Goal: Task Accomplishment & Management: Use online tool/utility

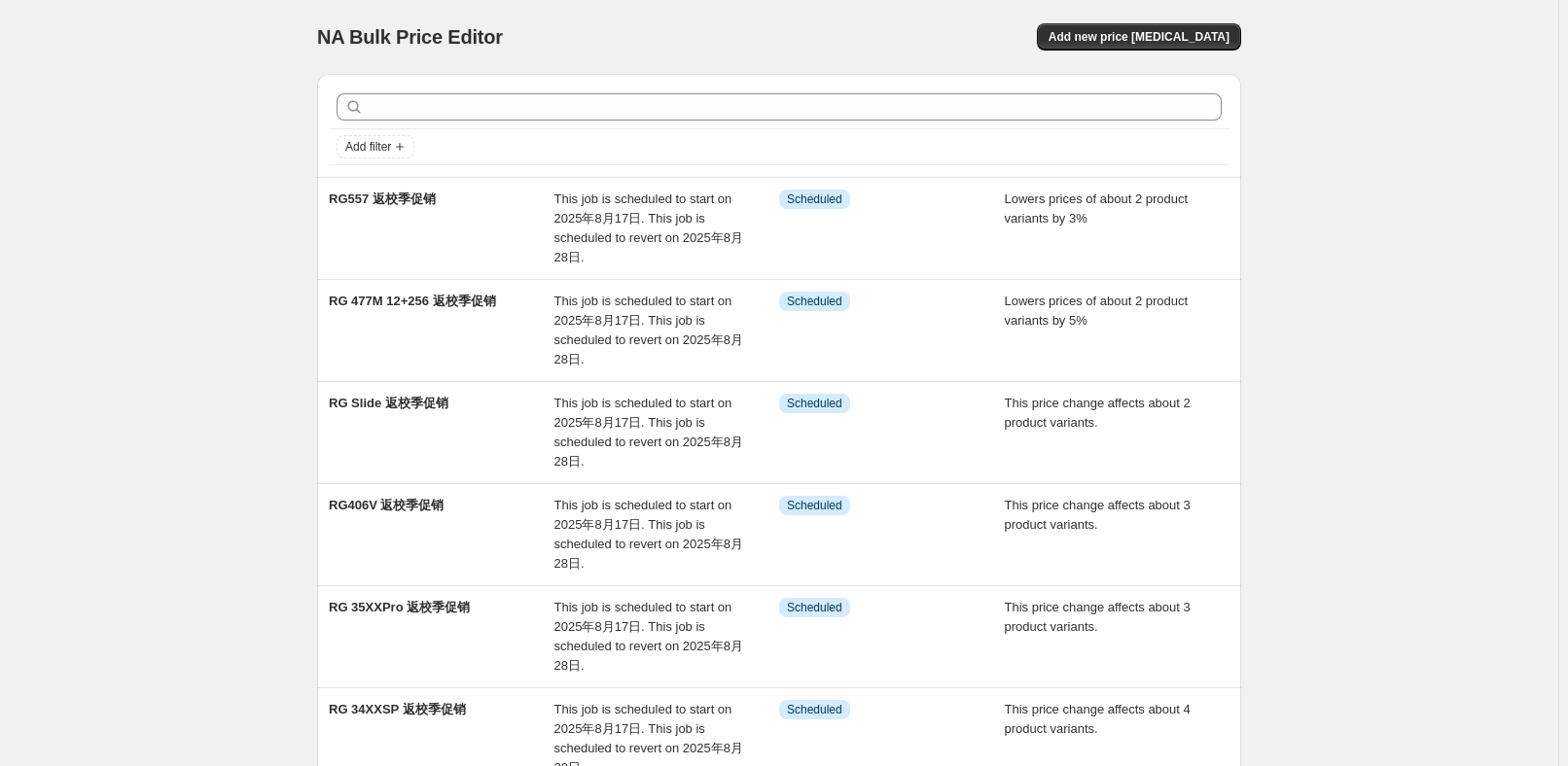
click at [227, 455] on div "NA Bulk Price Editor. This page is ready NA Bulk Price Editor Add new price [ME…" at bounding box center [779, 695] width 1558 height 1390
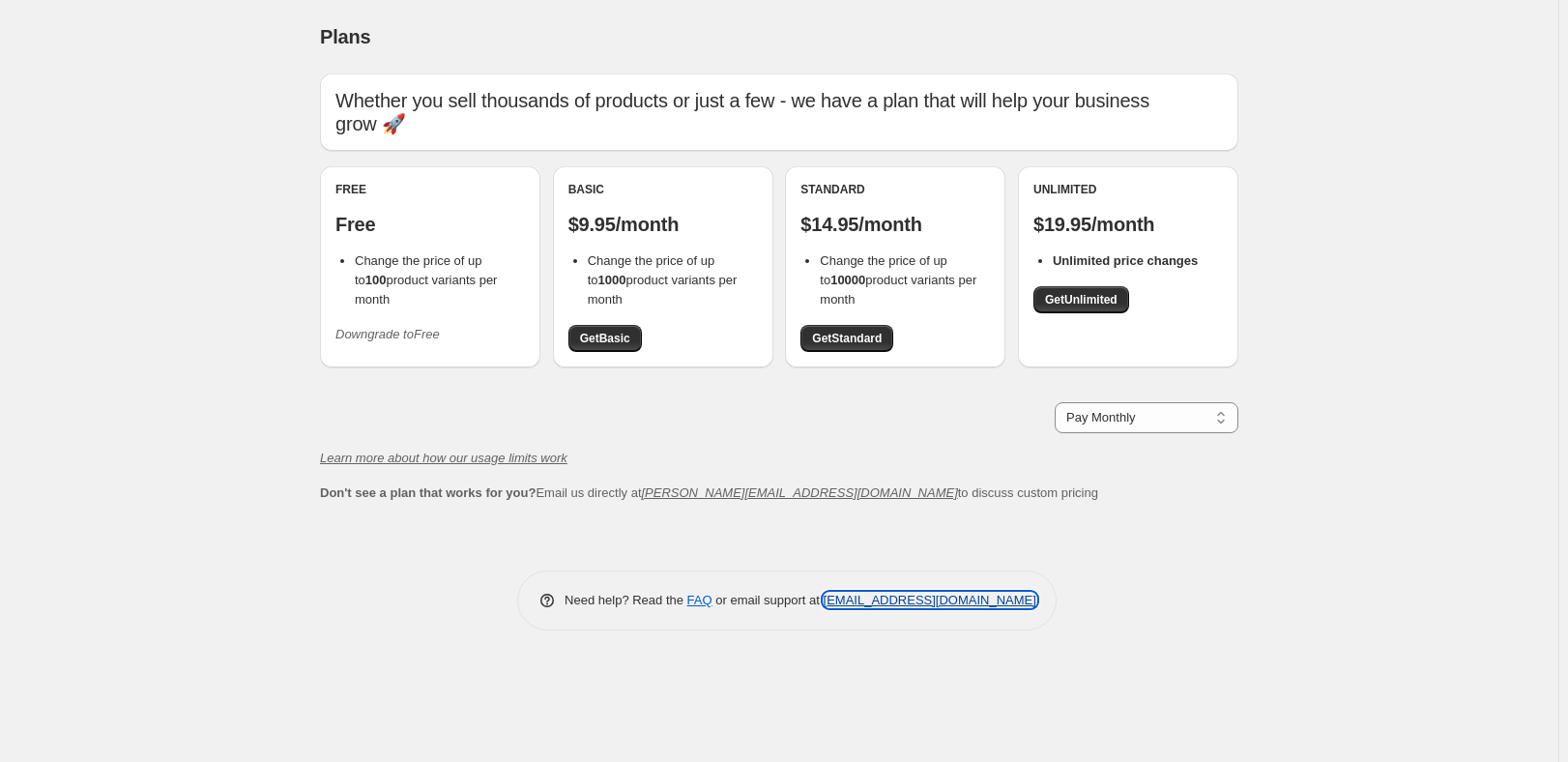
click at [1016, 604] on link "[EMAIL_ADDRESS][DOMAIN_NAME]" at bounding box center [930, 600] width 213 height 15
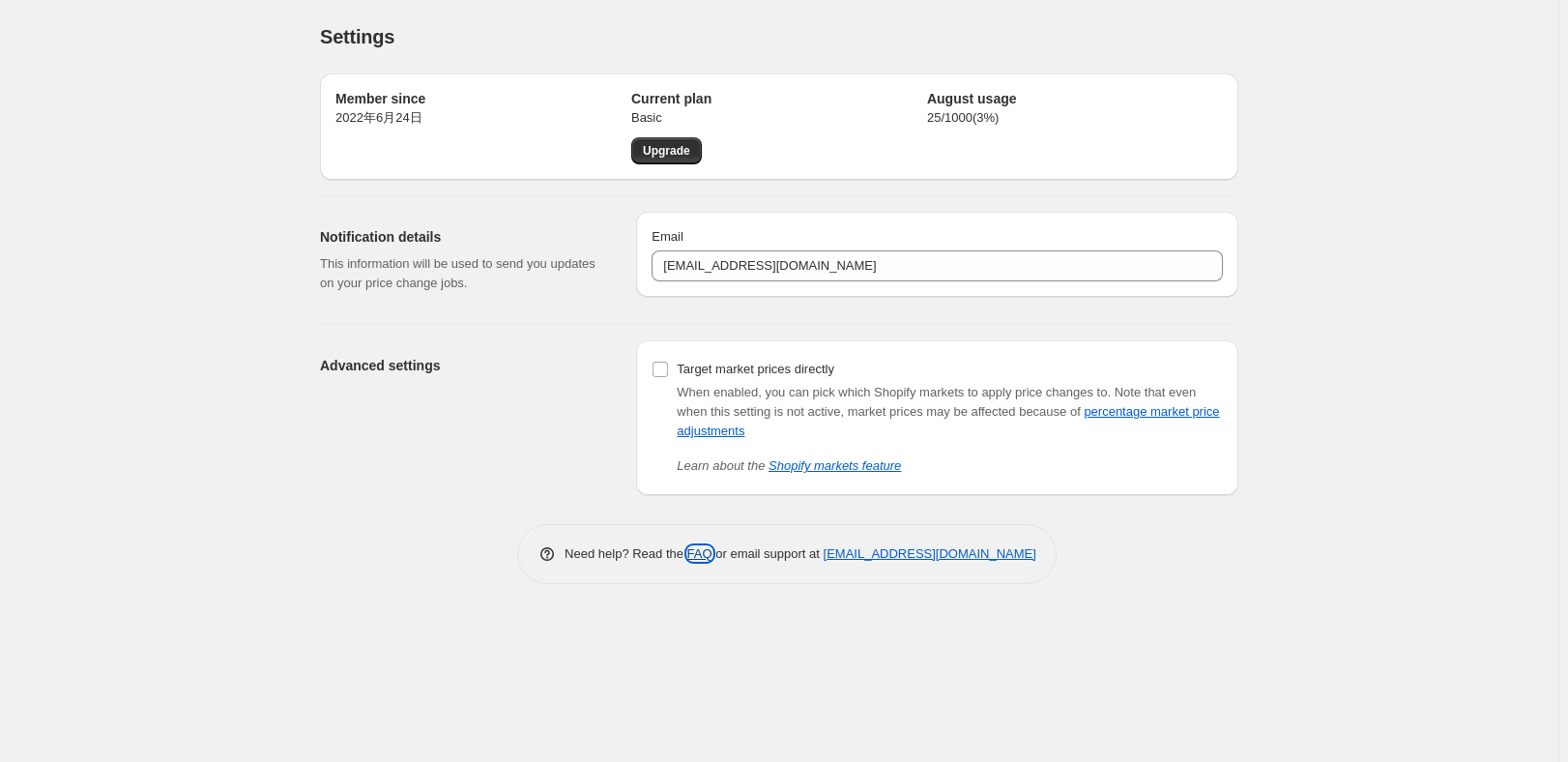
click at [700, 558] on link "FAQ" at bounding box center [700, 553] width 25 height 15
click at [697, 554] on link "FAQ" at bounding box center [700, 553] width 25 height 15
click at [101, 487] on div "Settings. This page is ready Settings Member since 2022年6月24日 Current plan Basi…" at bounding box center [779, 381] width 1558 height 762
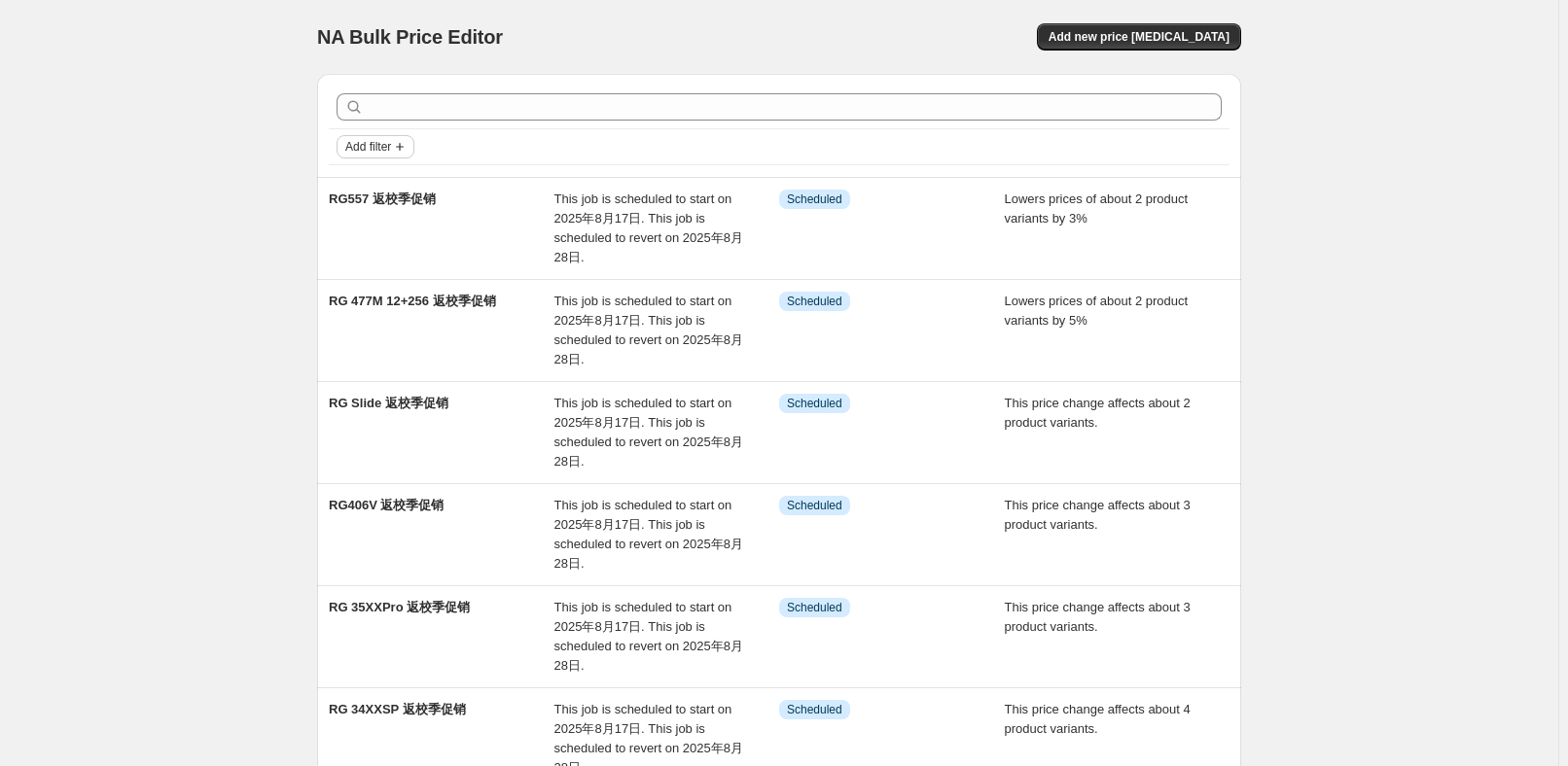
click at [391, 147] on span "Add filter" at bounding box center [368, 147] width 46 height 16
click at [236, 197] on div "NA Bulk Price Editor. This page is ready NA Bulk Price Editor Add new price [ME…" at bounding box center [779, 695] width 1558 height 1390
click at [1492, 157] on div "NA Bulk Price Editor. This page is ready NA Bulk Price Editor Add new price [ME…" at bounding box center [779, 695] width 1558 height 1390
click at [1227, 46] on button "Add new price [MEDICAL_DATA]" at bounding box center [1139, 37] width 204 height 27
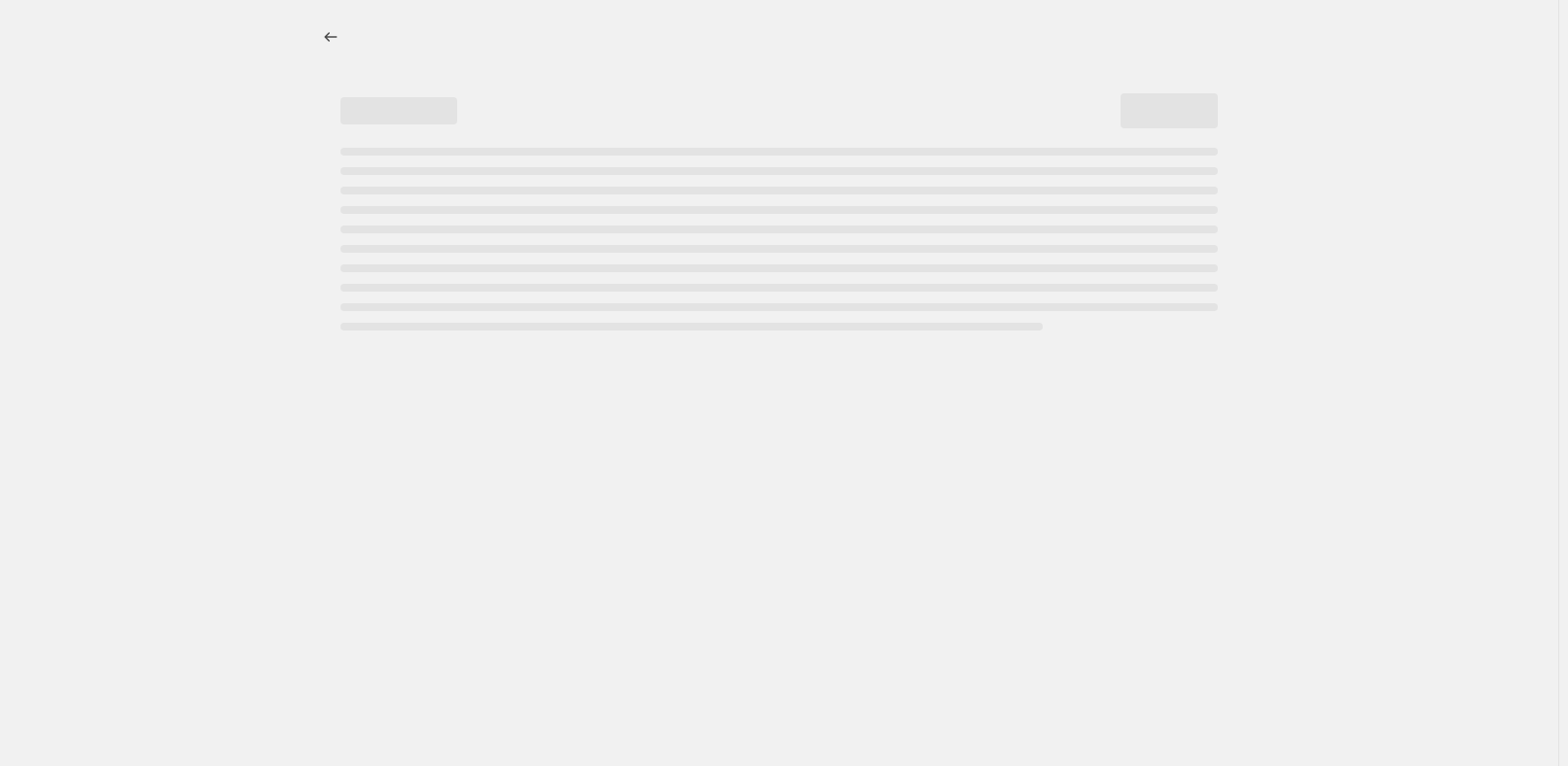
select select "percentage"
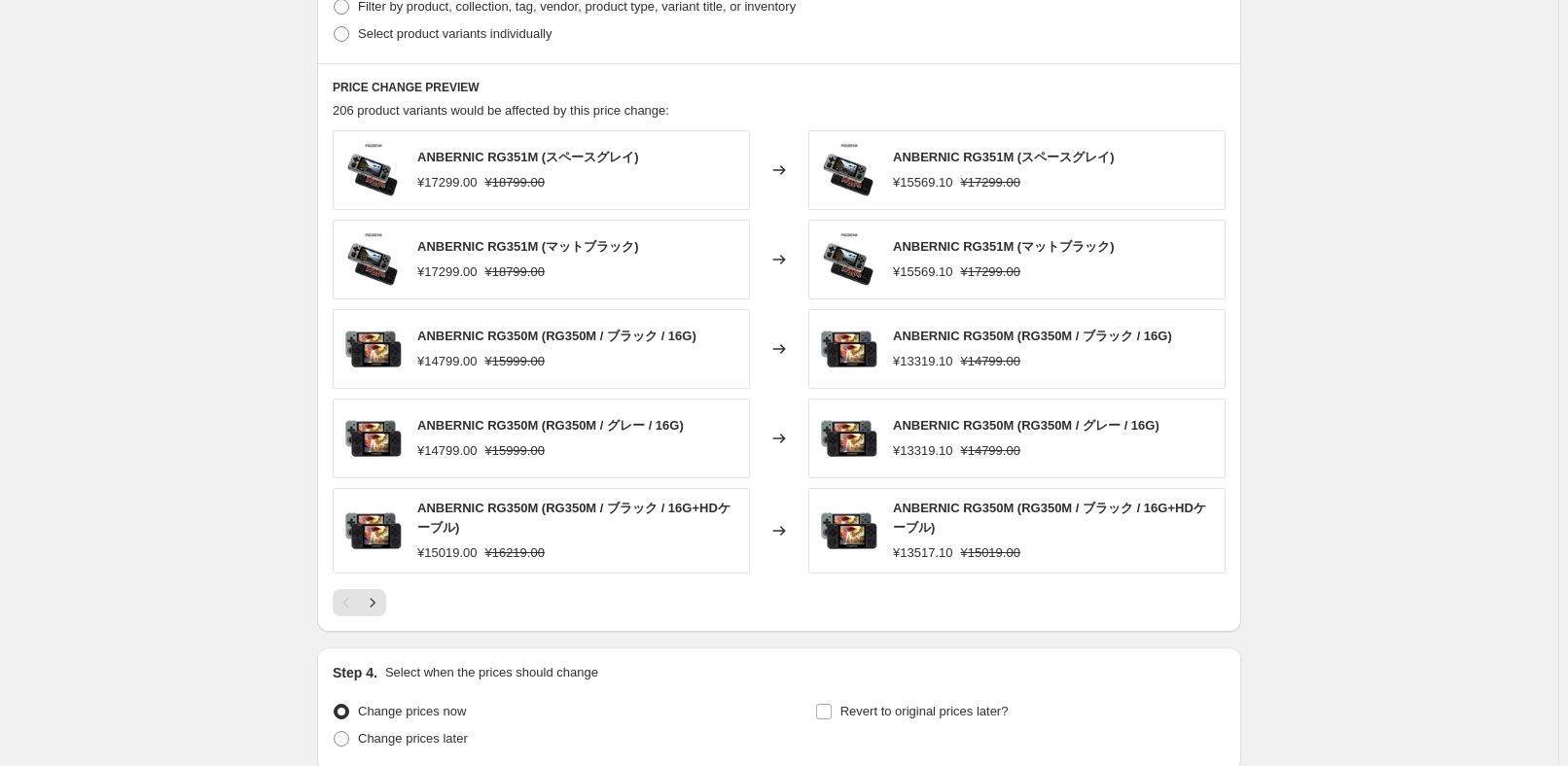
scroll to position [1179, 0]
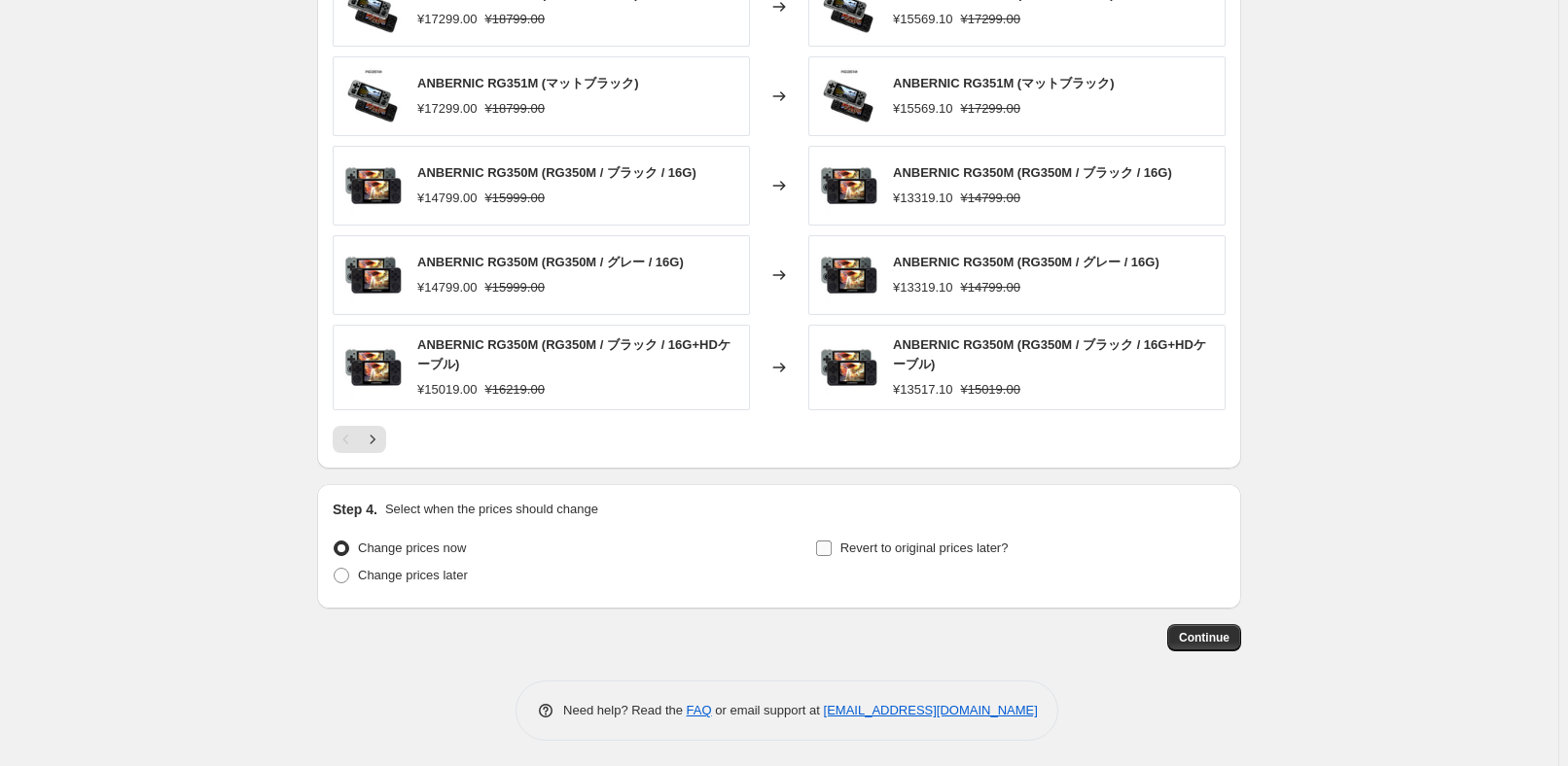
click at [902, 554] on span "Revert to original prices later?" at bounding box center [925, 548] width 168 height 20
click at [832, 554] on input "Revert to original prices later?" at bounding box center [824, 548] width 16 height 16
checkbox input "true"
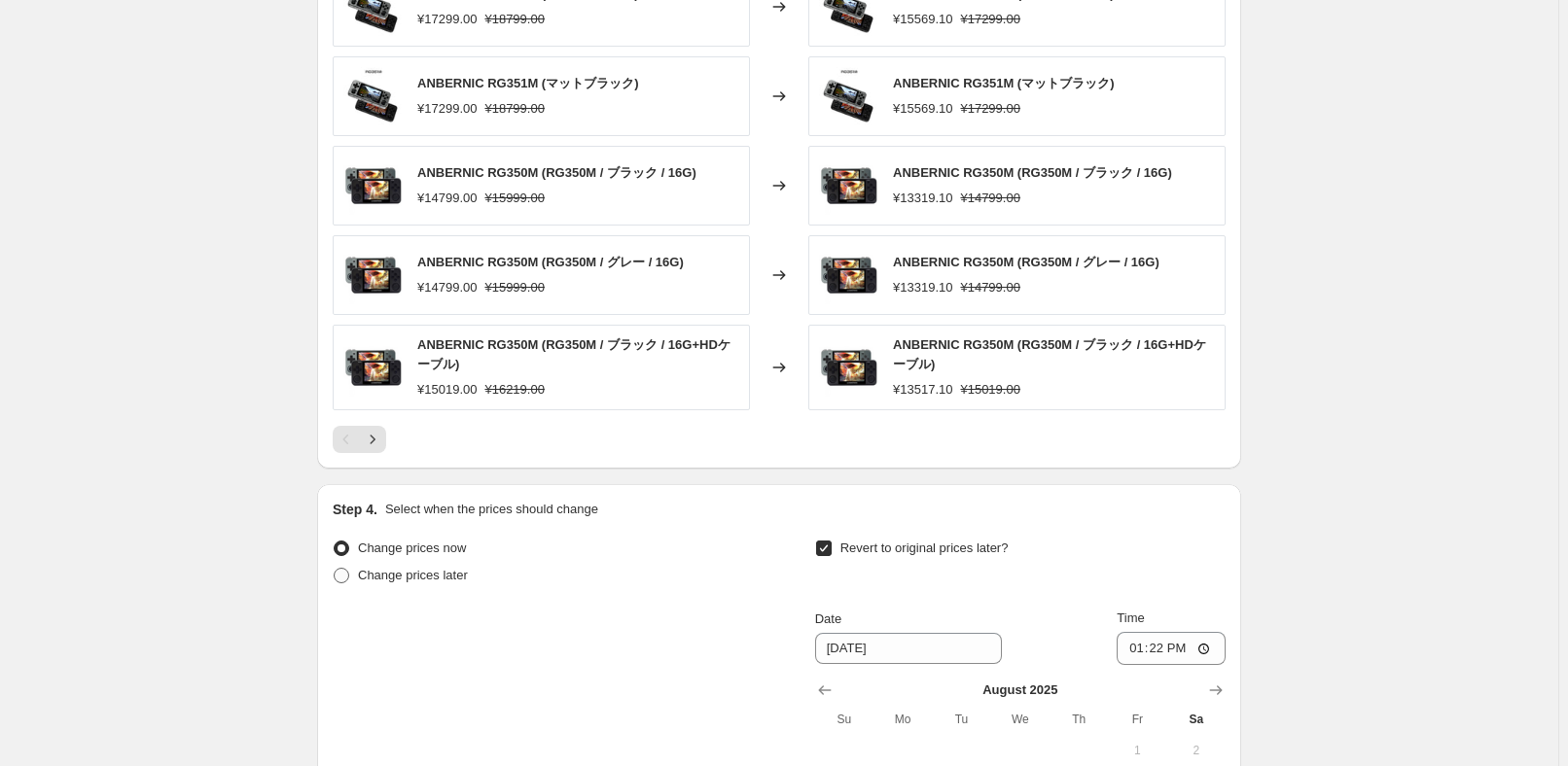
click at [460, 579] on span "Change prices later" at bounding box center [413, 575] width 109 height 20
click at [334, 569] on input "Change prices later" at bounding box center [333, 568] width 1 height 1
radio input "true"
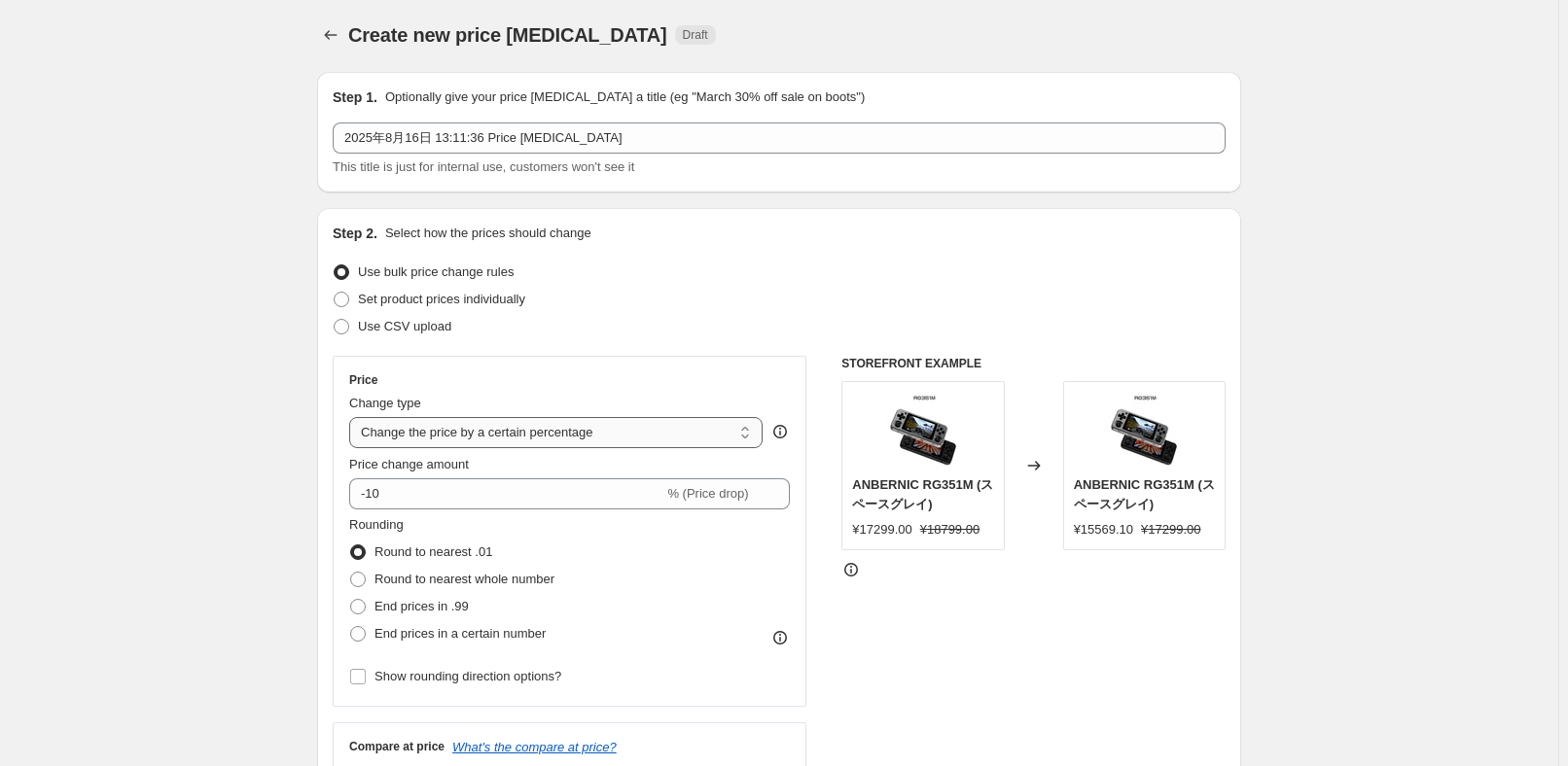
scroll to position [0, 0]
click at [415, 330] on span "Use CSV upload" at bounding box center [405, 327] width 94 height 15
click at [334, 321] on input "Use CSV upload" at bounding box center [333, 320] width 1 height 1
radio input "true"
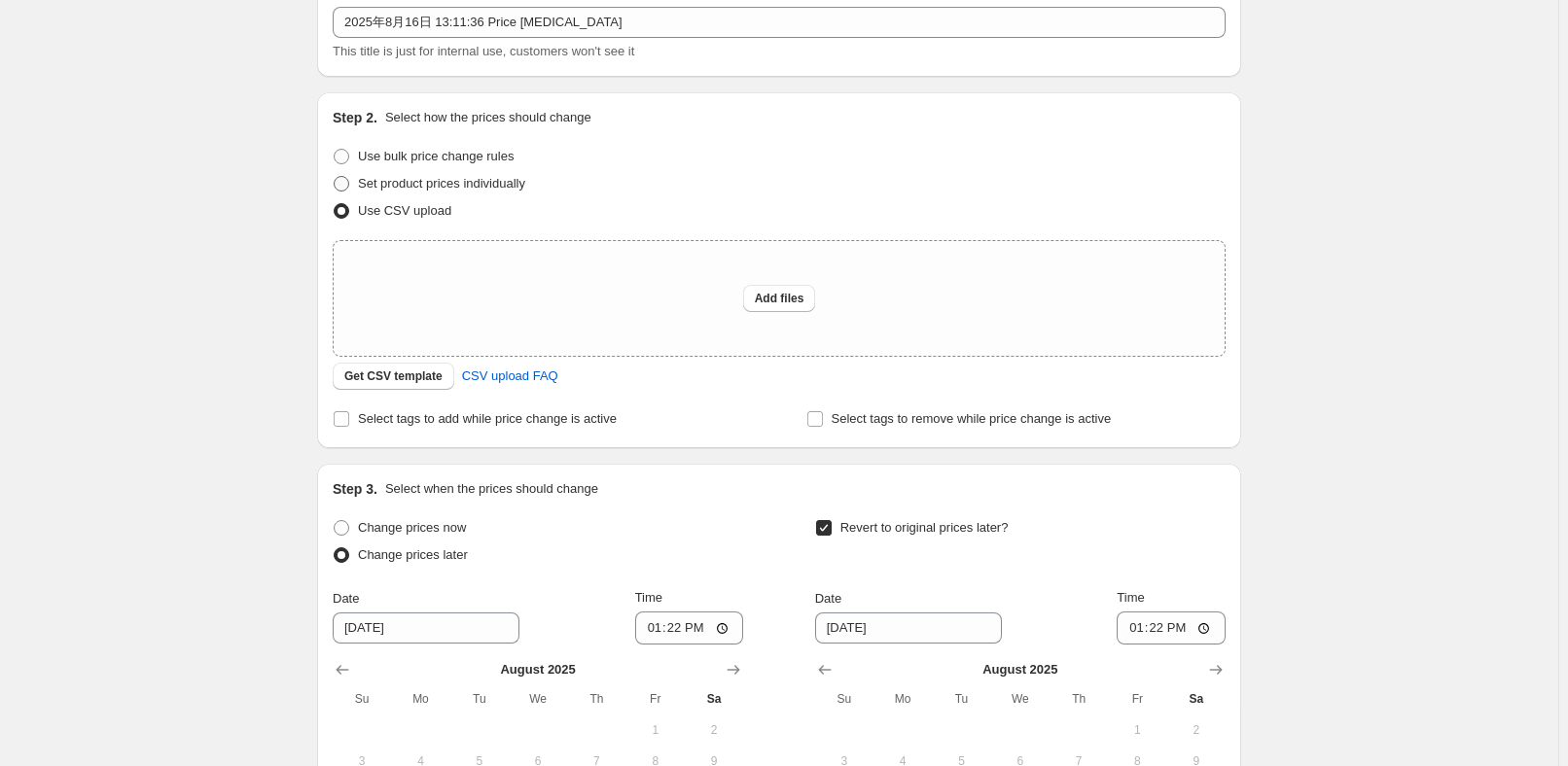
scroll to position [88, 0]
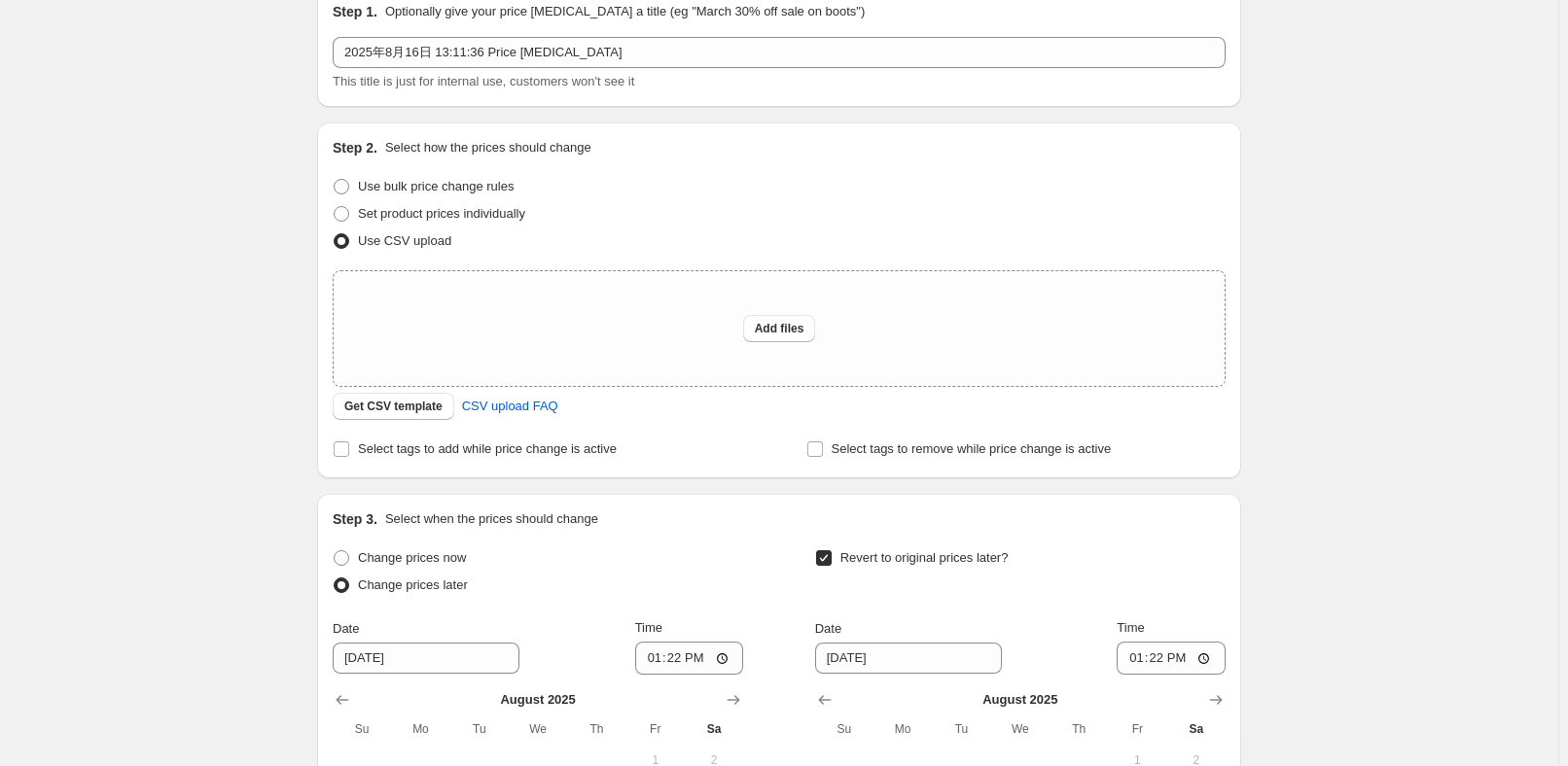
click at [1287, 445] on div "Create new price change job. This page is ready Create new price change job Dra…" at bounding box center [779, 528] width 1558 height 1231
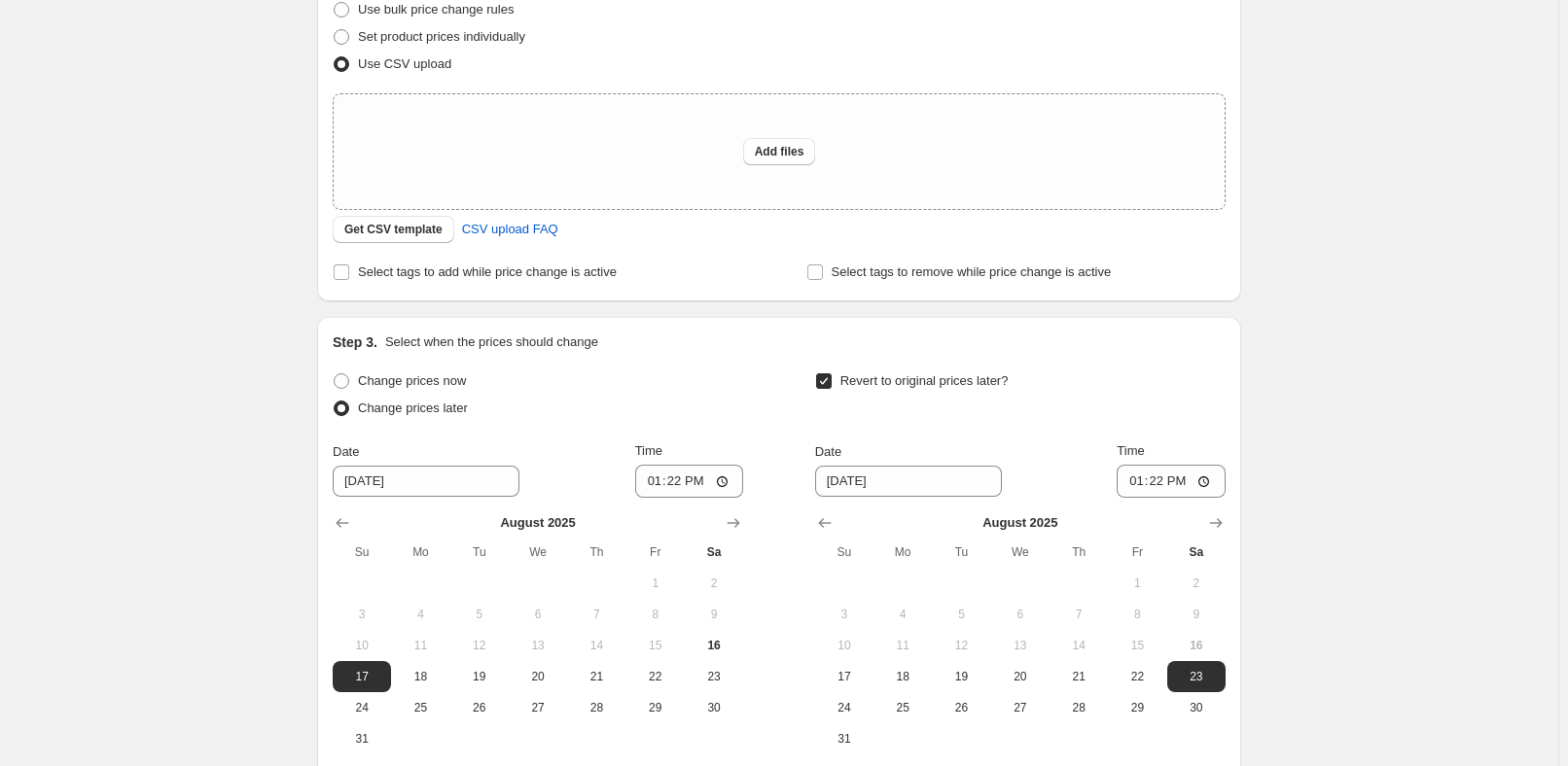
scroll to position [176, 0]
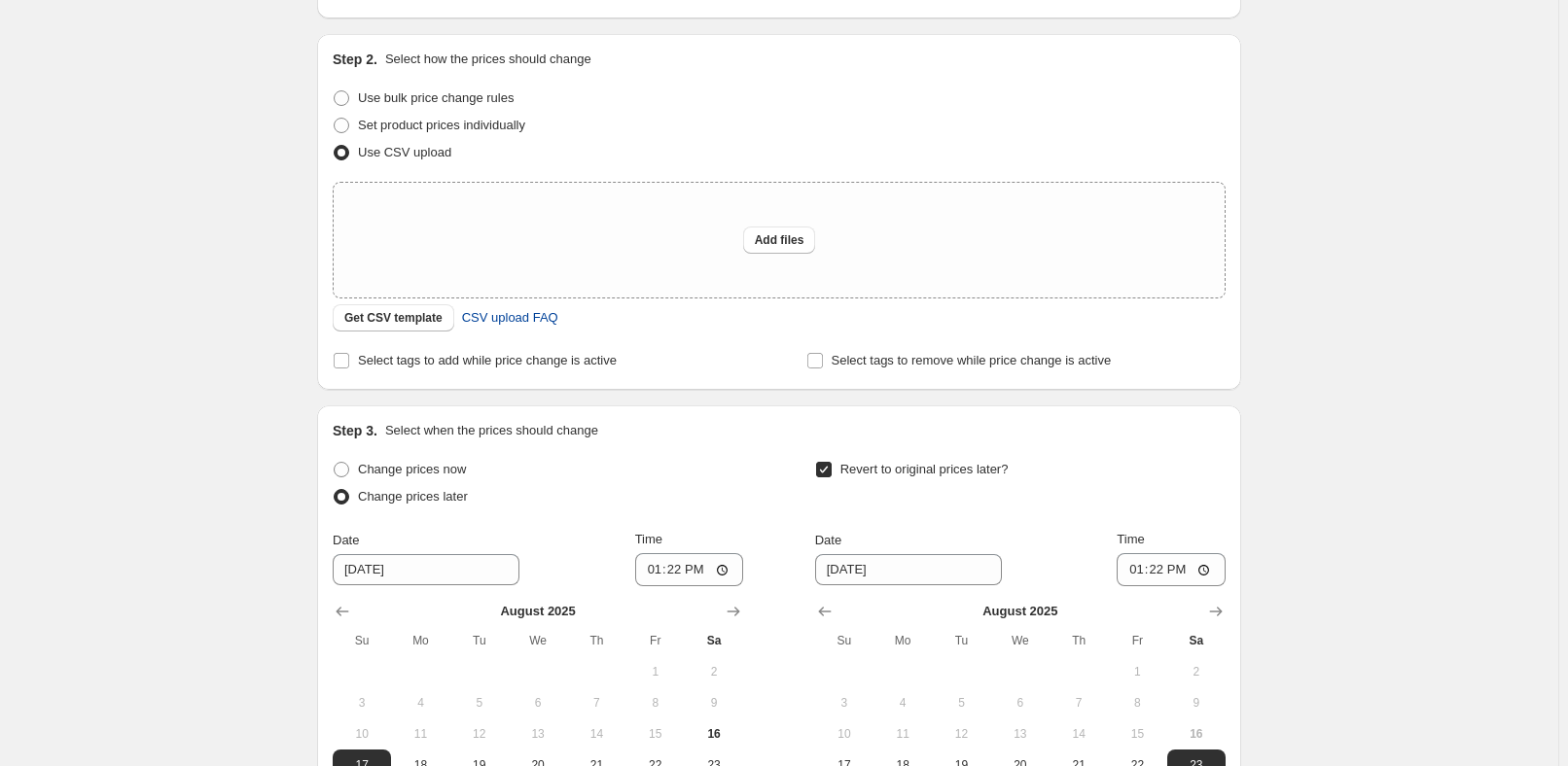
click at [503, 314] on span "CSV upload FAQ" at bounding box center [510, 318] width 97 height 20
click at [406, 321] on span "Get CSV template" at bounding box center [393, 318] width 99 height 16
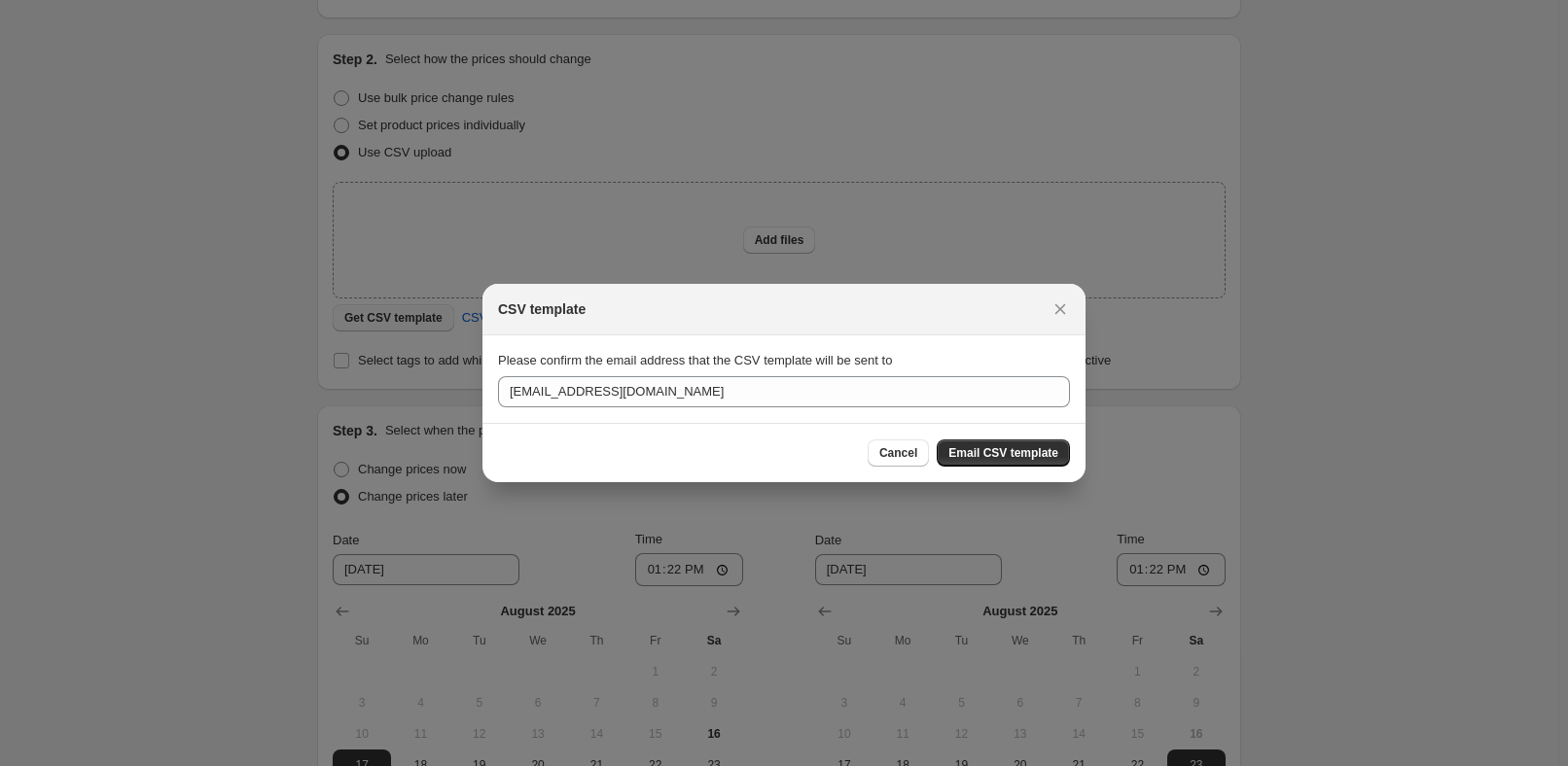
scroll to position [0, 0]
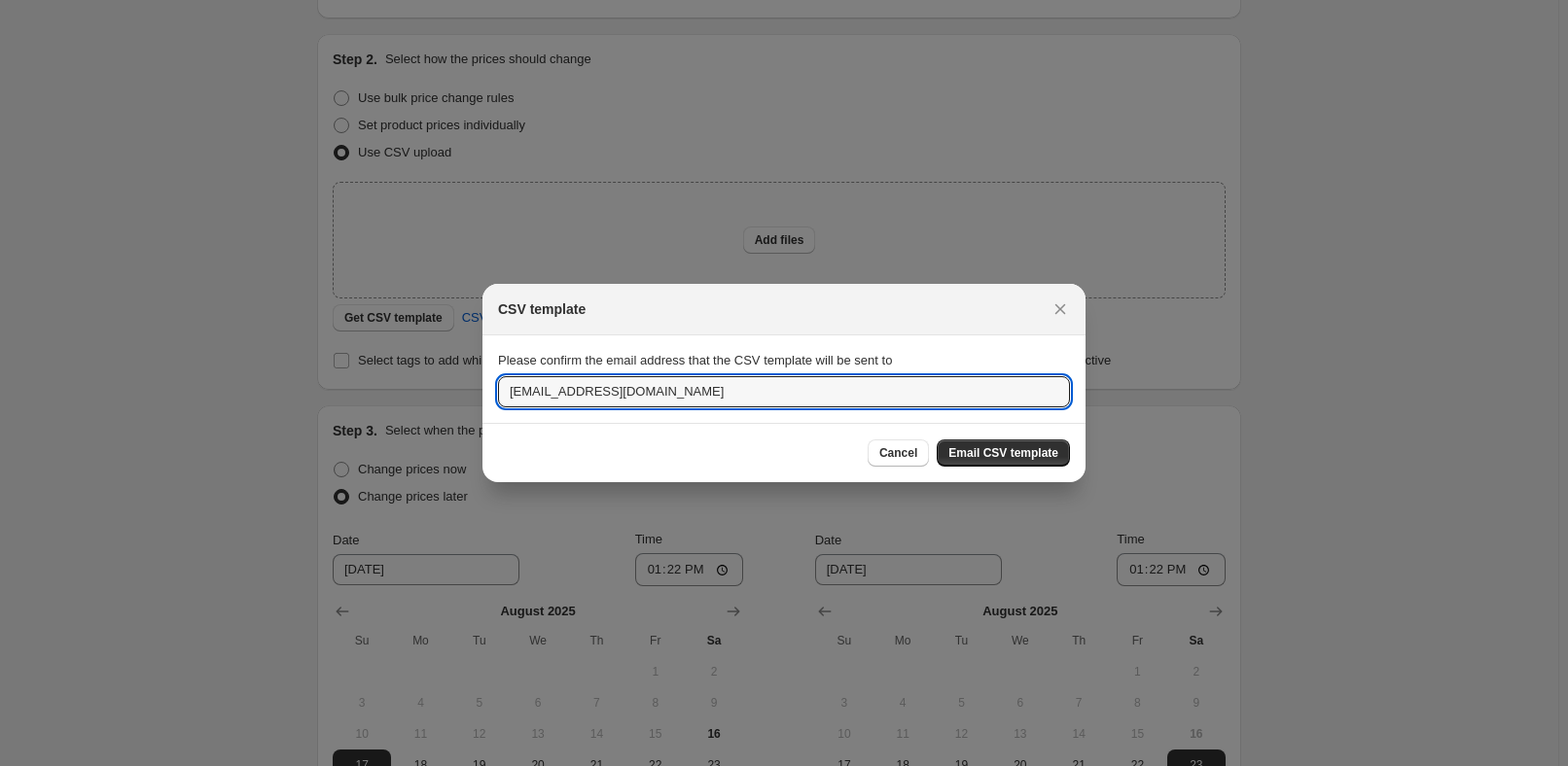
drag, startPoint x: 715, startPoint y: 388, endPoint x: 411, endPoint y: 386, distance: 304.0
click at [628, 393] on input "[EMAIL_ADDRESS][DOMAIN_NAME]" at bounding box center [784, 392] width 572 height 31
drag, startPoint x: 568, startPoint y: 394, endPoint x: 414, endPoint y: 394, distance: 154.0
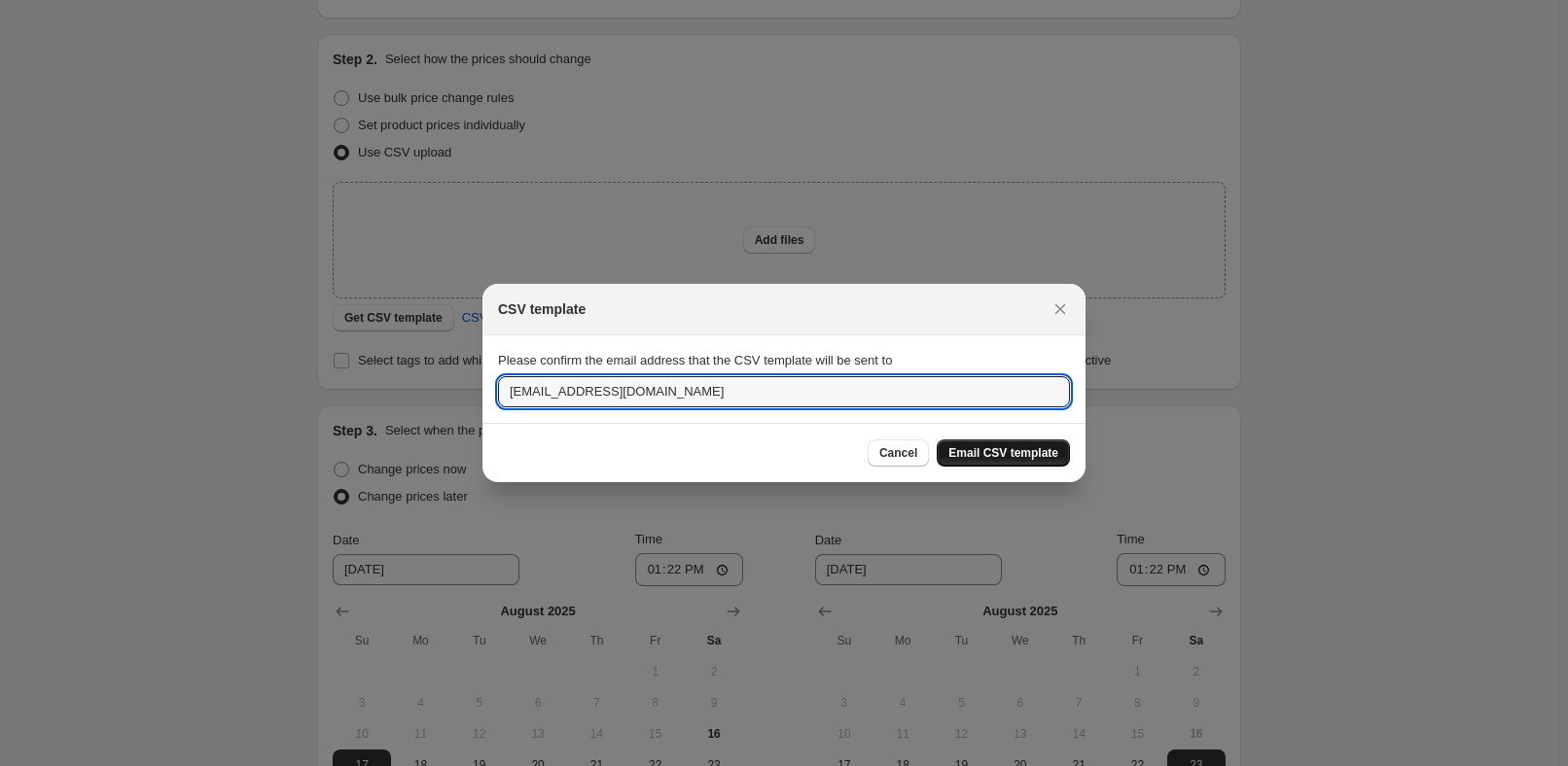
type input "a617547119@gmail.com"
click at [1056, 449] on span "Email CSV template" at bounding box center [1003, 453] width 109 height 16
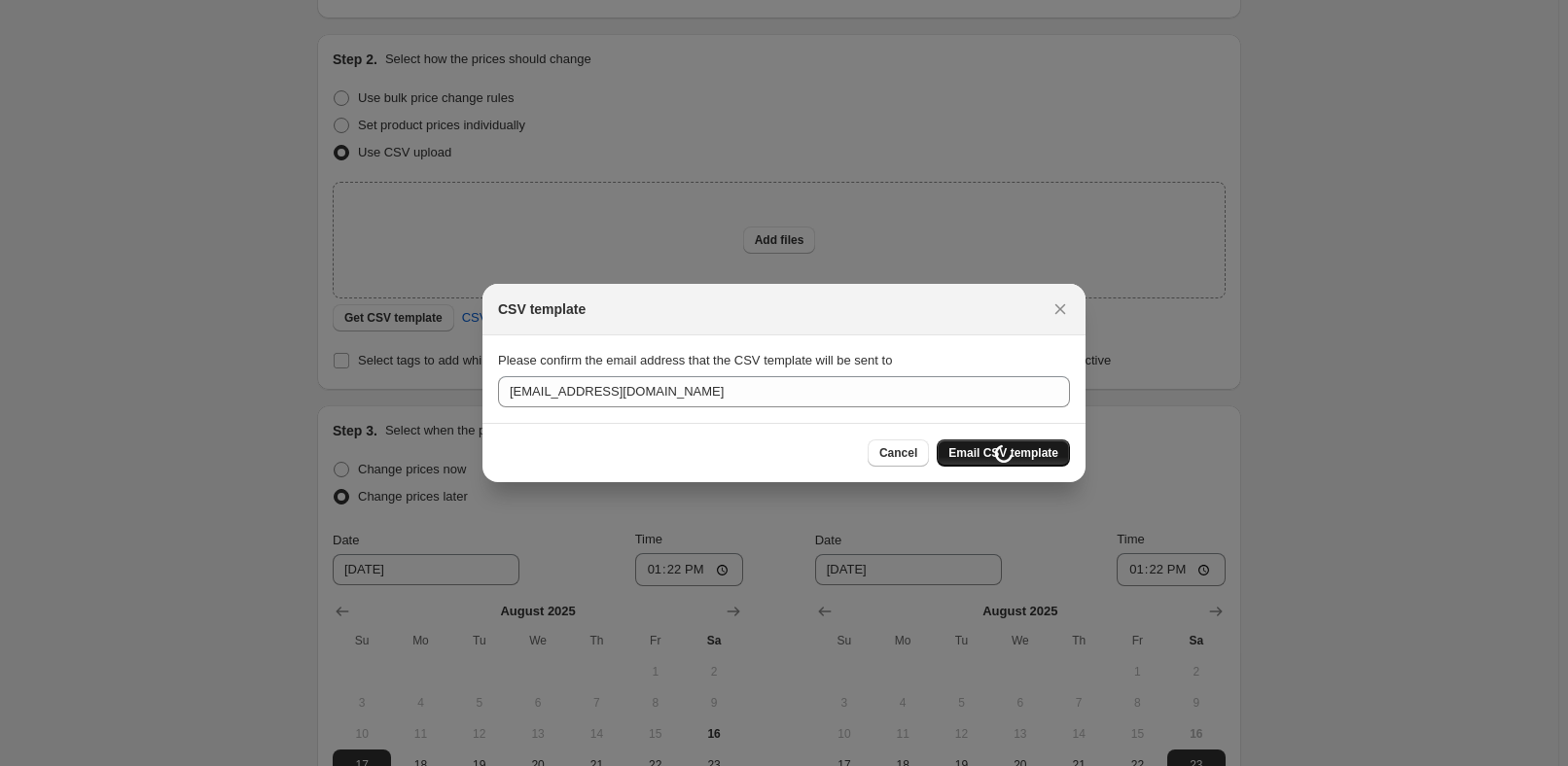
scroll to position [176, 0]
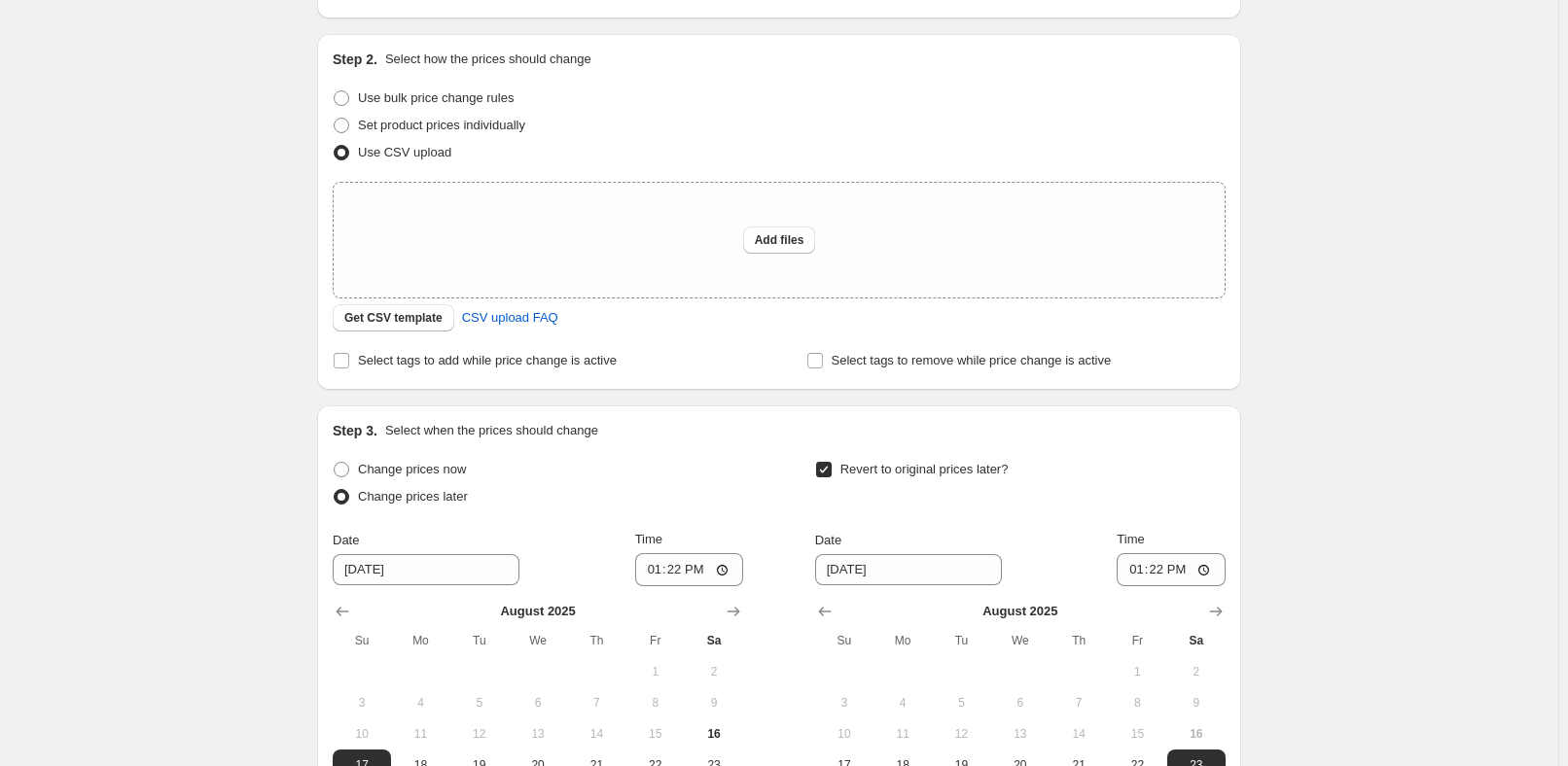
click at [1328, 435] on div "Create new price change job. This page is ready Create new price change job Dra…" at bounding box center [779, 440] width 1558 height 1231
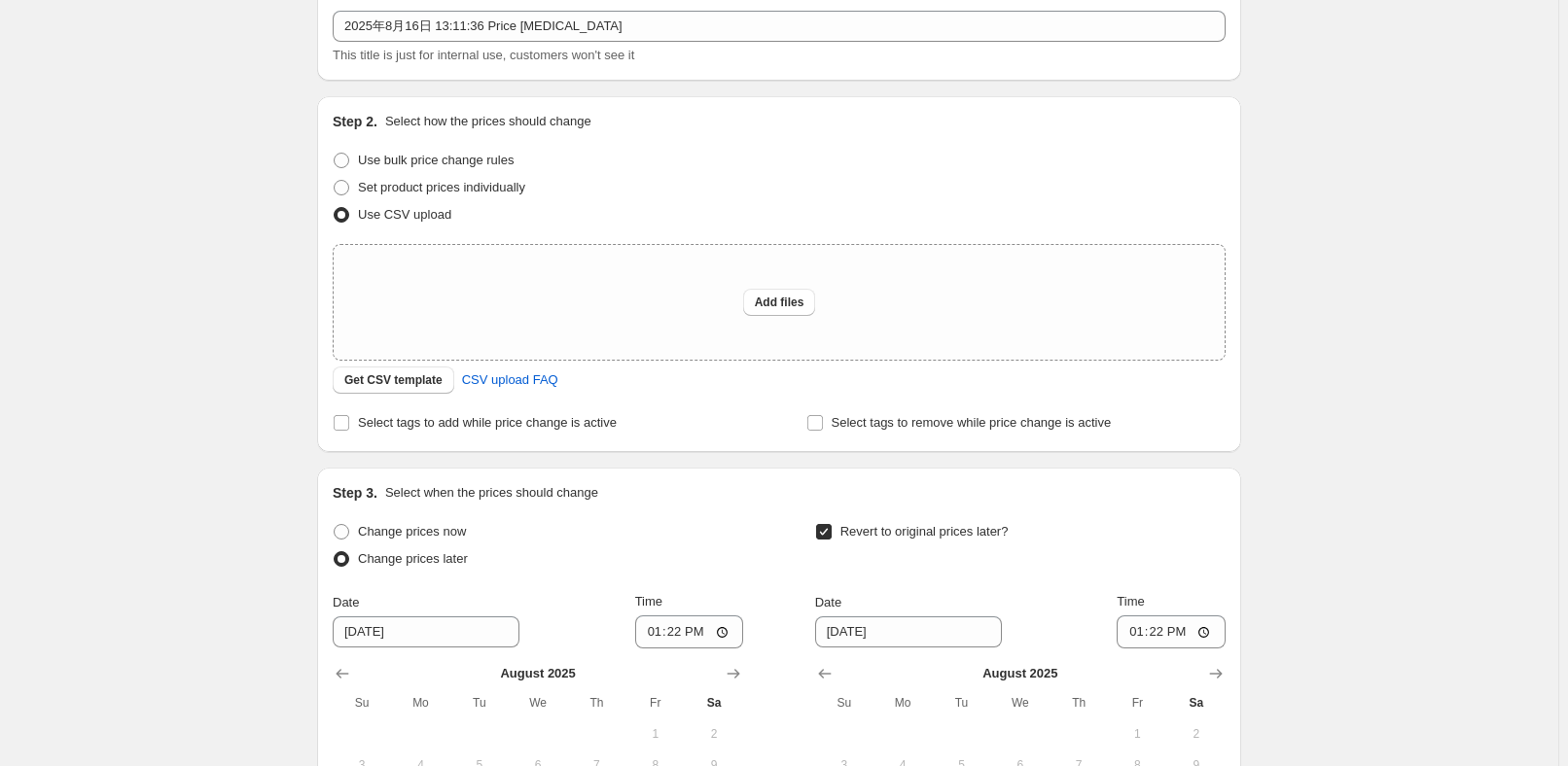
scroll to position [110, 0]
click at [795, 305] on span "Add files" at bounding box center [779, 306] width 50 height 16
type input "C:\fakepath\K101.csv"
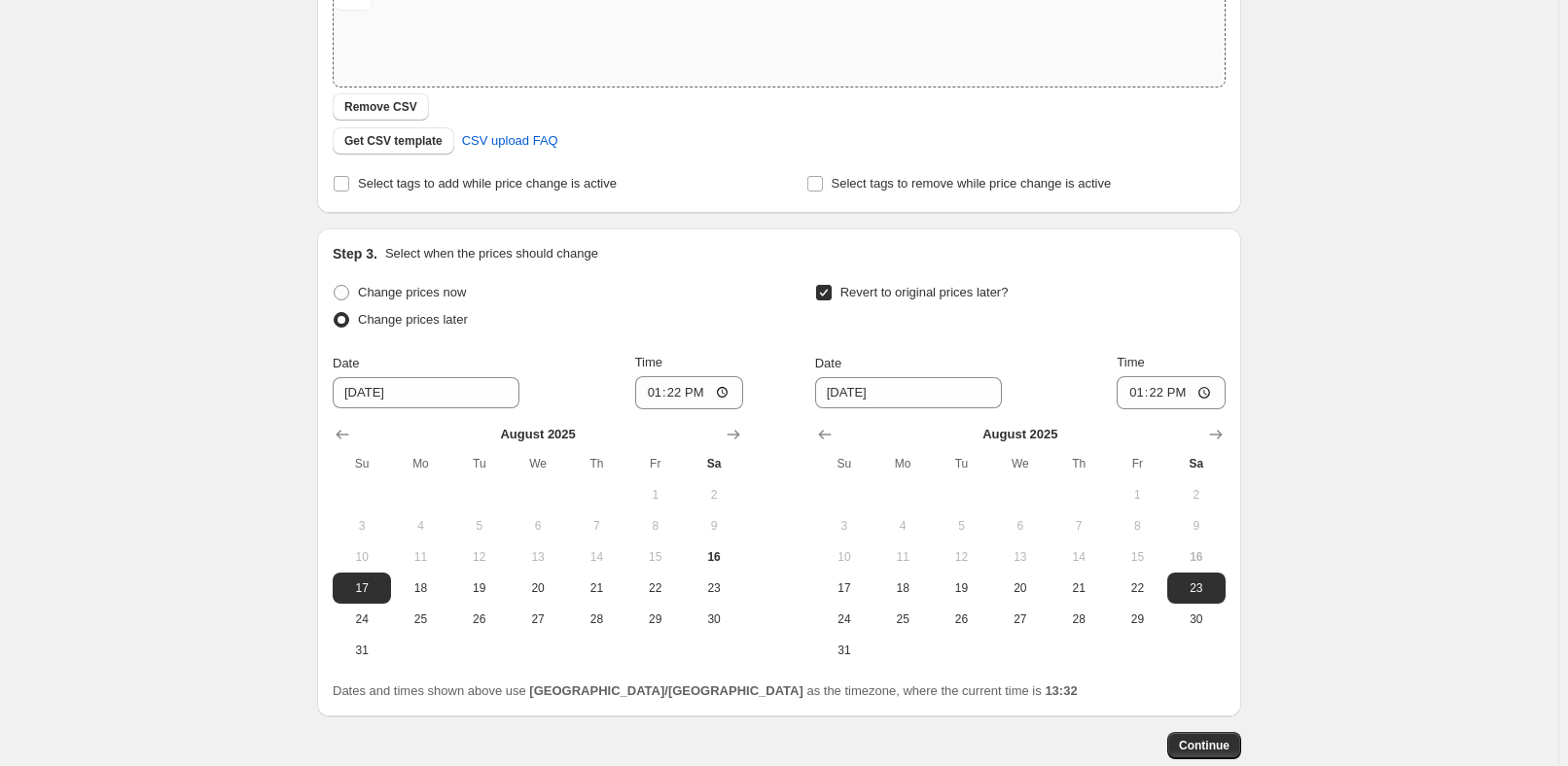
scroll to position [464, 0]
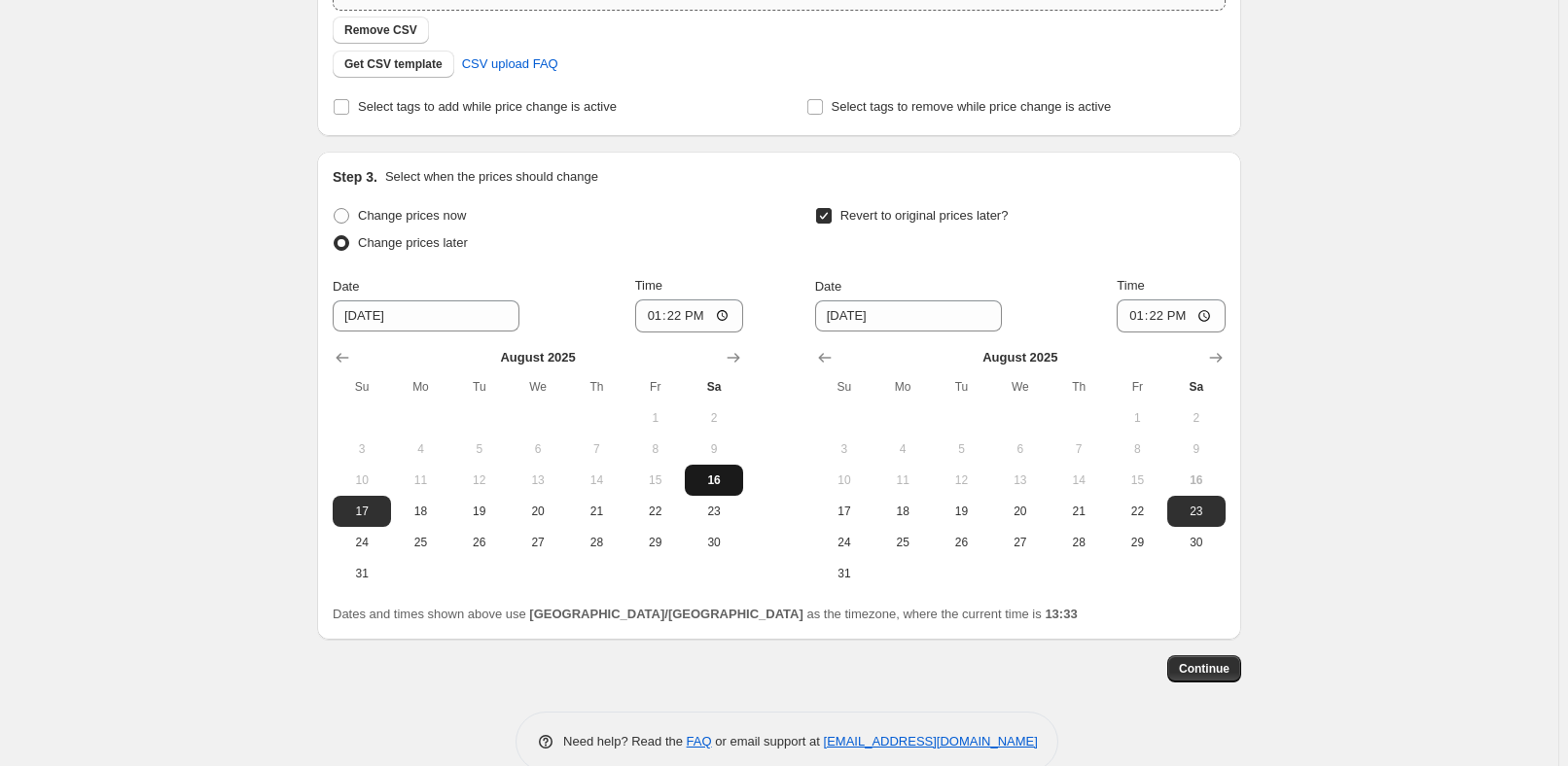
click at [719, 473] on span "16" at bounding box center [715, 481] width 43 height 16
type input "[DATE]"
click at [913, 221] on span "Revert to original prices later?" at bounding box center [925, 215] width 168 height 15
click at [832, 221] on input "Revert to original prices later?" at bounding box center [824, 216] width 16 height 16
checkbox input "false"
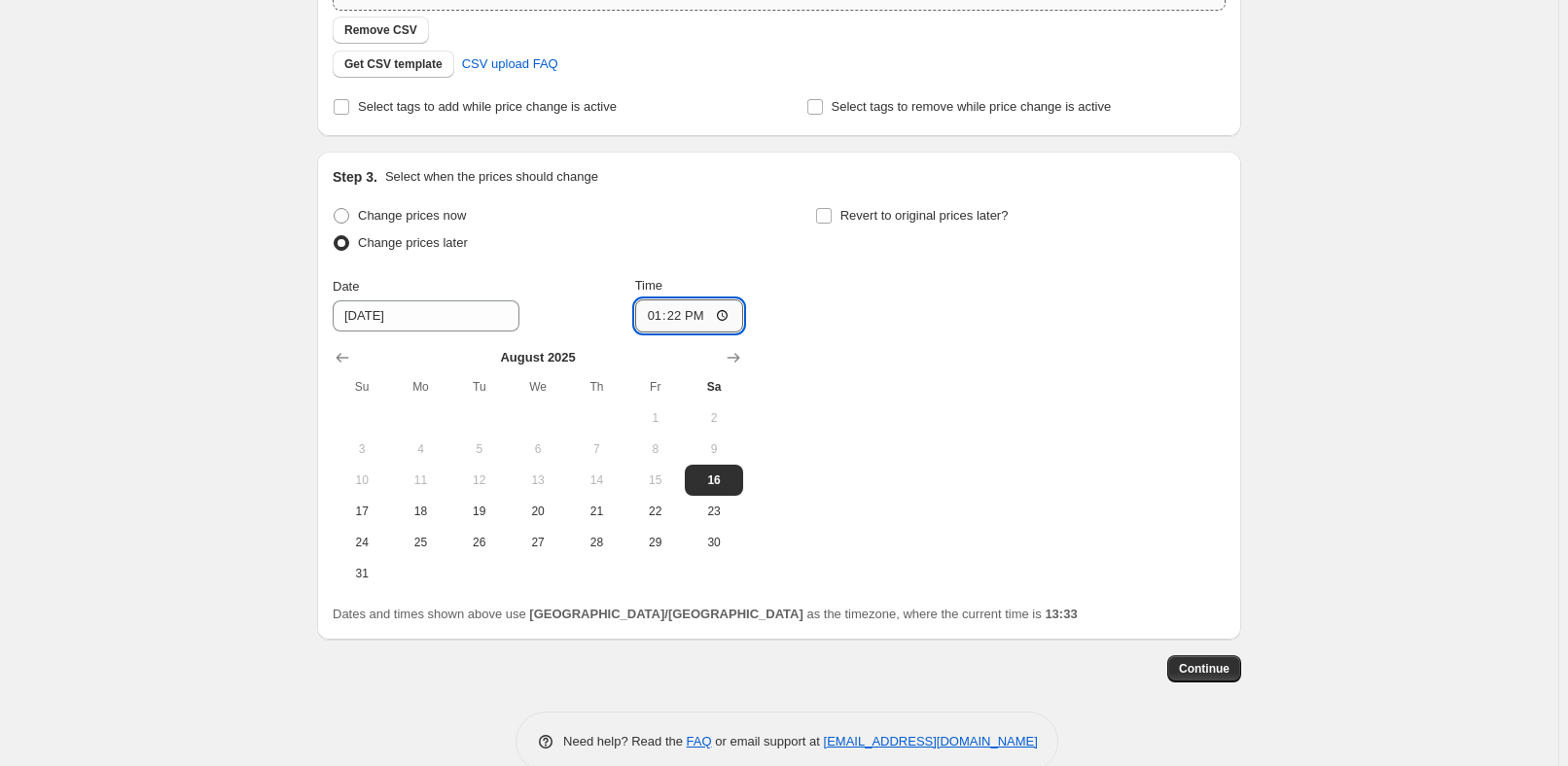
click at [690, 320] on input "13:22" at bounding box center [689, 317] width 109 height 33
click at [705, 318] on input "13:22" at bounding box center [689, 317] width 109 height 33
type input "13:35"
click at [966, 345] on div "Change prices now Change prices later Date 8/16/2025 Time 13:35 August 2025 Su …" at bounding box center [779, 396] width 893 height 387
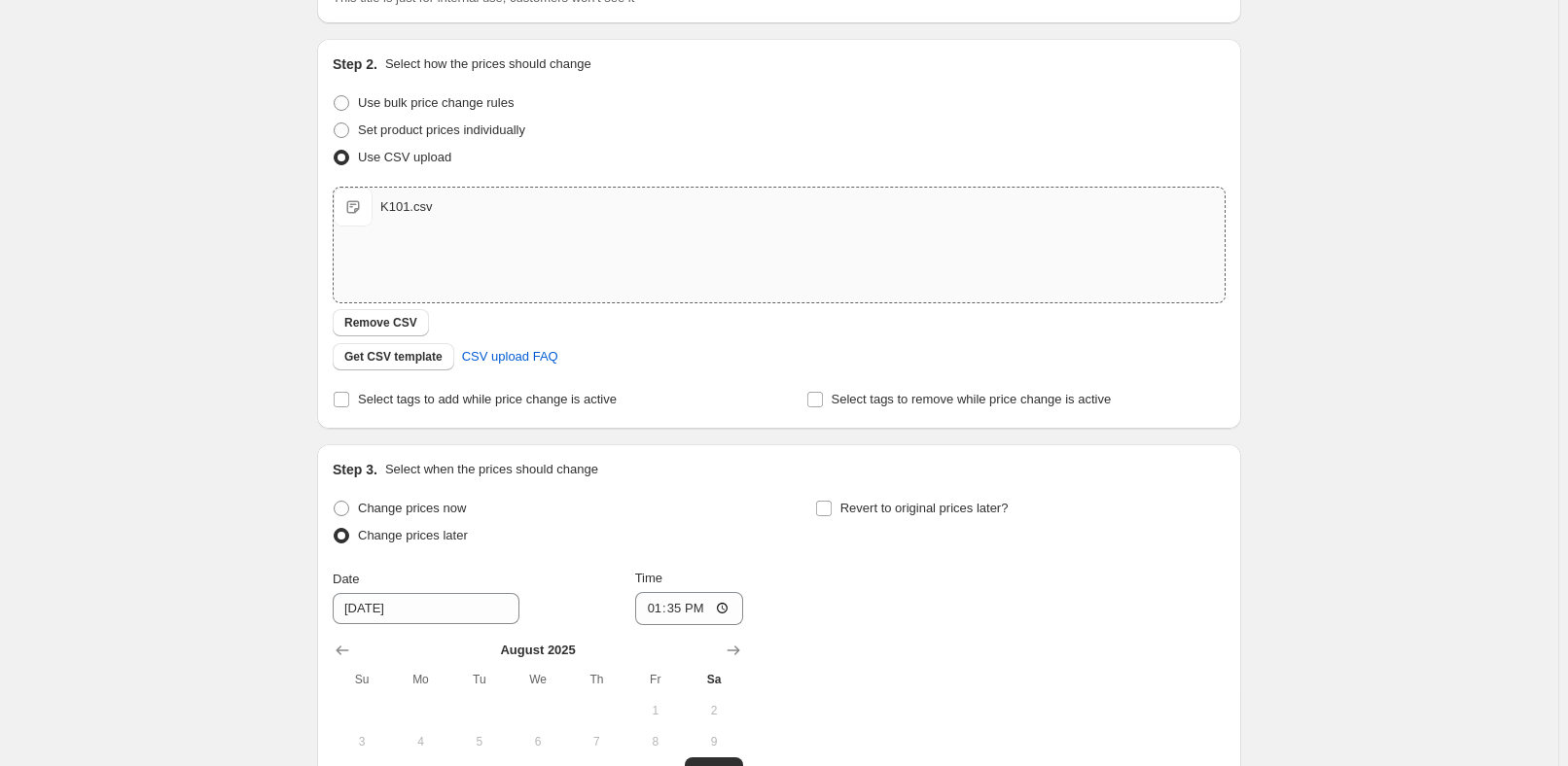
scroll to position [176, 0]
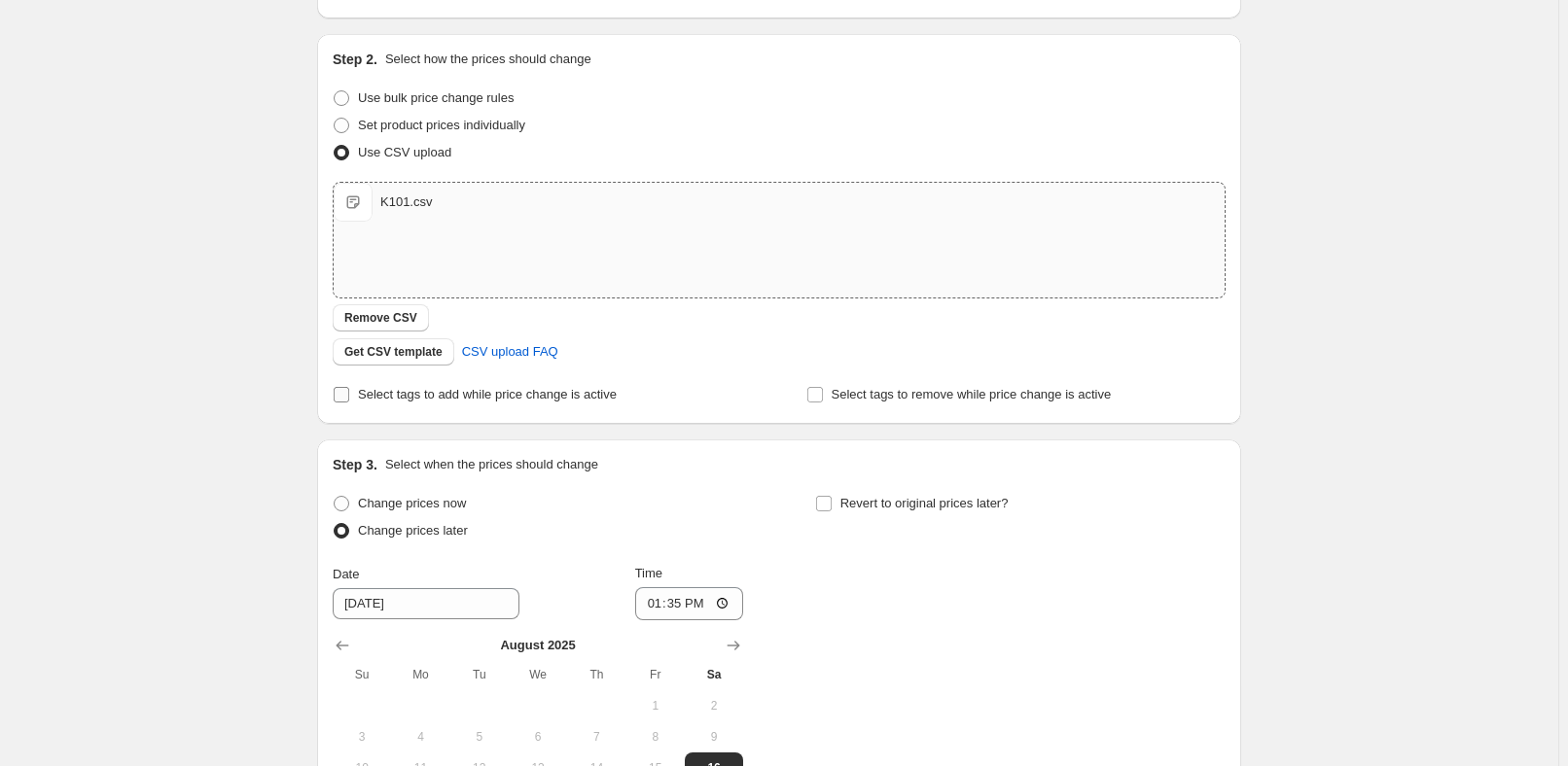
click at [570, 389] on span "Select tags to add while price change is active" at bounding box center [487, 394] width 259 height 15
click at [349, 389] on input "Select tags to add while price change is active" at bounding box center [341, 395] width 16 height 16
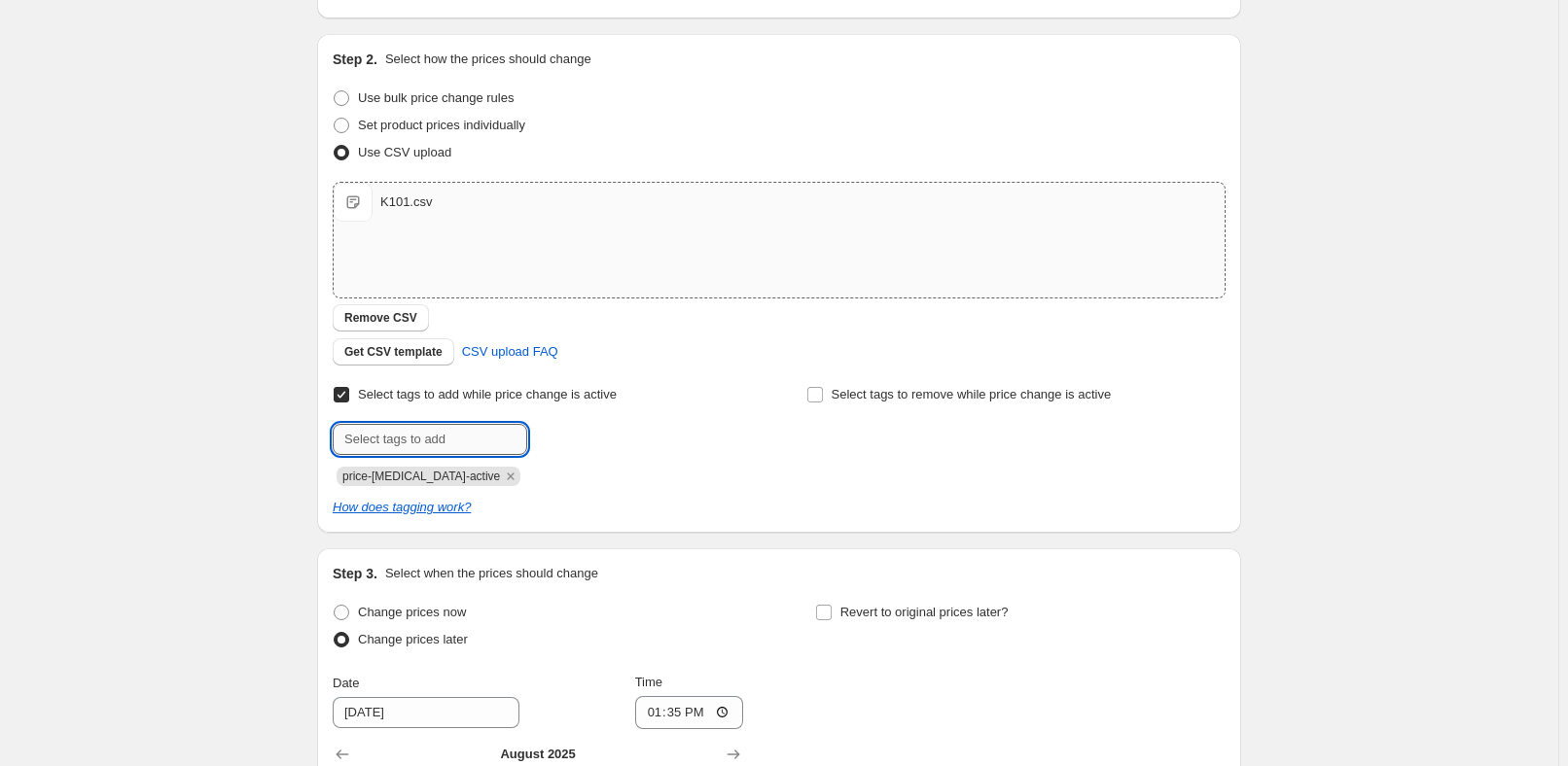
click at [468, 429] on input "text" at bounding box center [429, 440] width 195 height 31
click at [349, 400] on input "Select tags to add while price change is active" at bounding box center [341, 395] width 16 height 16
checkbox input "false"
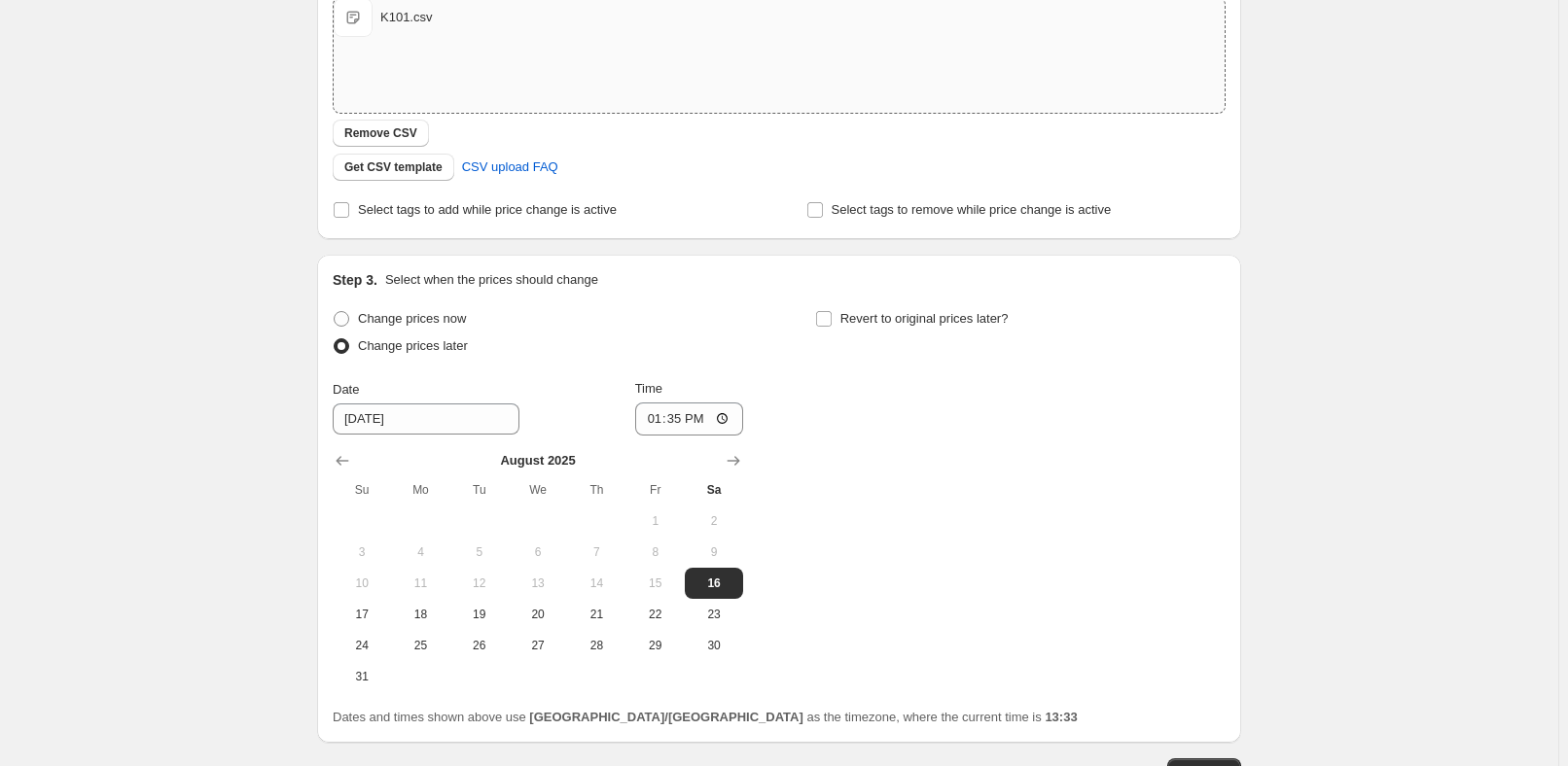
scroll to position [498, 0]
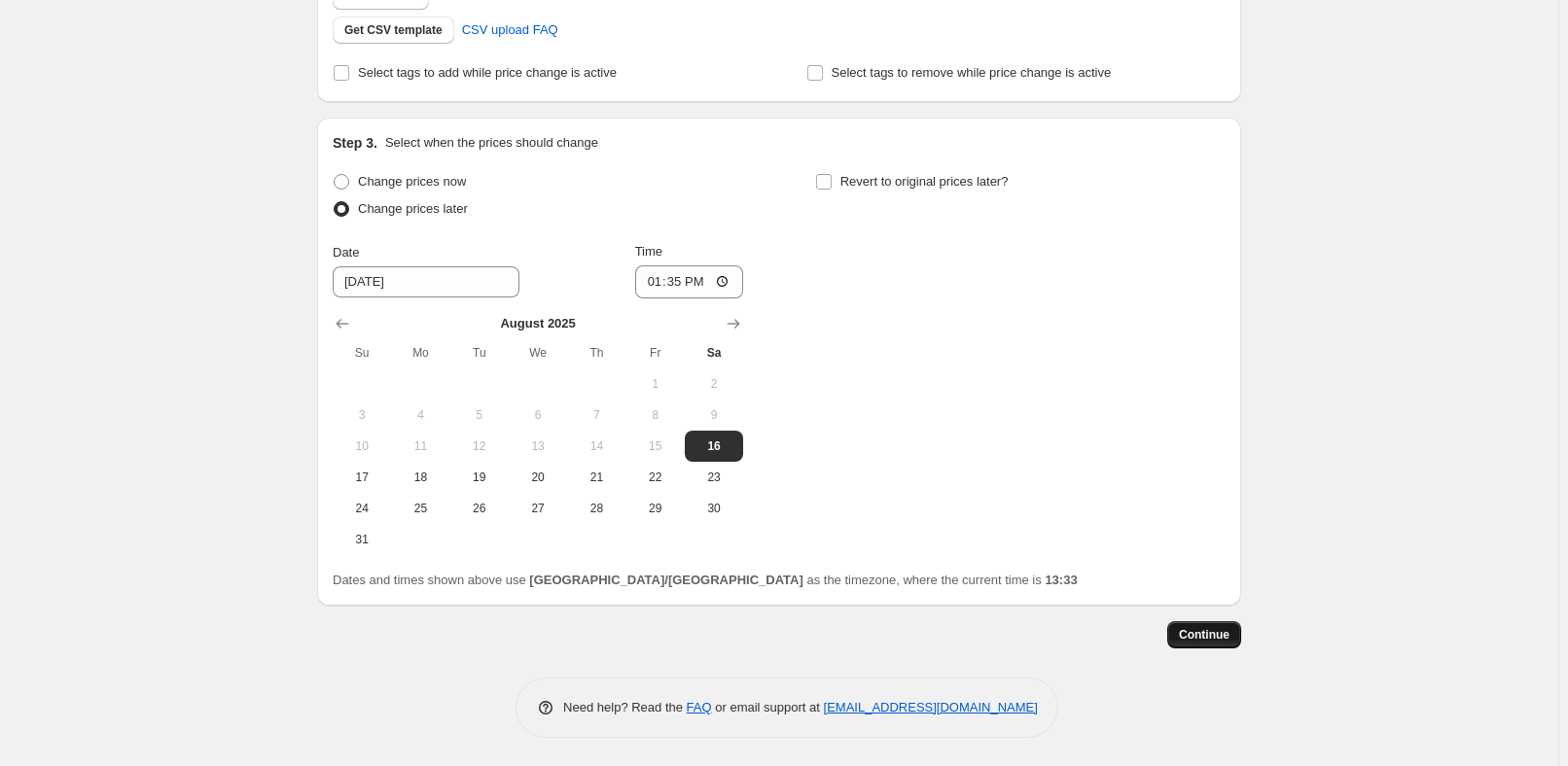
click at [1208, 634] on span "Continue" at bounding box center [1204, 635] width 51 height 16
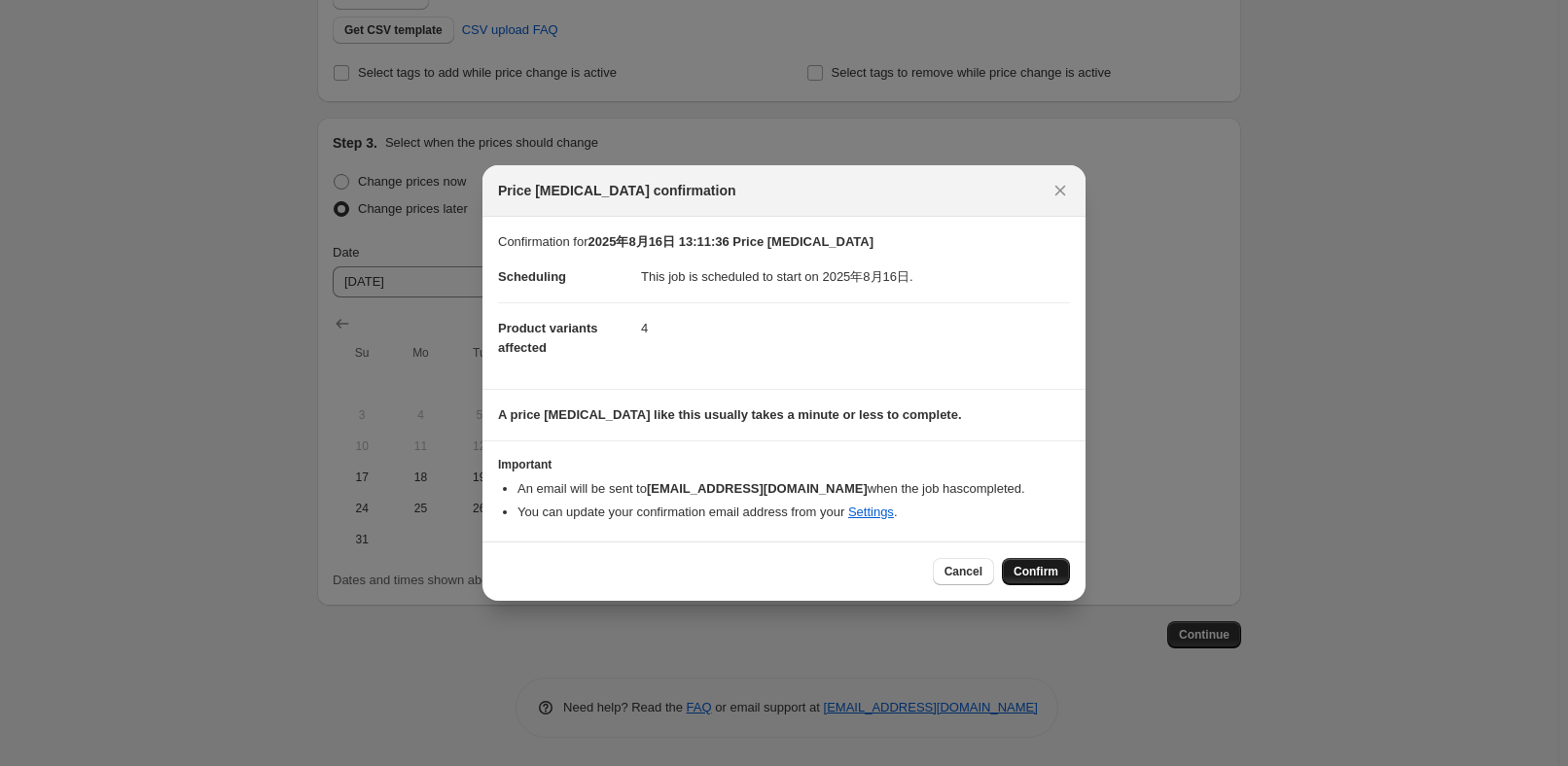
click at [1056, 577] on span "Confirm" at bounding box center [1036, 572] width 45 height 16
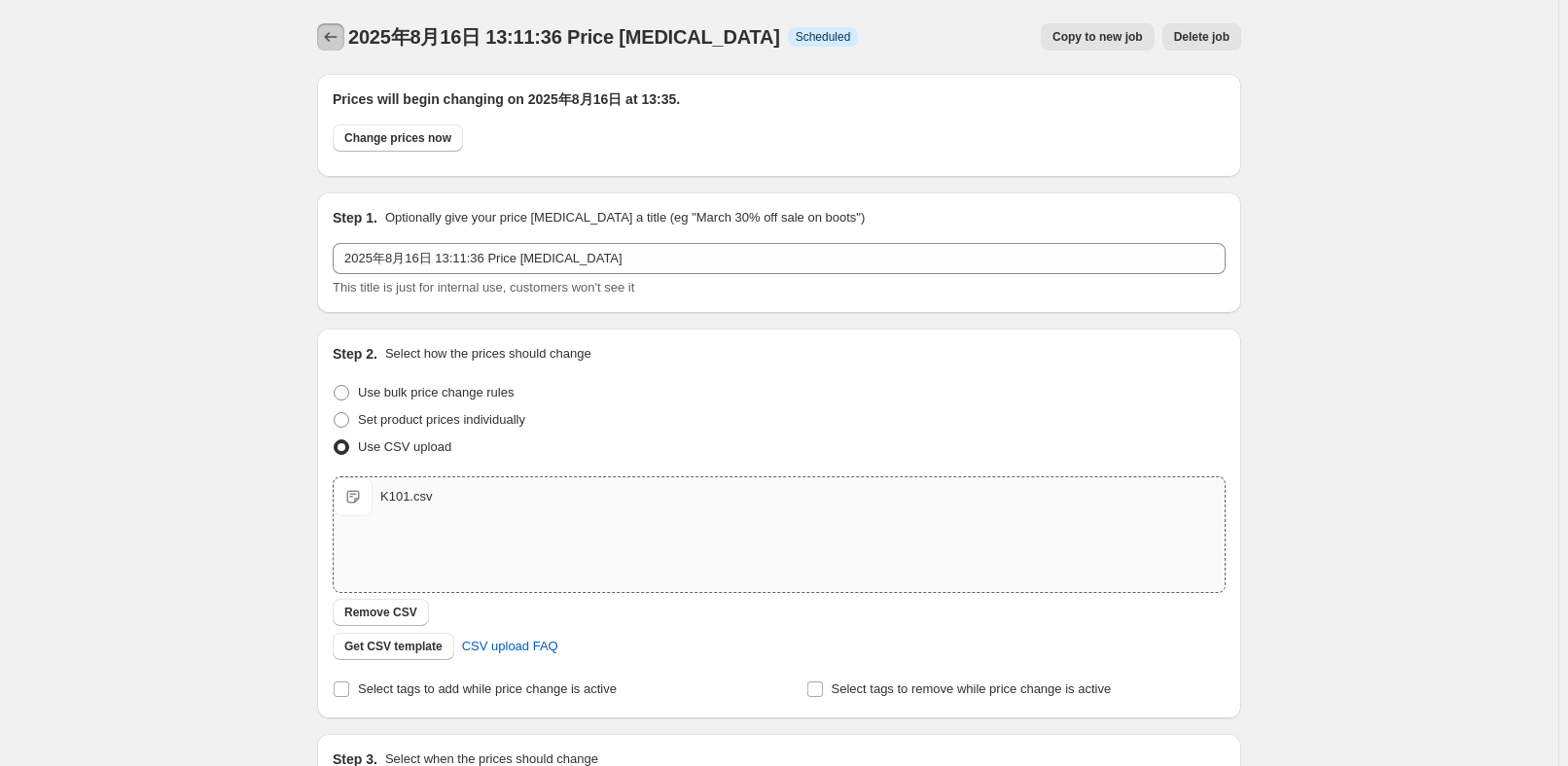
click at [344, 44] on button "Price change jobs" at bounding box center [330, 37] width 27 height 27
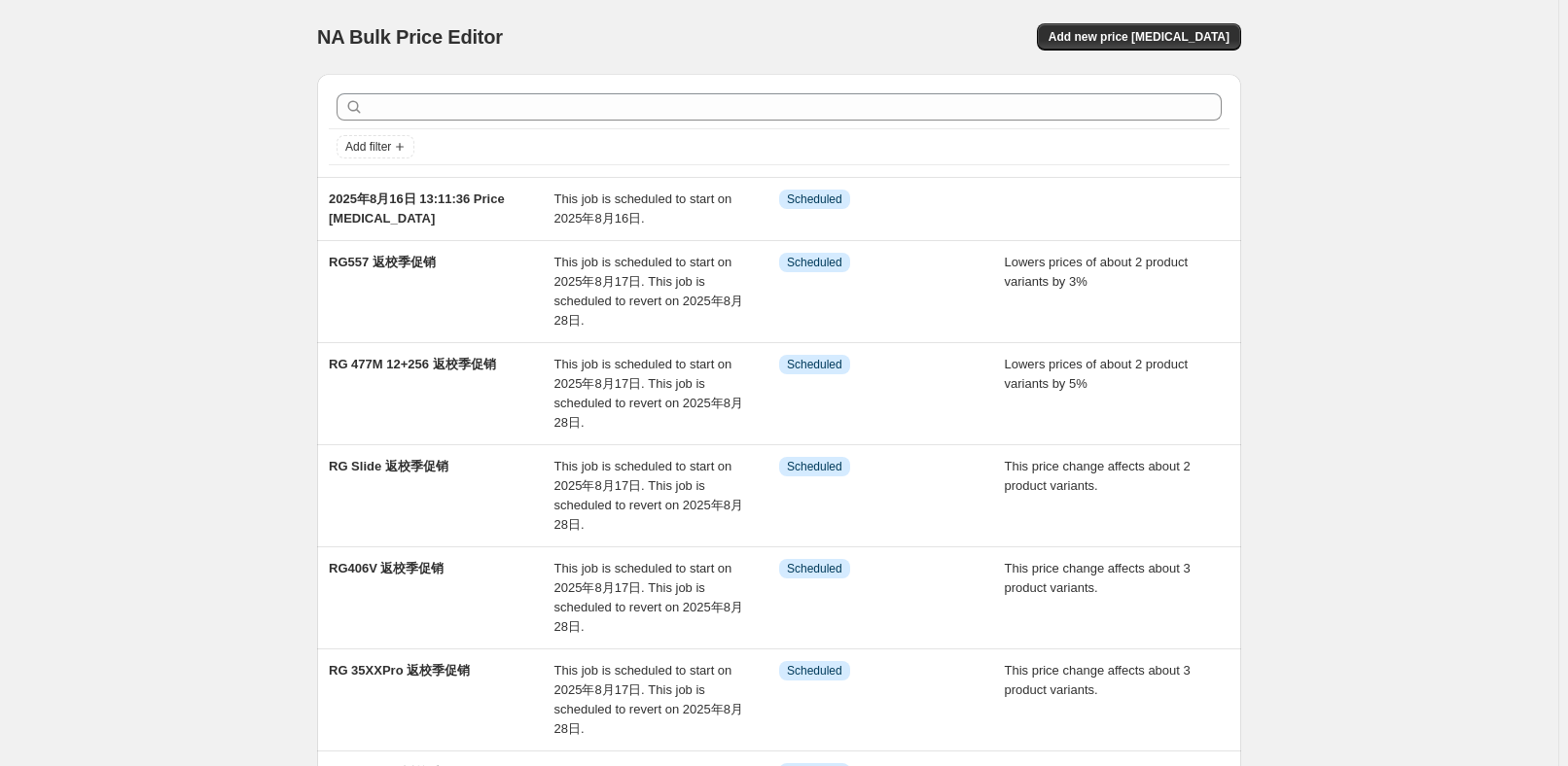
click at [624, 196] on span "This job is scheduled to start on 2025年8月16日." at bounding box center [643, 208] width 178 height 34
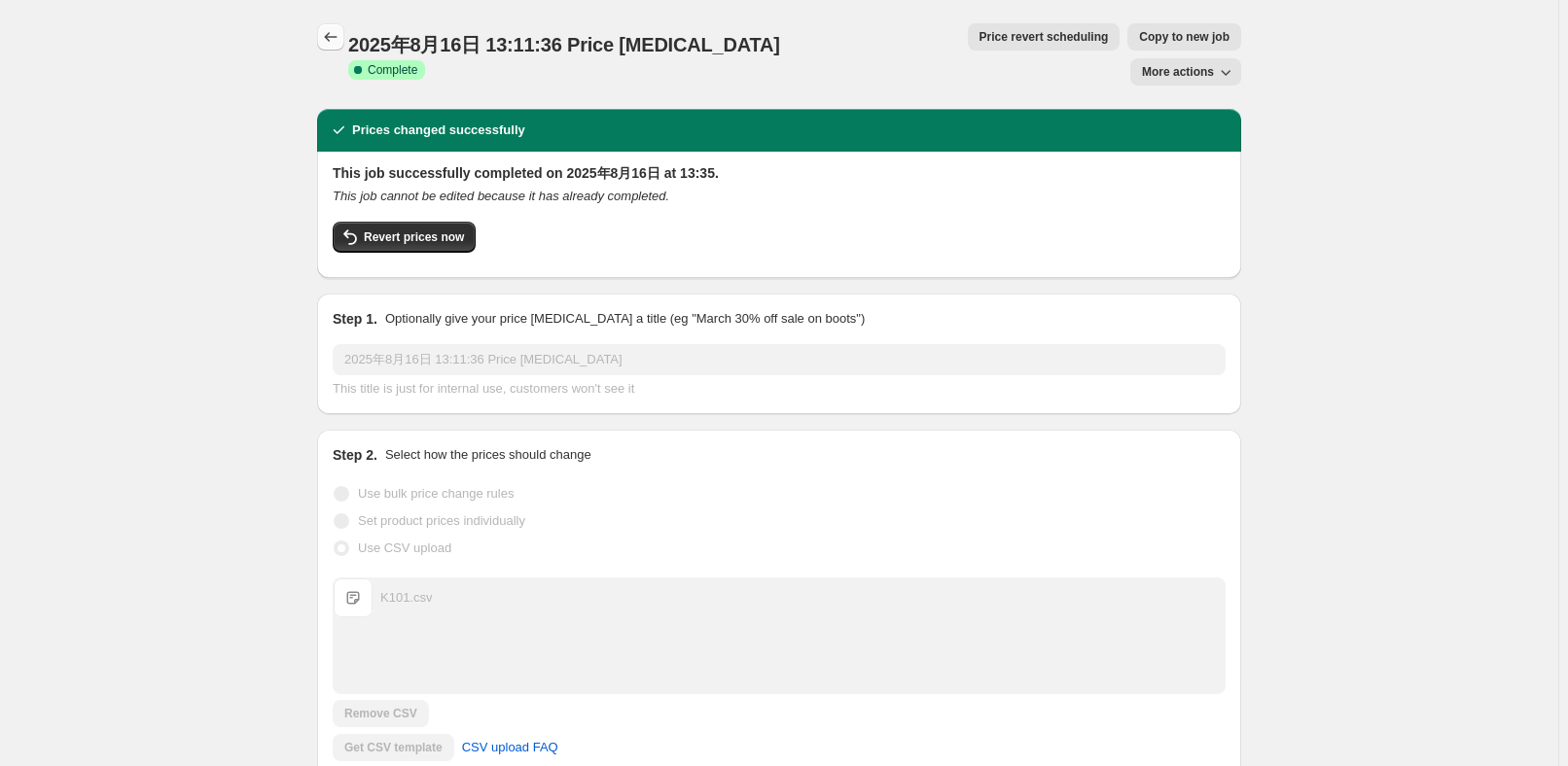
click at [338, 33] on icon "Price change jobs" at bounding box center [330, 37] width 20 height 20
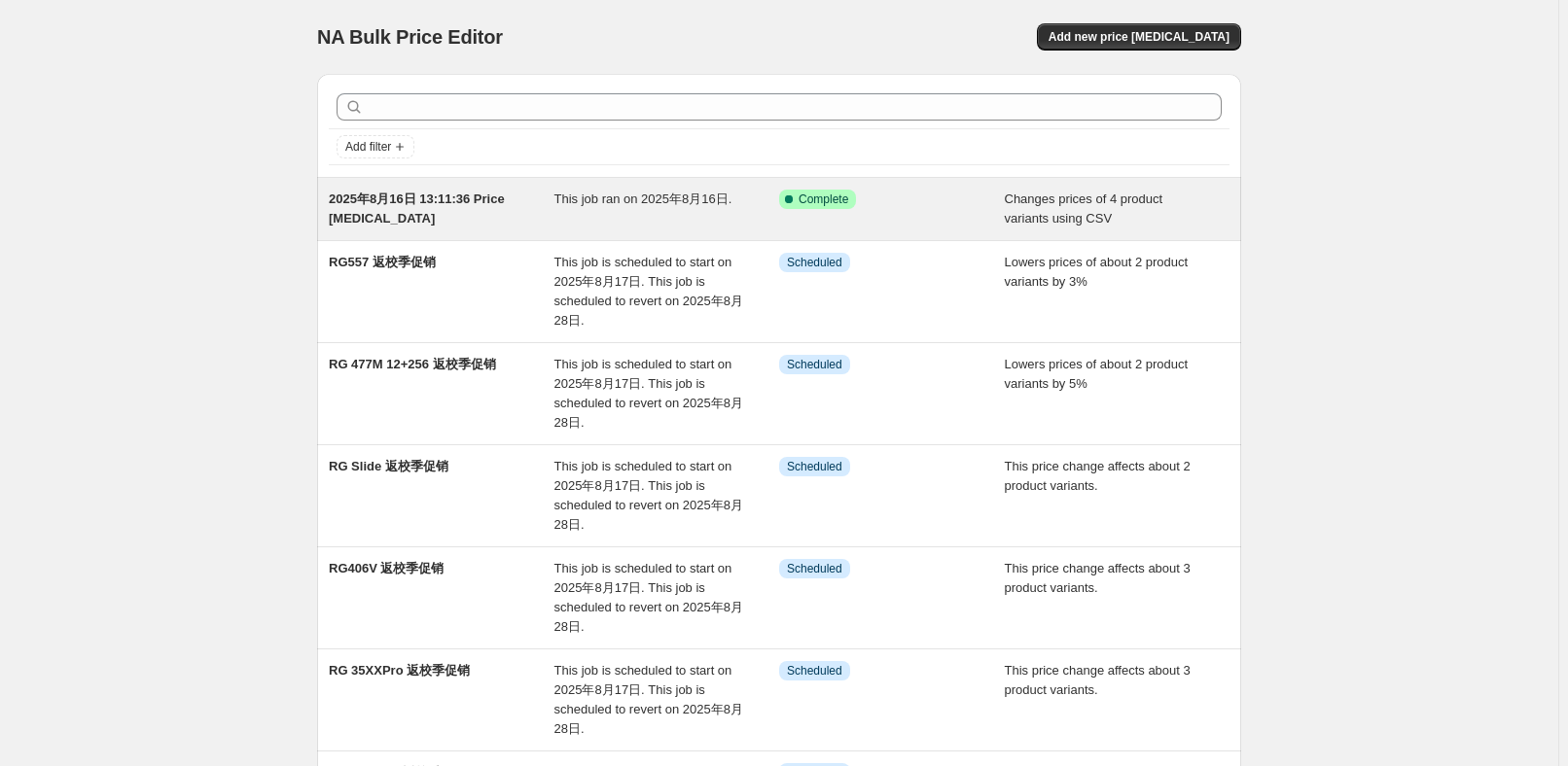
click at [676, 219] on div "This job ran on [DATE]." at bounding box center [667, 209] width 226 height 39
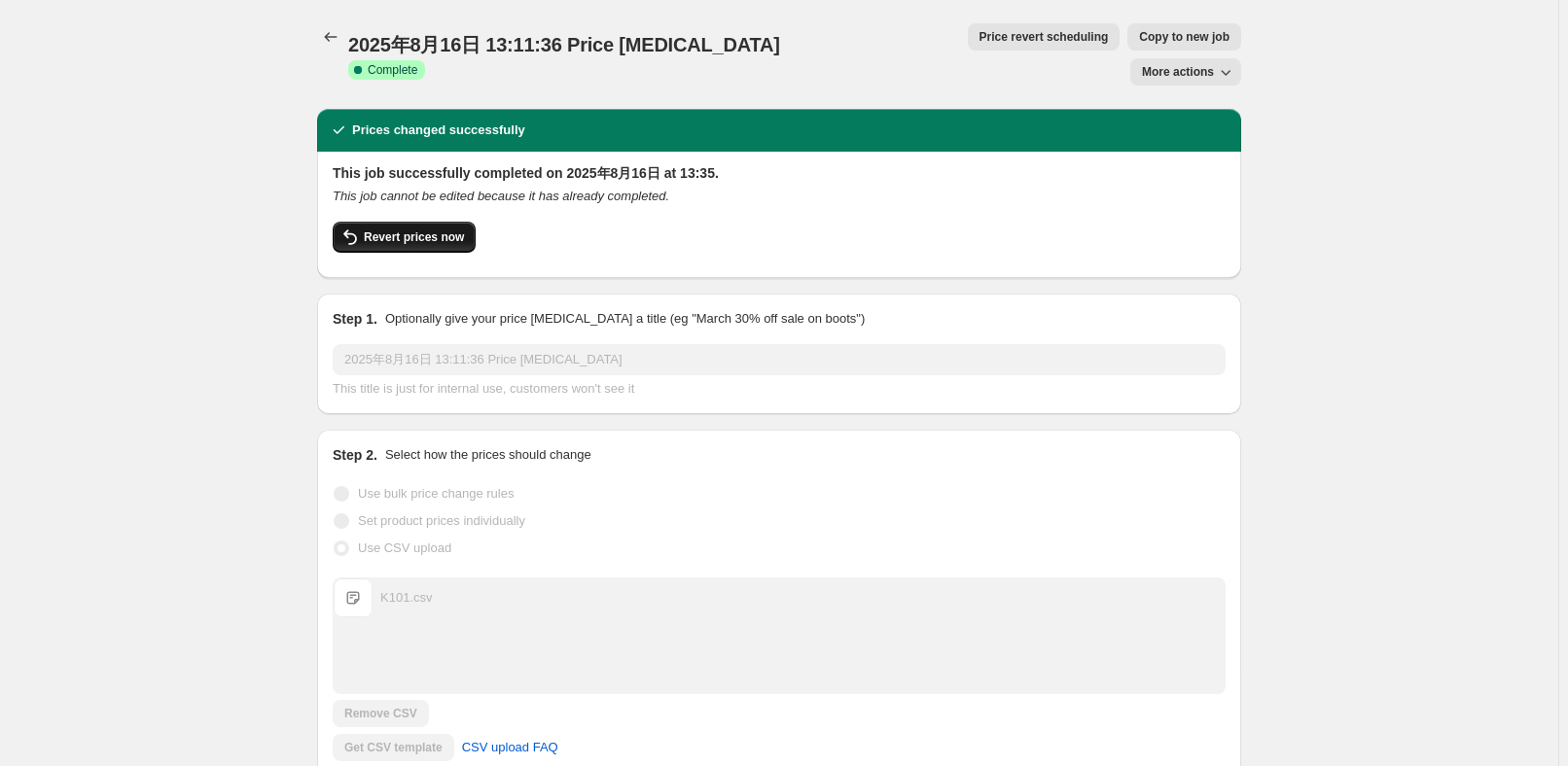
click at [430, 222] on button "Revert prices now" at bounding box center [404, 237] width 143 height 31
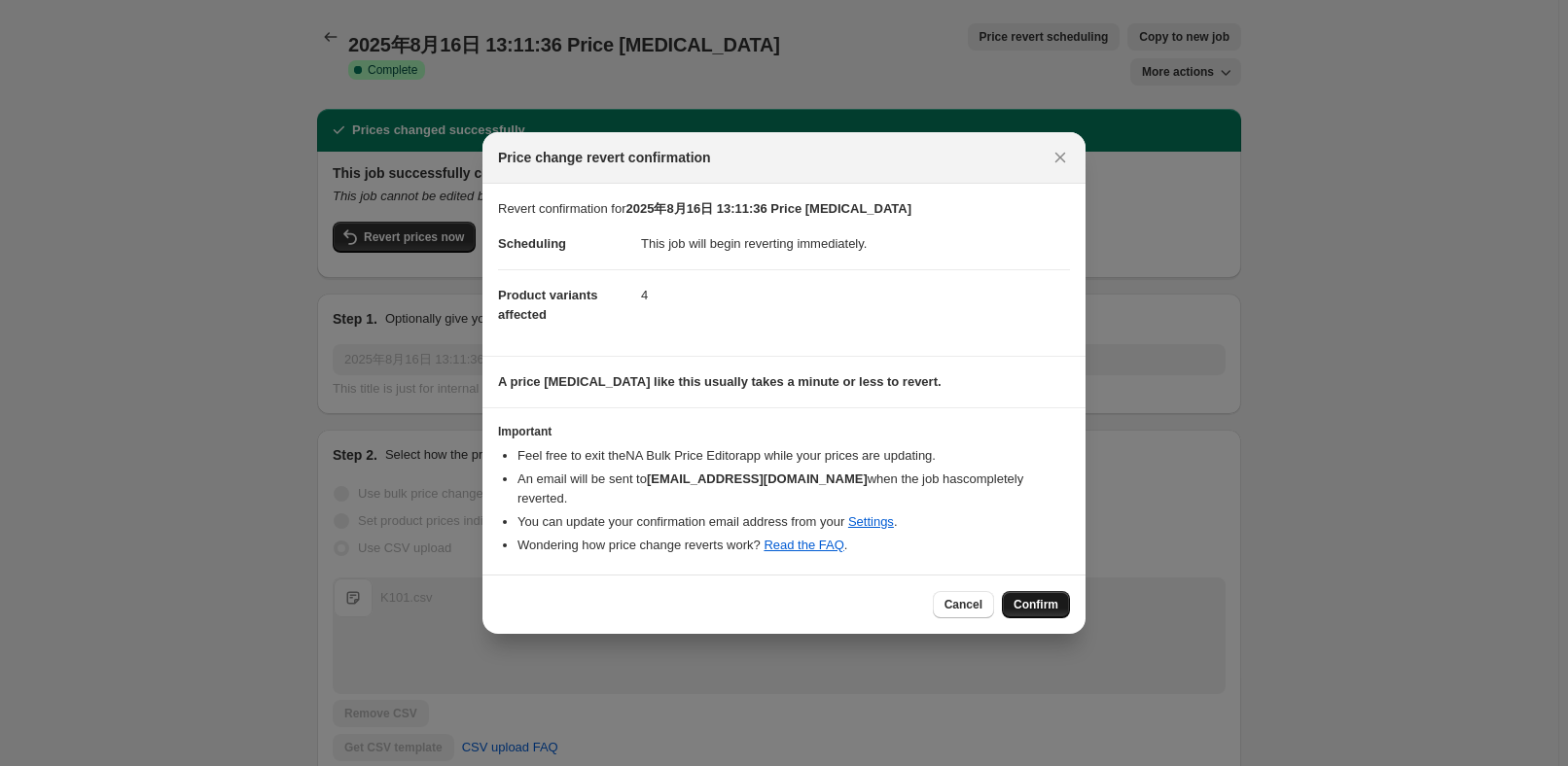
click at [1024, 591] on button "Confirm" at bounding box center [1036, 605] width 68 height 27
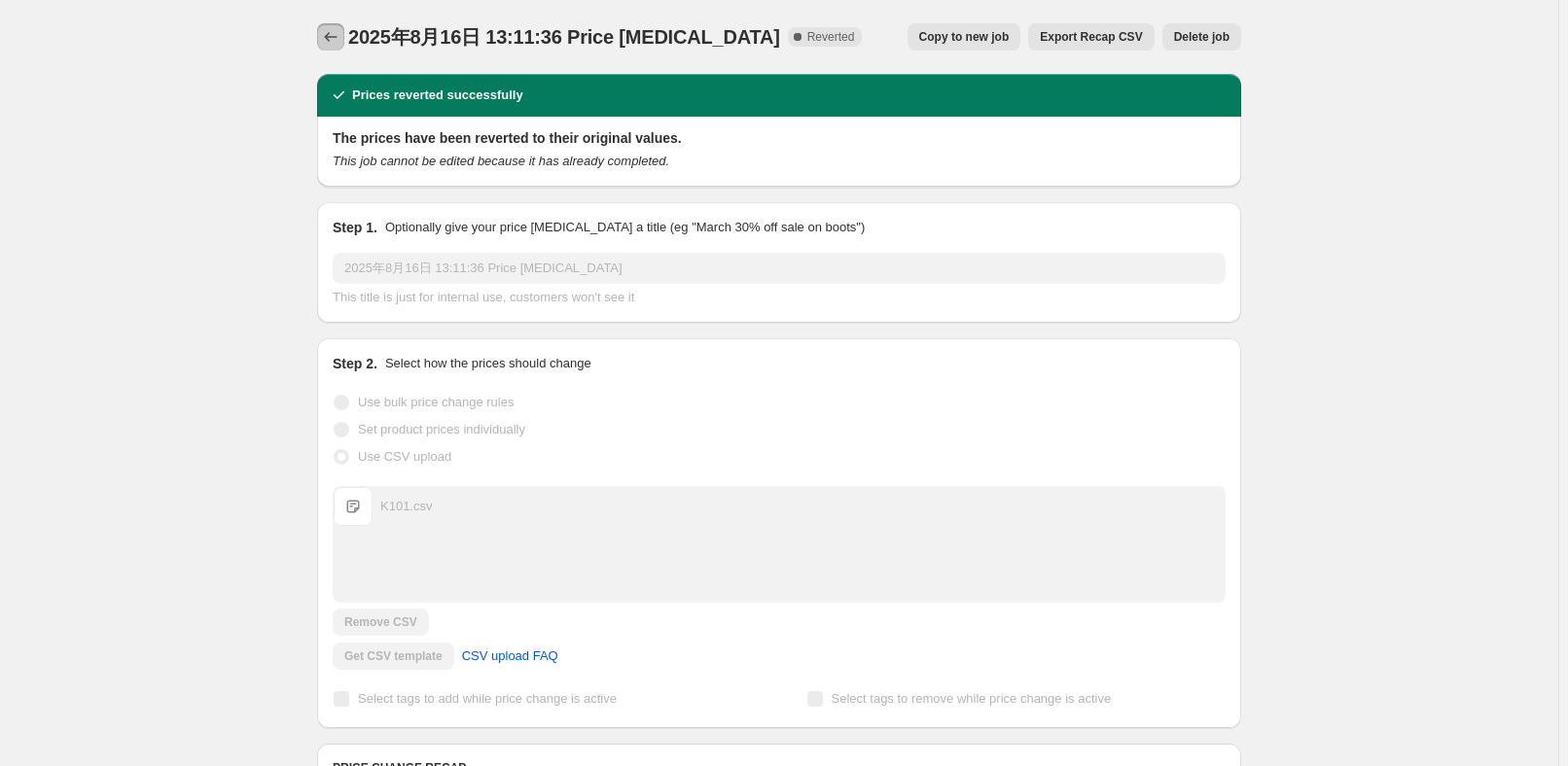
click at [338, 43] on icon "Price change jobs" at bounding box center [330, 37] width 20 height 20
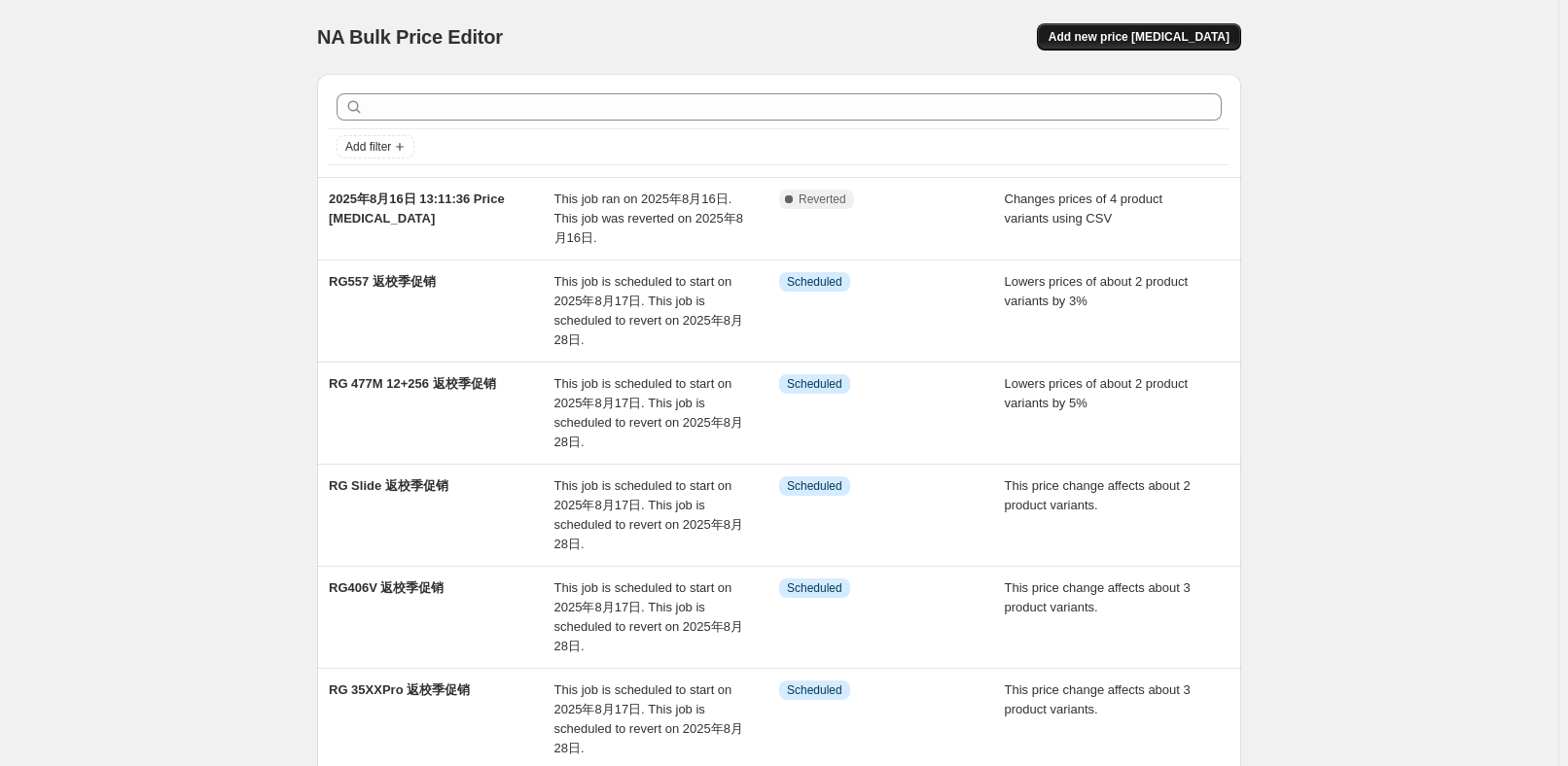
click at [1203, 34] on span "Add new price [MEDICAL_DATA]" at bounding box center [1139, 37] width 181 height 16
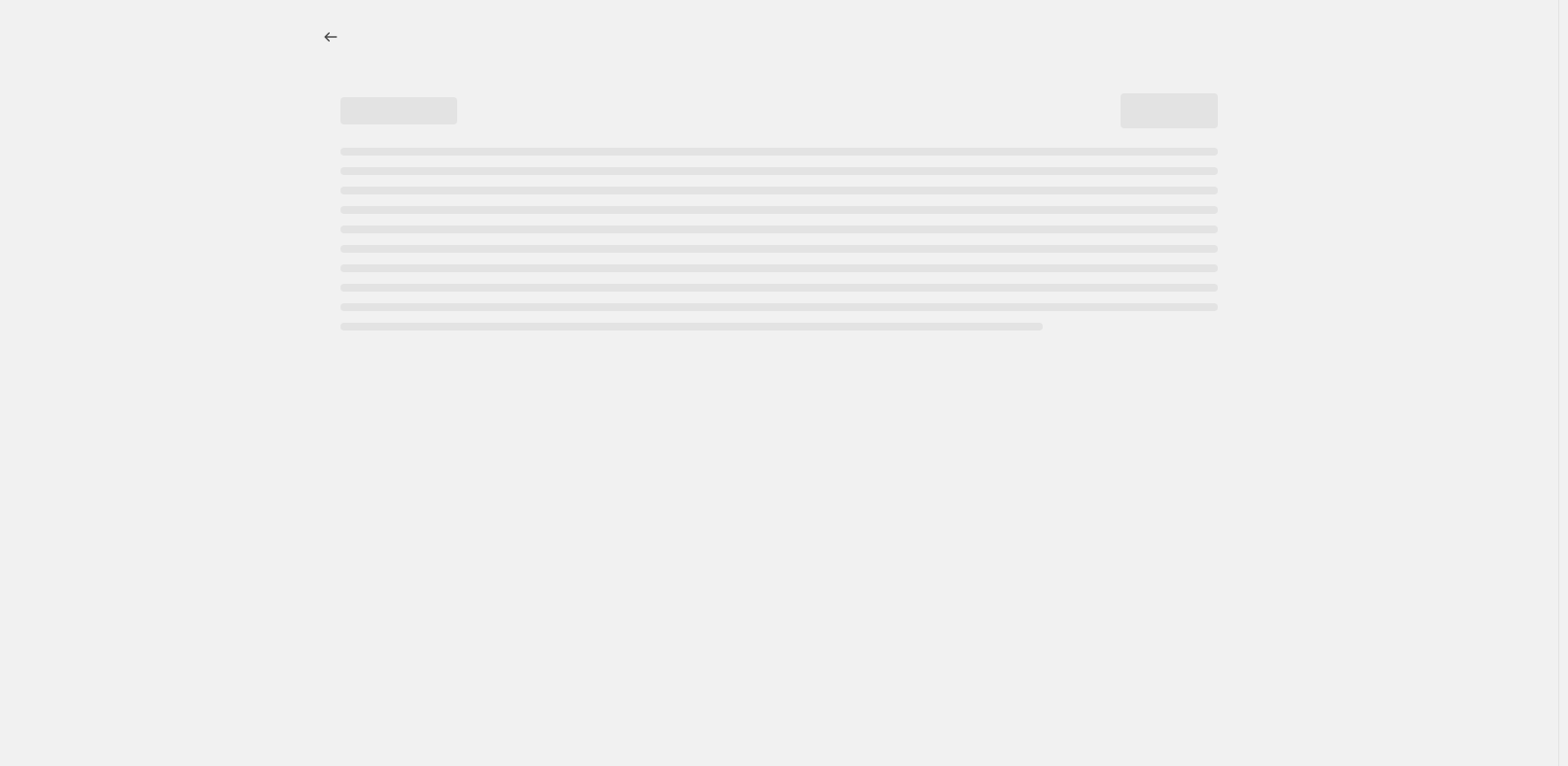
select select "percentage"
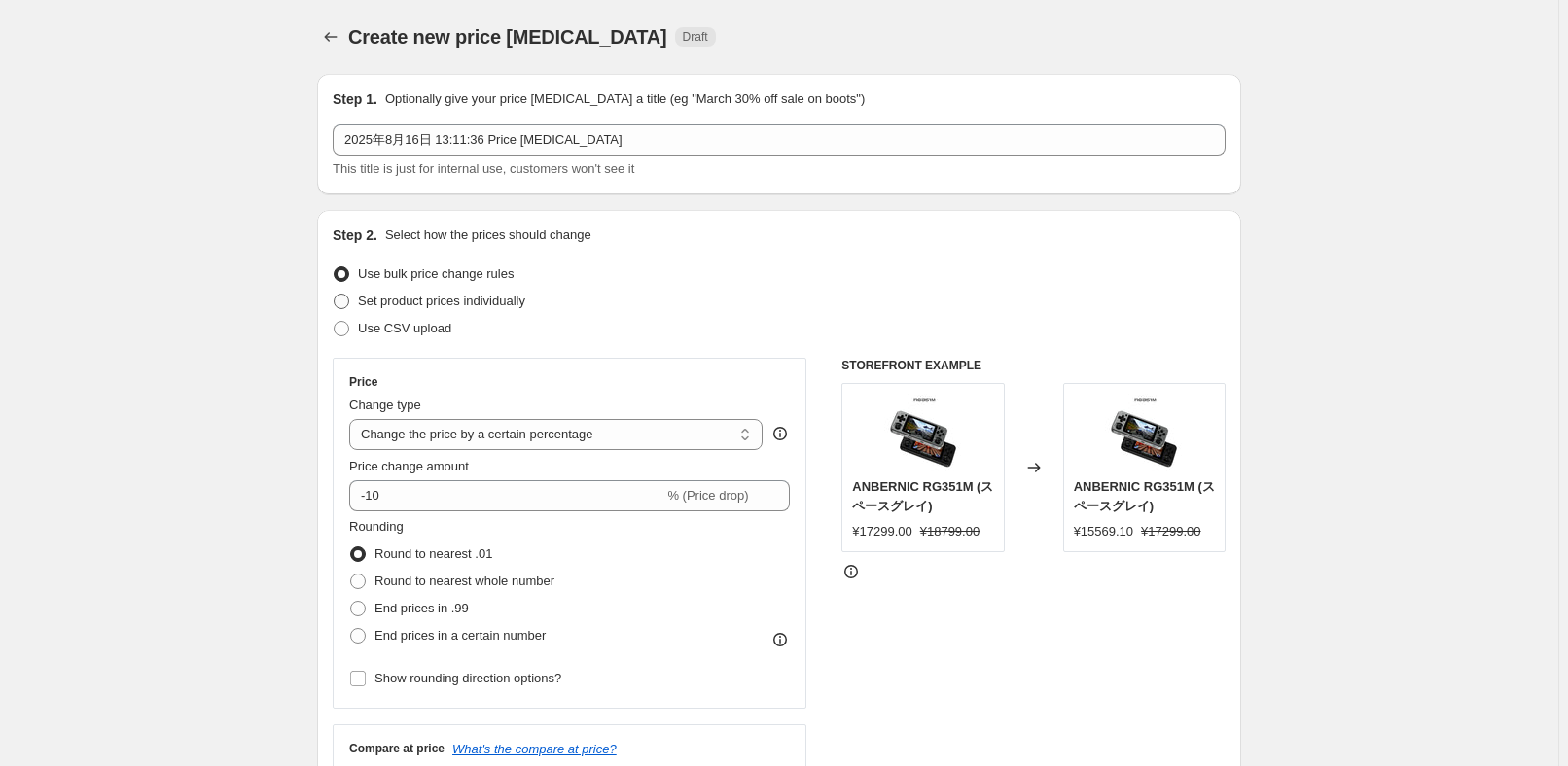
click at [414, 303] on span "Set product prices individually" at bounding box center [441, 301] width 167 height 15
click at [334, 295] on input "Set product prices individually" at bounding box center [333, 294] width 1 height 1
radio input "true"
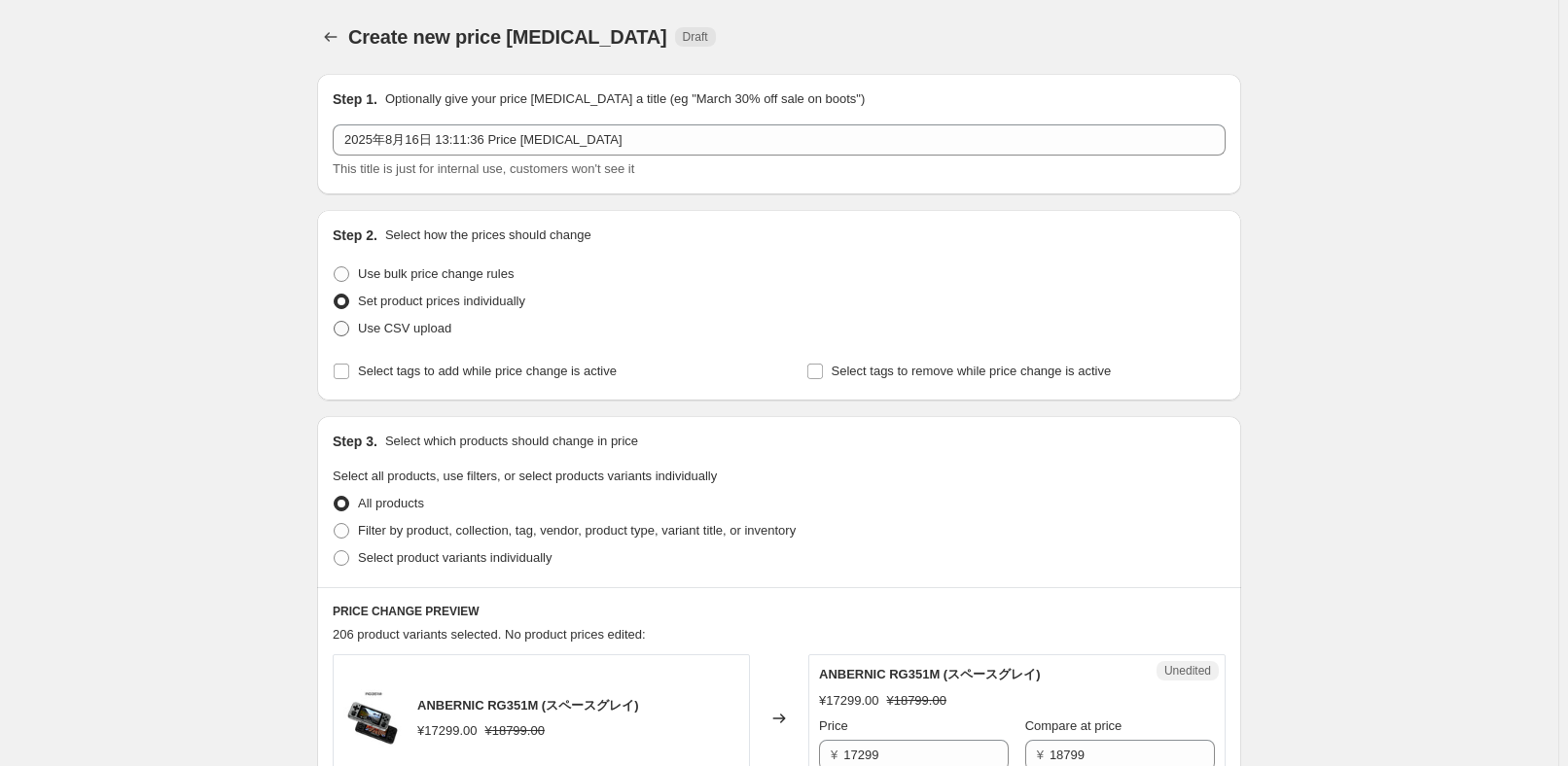
click at [402, 331] on span "Use CSV upload" at bounding box center [405, 327] width 94 height 15
click at [334, 321] on input "Use CSV upload" at bounding box center [333, 320] width 1 height 1
radio input "true"
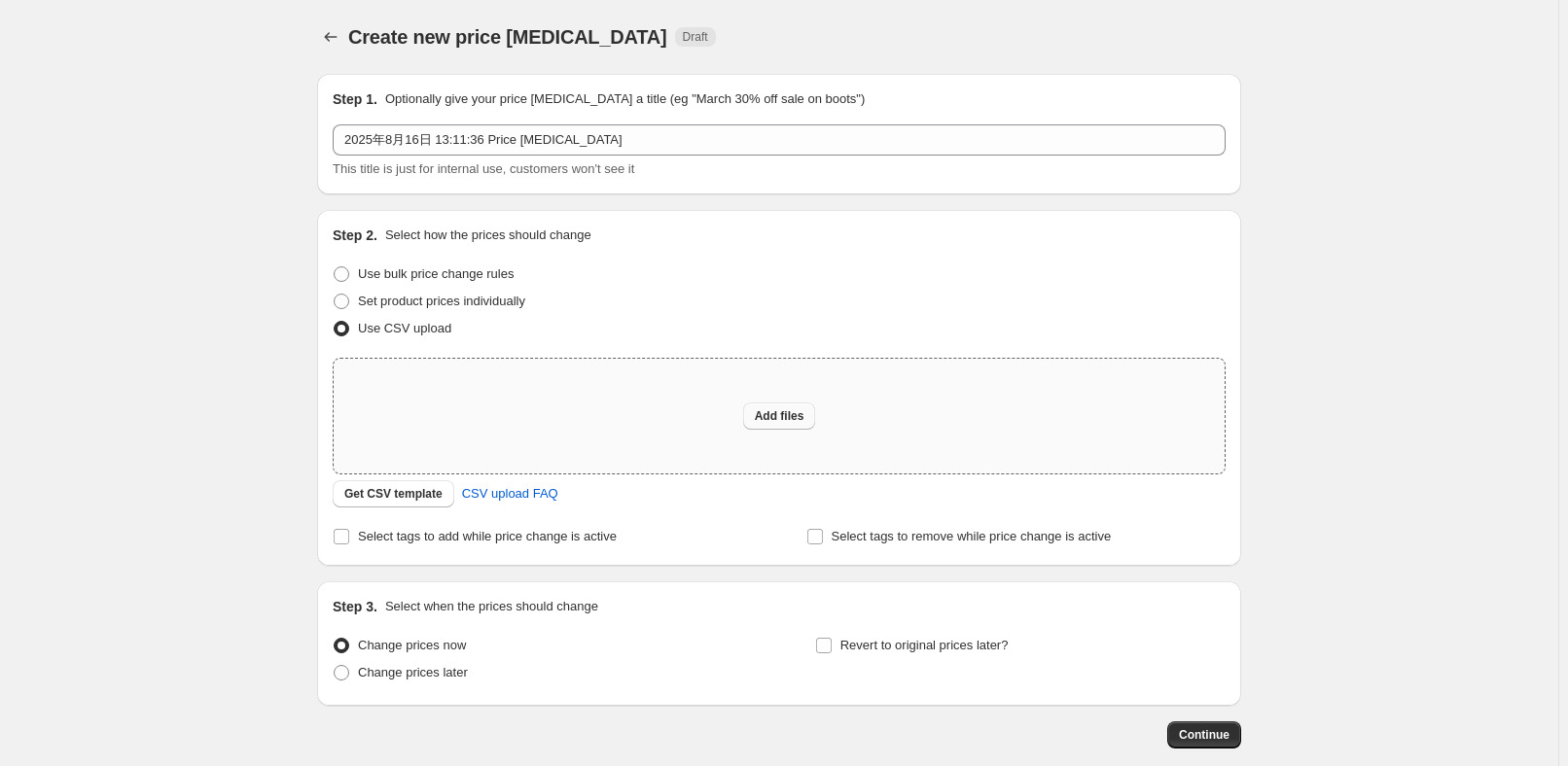
click at [794, 425] on button "Add files" at bounding box center [779, 416] width 73 height 27
type input "C:\fakepath\K1012.csv"
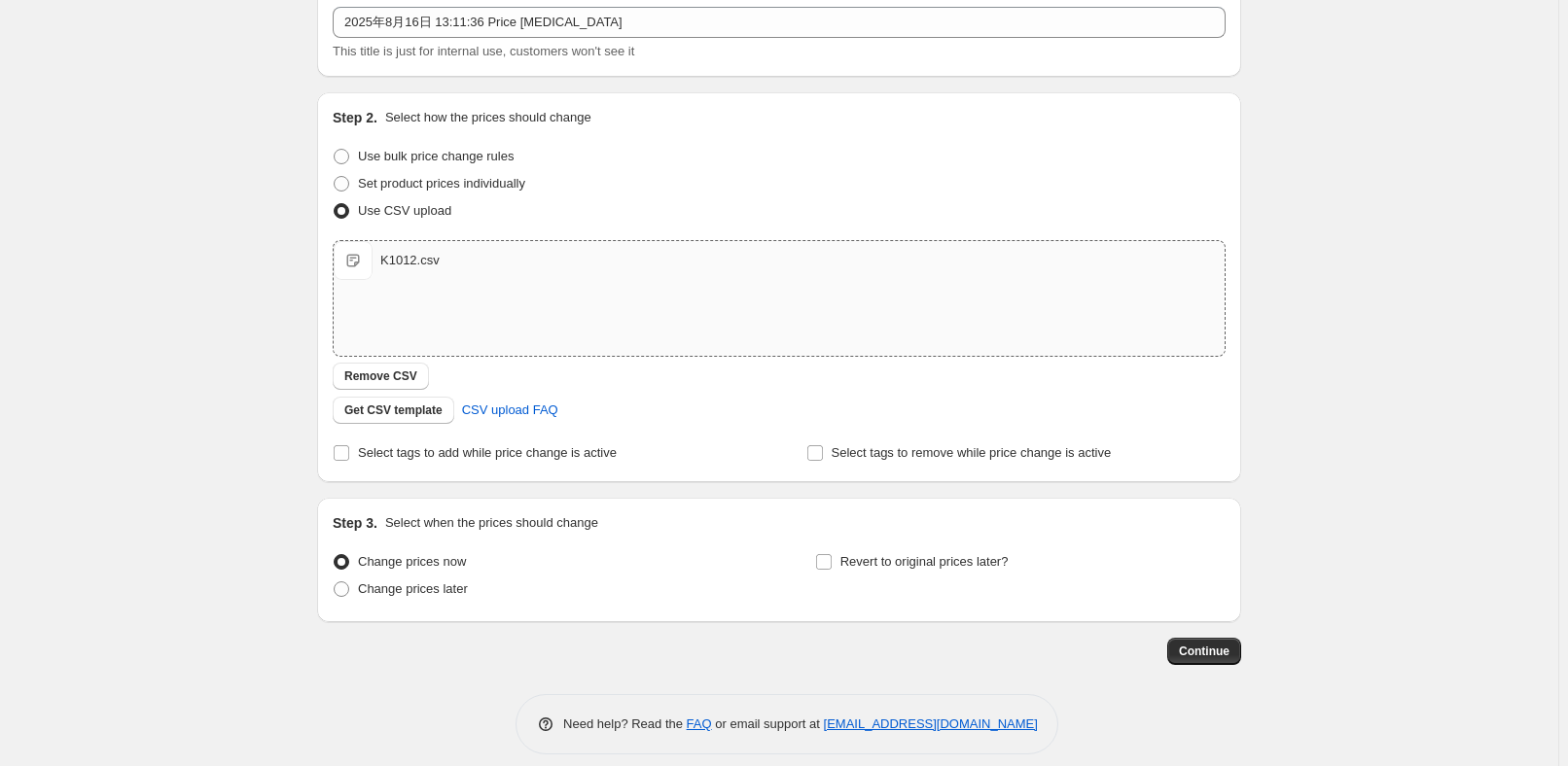
scroll to position [134, 0]
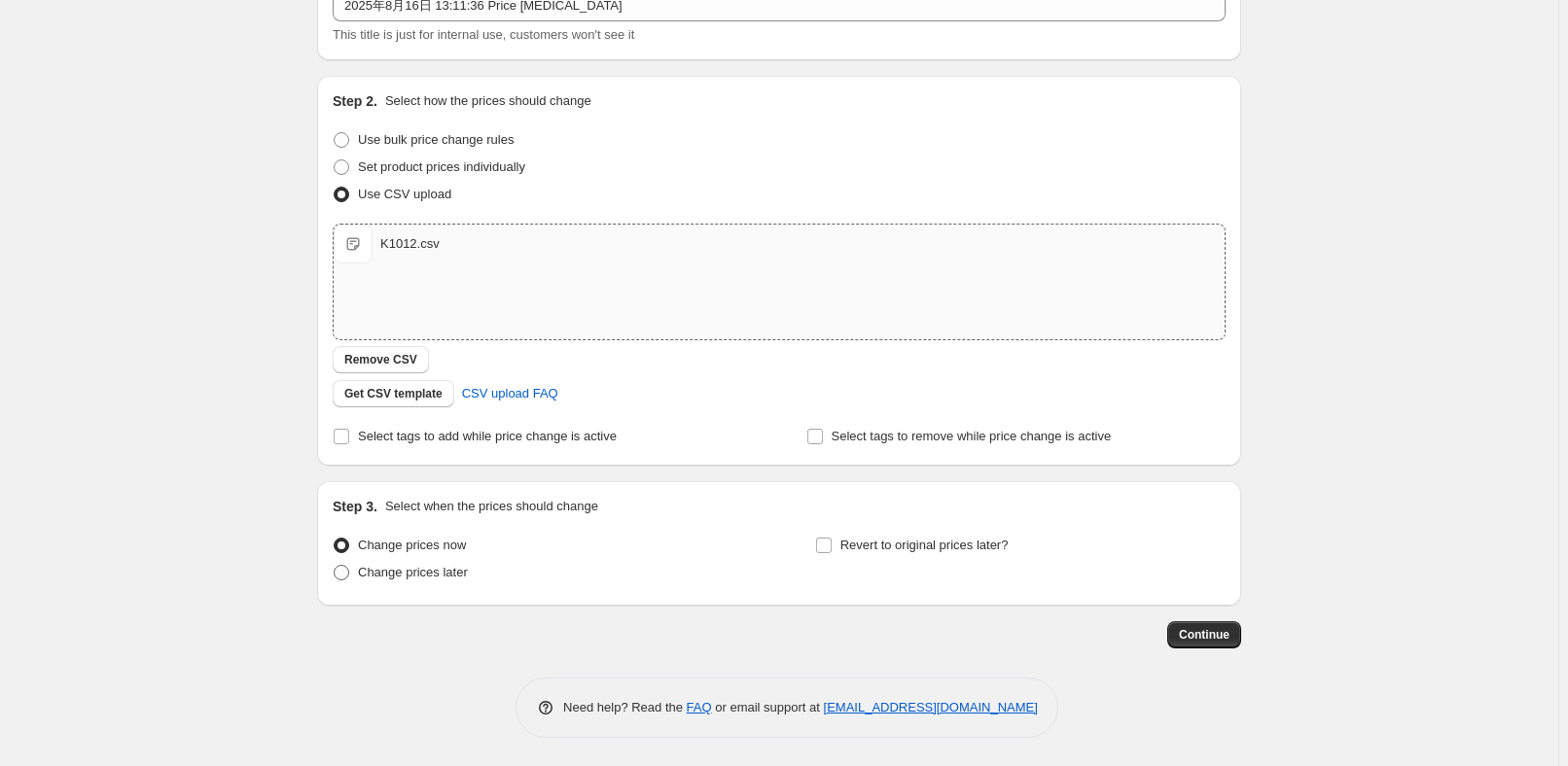
click at [441, 582] on label "Change prices later" at bounding box center [400, 573] width 135 height 27
click at [334, 566] on input "Change prices later" at bounding box center [333, 565] width 1 height 1
radio input "true"
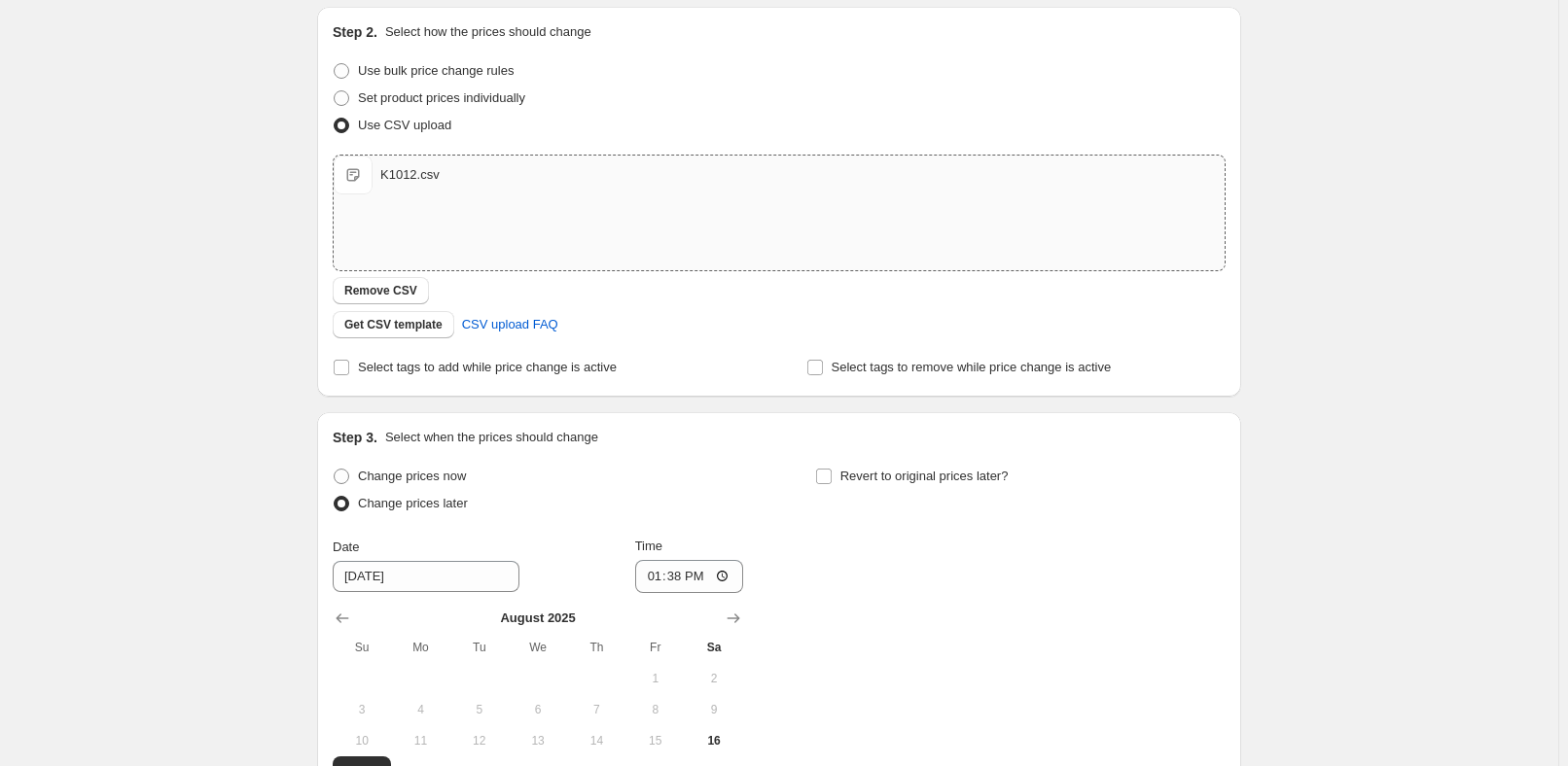
scroll to position [223, 0]
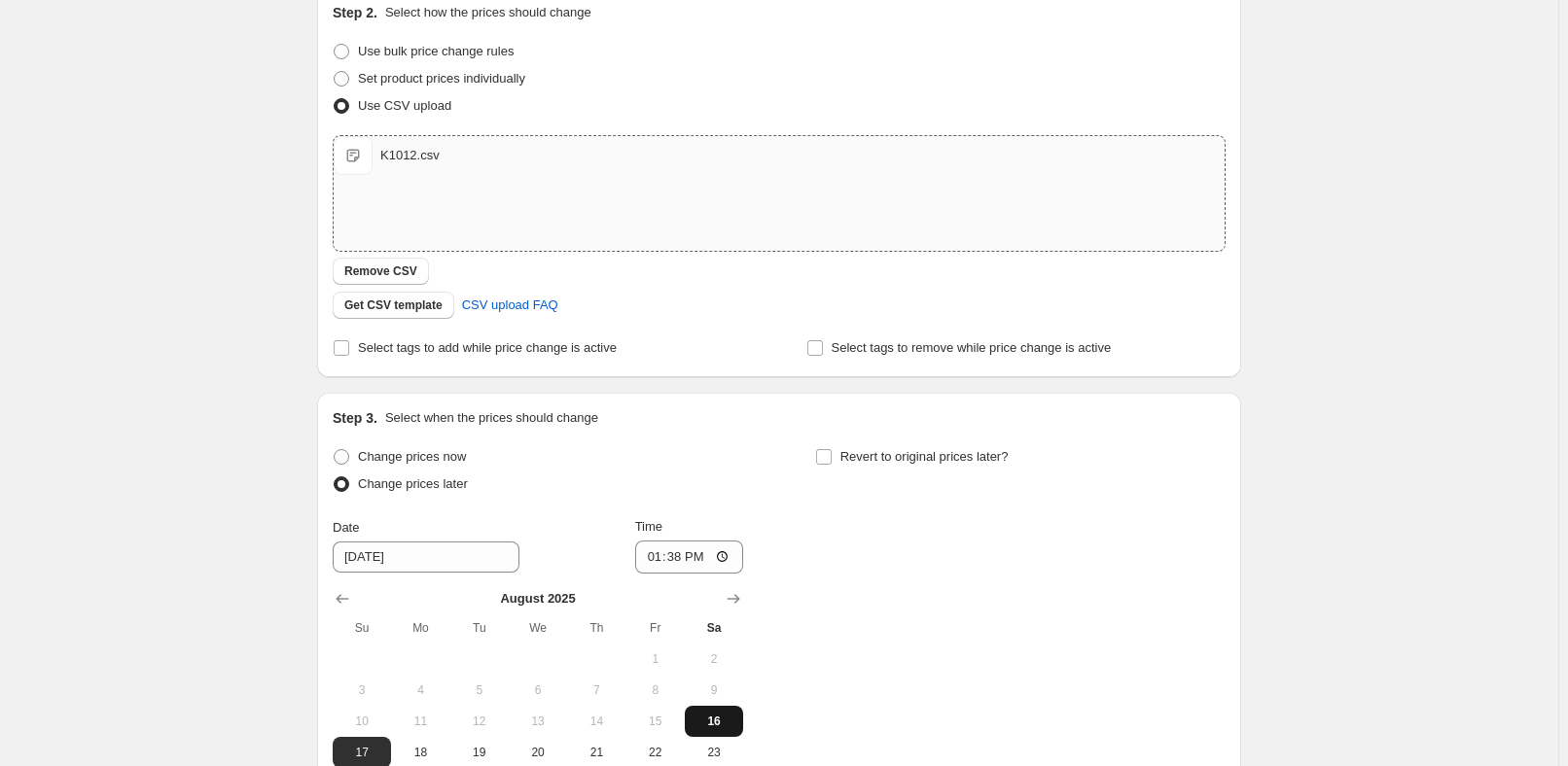
click at [716, 723] on span "16" at bounding box center [715, 721] width 43 height 16
type input "[DATE]"
click at [706, 562] on input "13:38" at bounding box center [689, 557] width 109 height 33
click at [1022, 582] on div "Change prices now Change prices later Date 8/16/2025 Time 13:39 August 2025 Su …" at bounding box center [779, 637] width 893 height 387
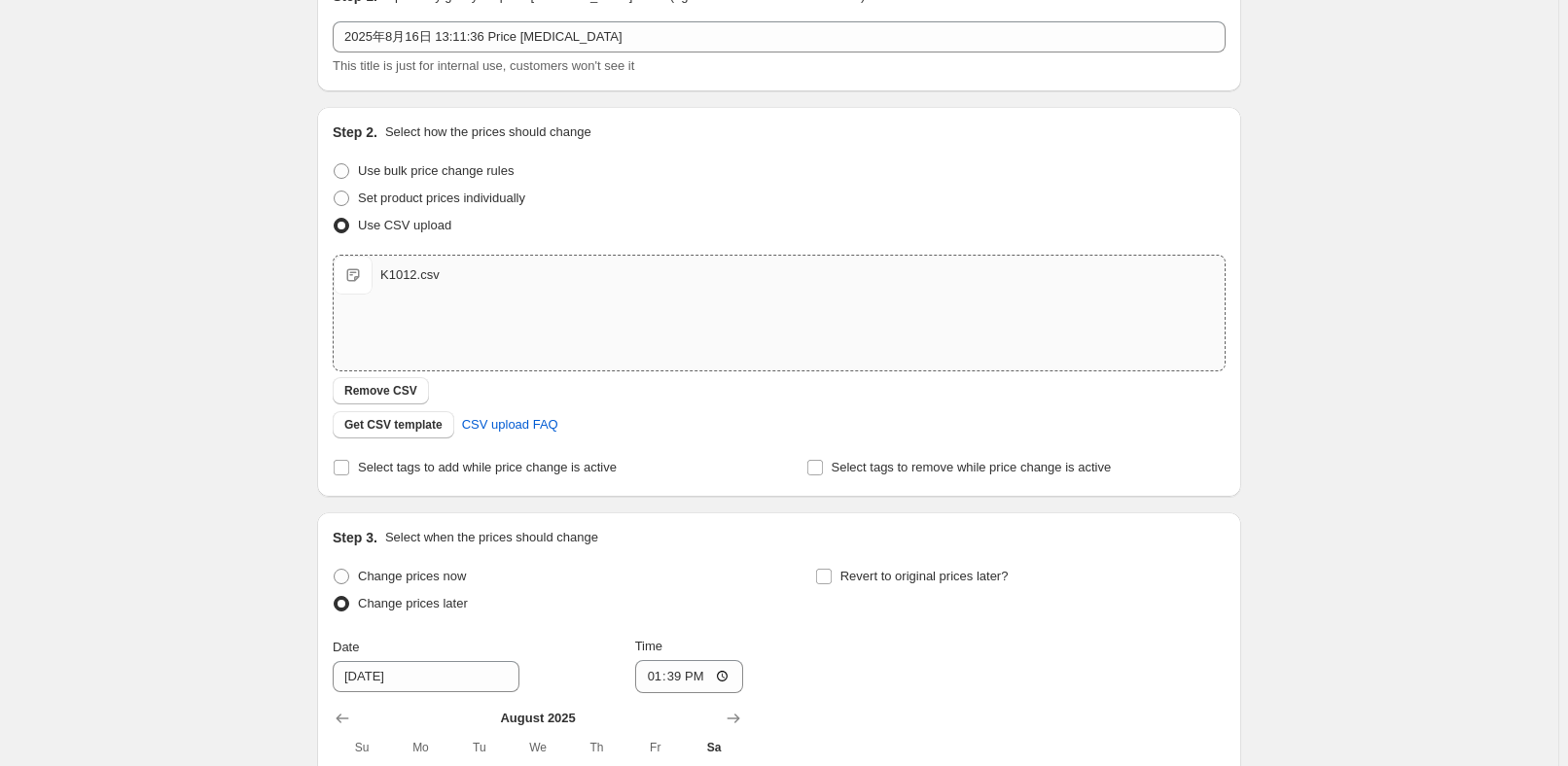
scroll to position [353, 0]
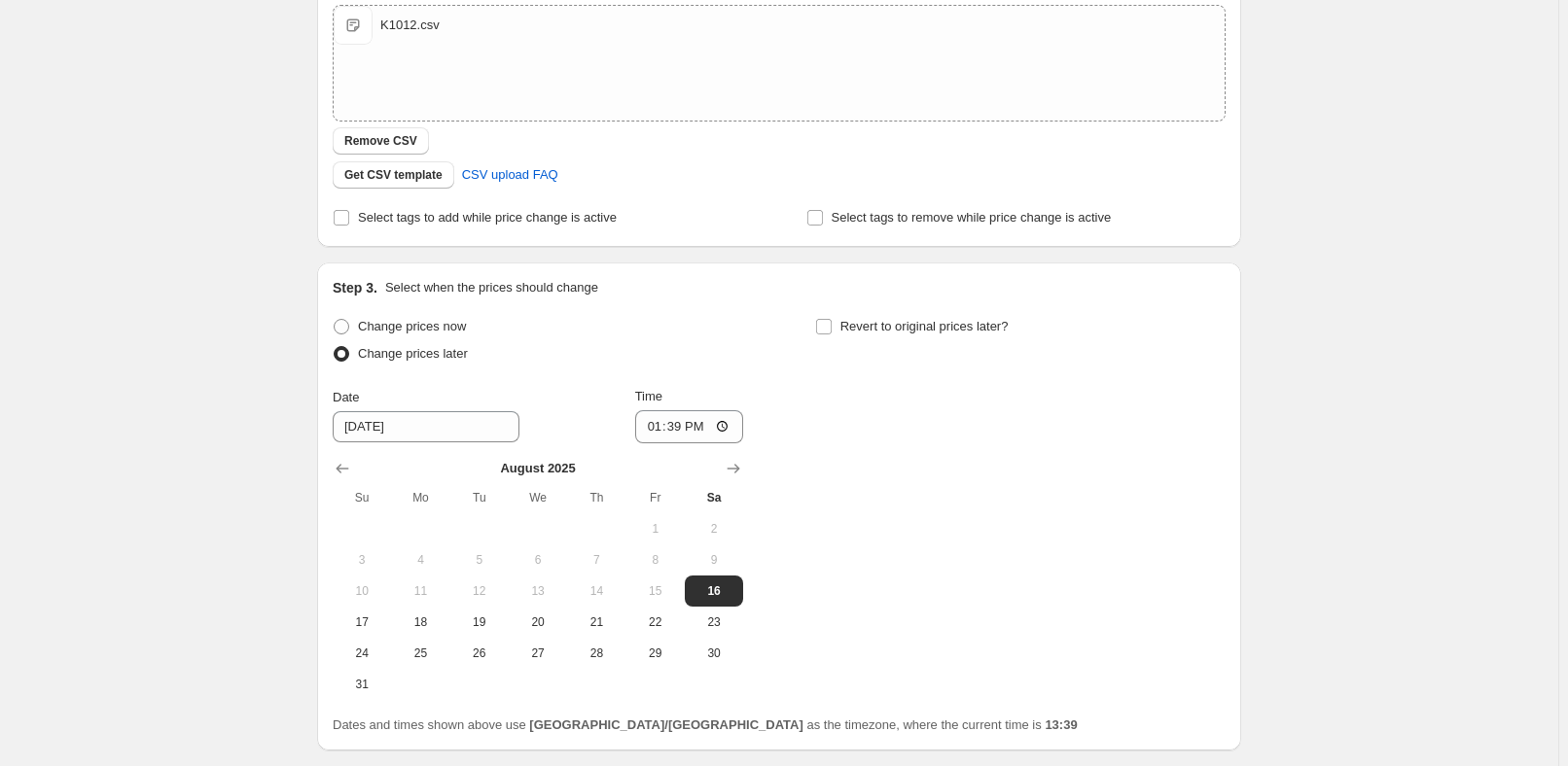
click at [1014, 494] on div "Change prices now Change prices later Date 8/16/2025 Time 13:39 August 2025 Su …" at bounding box center [779, 506] width 893 height 387
click at [707, 429] on input "13:39" at bounding box center [689, 427] width 109 height 33
type input "13:40"
click at [1024, 426] on div "Change prices now Change prices later Date 8/16/2025 Time 13:40 August 2025 Su …" at bounding box center [779, 506] width 893 height 387
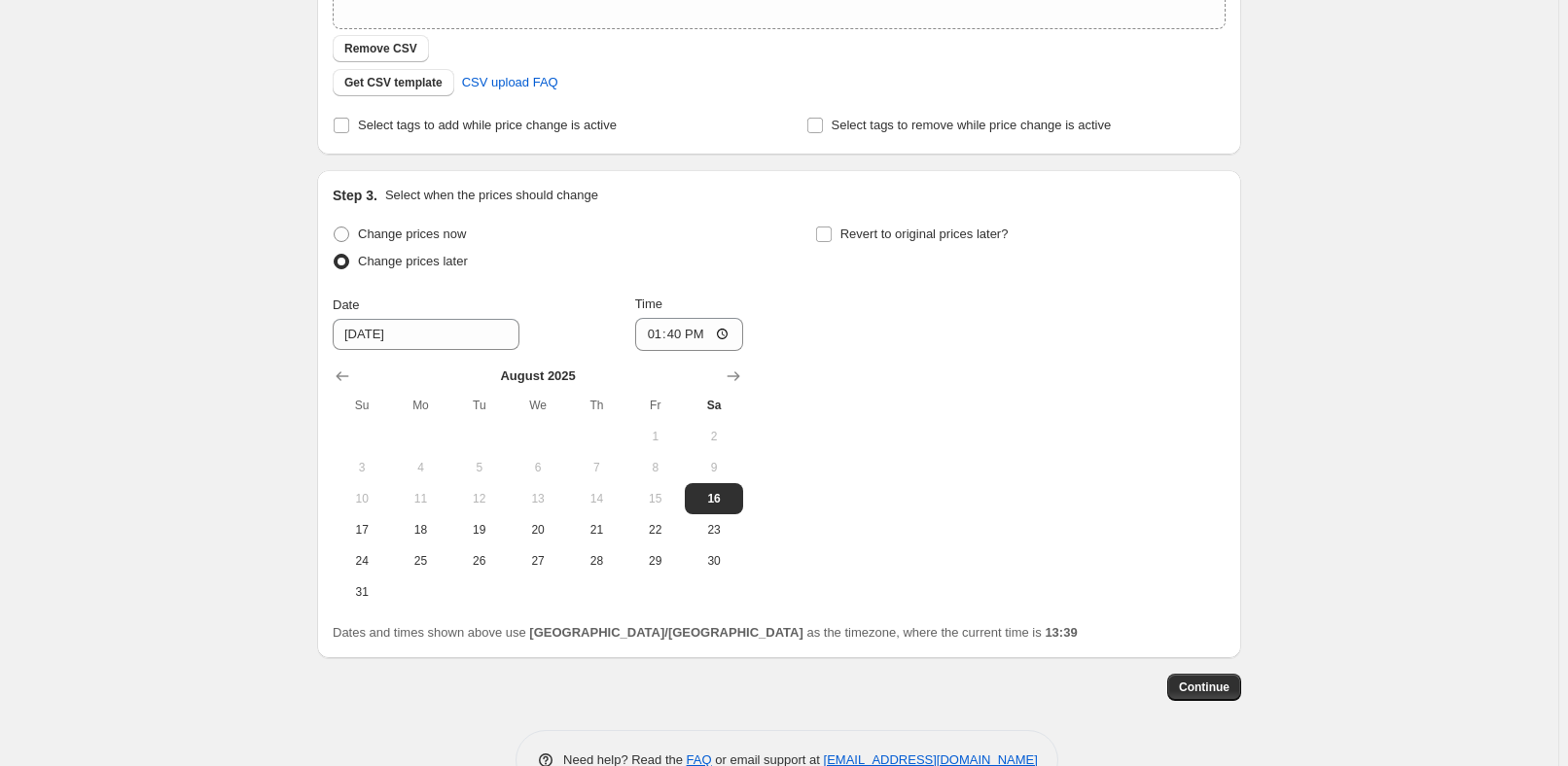
scroll to position [498, 0]
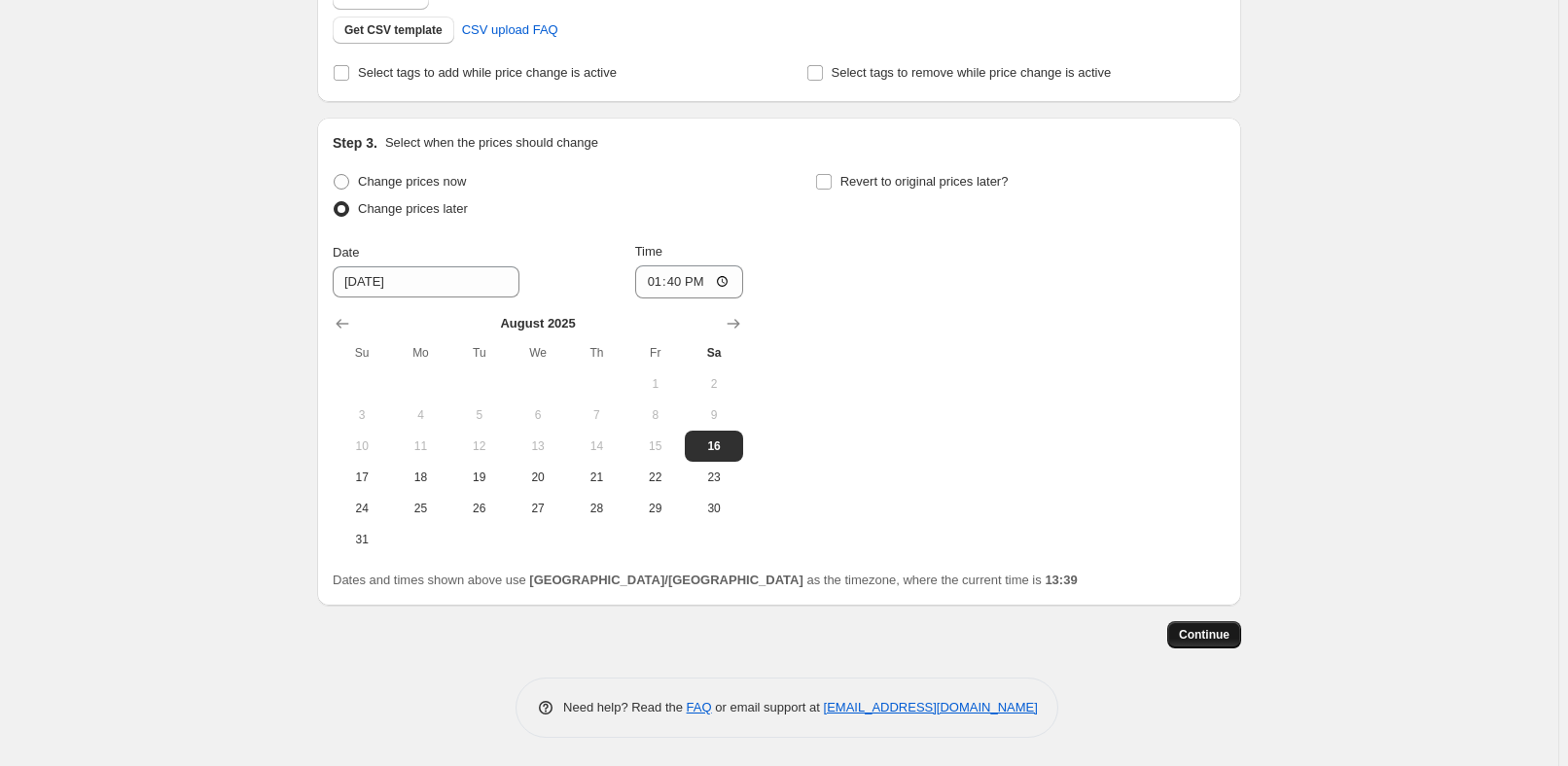
click at [1223, 641] on span "Continue" at bounding box center [1204, 635] width 51 height 16
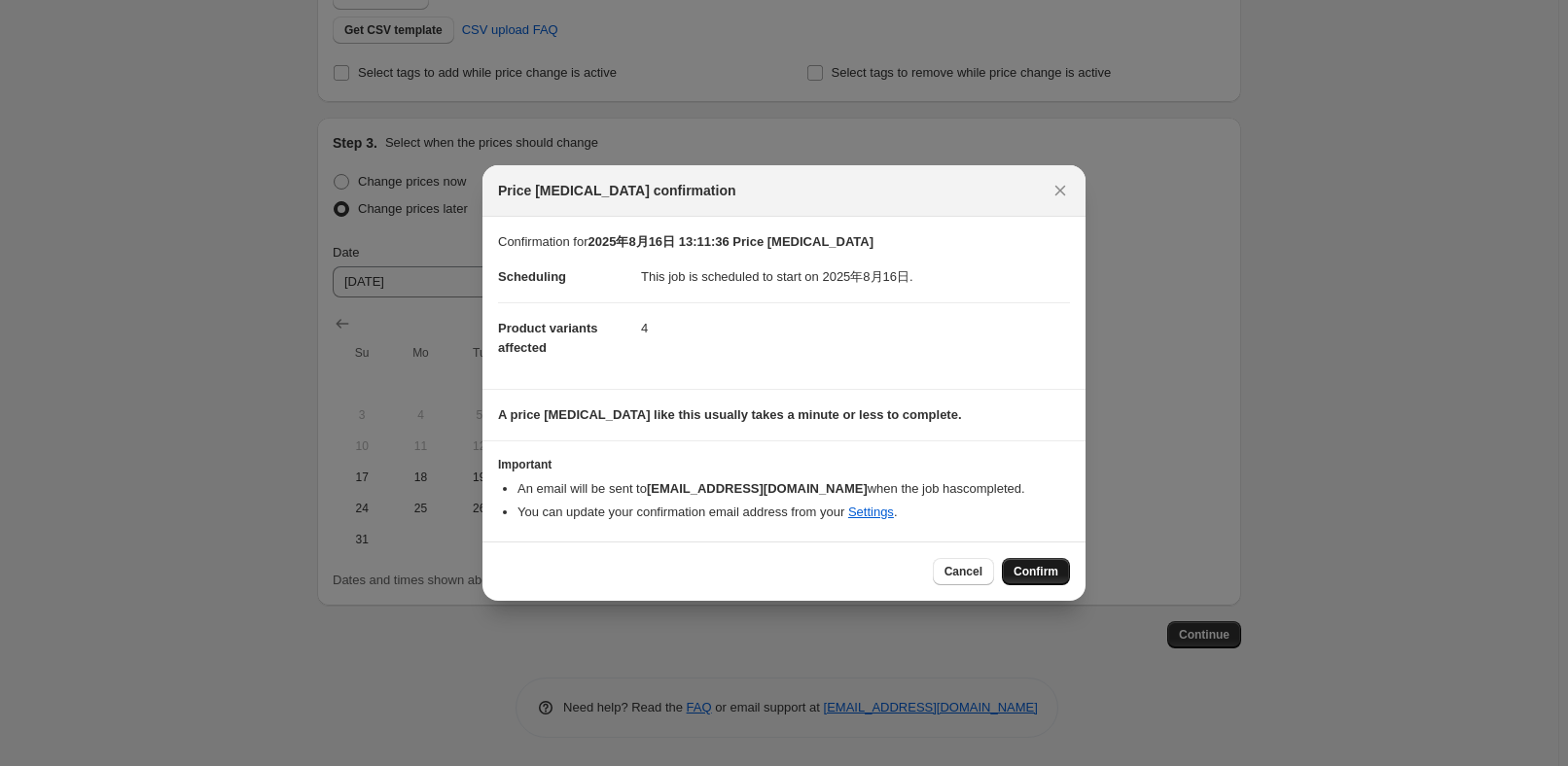
click at [1048, 572] on span "Confirm" at bounding box center [1036, 572] width 45 height 16
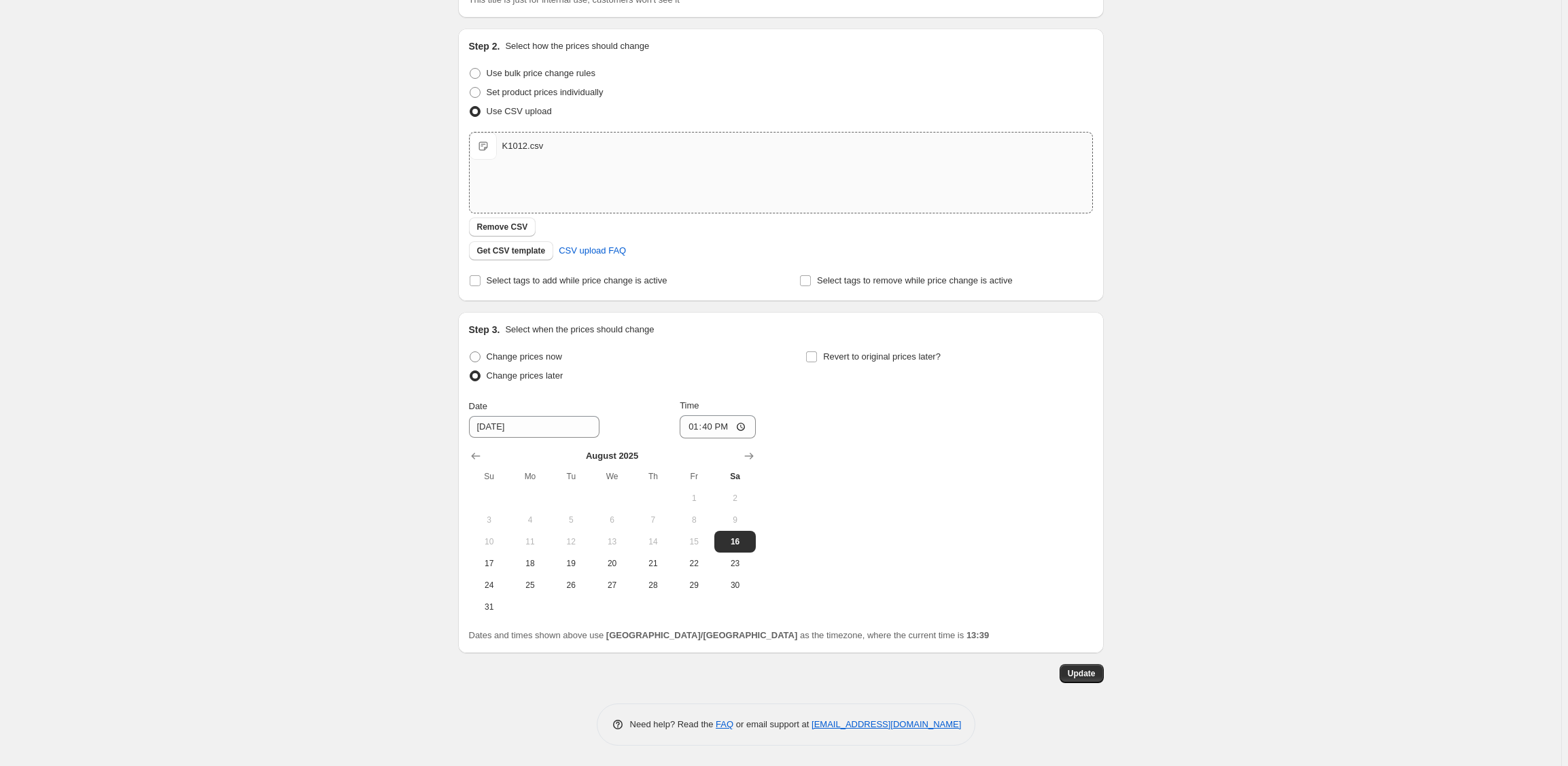
scroll to position [31, 0]
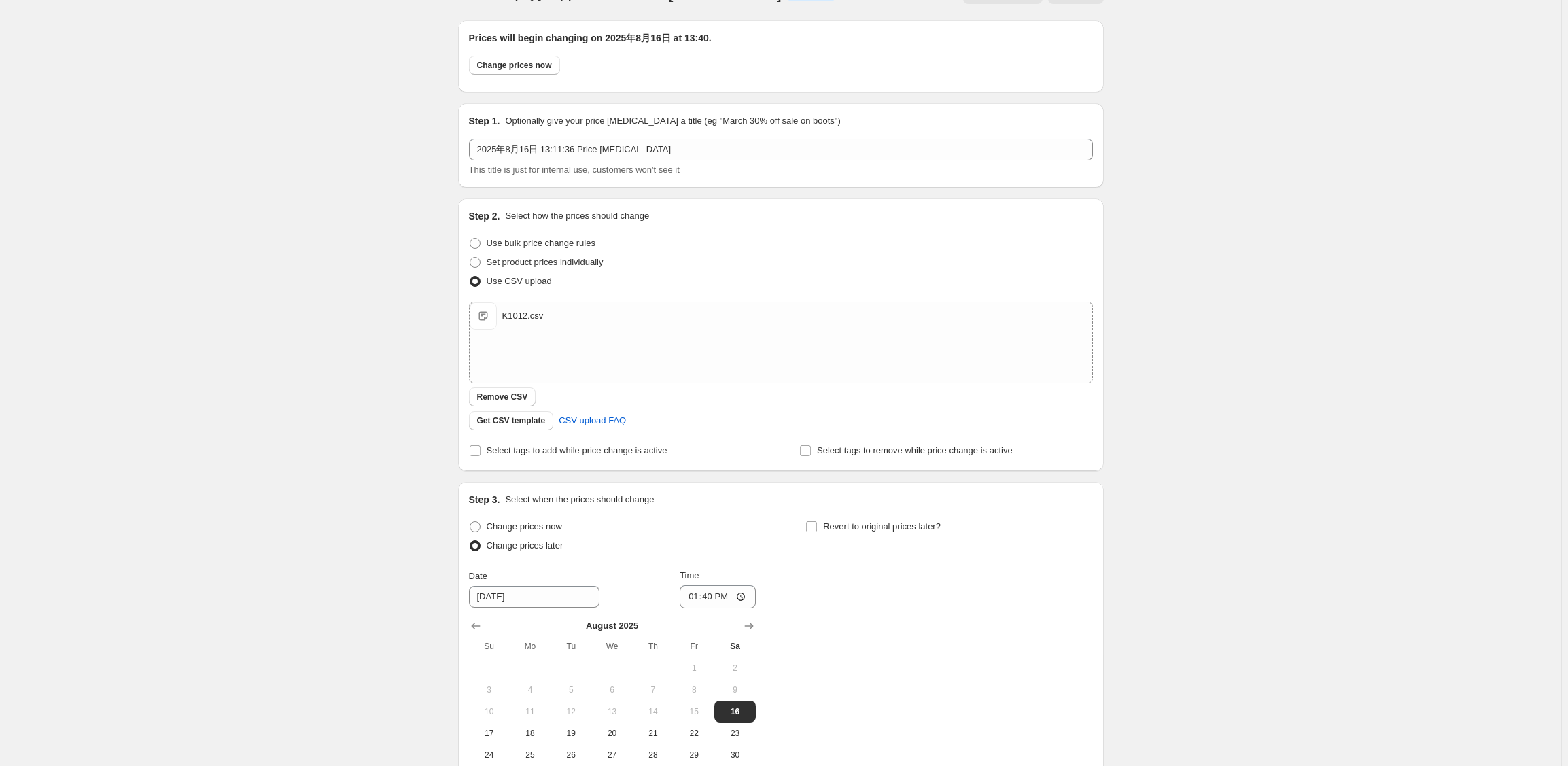
click at [1102, 154] on div "2025年8月16日 13:11:36 Price change job. This page is ready 2025年8月16日 13:11:36 Pr…" at bounding box center [781, 452] width 1561 height 967
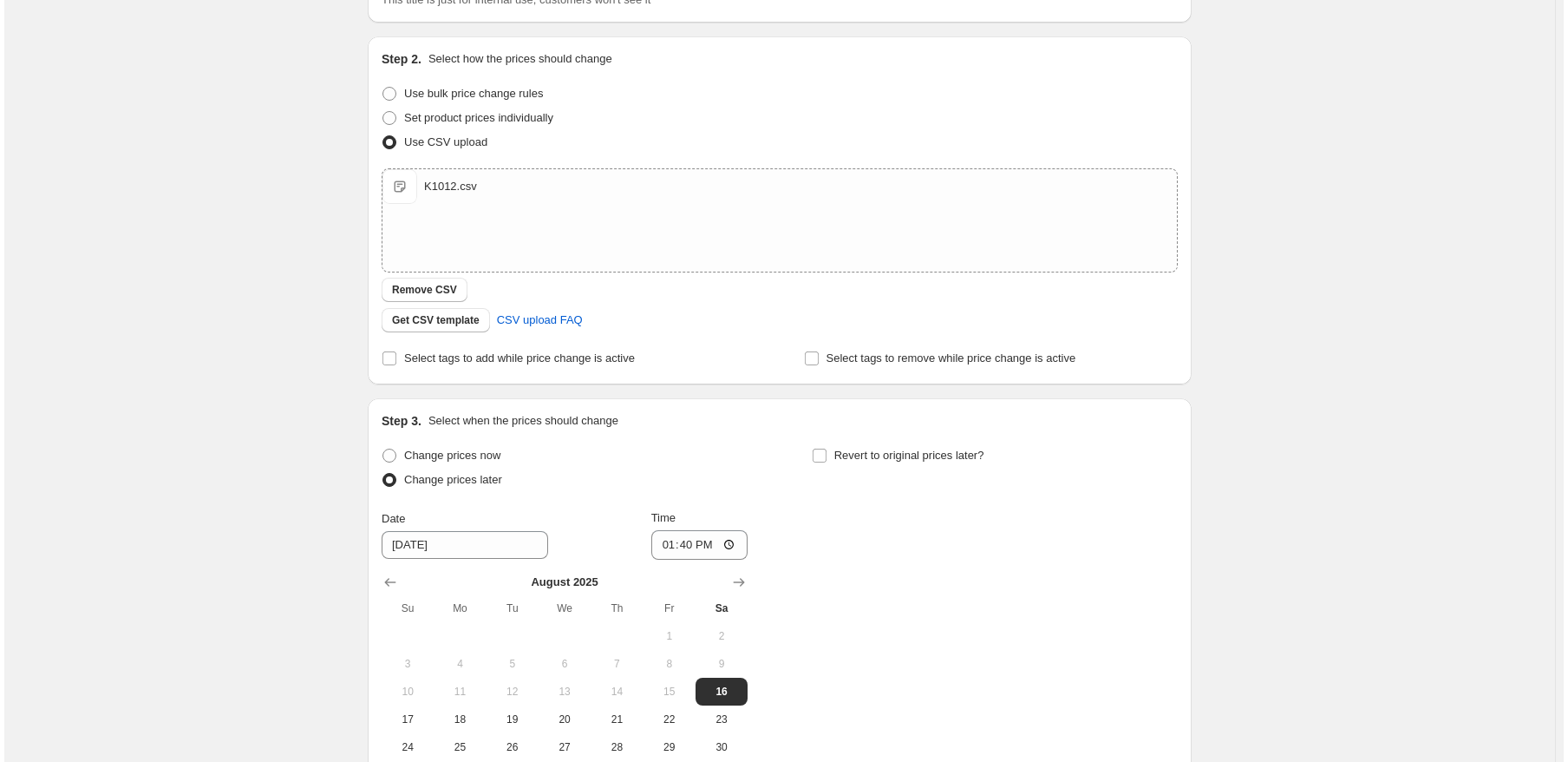
scroll to position [0, 0]
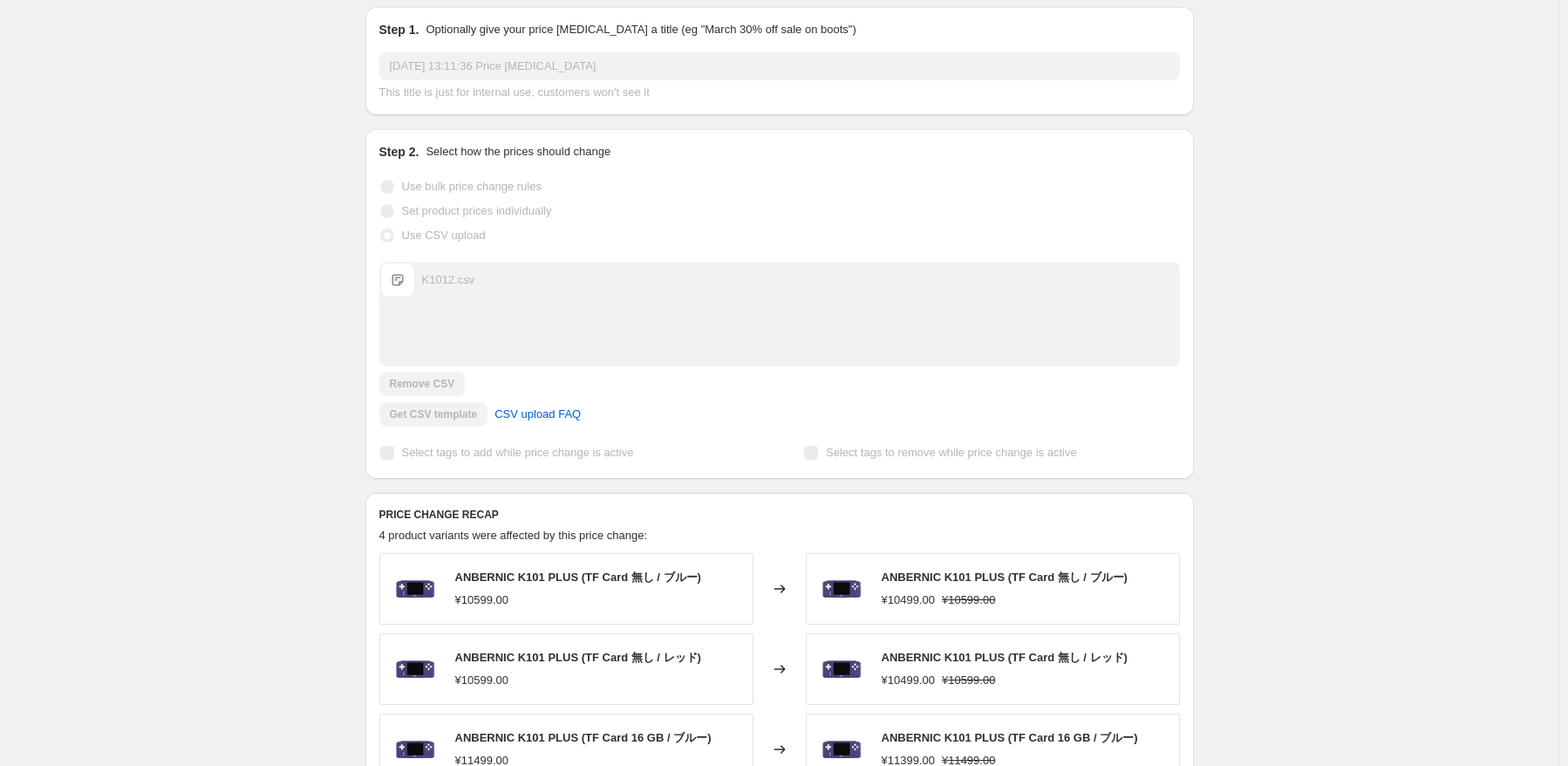
scroll to position [436, 0]
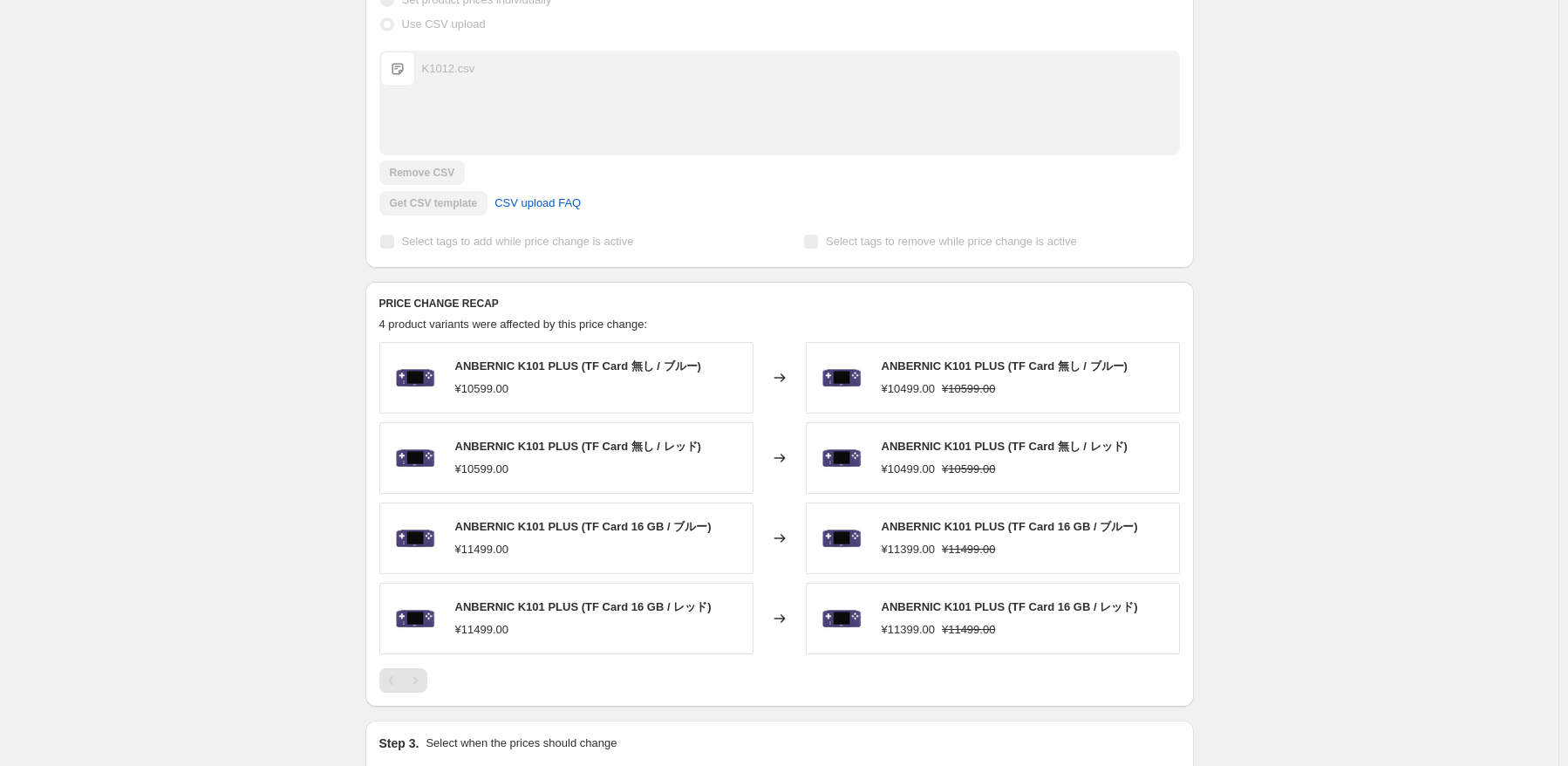
click at [1451, 445] on div "[DATE] 13:11:36 Price [MEDICAL_DATA]. This page is ready [DATE] 13:11:36 Price …" at bounding box center [779, 414] width 1558 height 1701
click at [1405, 320] on div "[DATE] 13:11:36 Price [MEDICAL_DATA]. This page is ready [DATE] 13:11:36 Price …" at bounding box center [779, 414] width 1558 height 1701
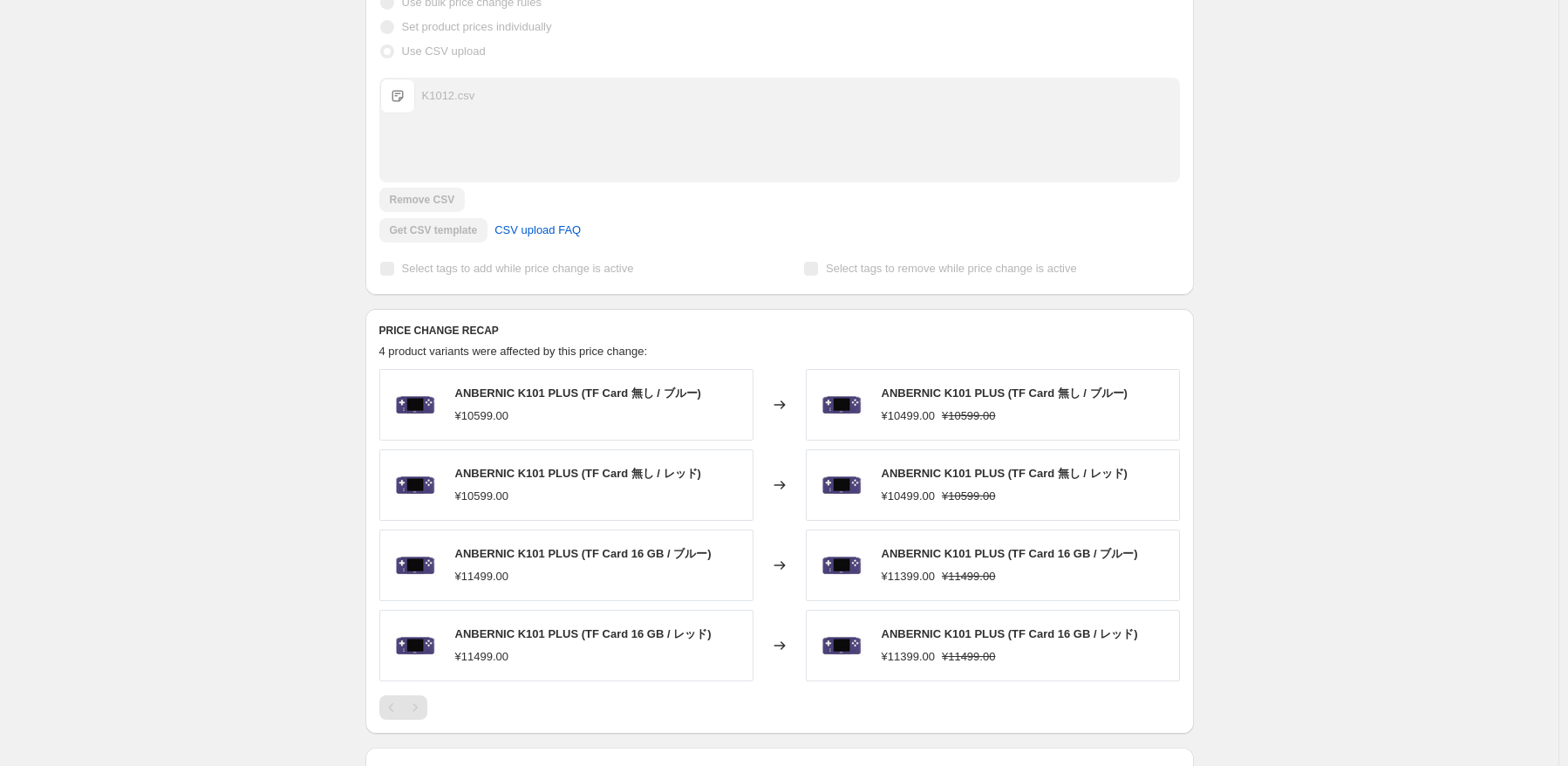
scroll to position [0, 0]
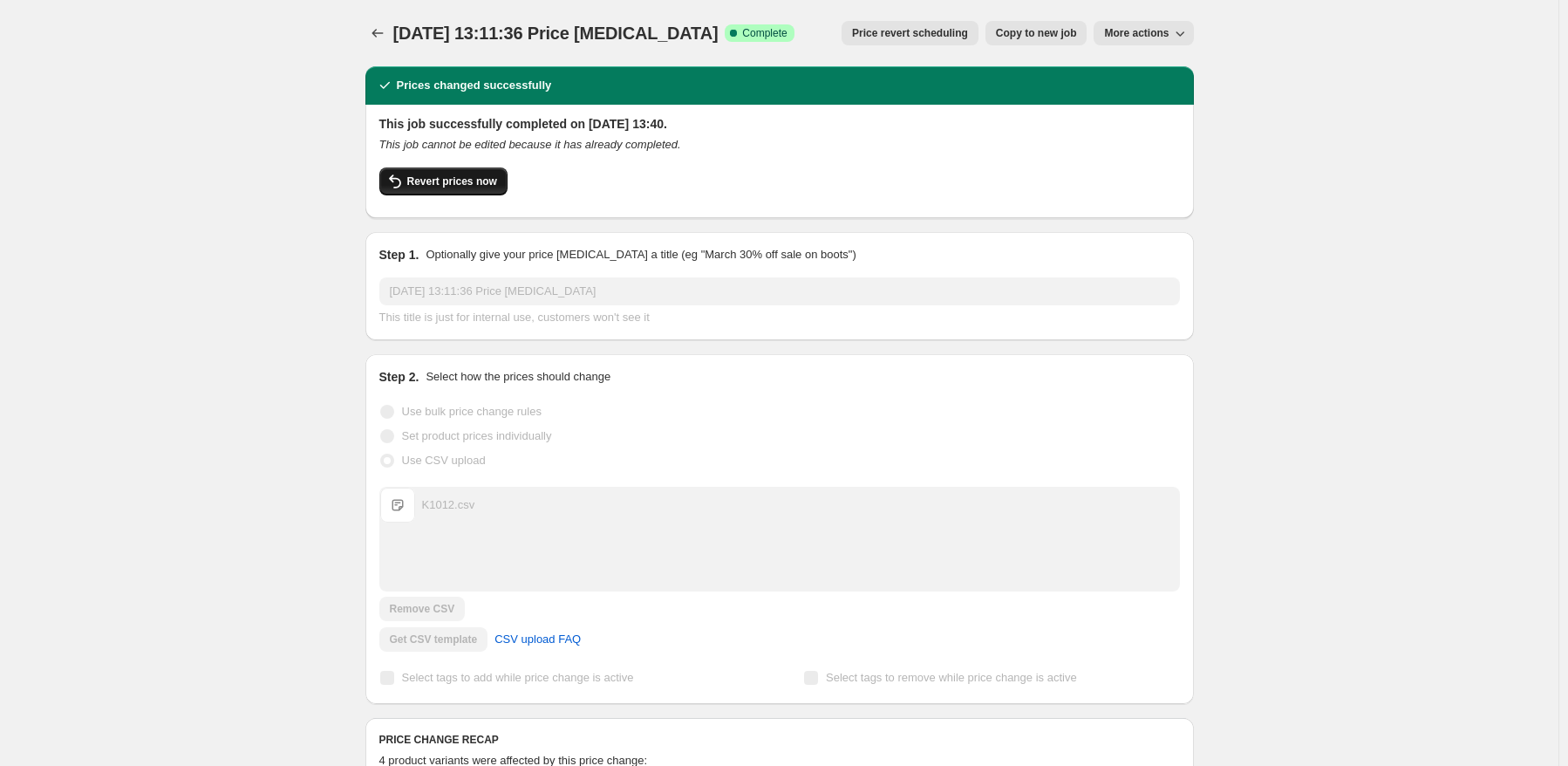
click at [443, 174] on span "Revert prices now" at bounding box center [452, 181] width 90 height 14
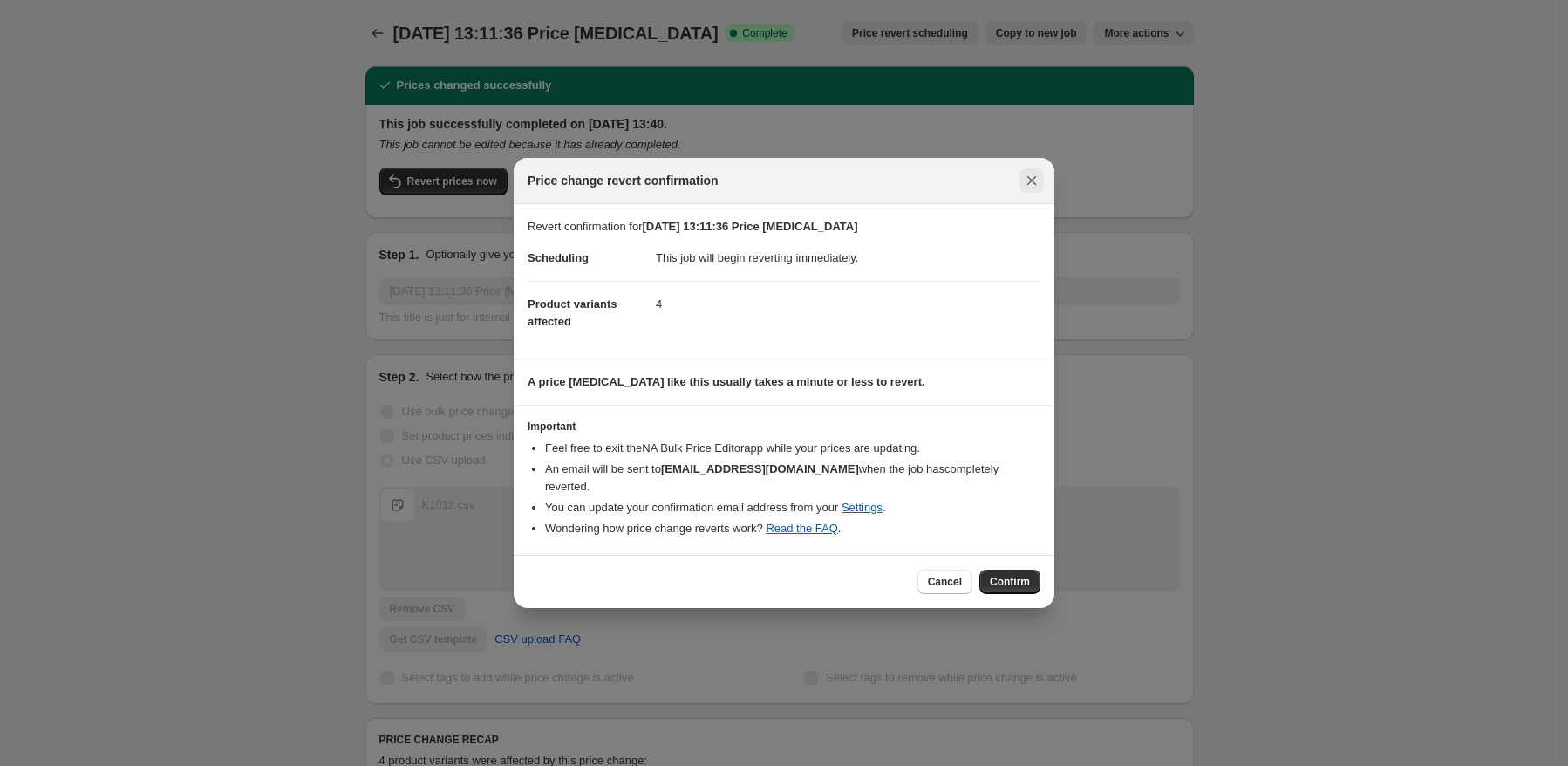
click at [1024, 183] on icon "Close" at bounding box center [1032, 181] width 18 height 18
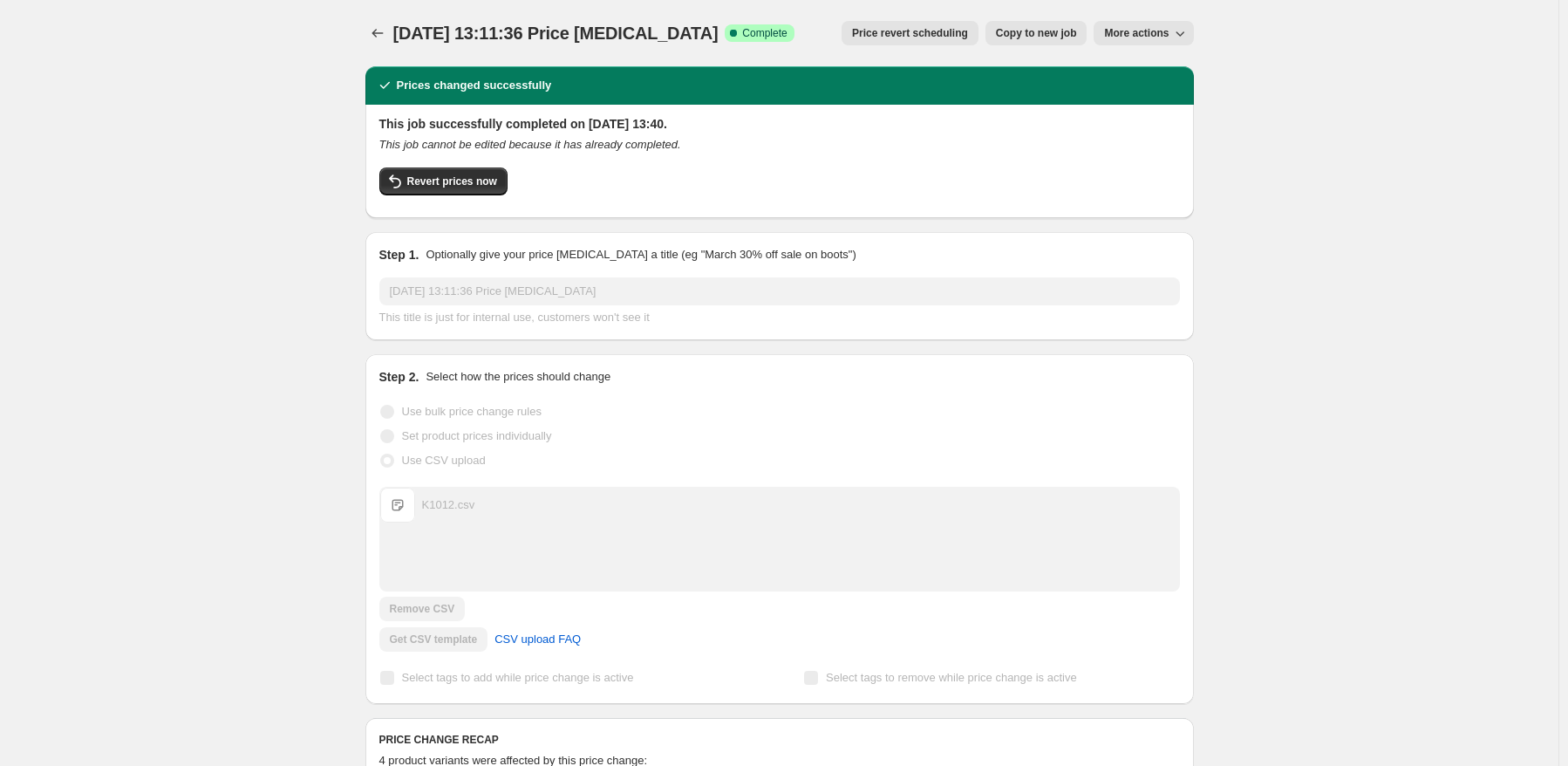
click at [1155, 31] on span "More actions" at bounding box center [1137, 33] width 65 height 14
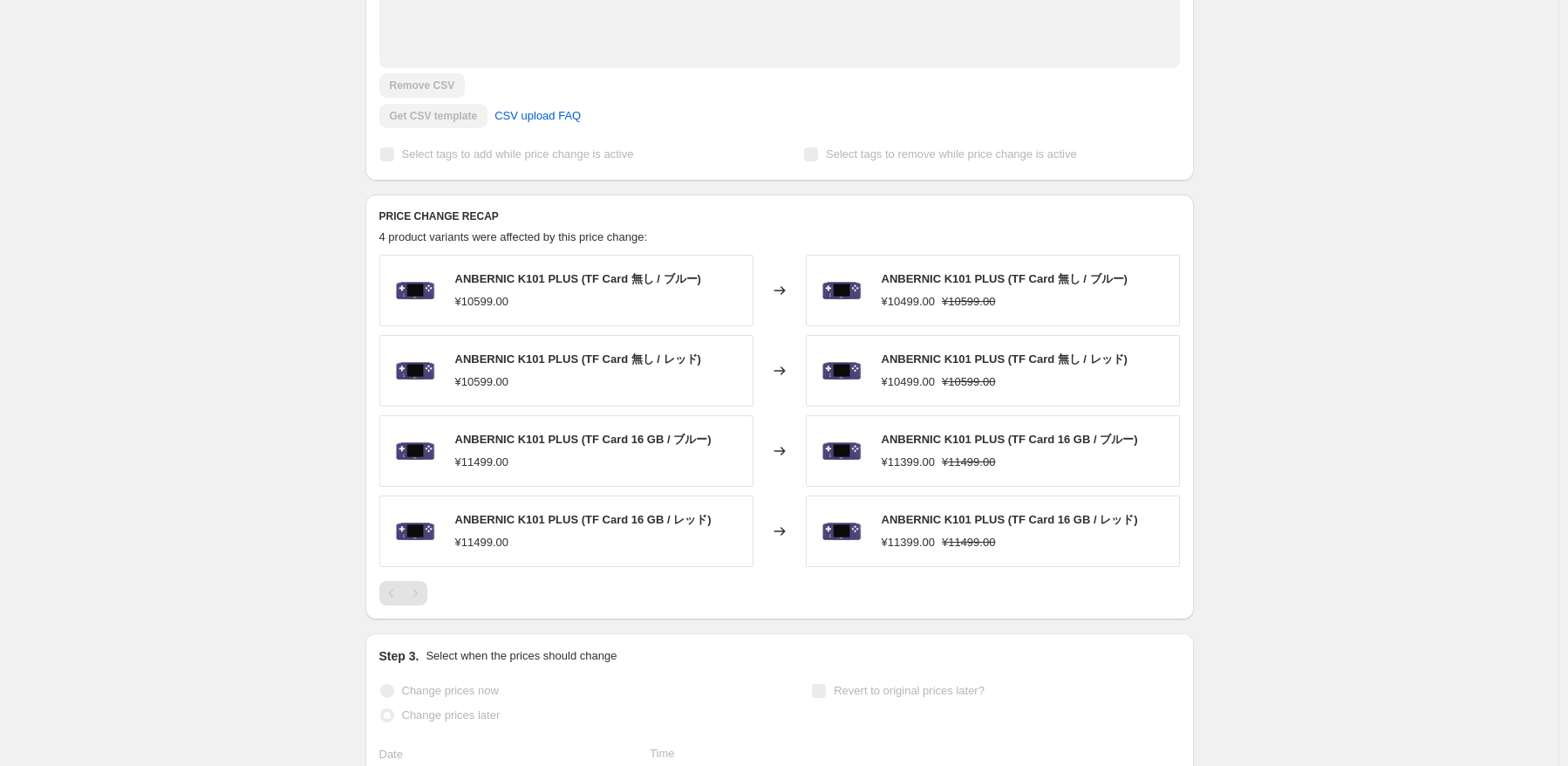
click at [1394, 292] on div "[DATE] 13:11:36 Price [MEDICAL_DATA]. This page is ready [DATE] 13:11:36 Price …" at bounding box center [779, 327] width 1558 height 1701
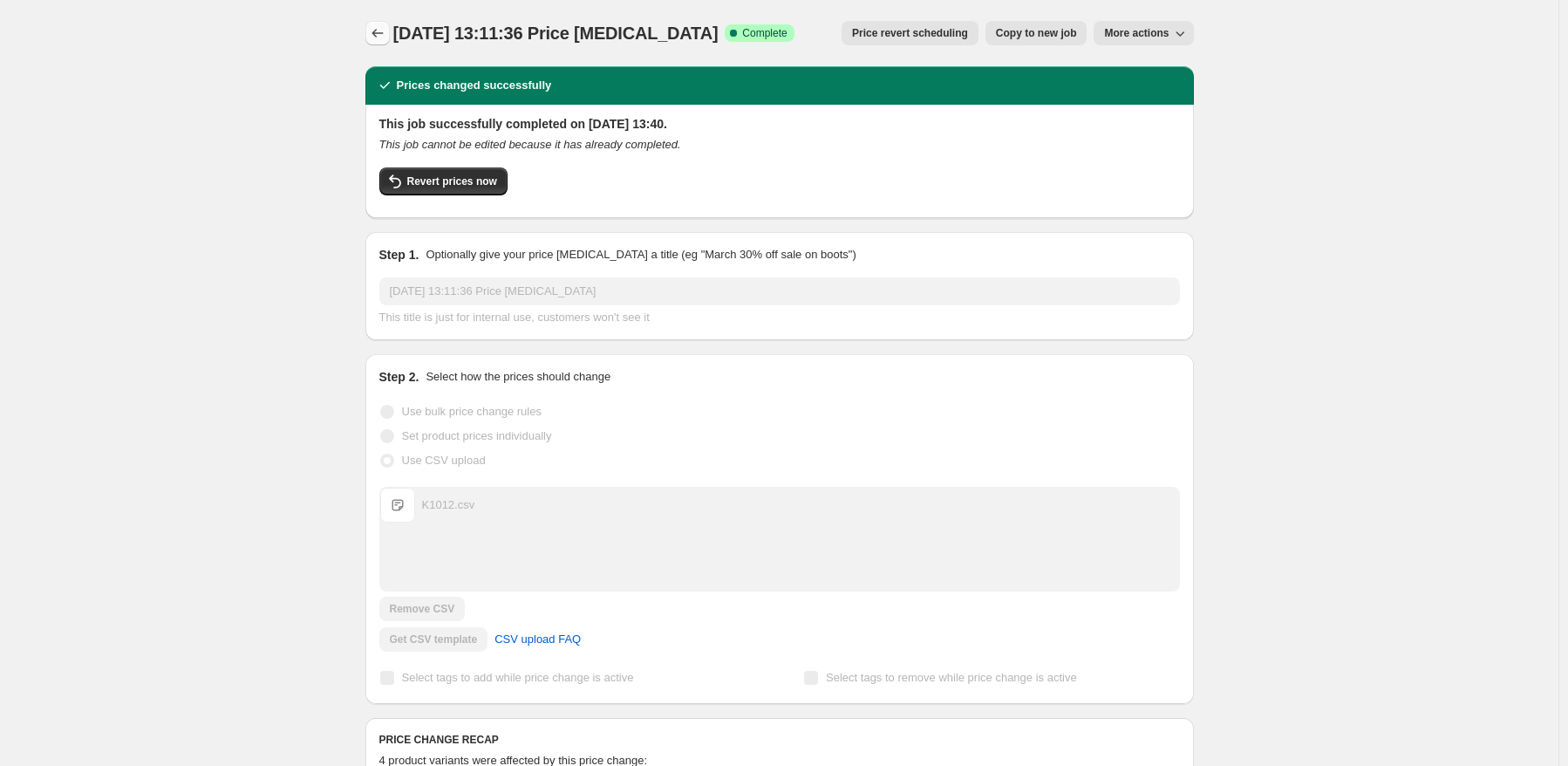
click at [385, 31] on icon "Price change jobs" at bounding box center [378, 33] width 18 height 18
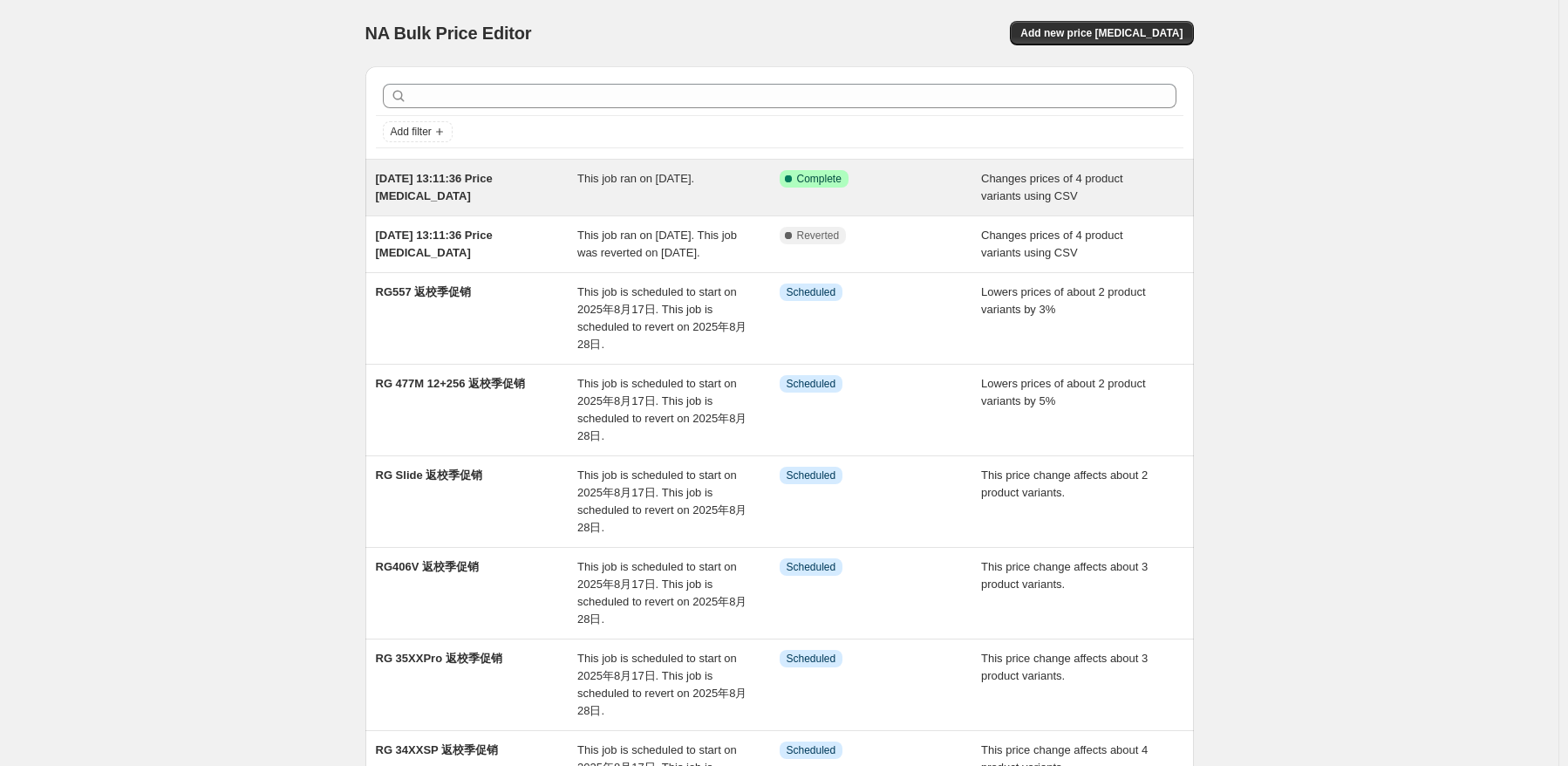
click at [853, 182] on div "Success Complete Complete" at bounding box center [868, 179] width 176 height 18
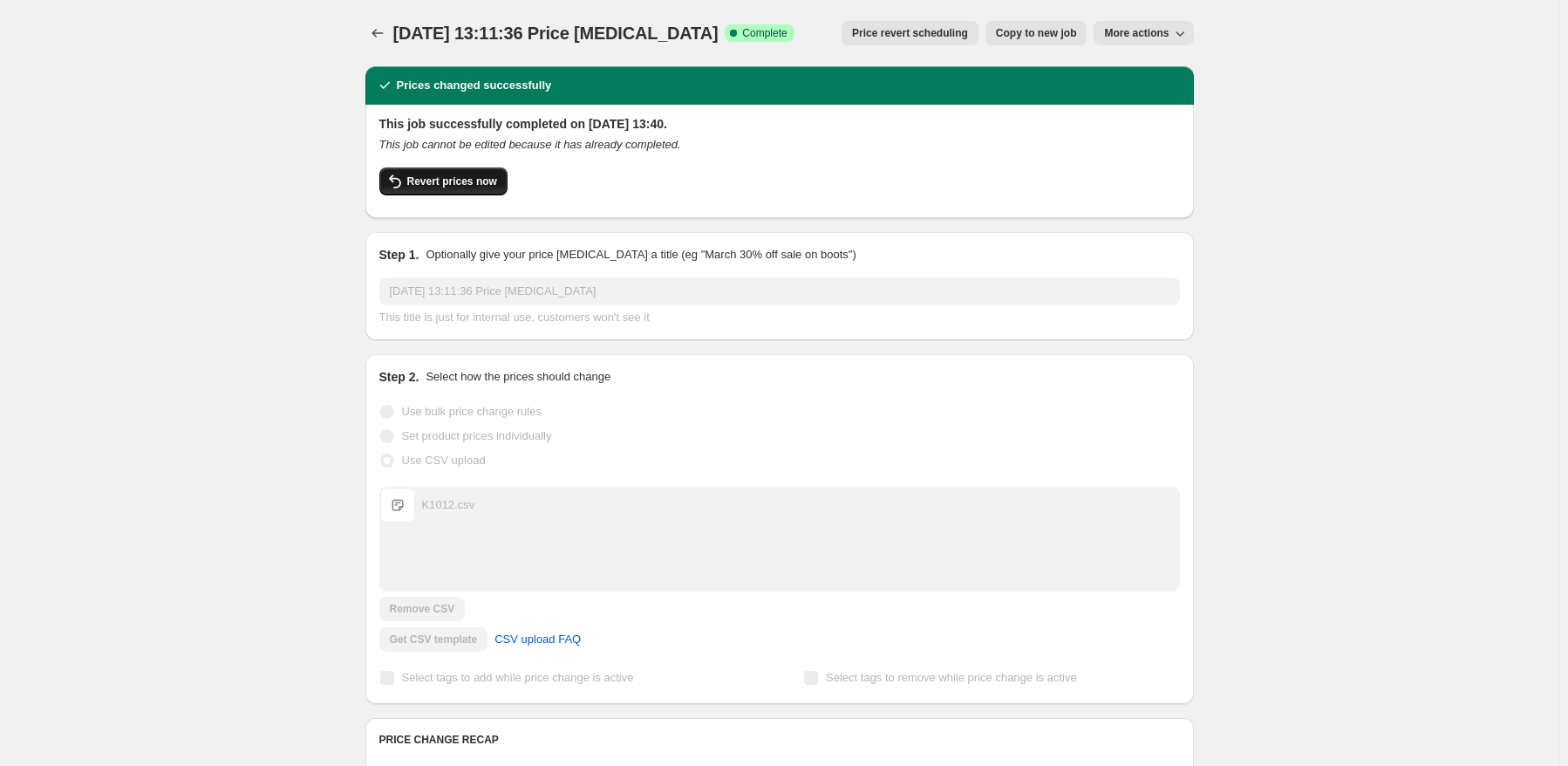
click at [439, 174] on button "Revert prices now" at bounding box center [443, 181] width 128 height 28
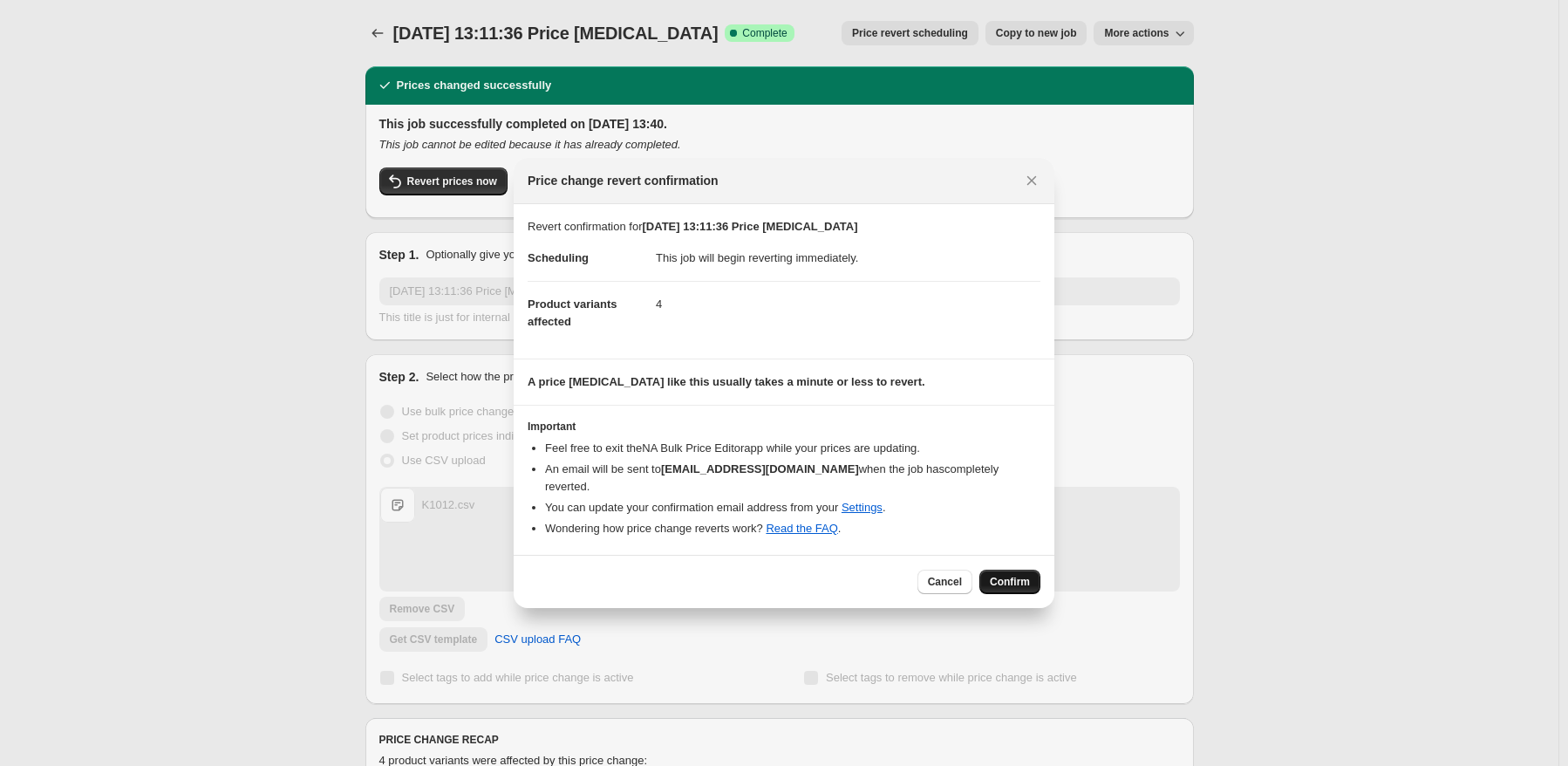
click at [1004, 575] on span "Confirm" at bounding box center [1011, 582] width 40 height 14
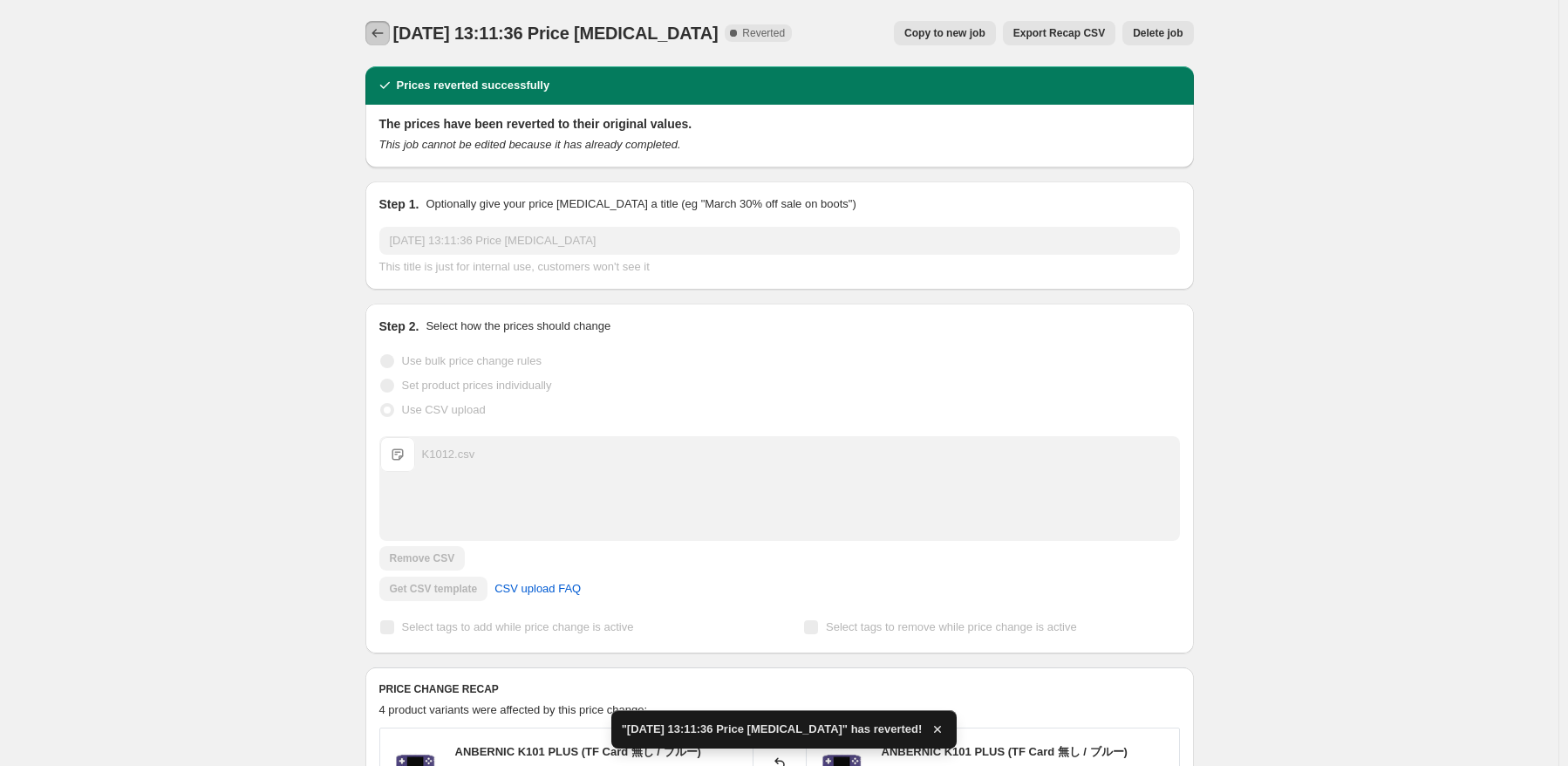
click at [381, 34] on icon "Price change jobs" at bounding box center [378, 33] width 18 height 18
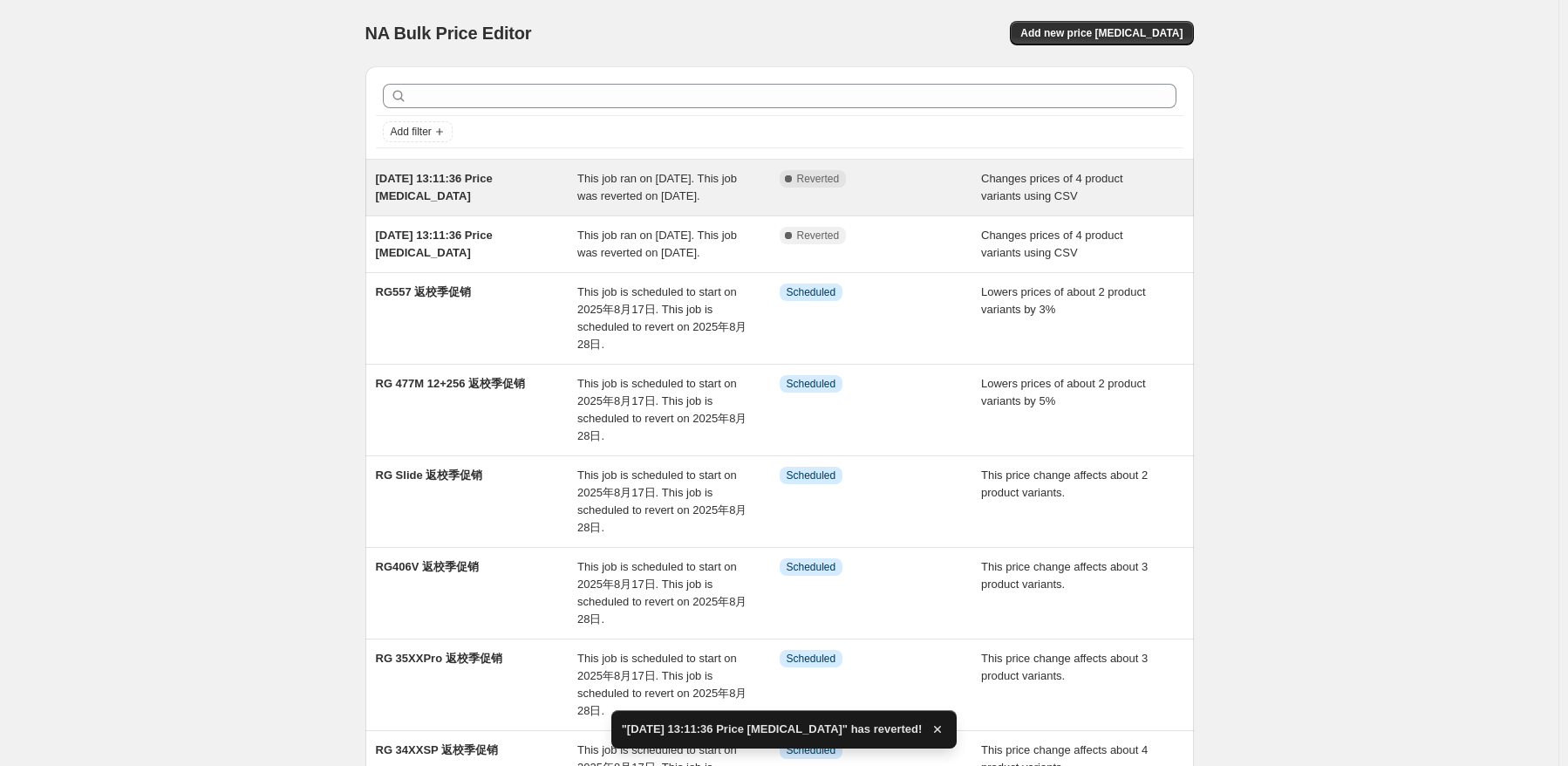
click at [582, 205] on div "This job ran on [DATE]. This job was reverted on [DATE]." at bounding box center [678, 188] width 202 height 35
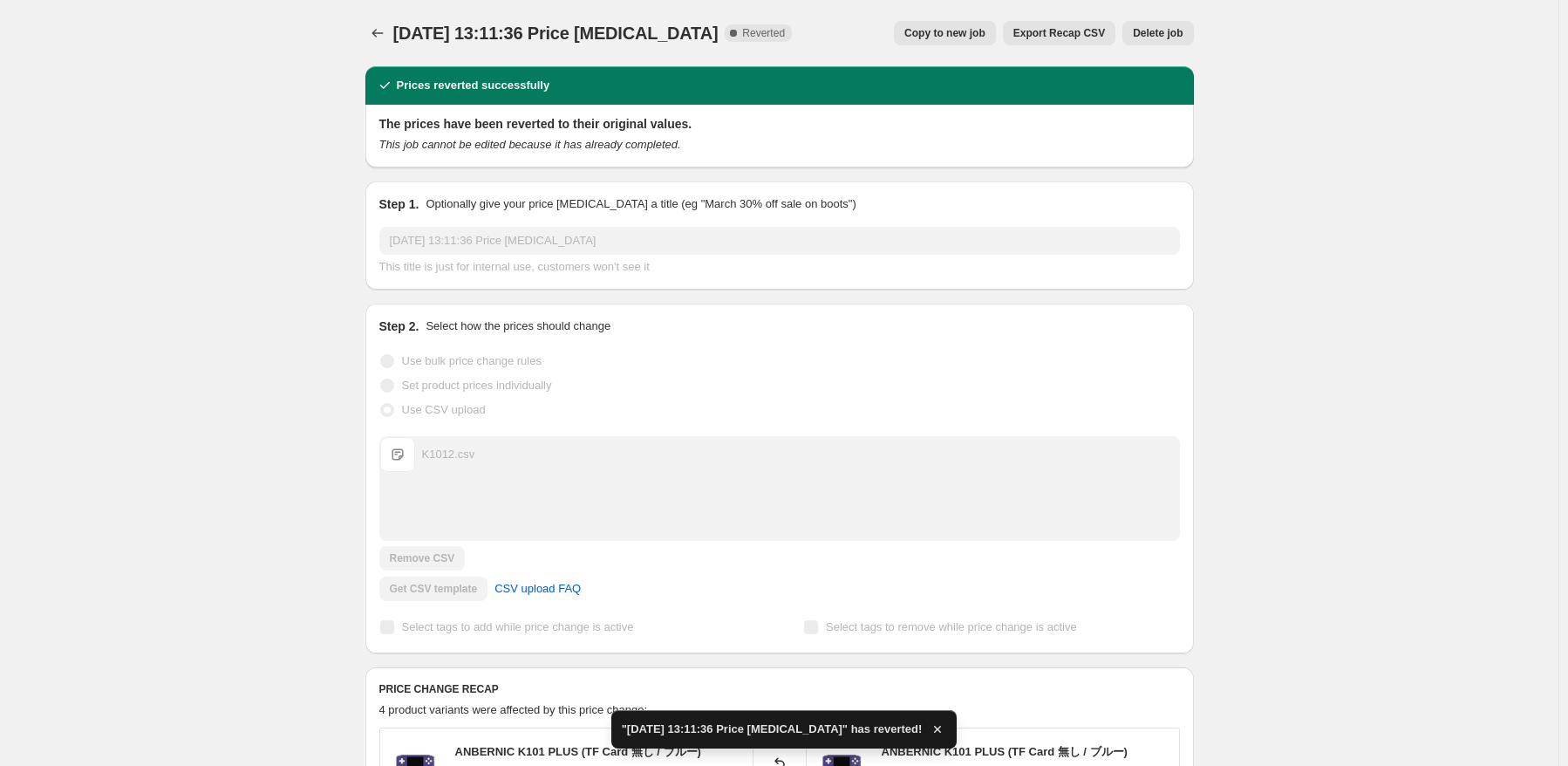
click at [1150, 37] on span "Delete job" at bounding box center [1158, 33] width 50 height 14
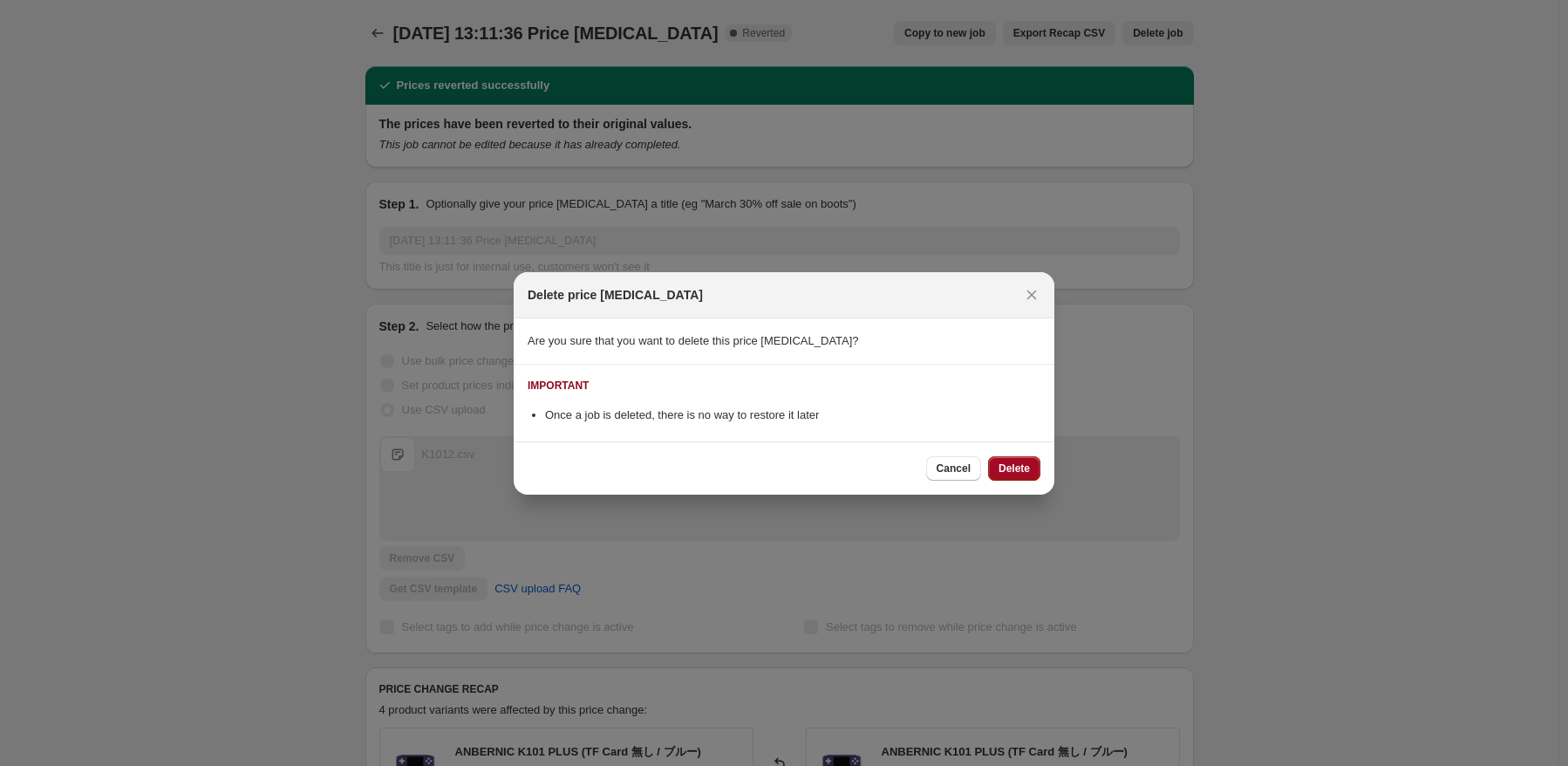
click at [1025, 465] on span "Delete" at bounding box center [1015, 468] width 32 height 14
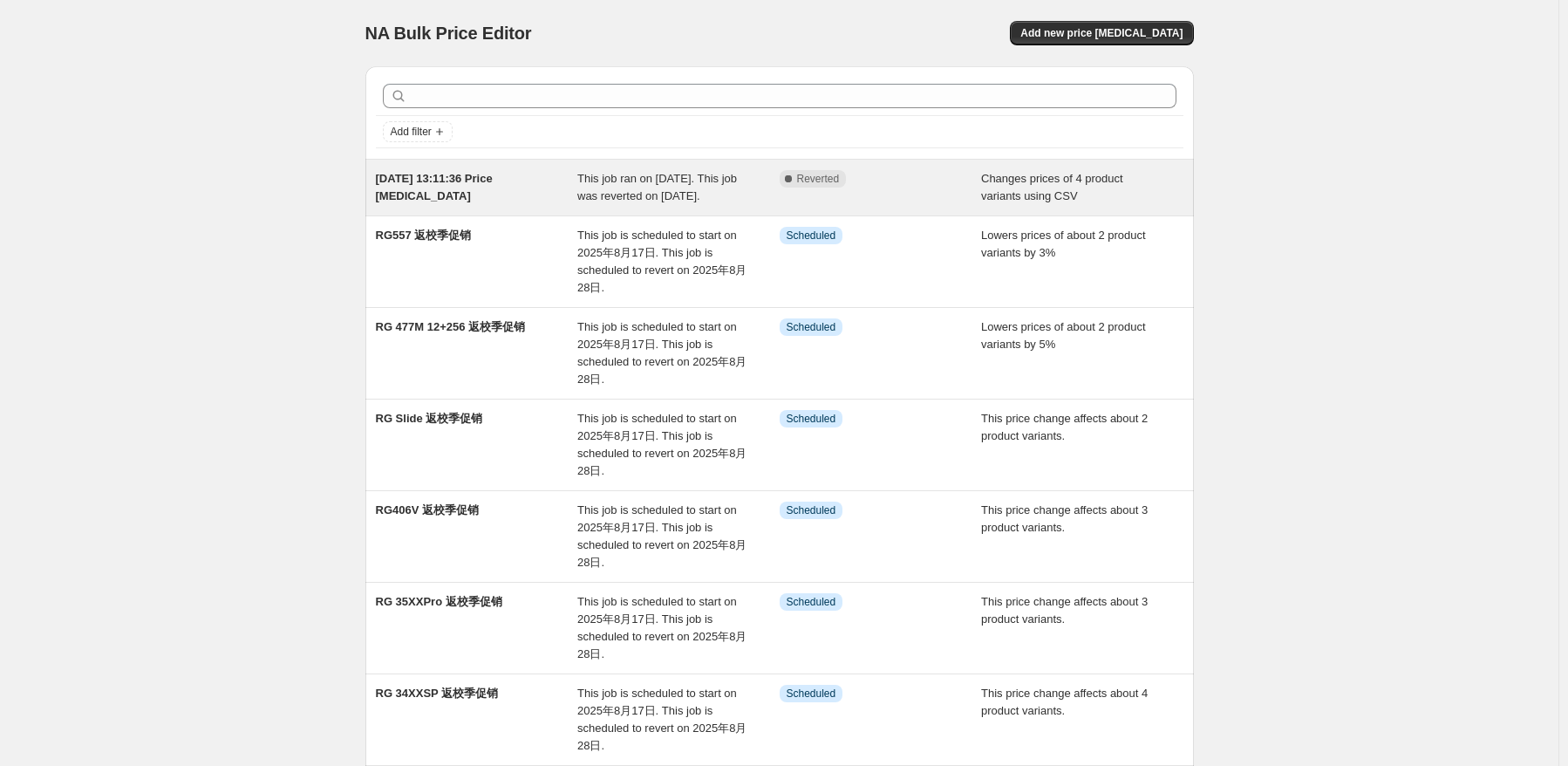
click at [848, 205] on div "Complete Reverted" at bounding box center [881, 188] width 202 height 35
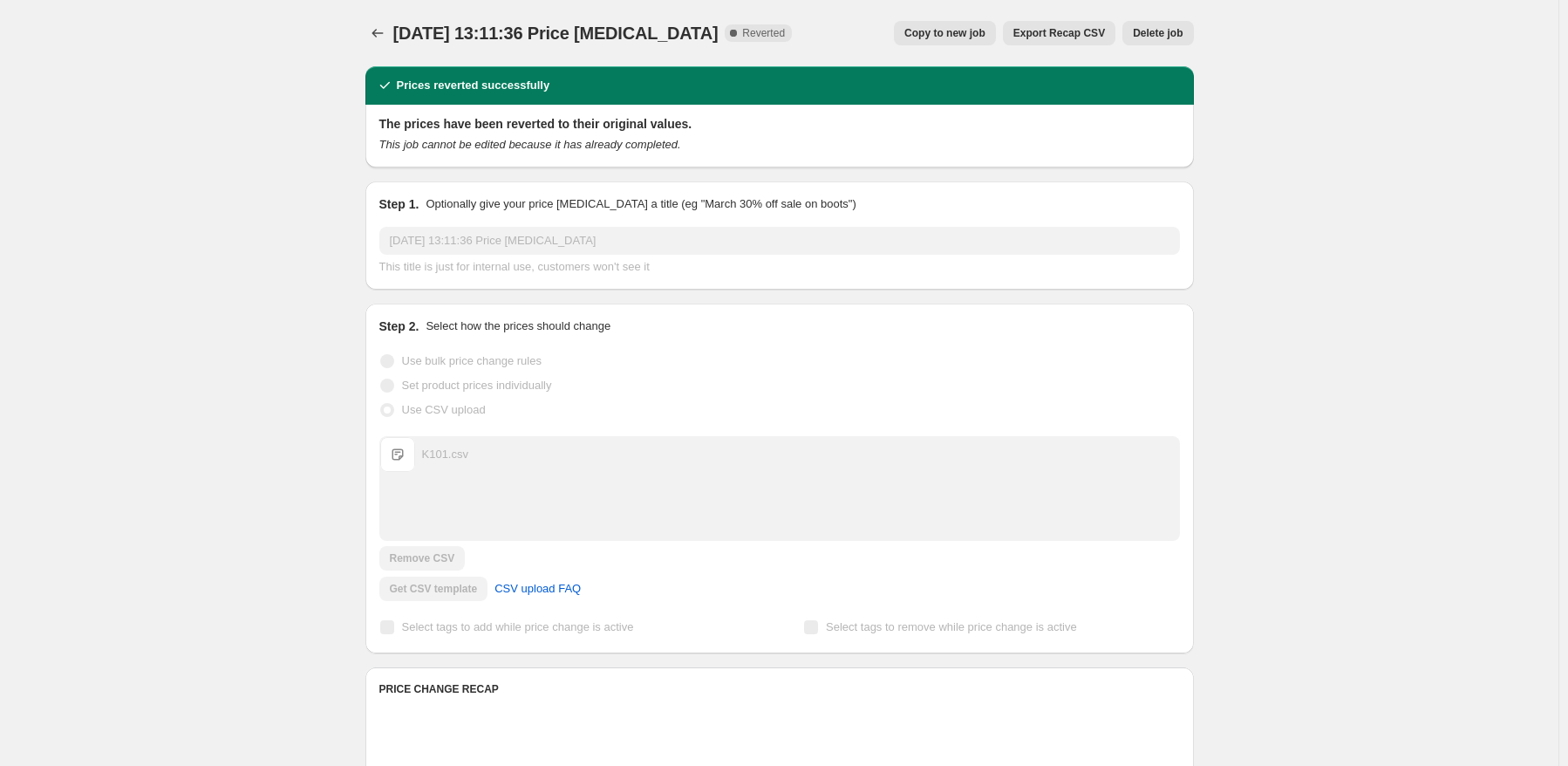
click at [1162, 36] on span "Delete job" at bounding box center [1158, 33] width 50 height 14
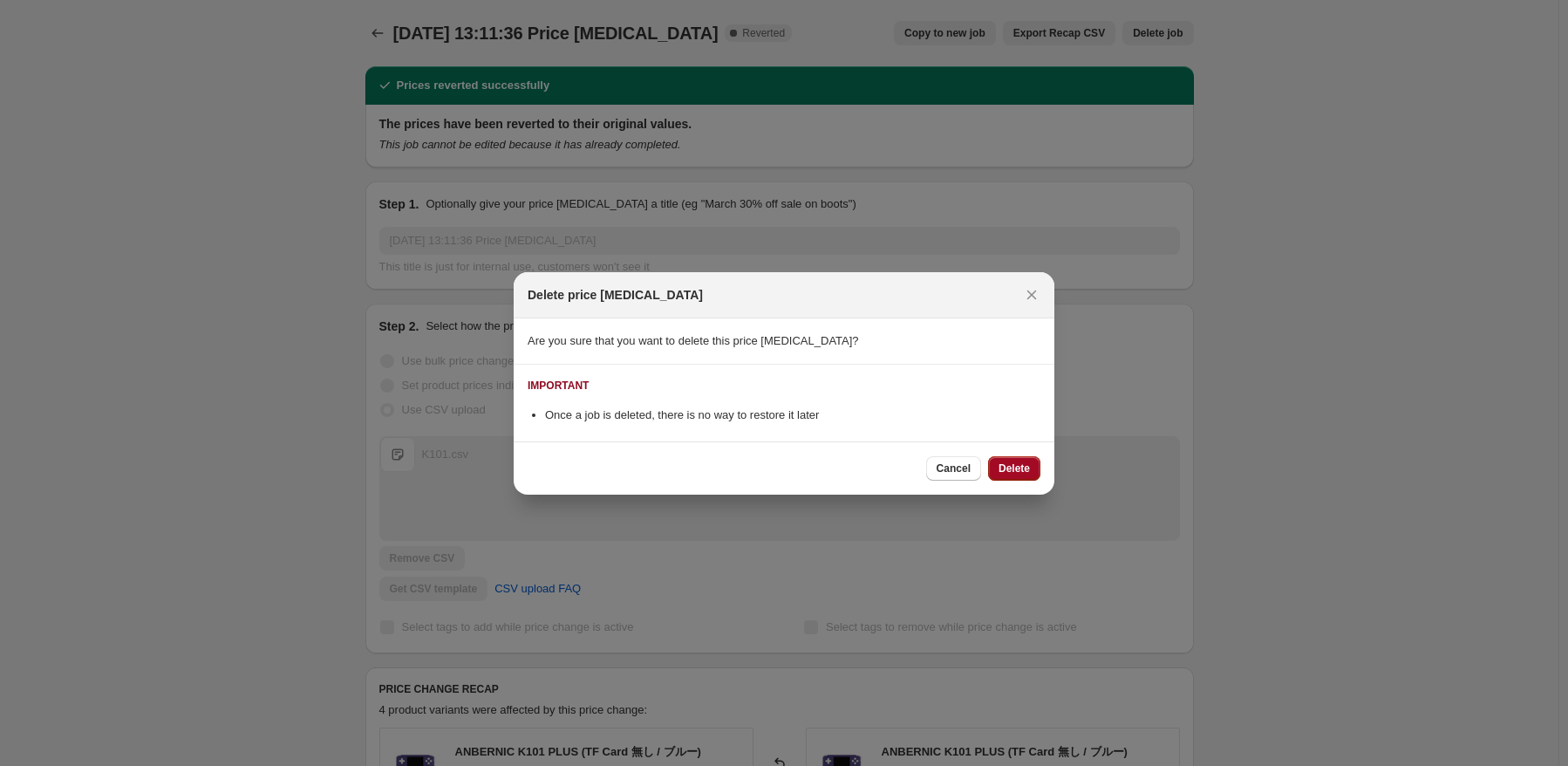
click at [1025, 467] on span "Delete" at bounding box center [1015, 468] width 32 height 14
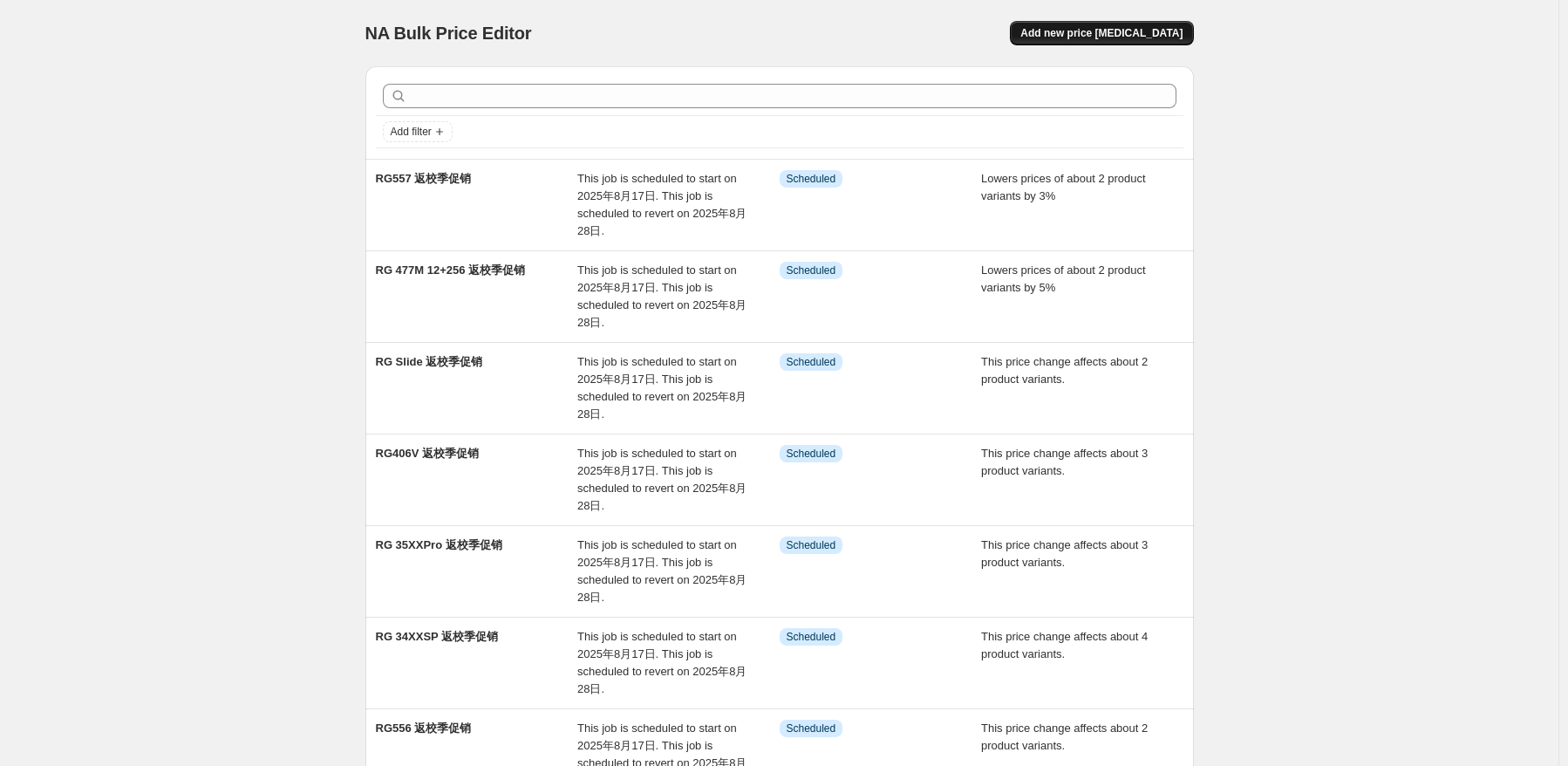
click at [1180, 44] on button "Add new price [MEDICAL_DATA]" at bounding box center [1101, 33] width 183 height 25
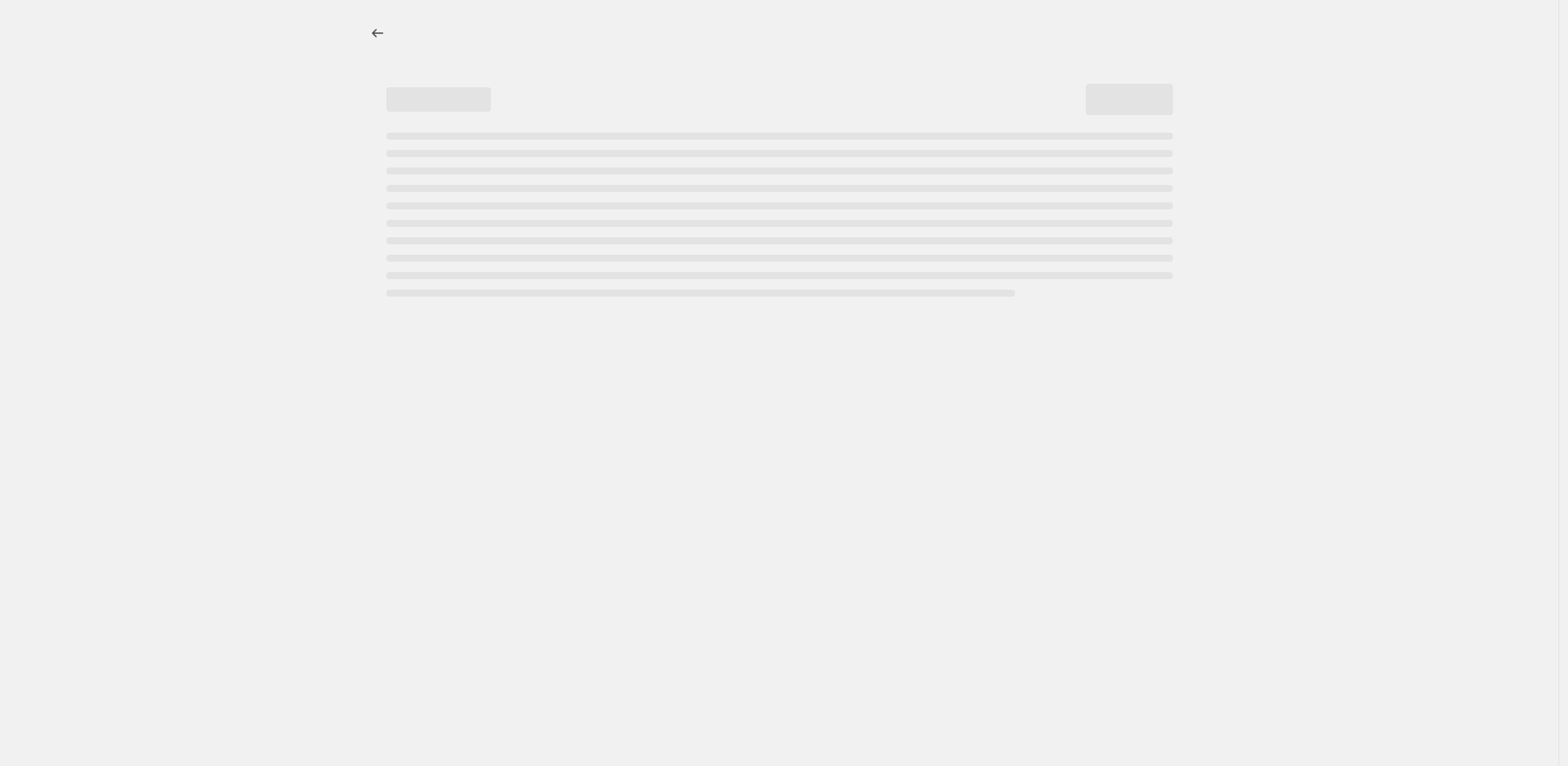
select select "percentage"
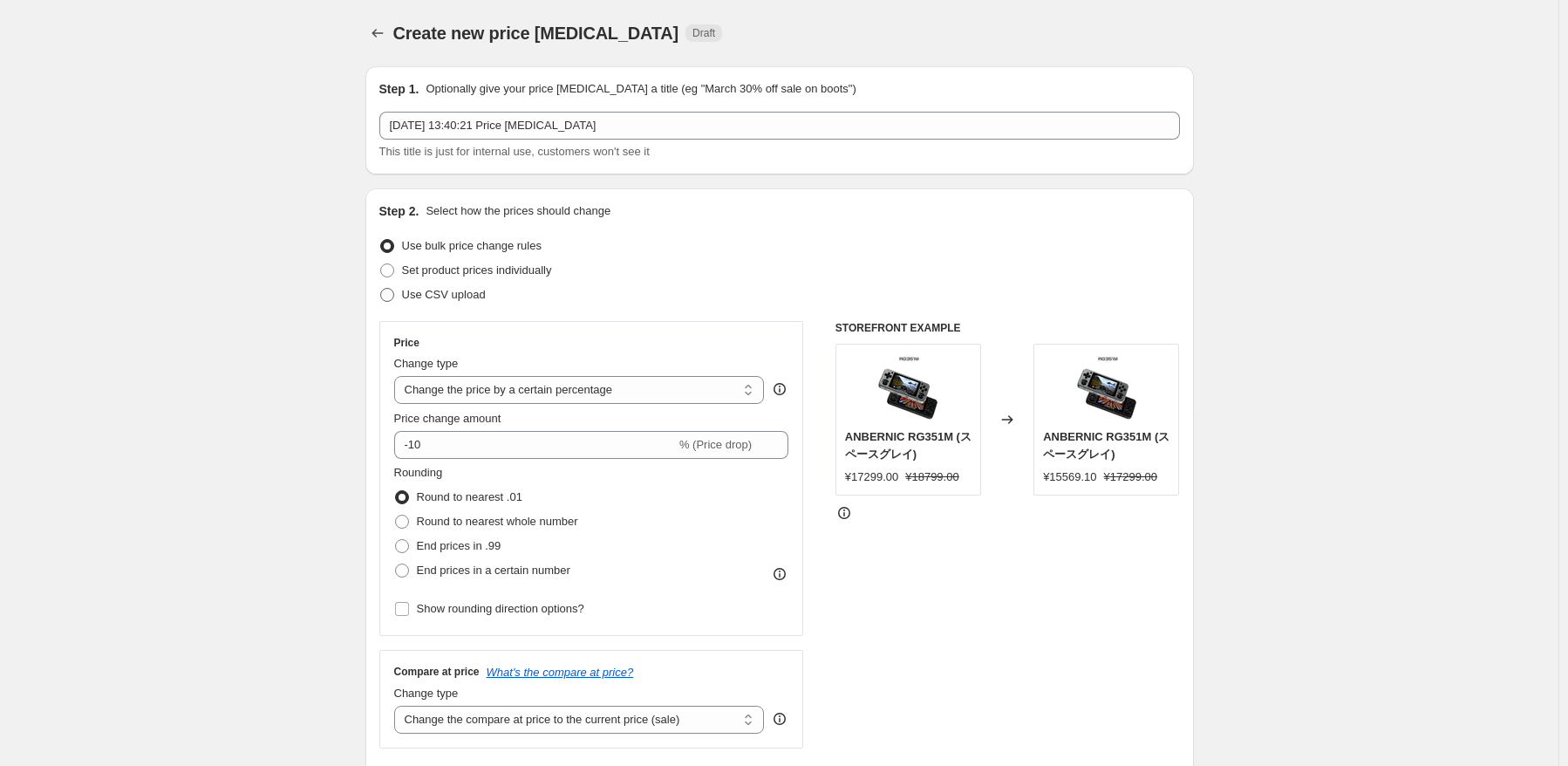
click at [415, 302] on span "Use CSV upload" at bounding box center [444, 294] width 84 height 18
click at [381, 288] on input "Use CSV upload" at bounding box center [380, 287] width 1 height 1
radio input "true"
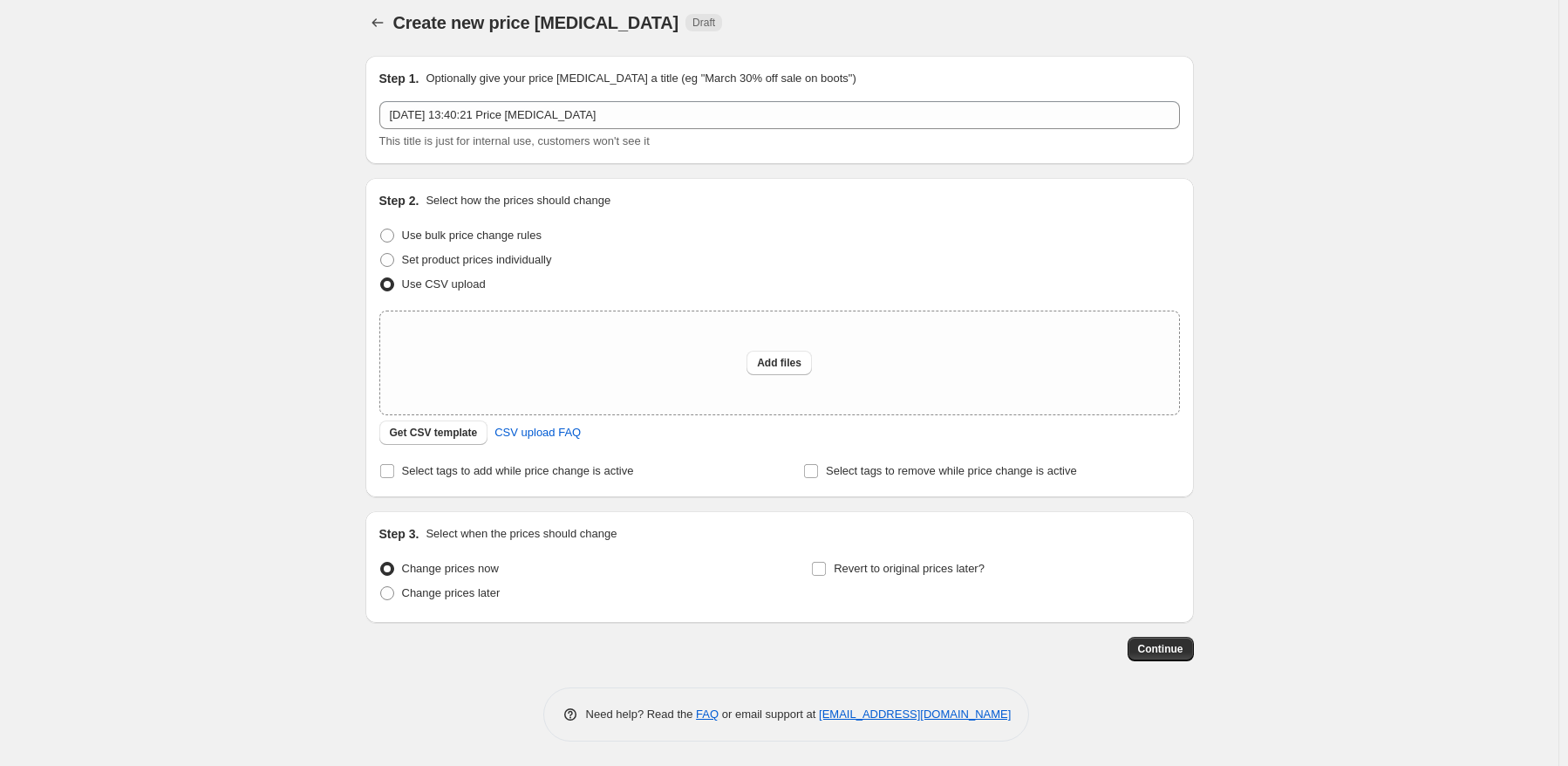
scroll to position [11, 0]
click at [1288, 456] on div "Create new price [MEDICAL_DATA]. This page is ready Create new price [MEDICAL_D…" at bounding box center [779, 378] width 1558 height 778
click at [467, 592] on span "Change prices later" at bounding box center [451, 592] width 98 height 13
click at [381, 586] on input "Change prices later" at bounding box center [380, 585] width 1 height 1
radio input "true"
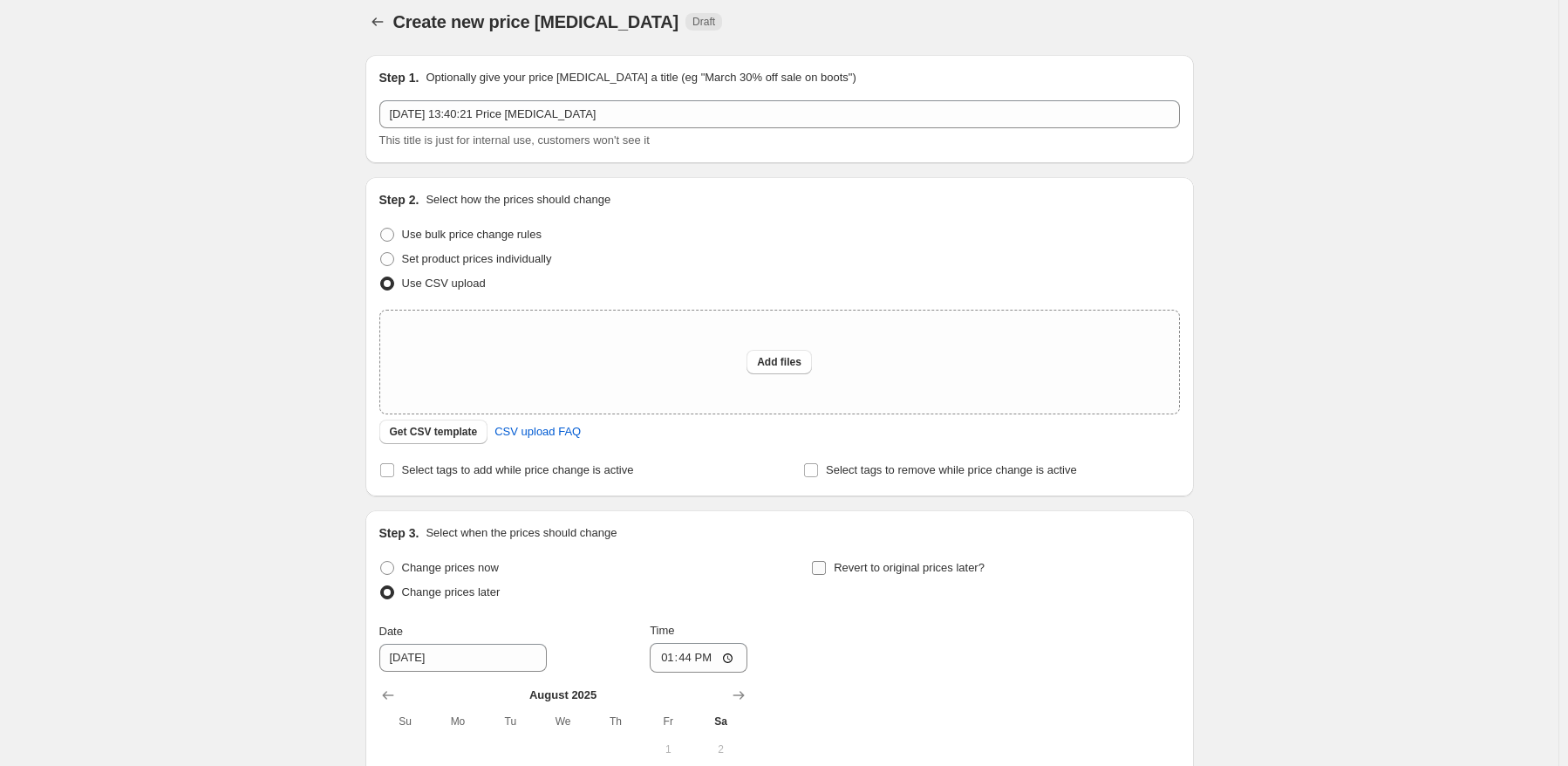
click at [877, 573] on span "Revert to original prices later?" at bounding box center [909, 567] width 151 height 13
click at [826, 573] on input "Revert to original prices later?" at bounding box center [819, 568] width 14 height 14
checkbox input "true"
click at [535, 266] on span "Set product prices individually" at bounding box center [477, 259] width 150 height 18
click at [381, 253] on input "Set product prices individually" at bounding box center [380, 252] width 1 height 1
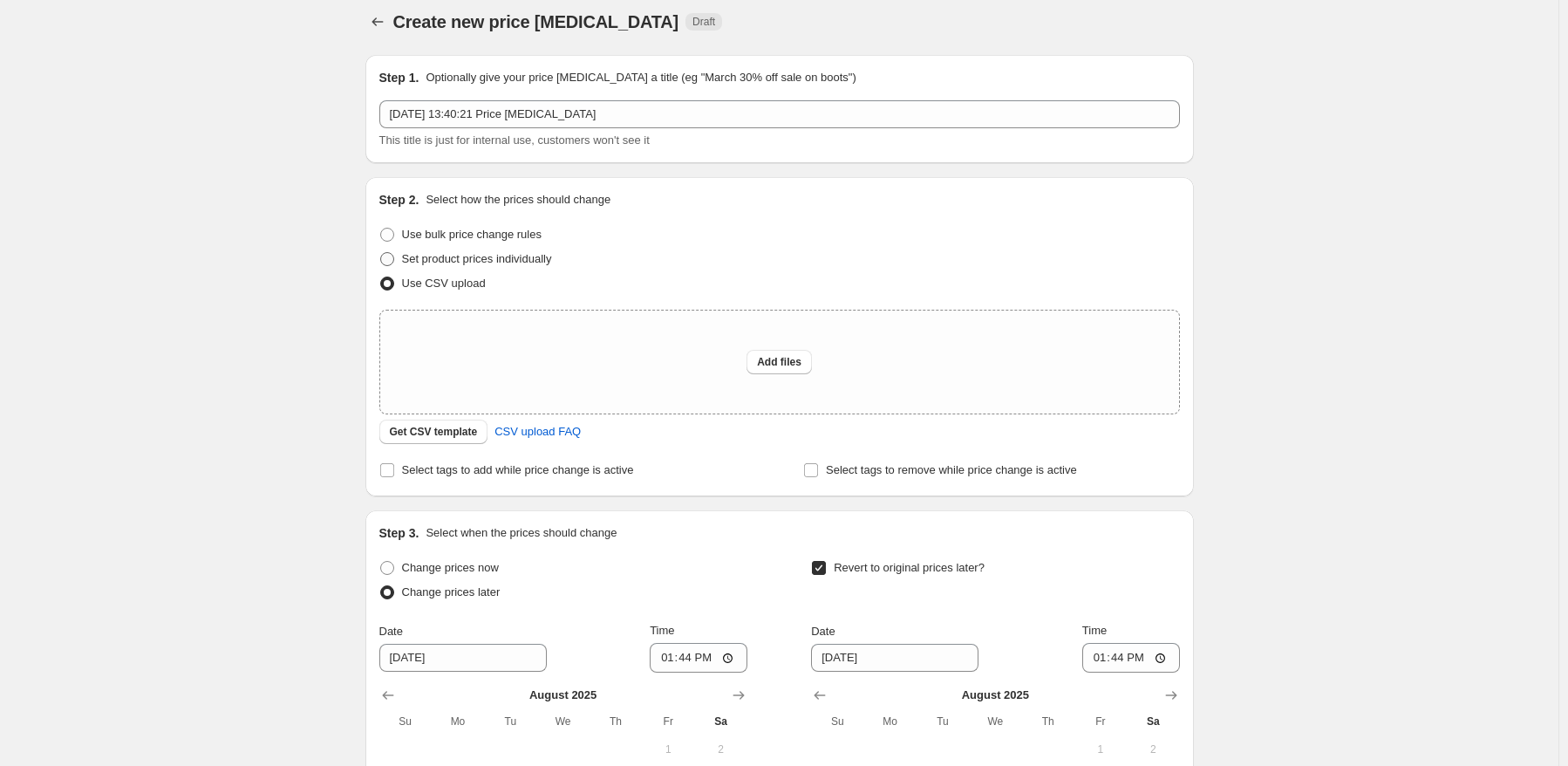
radio input "true"
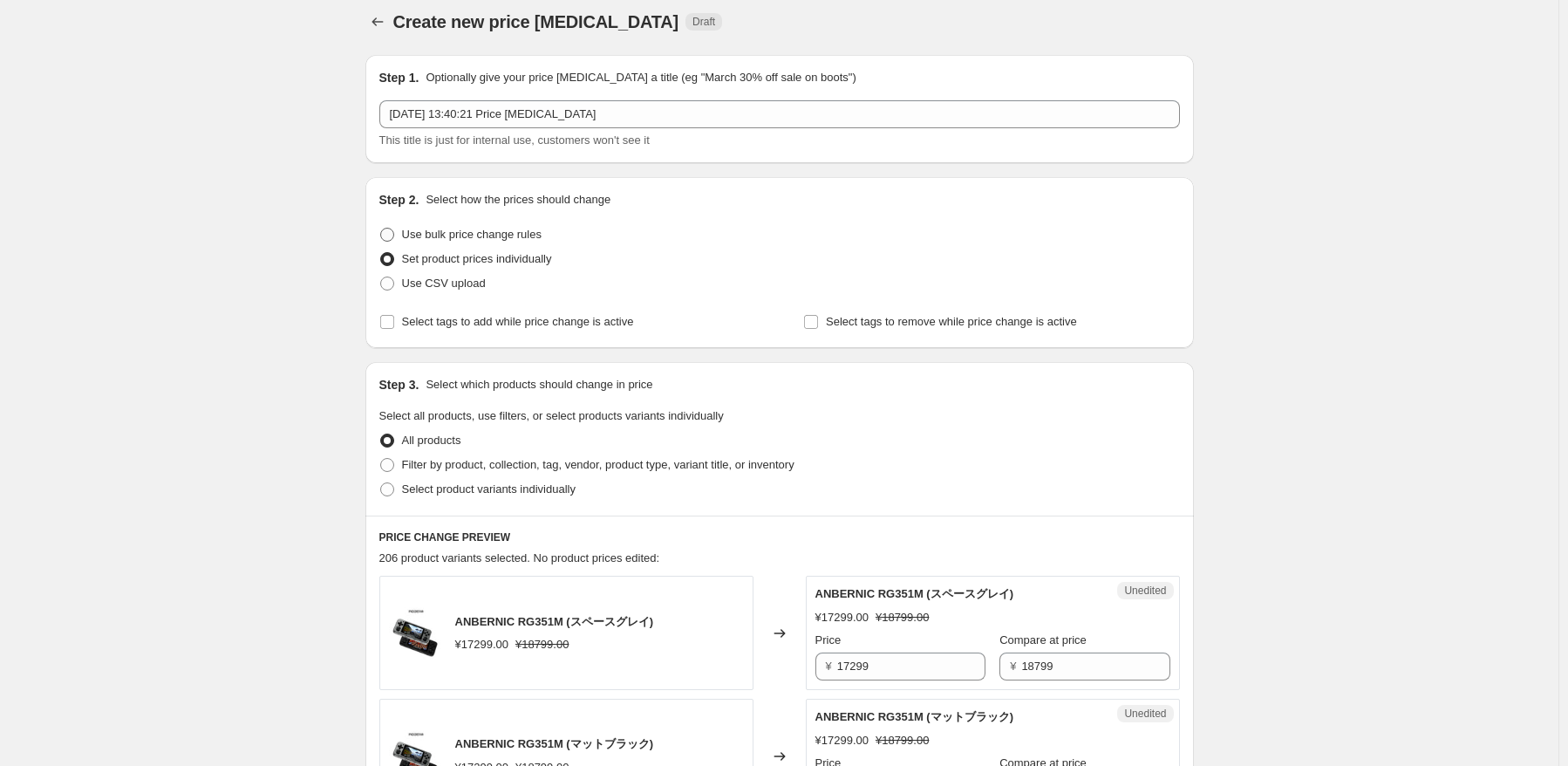
click at [494, 241] on span "Use bulk price change rules" at bounding box center [472, 234] width 139 height 13
click at [381, 229] on input "Use bulk price change rules" at bounding box center [380, 228] width 1 height 1
radio input "true"
select select "percentage"
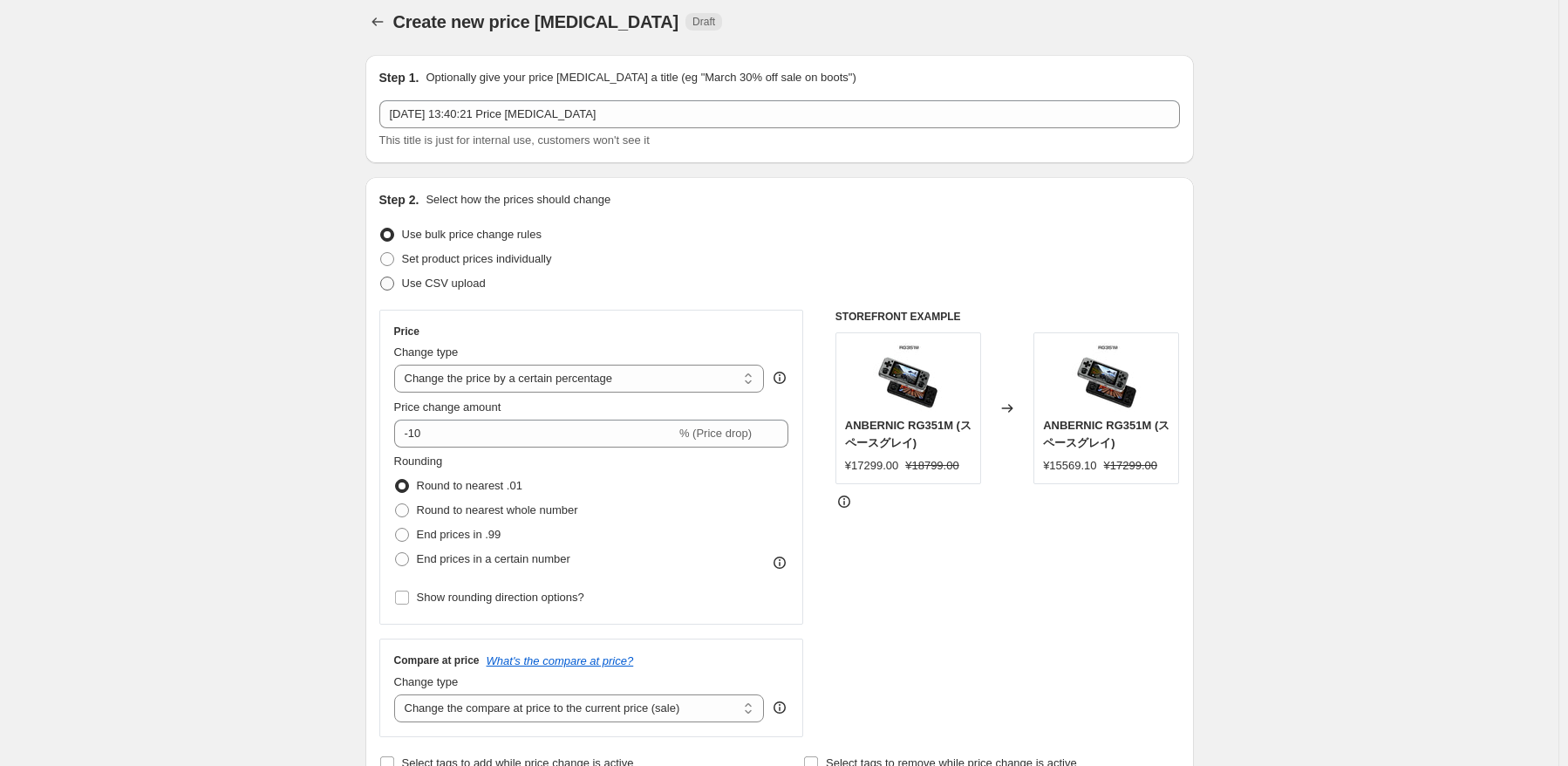
click at [477, 273] on label "Use CSV upload" at bounding box center [432, 284] width 106 height 25
click at [381, 276] on input "Use CSV upload" at bounding box center [380, 276] width 1 height 1
radio input "true"
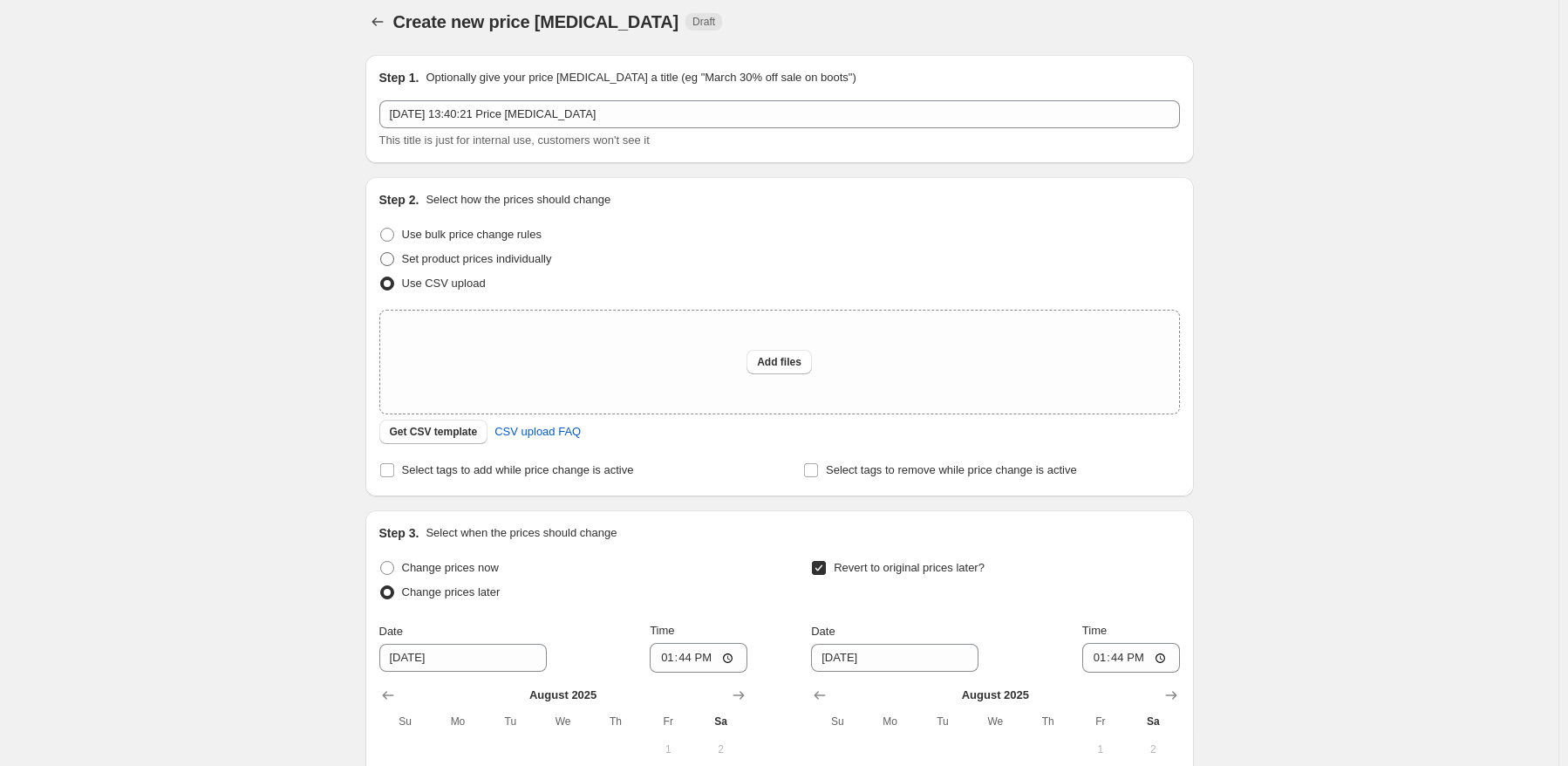
click at [503, 253] on span "Set product prices individually" at bounding box center [477, 259] width 150 height 13
click at [381, 253] on input "Set product prices individually" at bounding box center [380, 252] width 1 height 1
radio input "true"
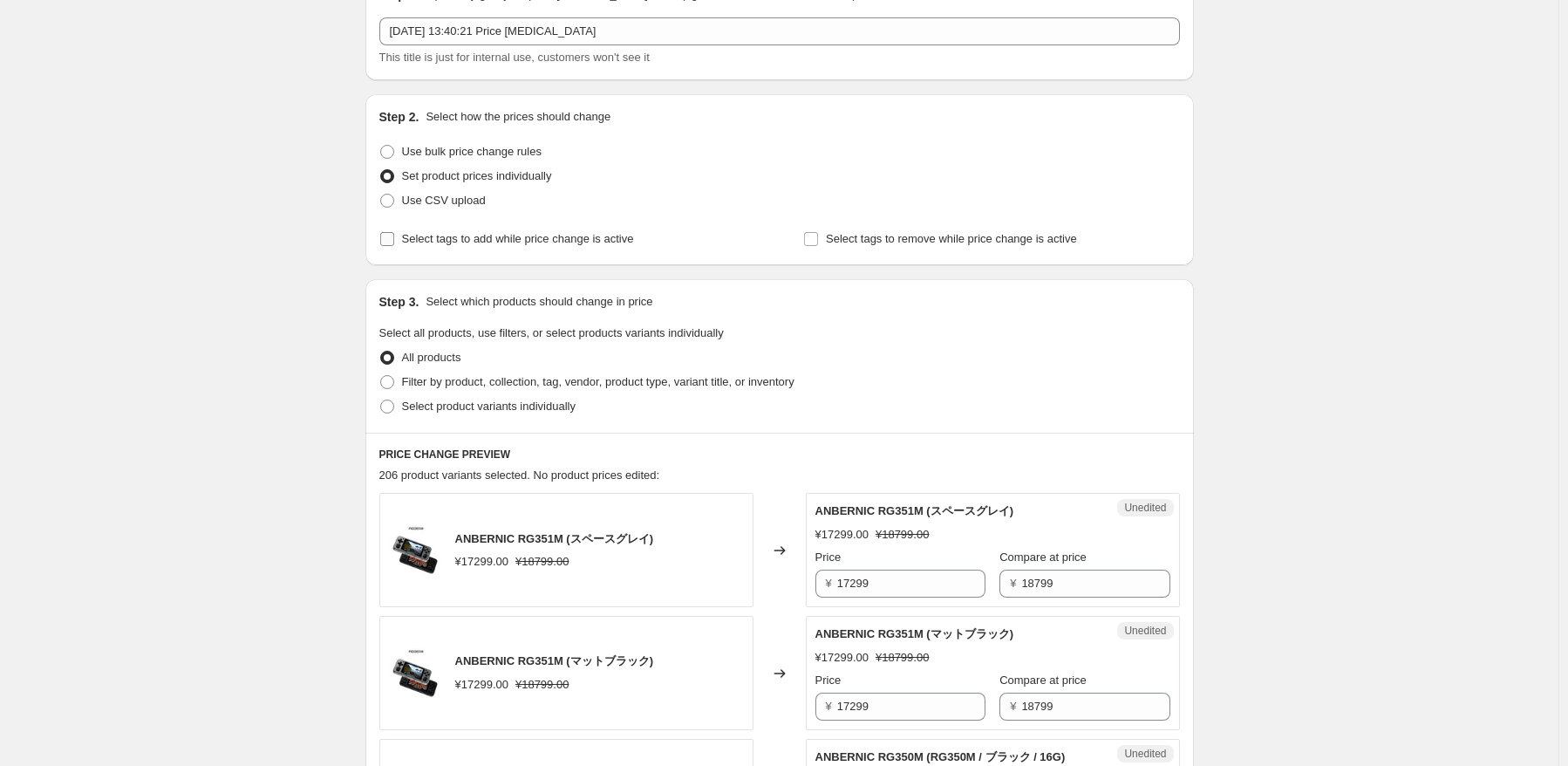
scroll to position [186, 0]
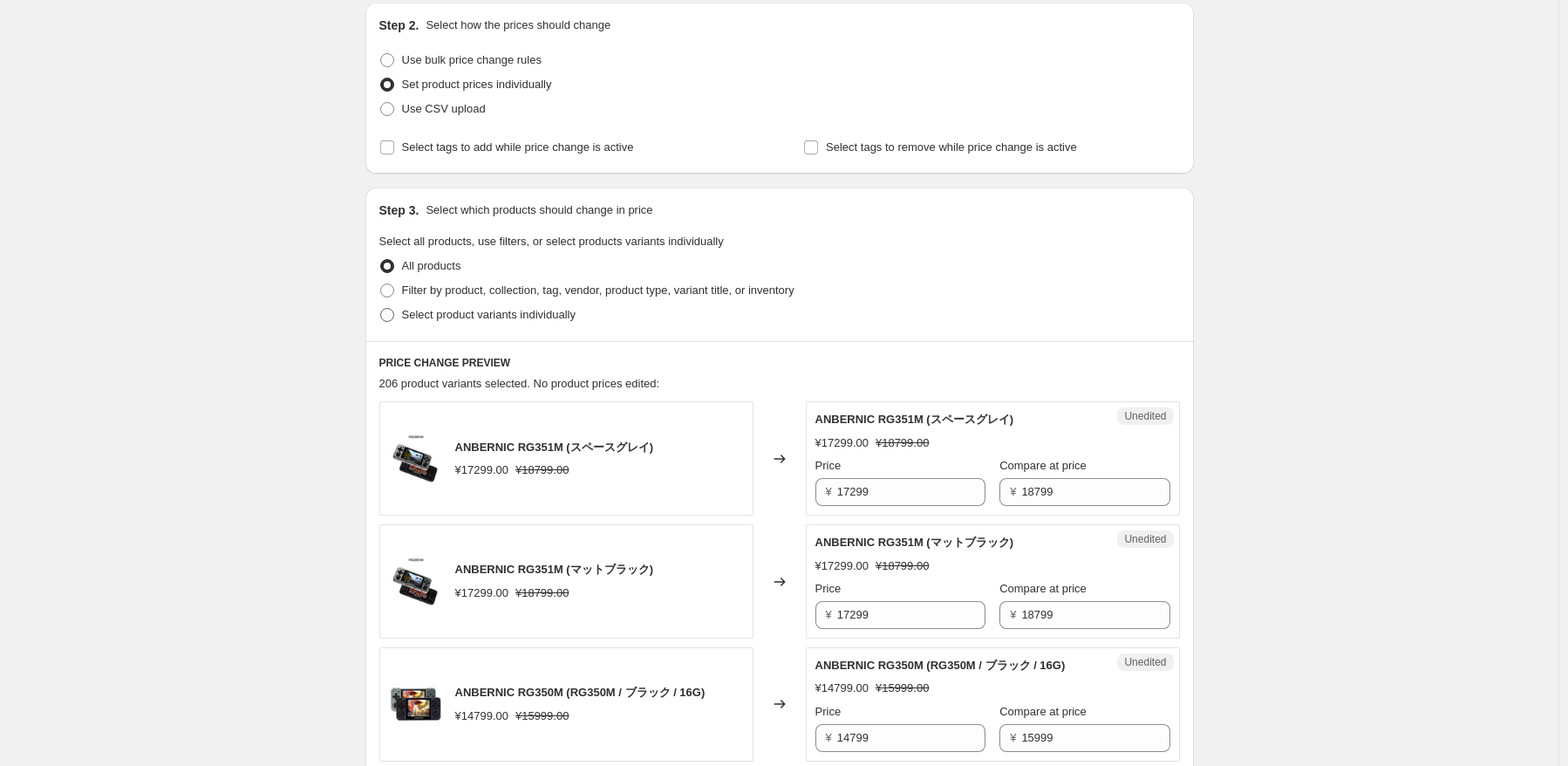
click at [506, 317] on span "Select product variants individually" at bounding box center [489, 314] width 174 height 13
click at [381, 309] on input "Select product variants individually" at bounding box center [380, 308] width 1 height 1
radio input "true"
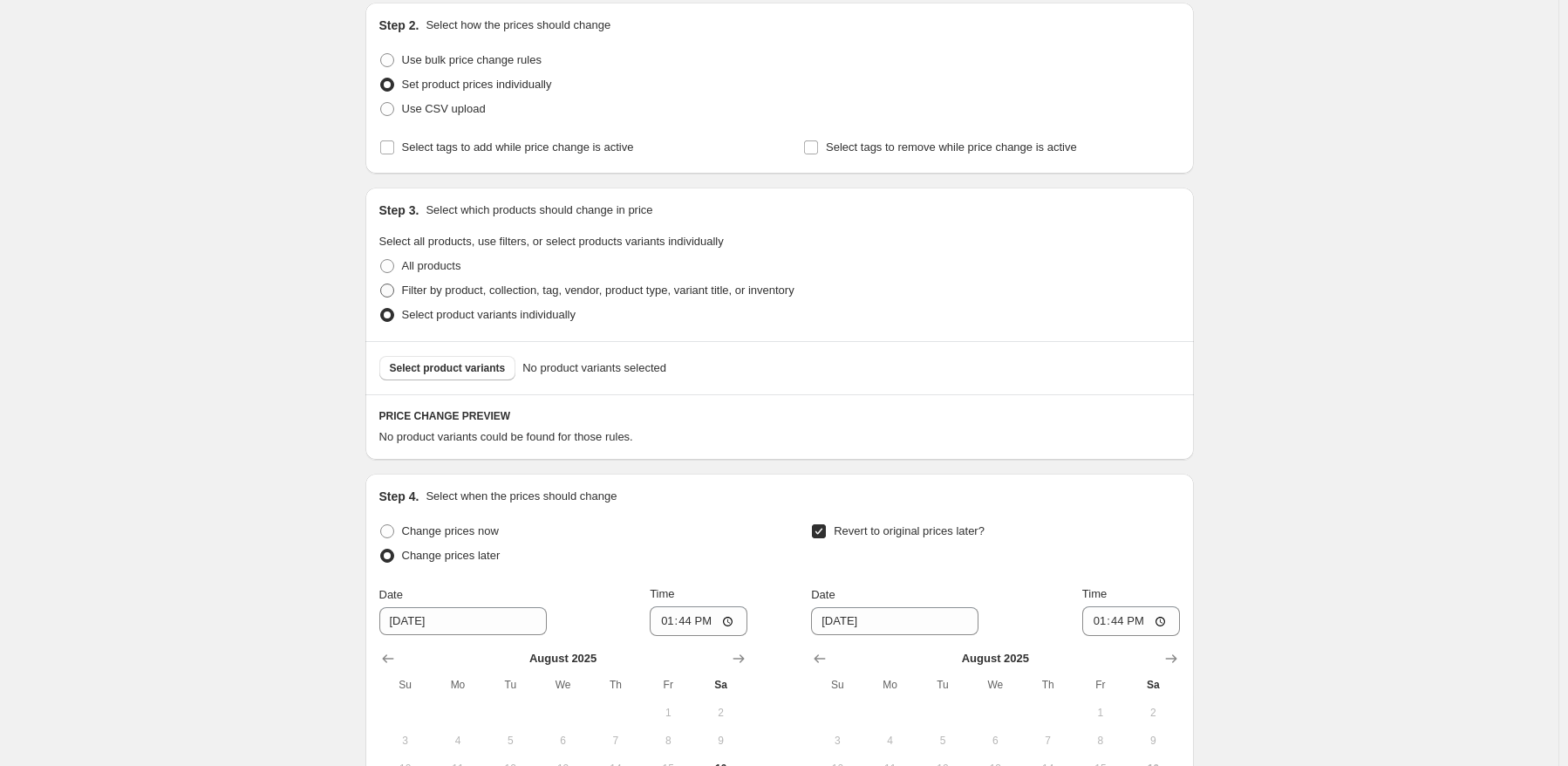
click at [523, 298] on span "Filter by product, collection, tag, vendor, product type, variant title, or inv…" at bounding box center [599, 290] width 393 height 18
click at [381, 284] on input "Filter by product, collection, tag, vendor, product type, variant title, or inv…" at bounding box center [380, 283] width 1 height 1
radio input "true"
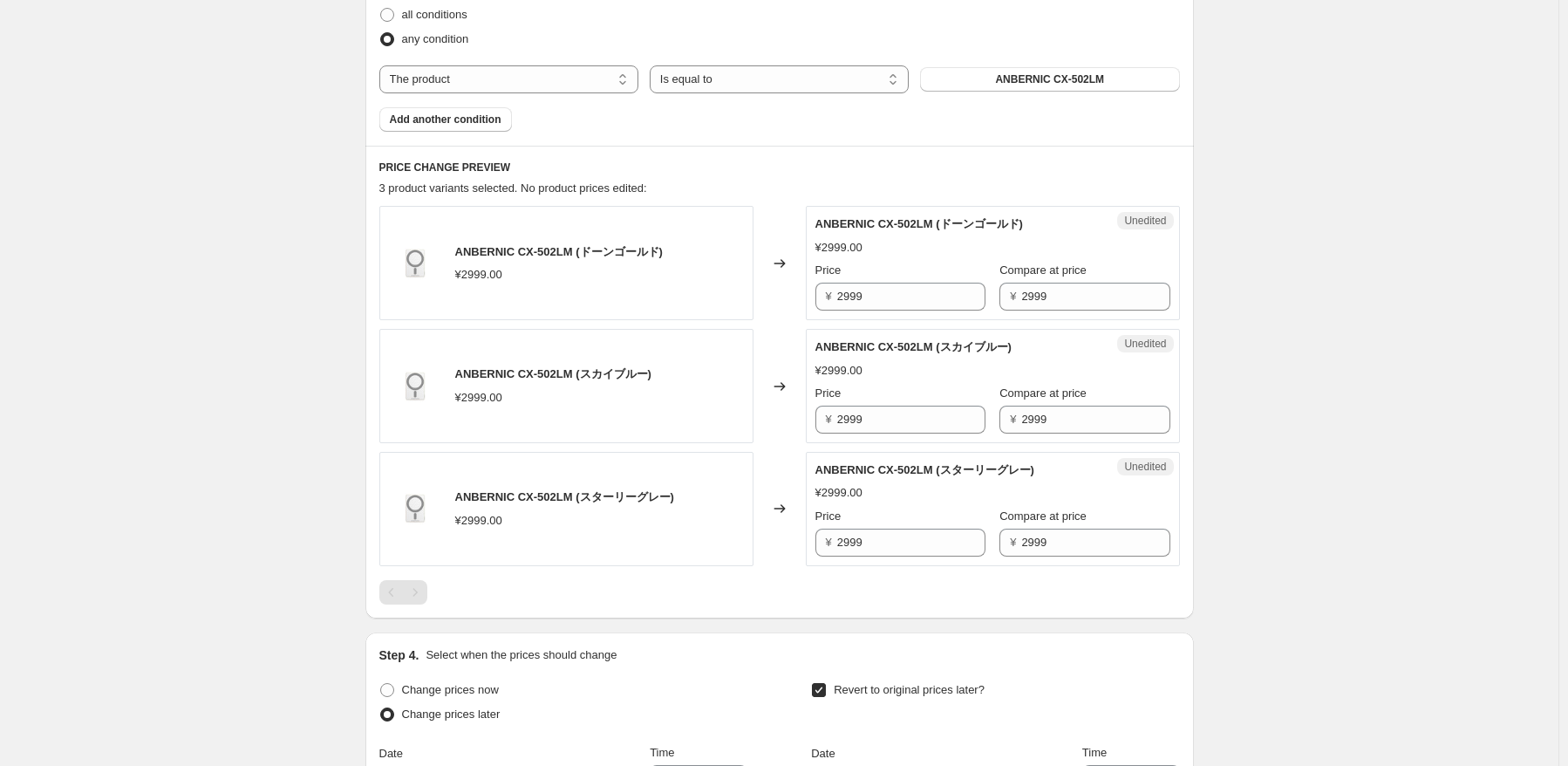
scroll to position [535, 0]
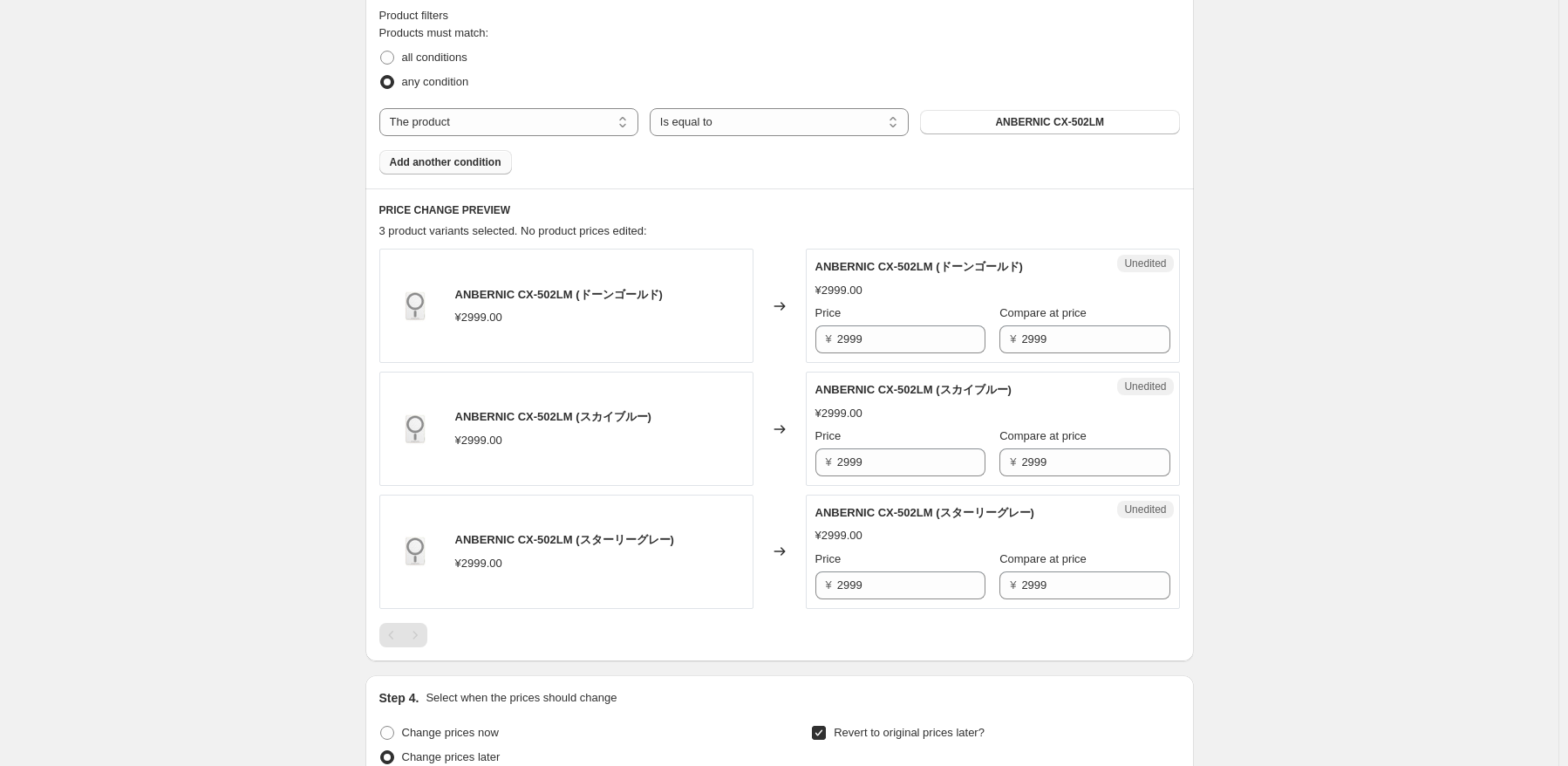
click at [450, 172] on button "Add another condition" at bounding box center [445, 162] width 132 height 25
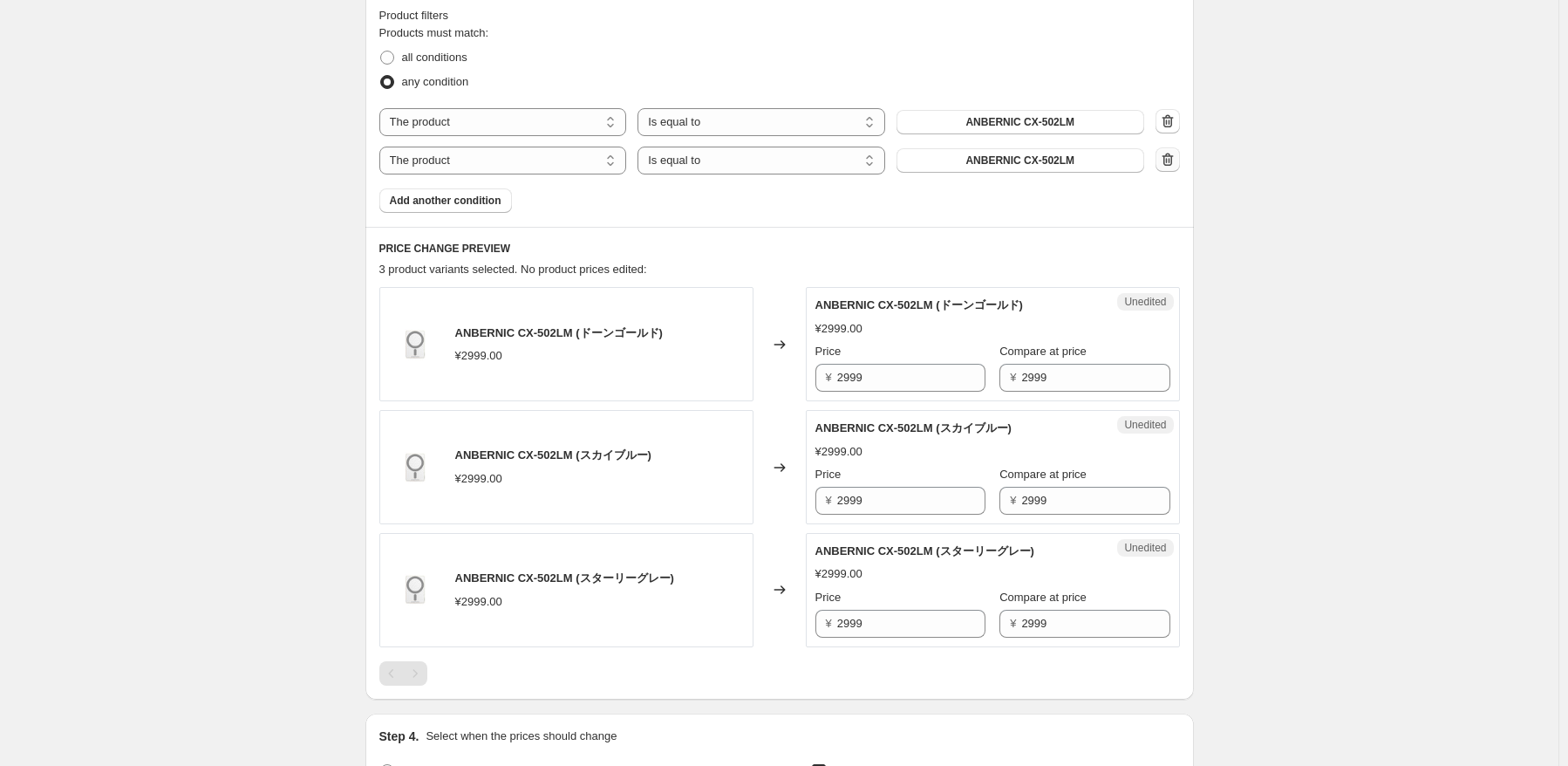
click at [1169, 162] on icon "button" at bounding box center [1168, 160] width 18 height 18
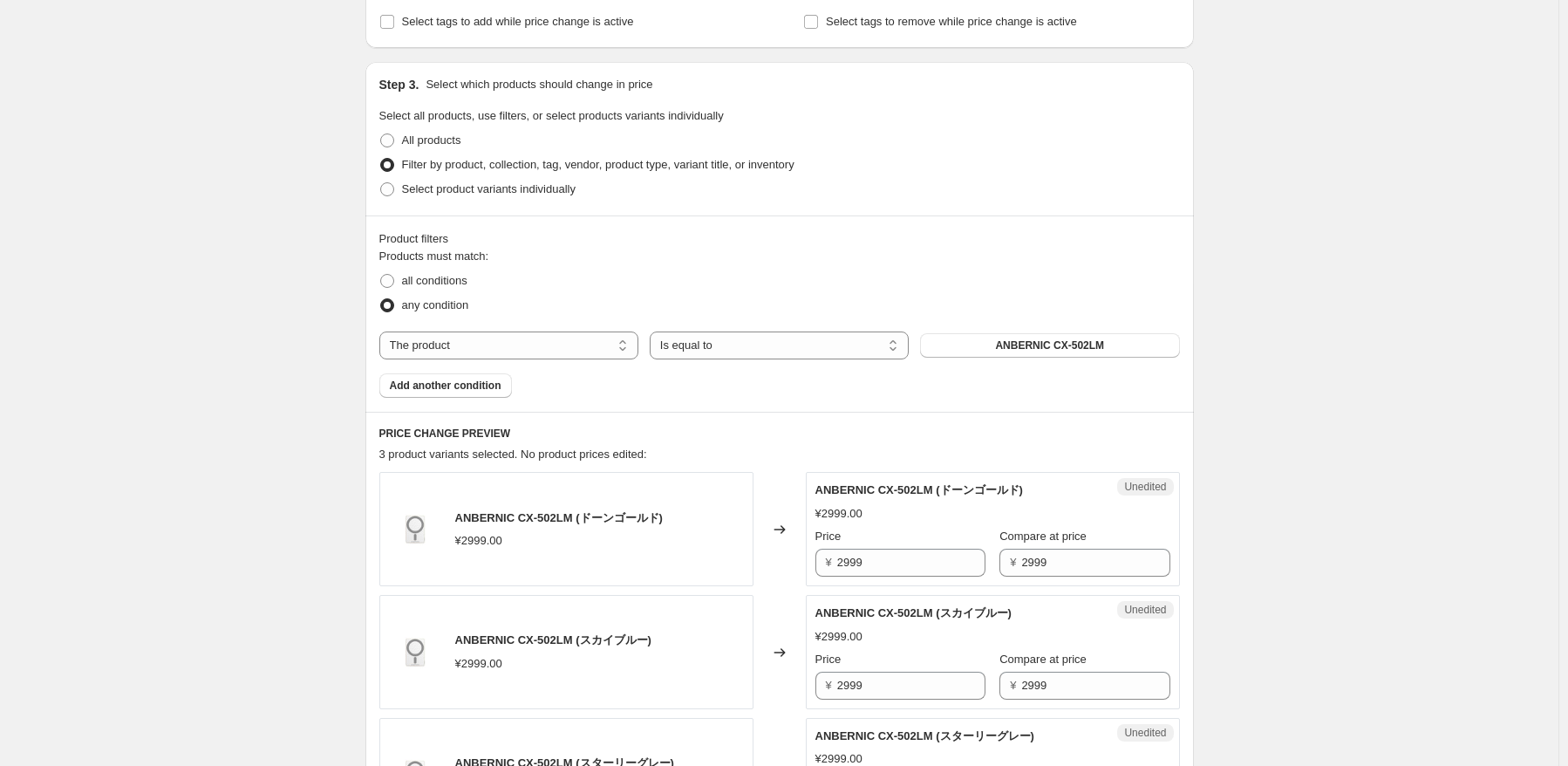
scroll to position [273, 0]
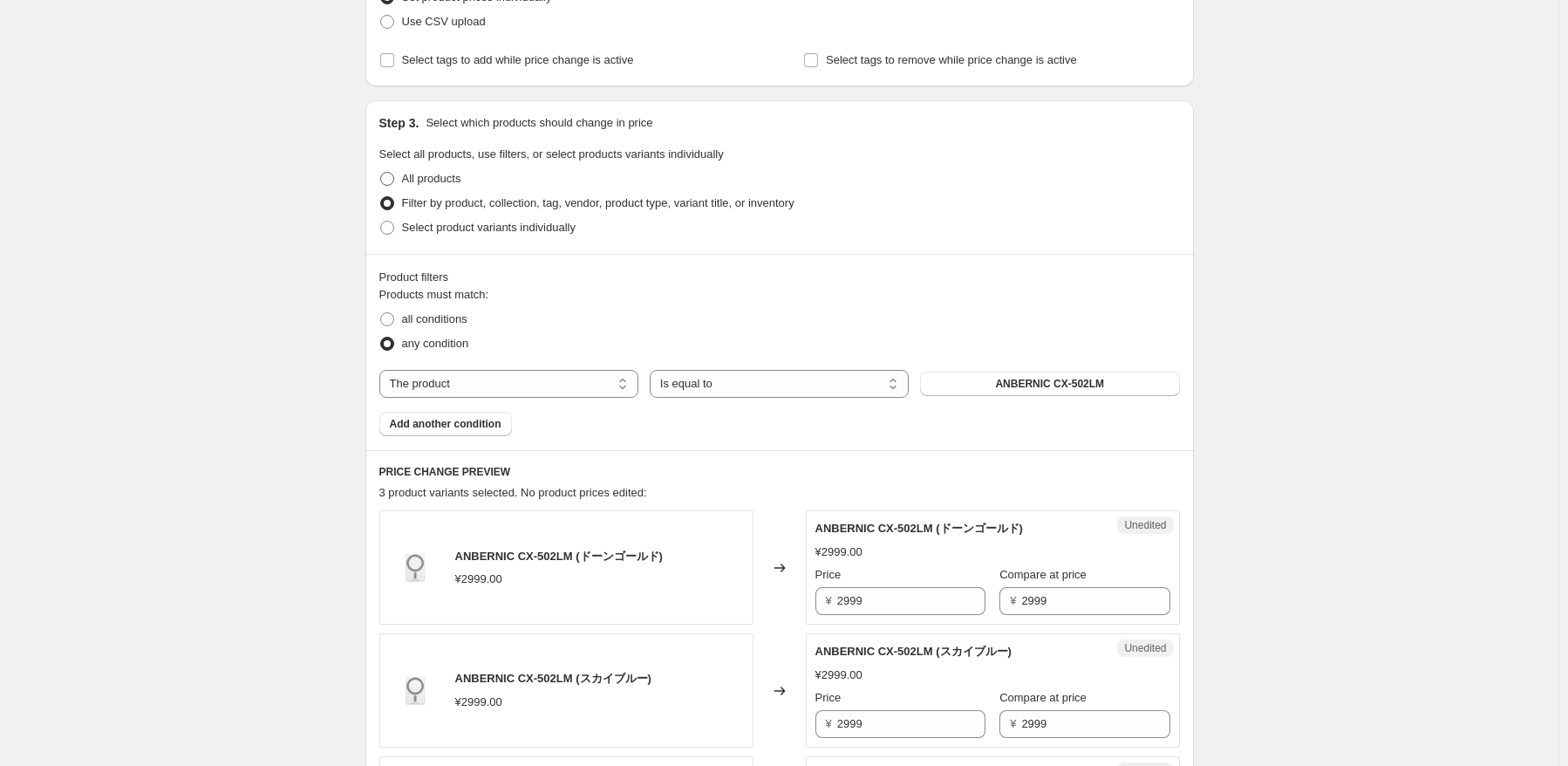
click at [449, 179] on span "All products" at bounding box center [432, 178] width 60 height 13
click at [381, 173] on input "All products" at bounding box center [380, 172] width 1 height 1
radio input "true"
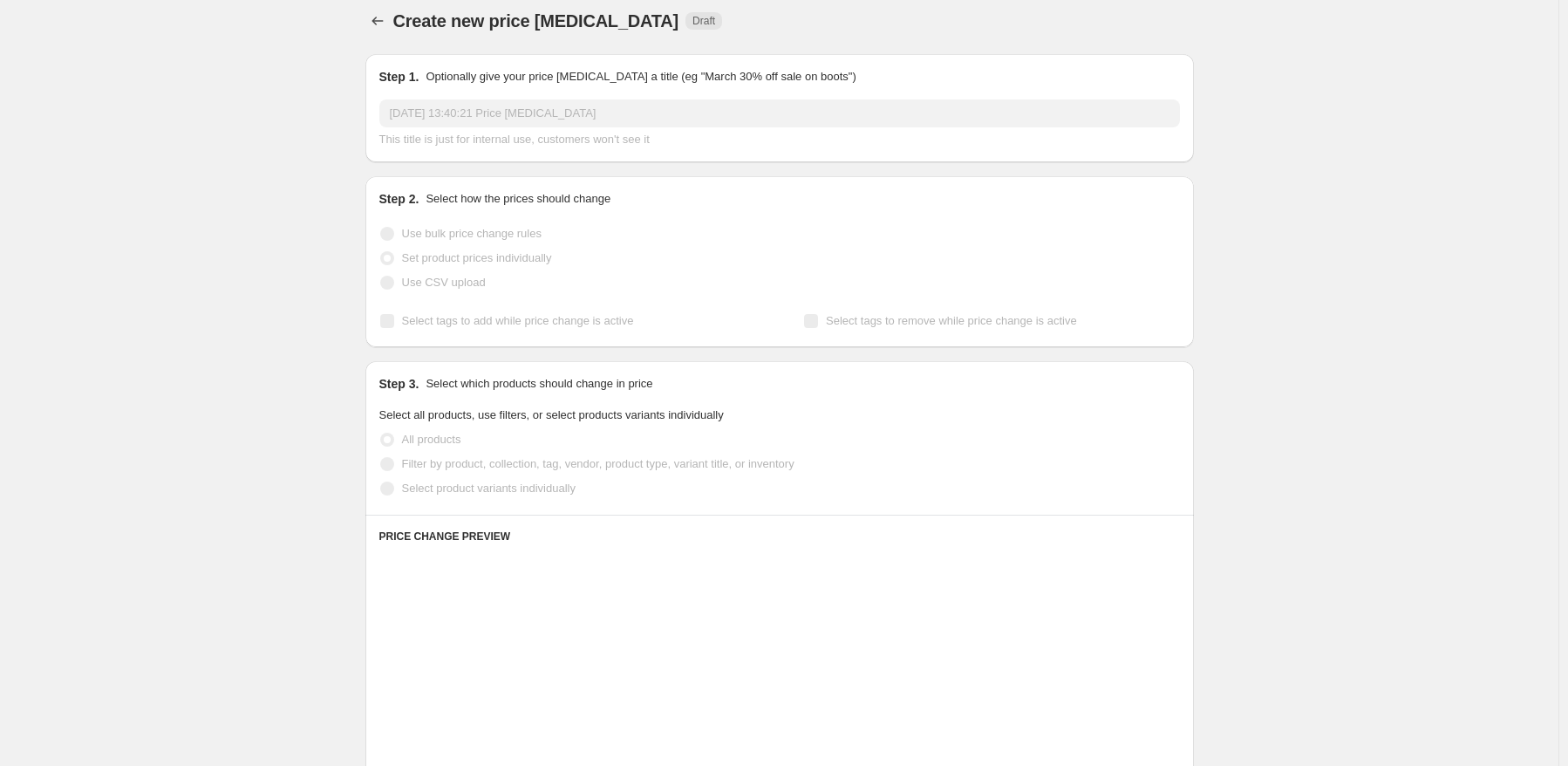
scroll to position [11, 0]
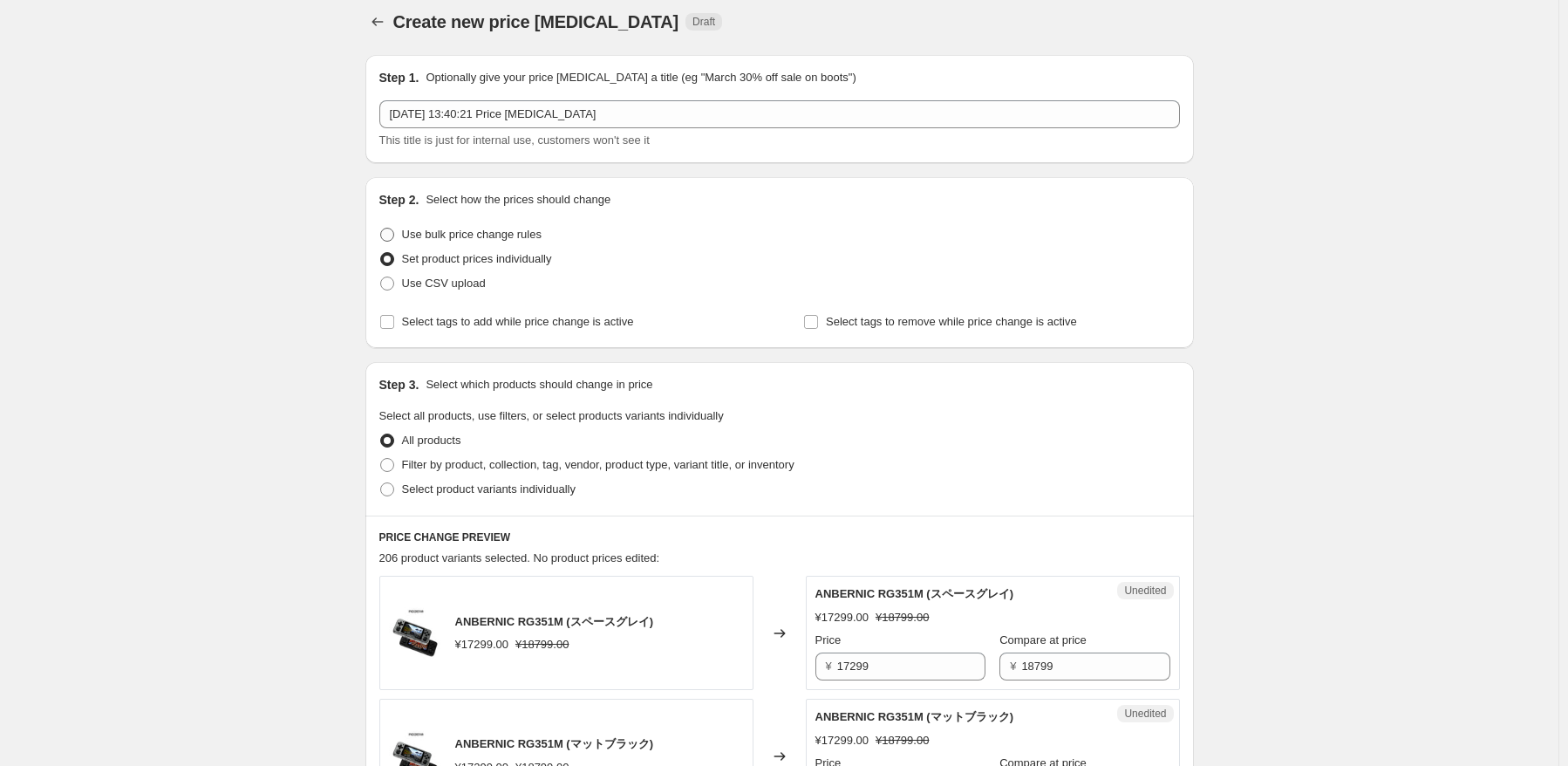
click at [488, 228] on span "Use bulk price change rules" at bounding box center [472, 234] width 139 height 13
click at [381, 228] on input "Use bulk price change rules" at bounding box center [380, 228] width 1 height 1
radio input "true"
select select "percentage"
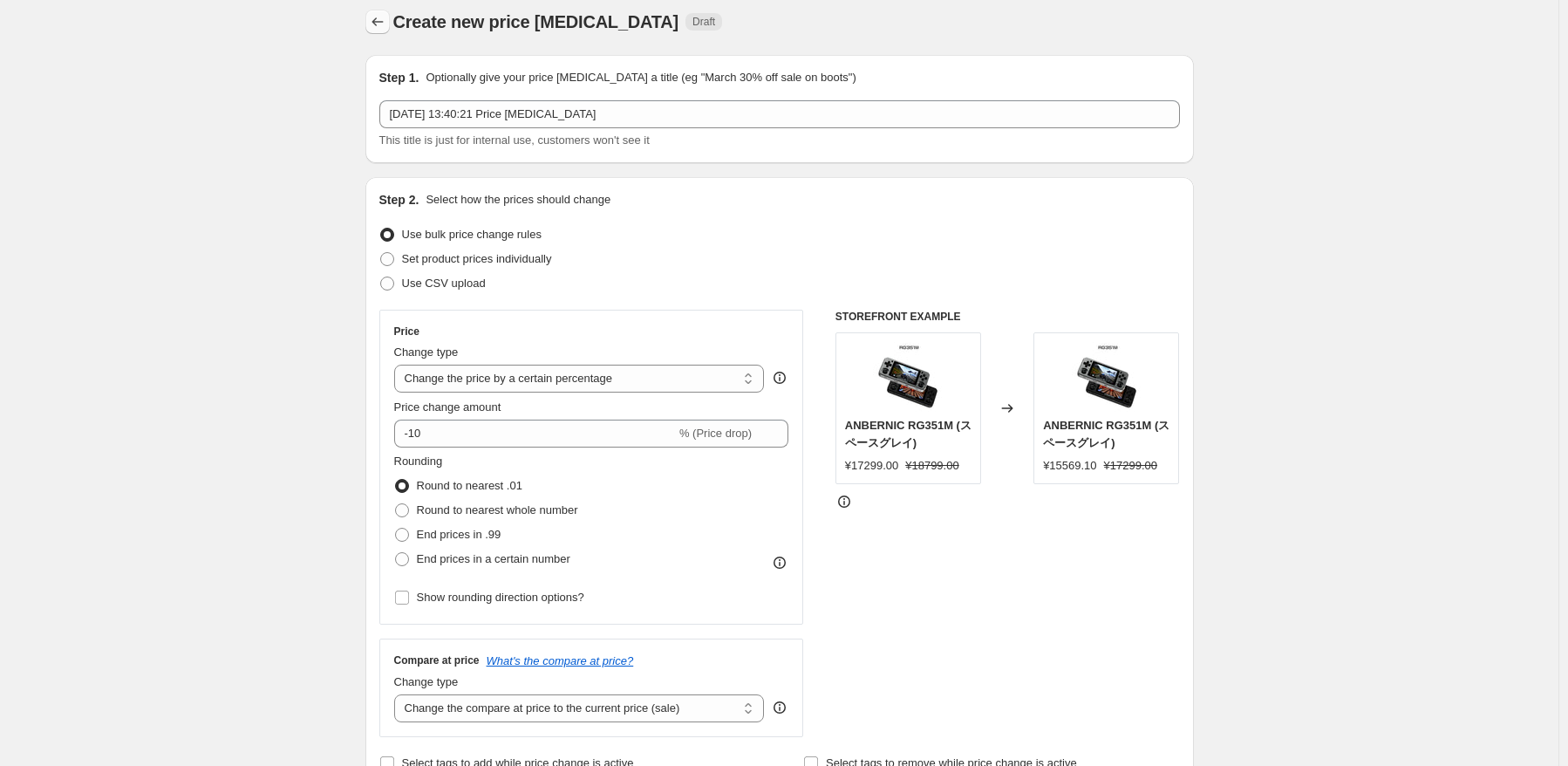
click at [377, 13] on icon "Price change jobs" at bounding box center [378, 22] width 18 height 18
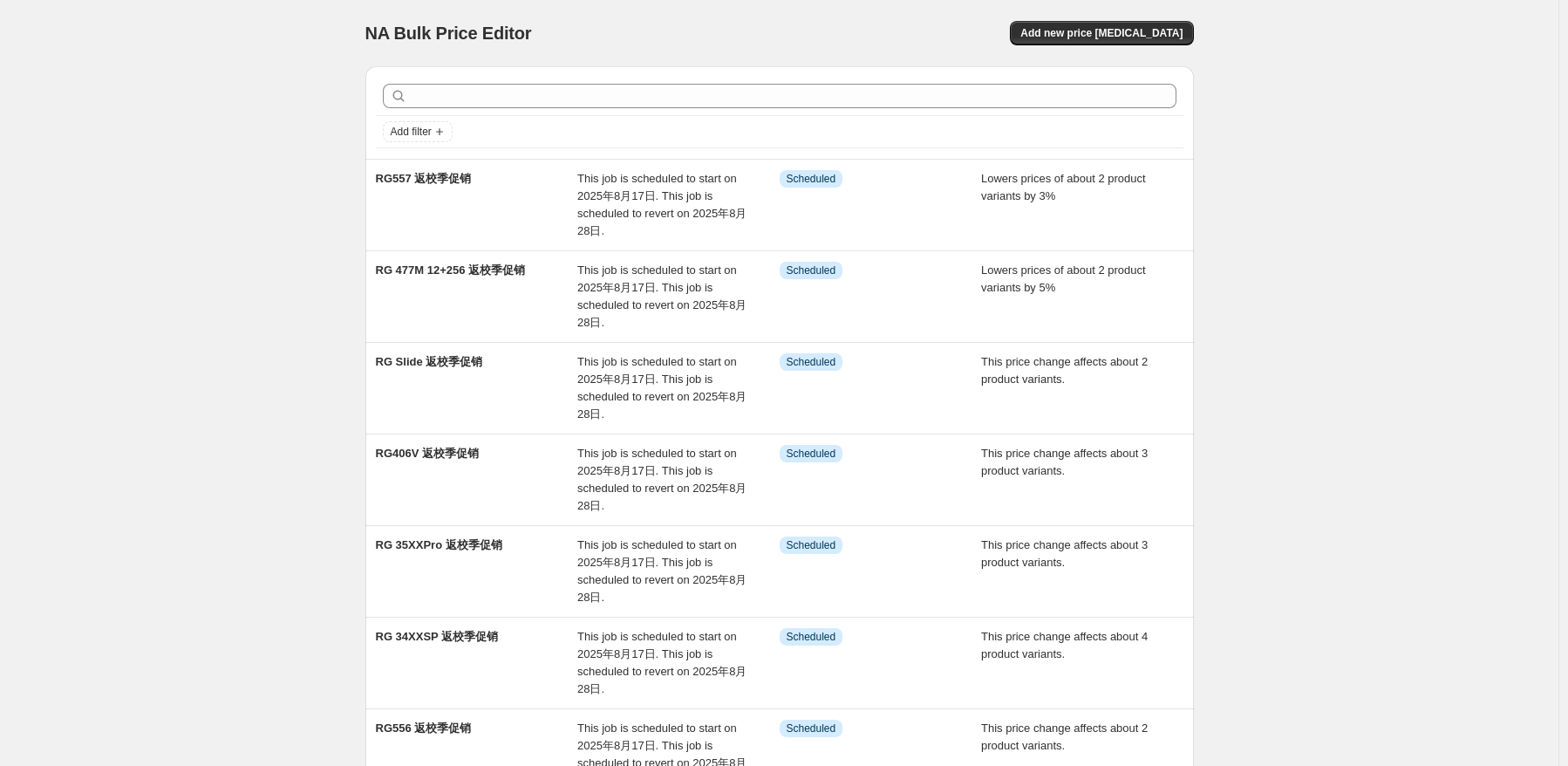
scroll to position [478, 0]
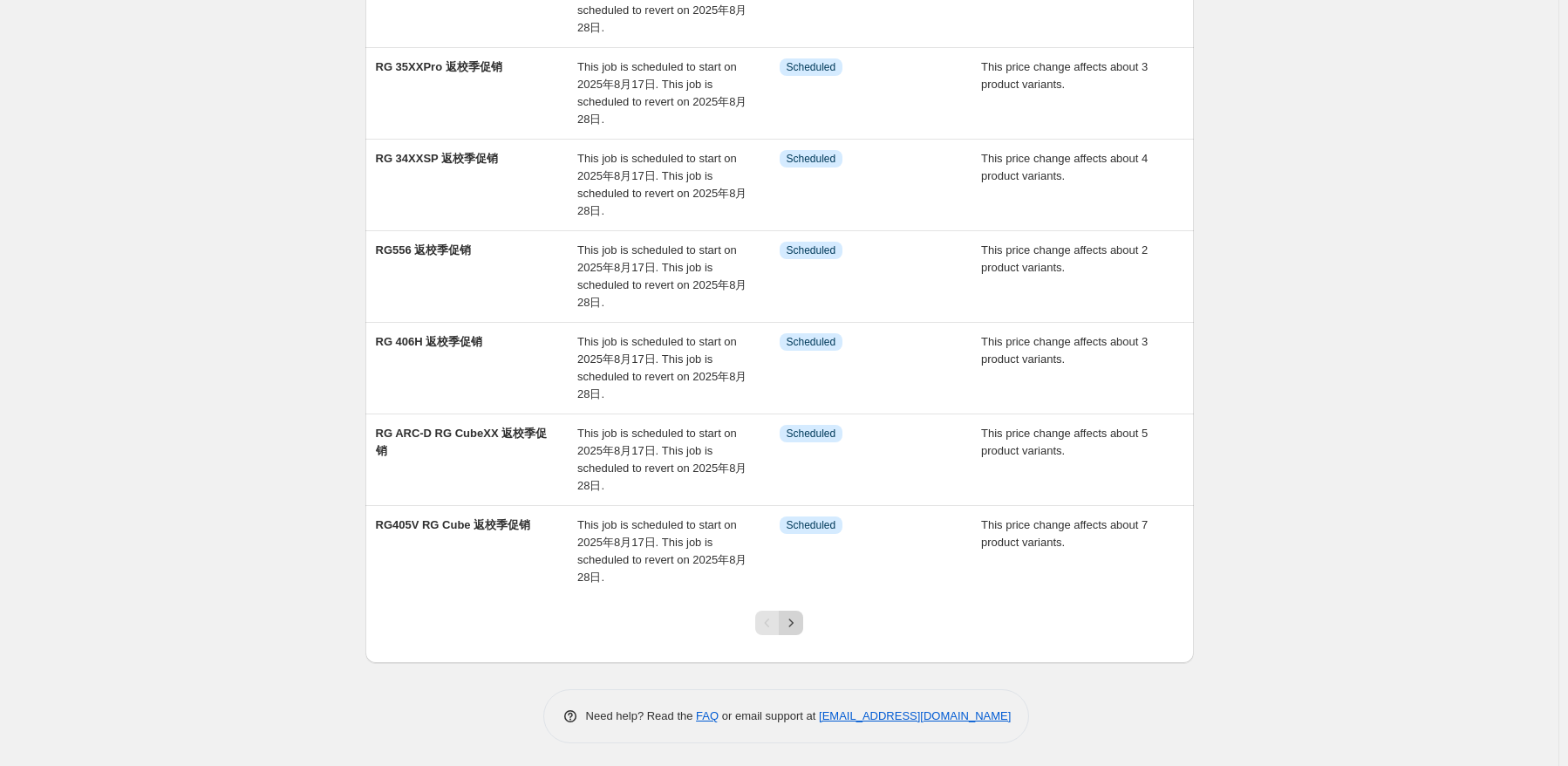
click at [804, 625] on button "Next" at bounding box center [791, 623] width 25 height 25
click at [796, 614] on icon "Next" at bounding box center [791, 623] width 18 height 18
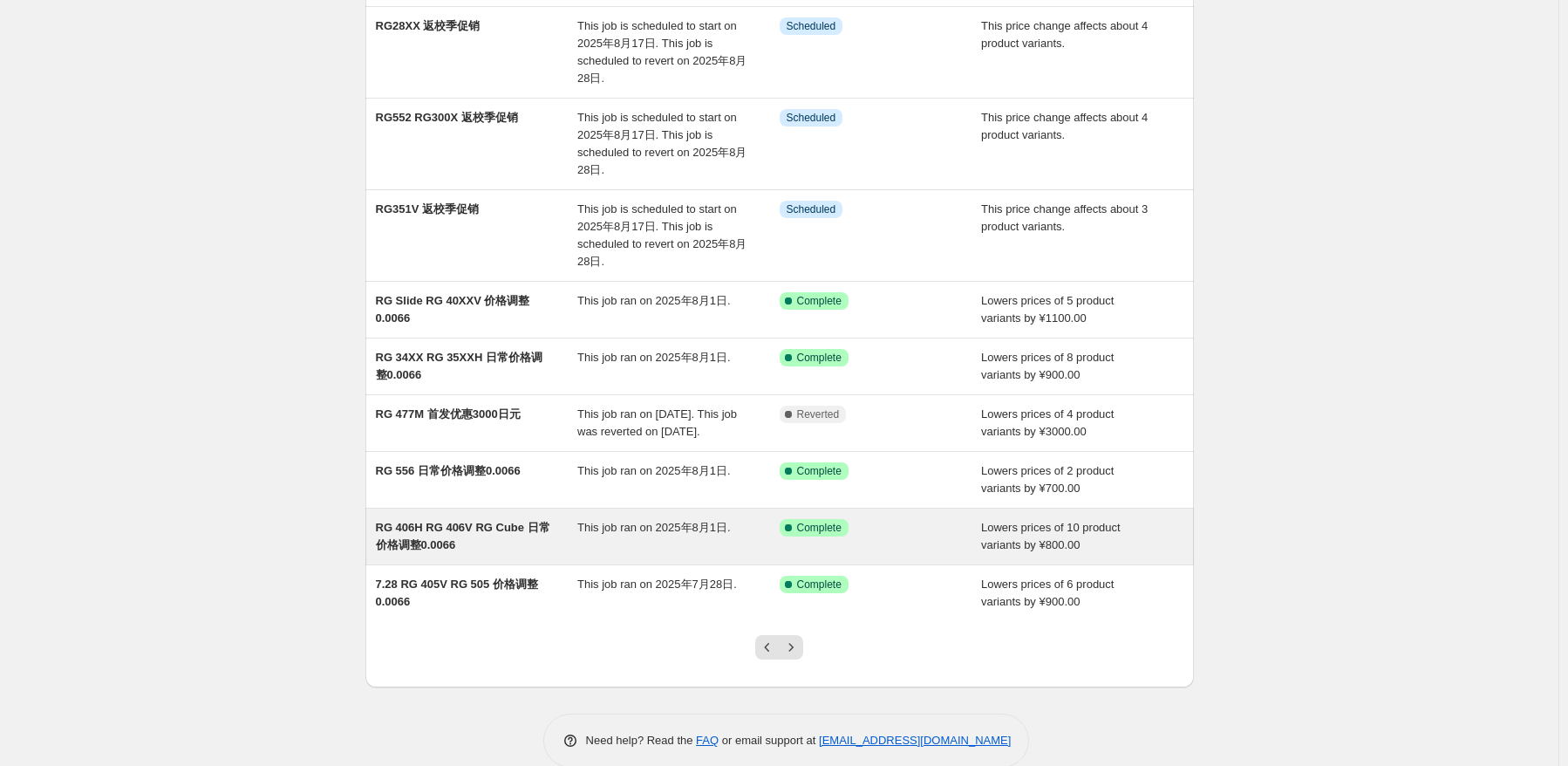
scroll to position [286, 0]
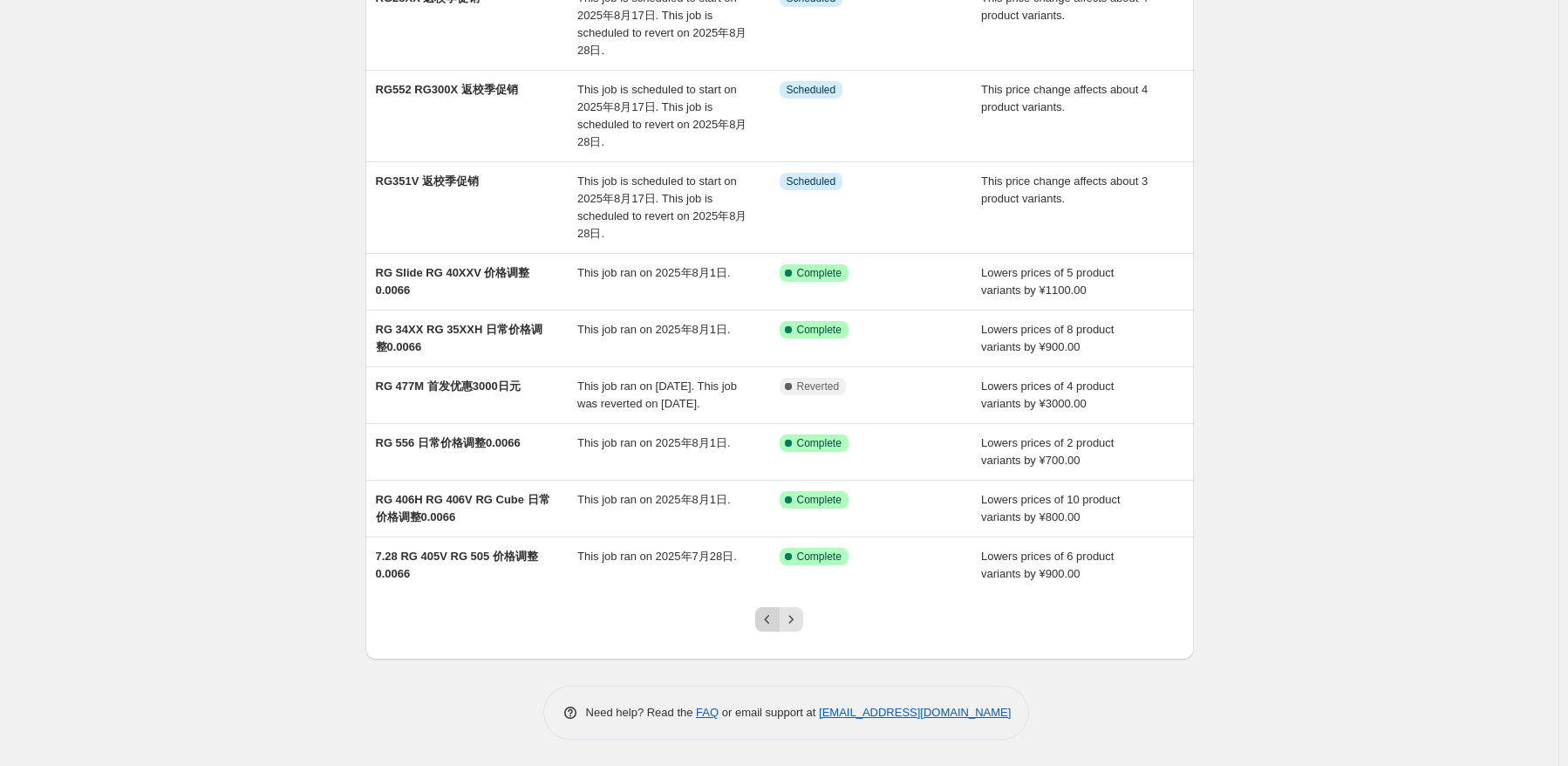
click at [775, 622] on icon "Previous" at bounding box center [768, 620] width 18 height 18
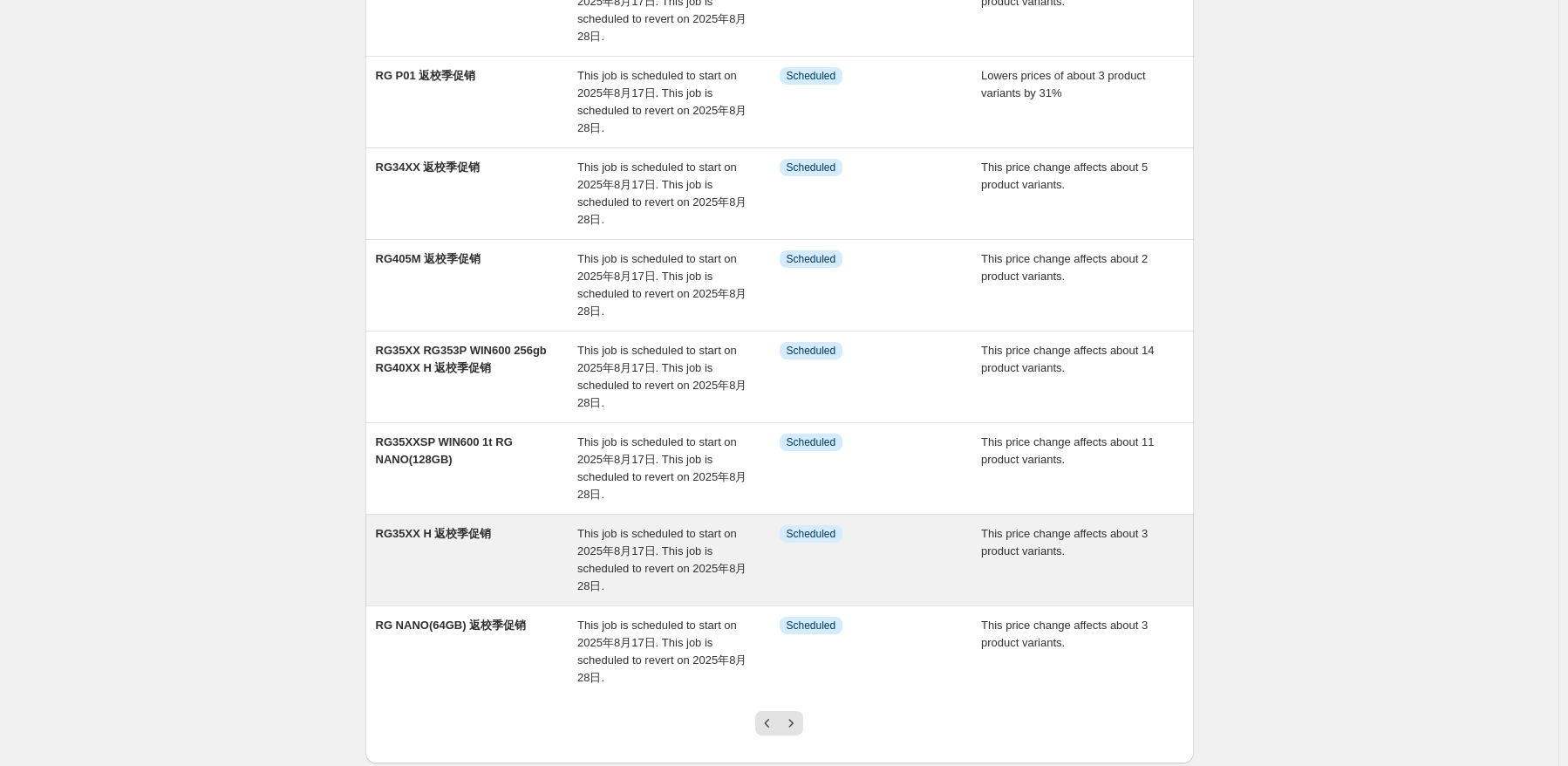
scroll to position [478, 0]
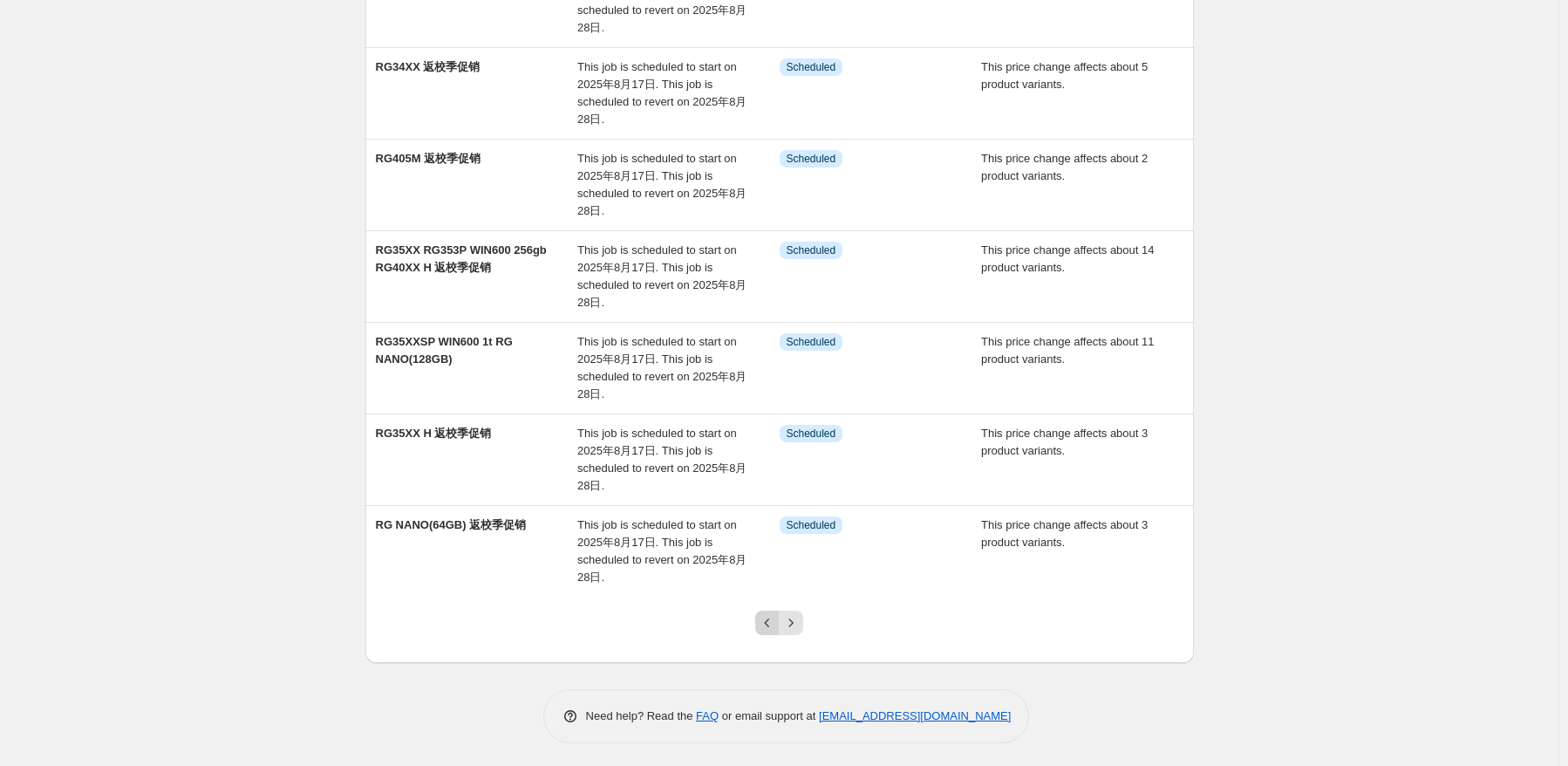
click at [770, 624] on icon "Previous" at bounding box center [768, 623] width 5 height 9
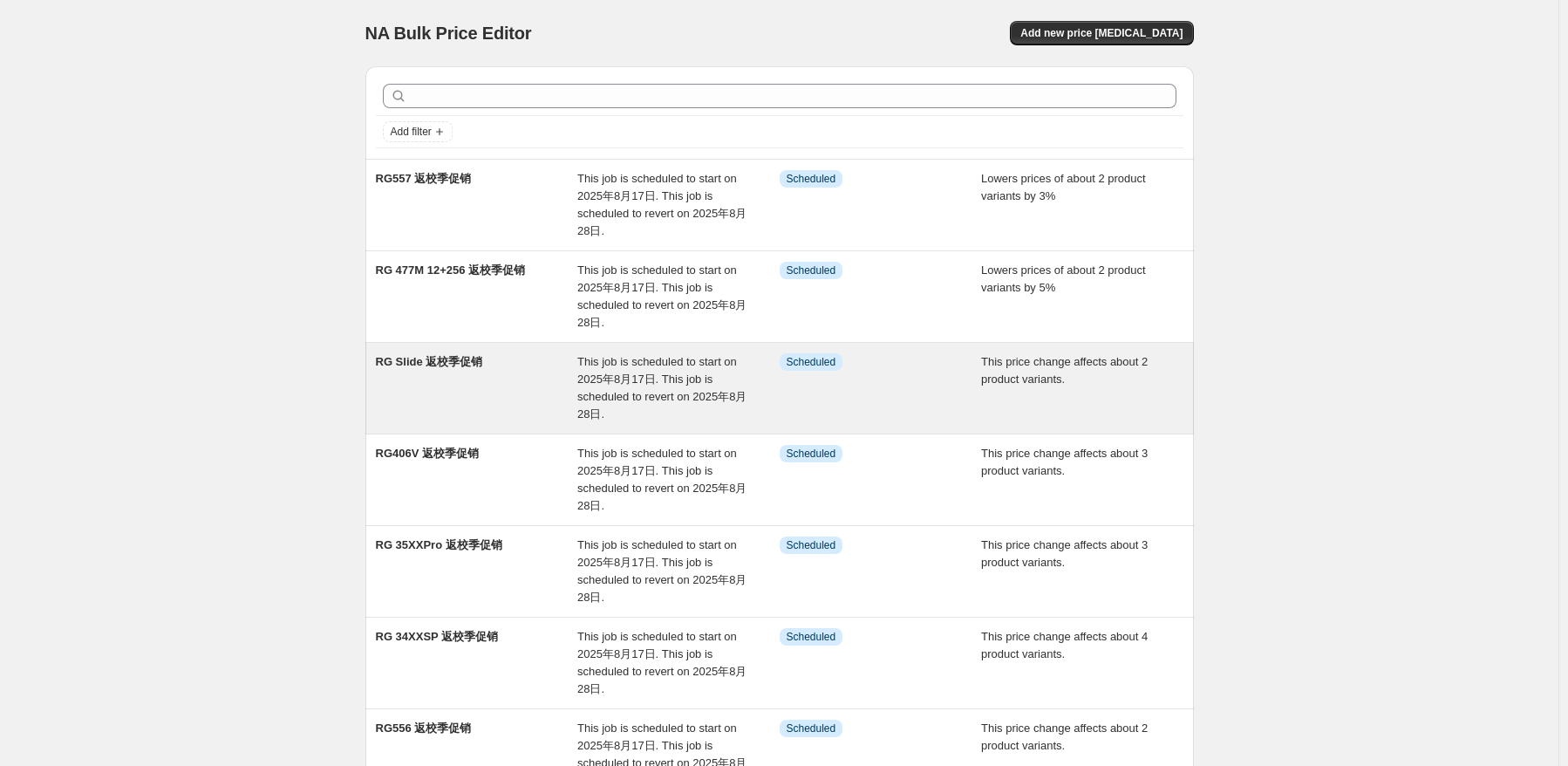
scroll to position [88, 0]
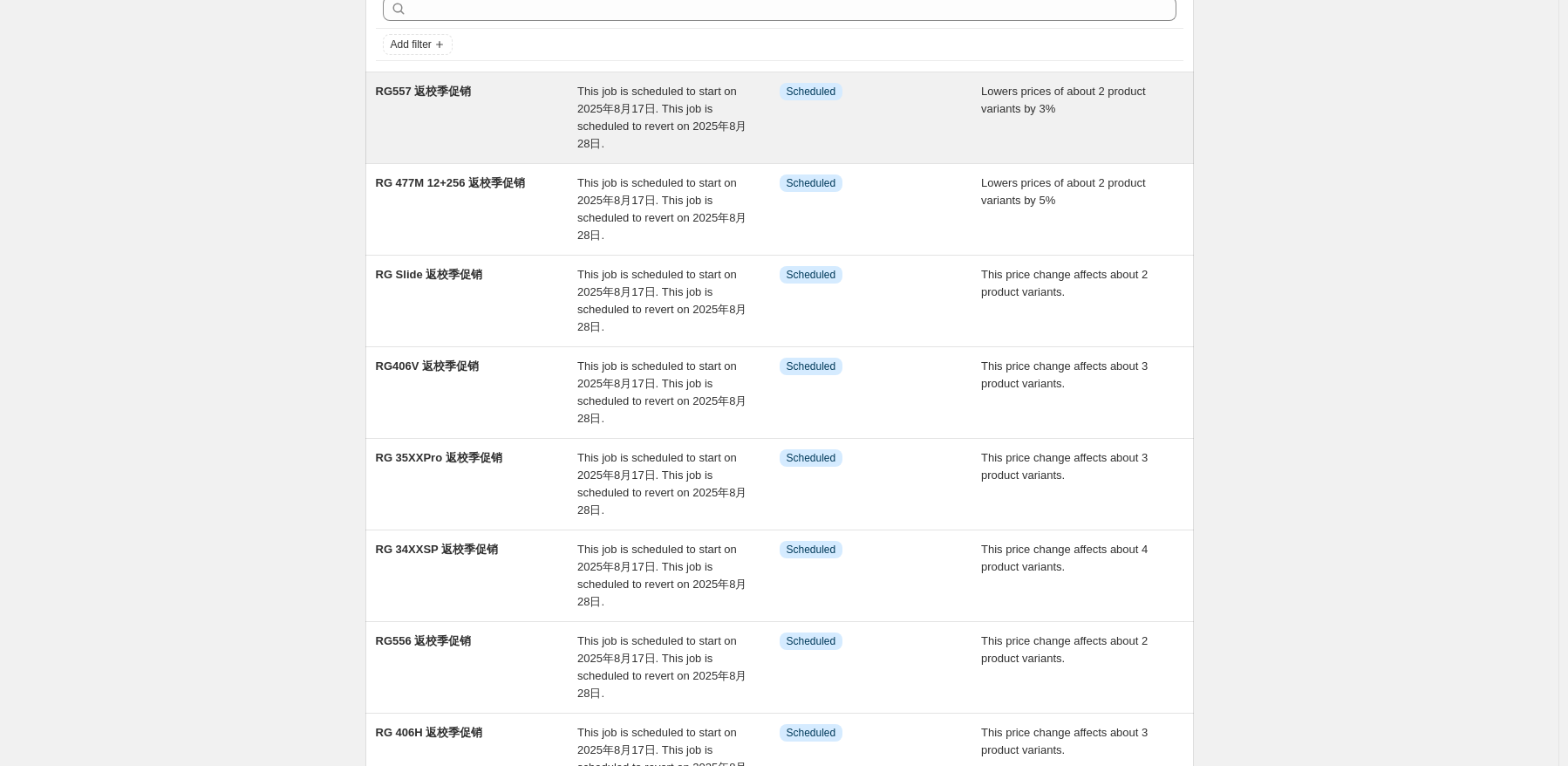
click at [478, 122] on div "RG557 返校季促销" at bounding box center [477, 118] width 202 height 70
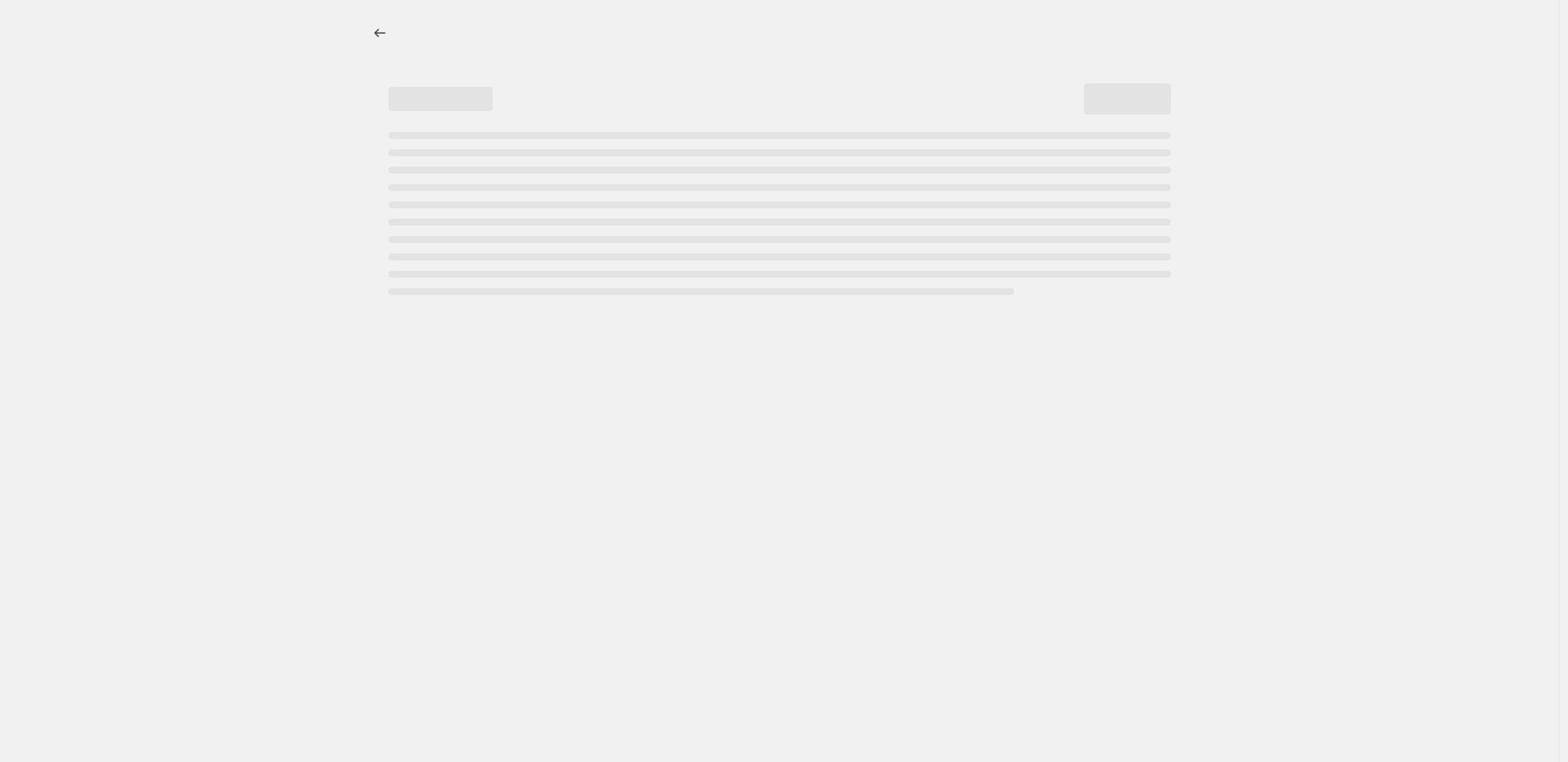
select select "percentage"
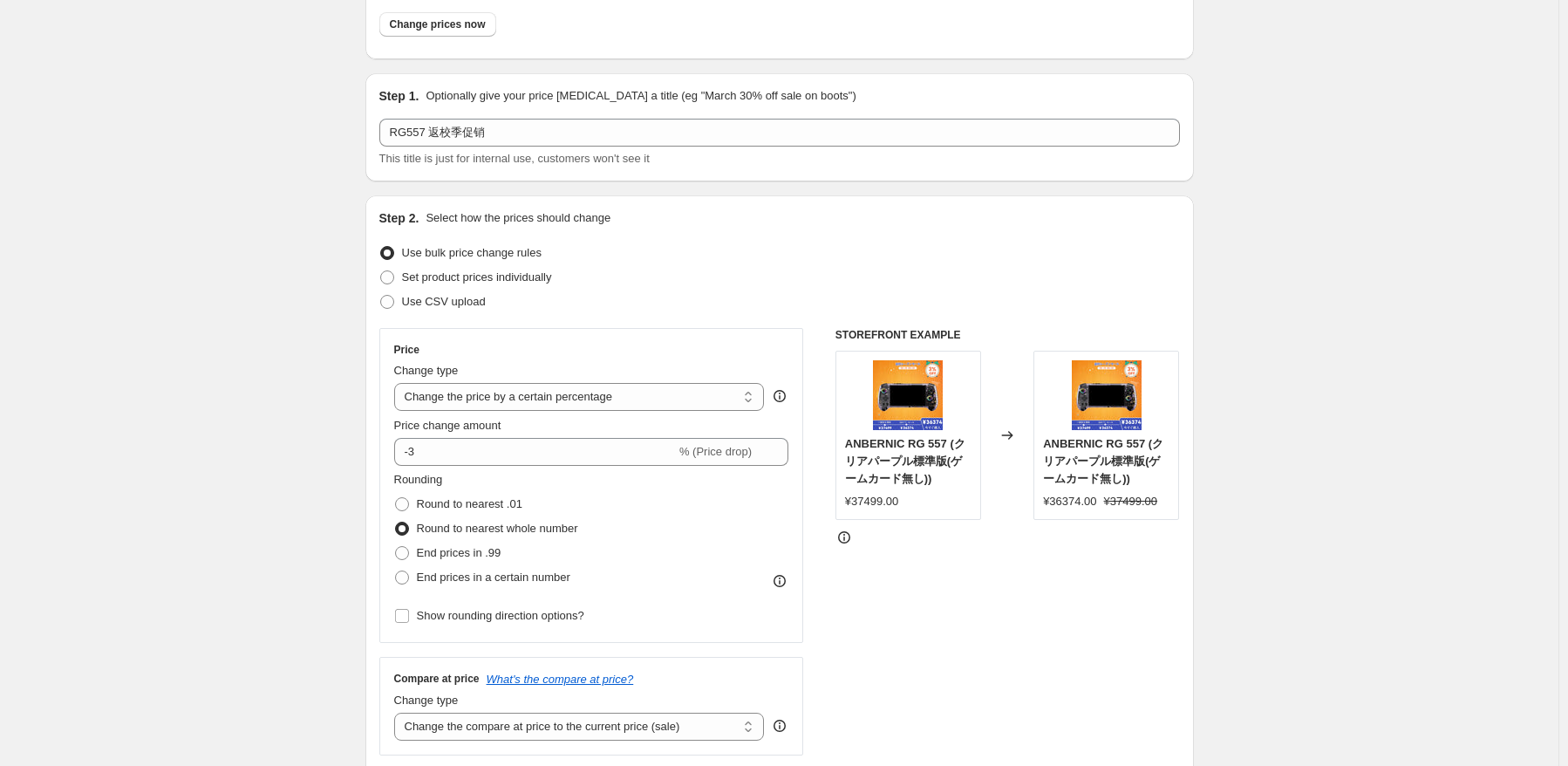
scroll to position [6, 0]
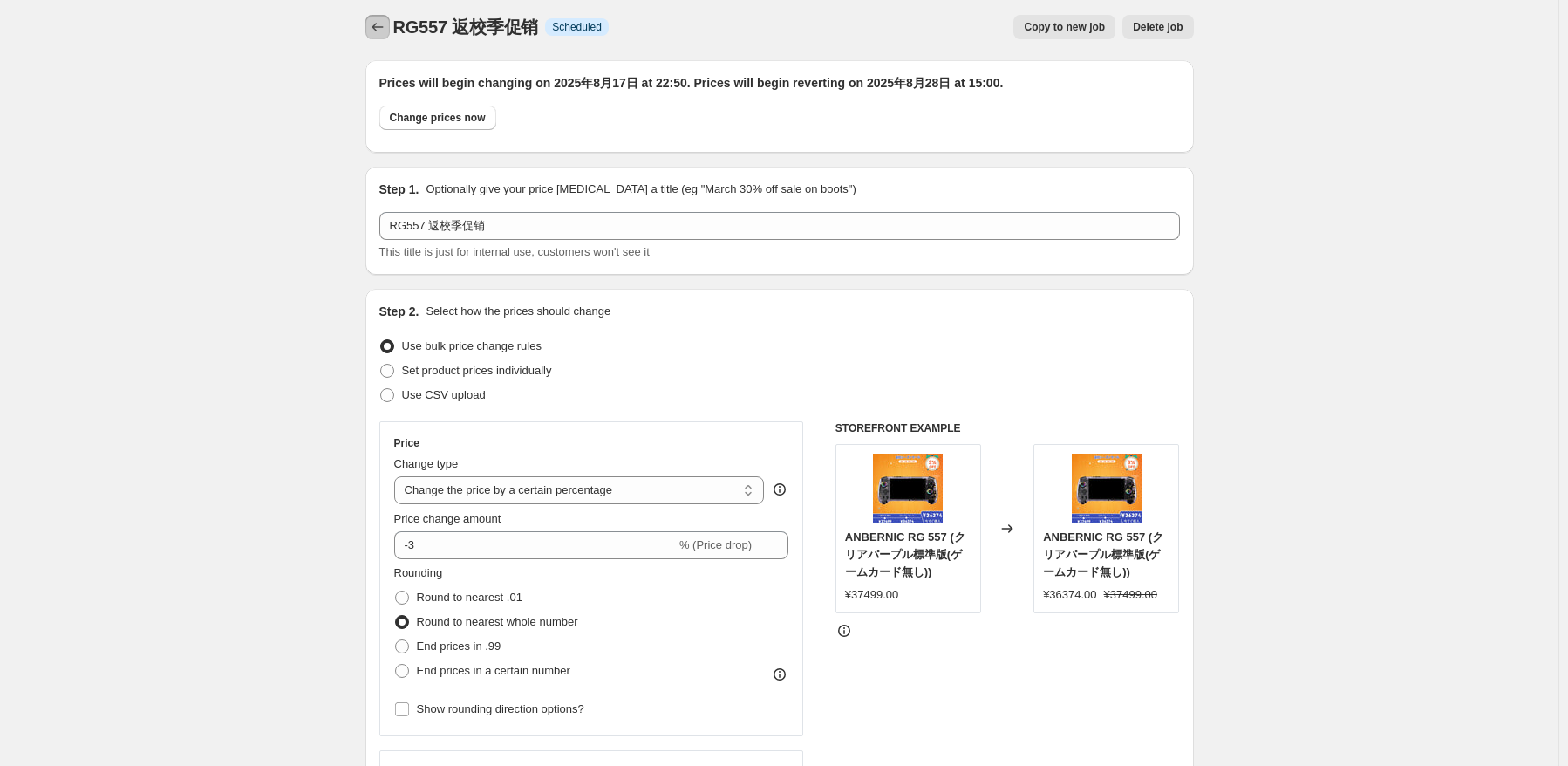
click at [378, 16] on button "Price change jobs" at bounding box center [378, 27] width 25 height 25
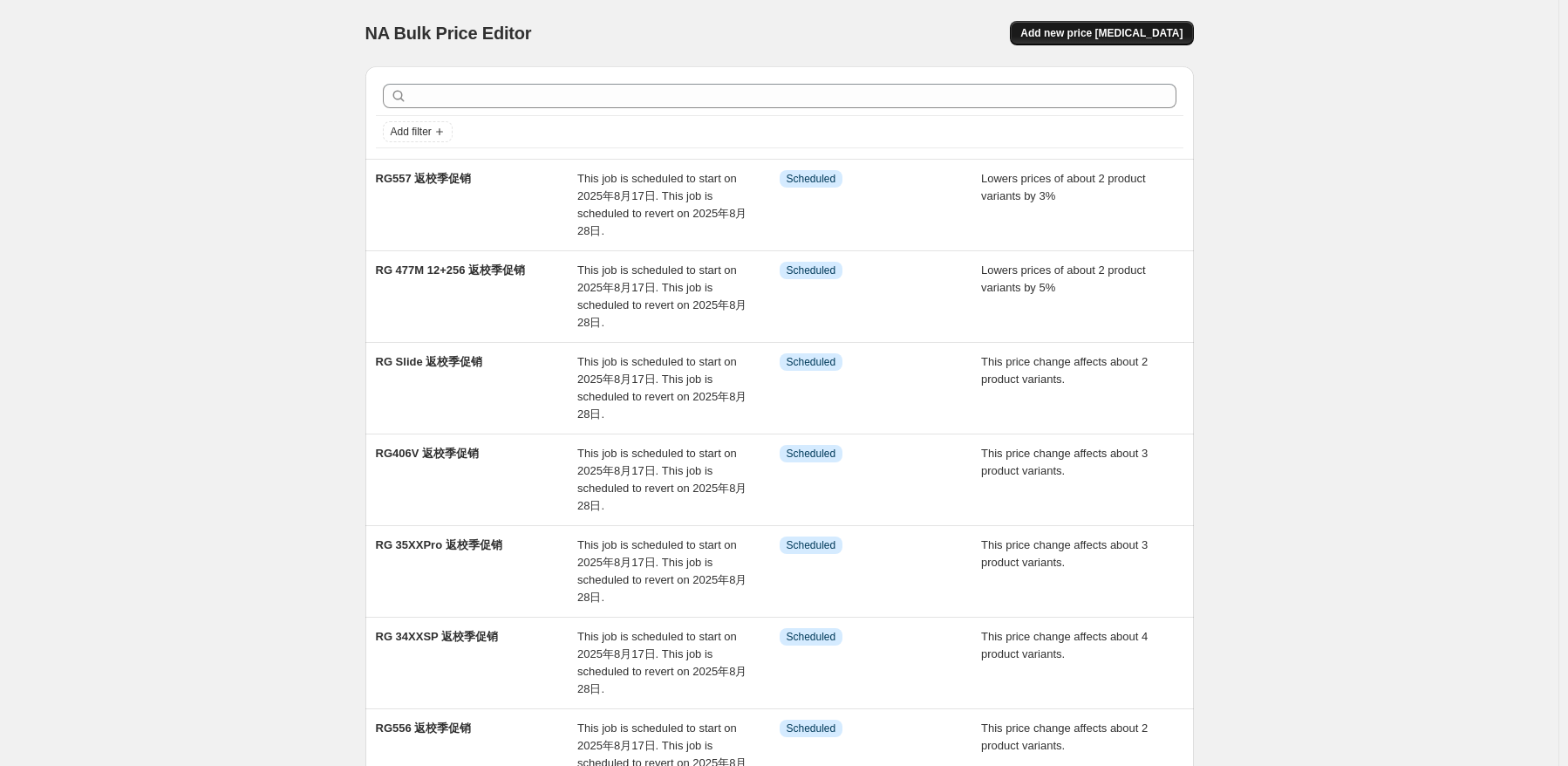
click at [1162, 30] on span "Add new price [MEDICAL_DATA]" at bounding box center [1101, 33] width 162 height 14
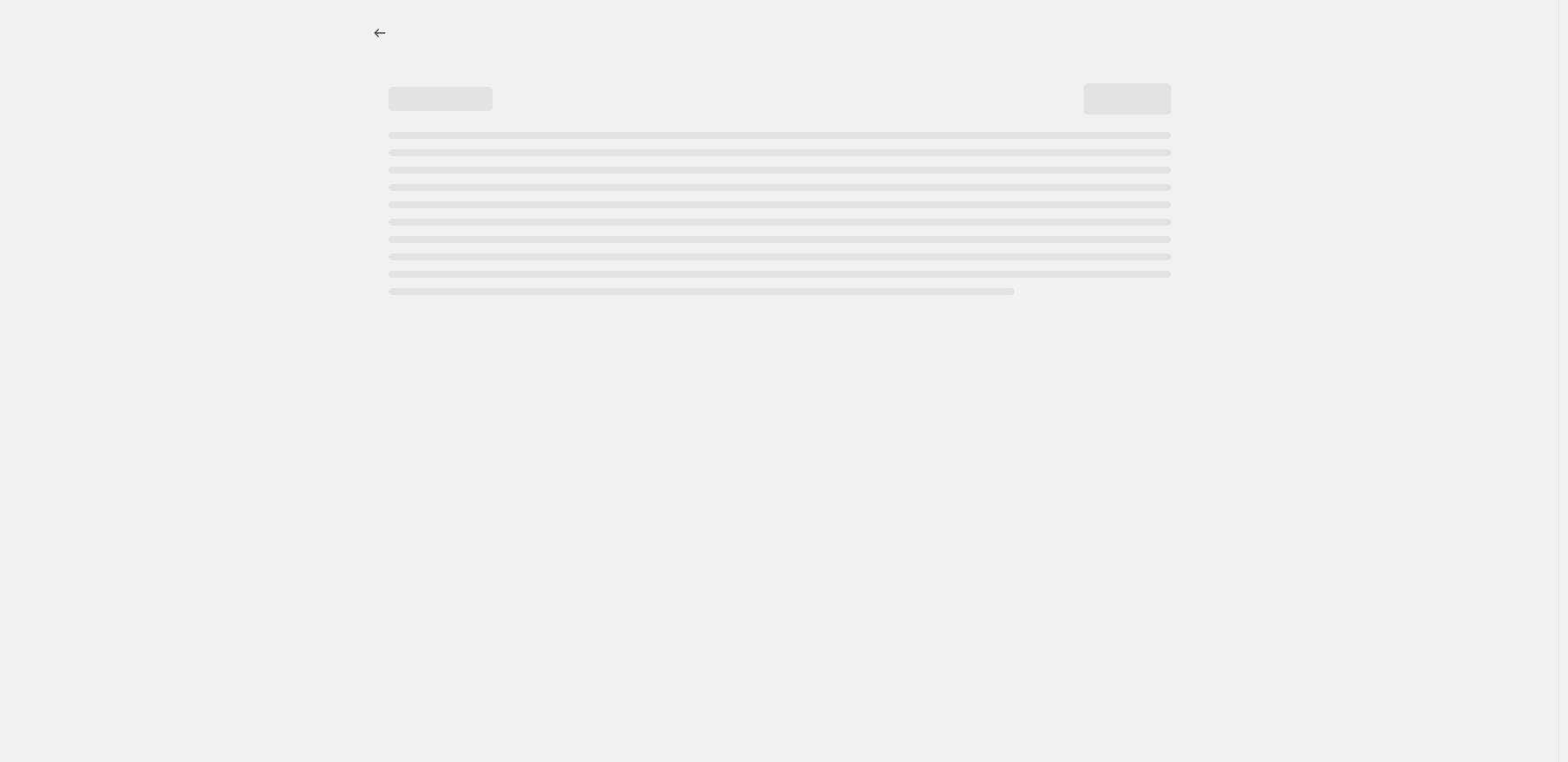
select select "percentage"
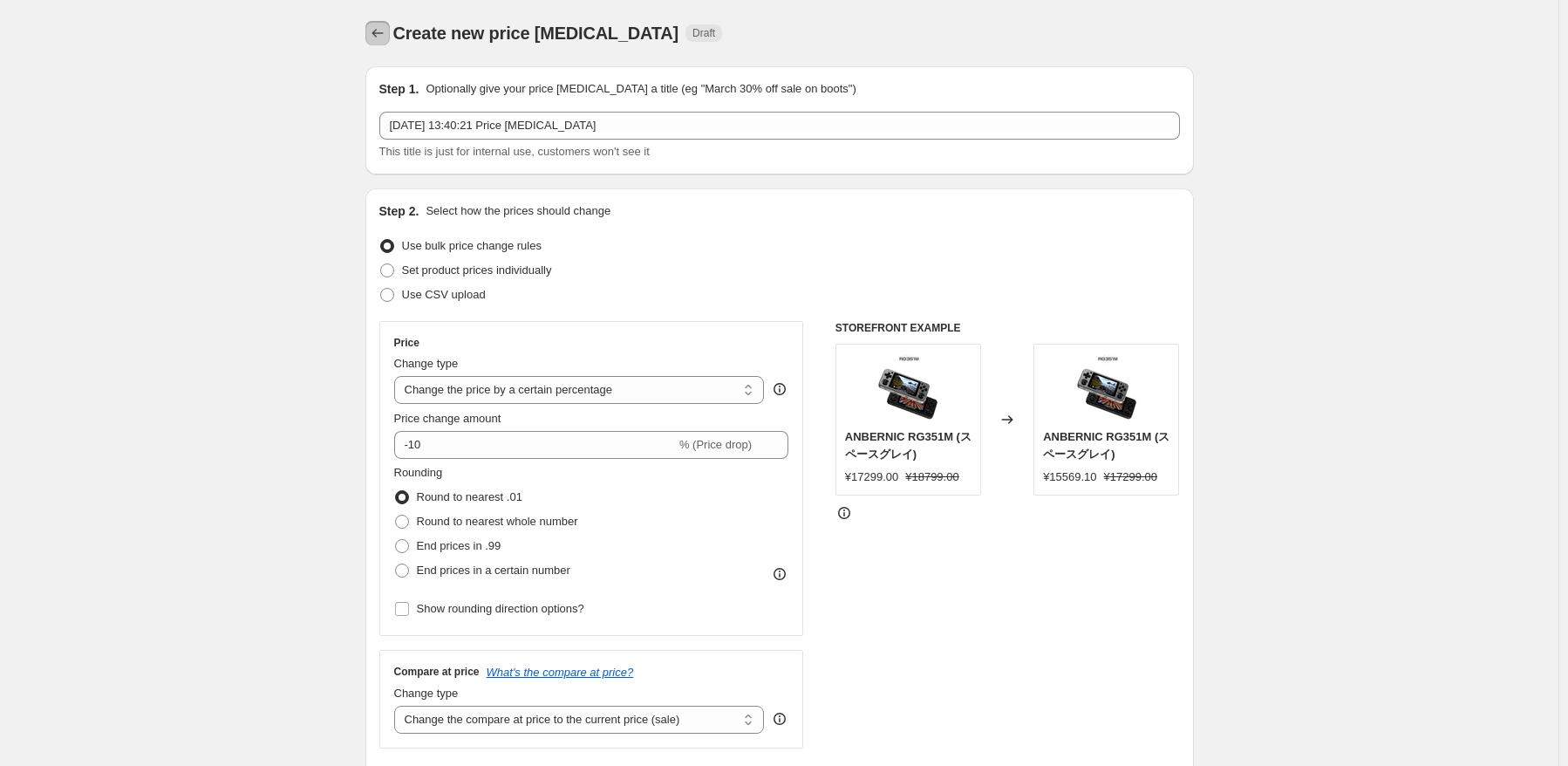
click at [381, 44] on button "Price change jobs" at bounding box center [378, 33] width 25 height 25
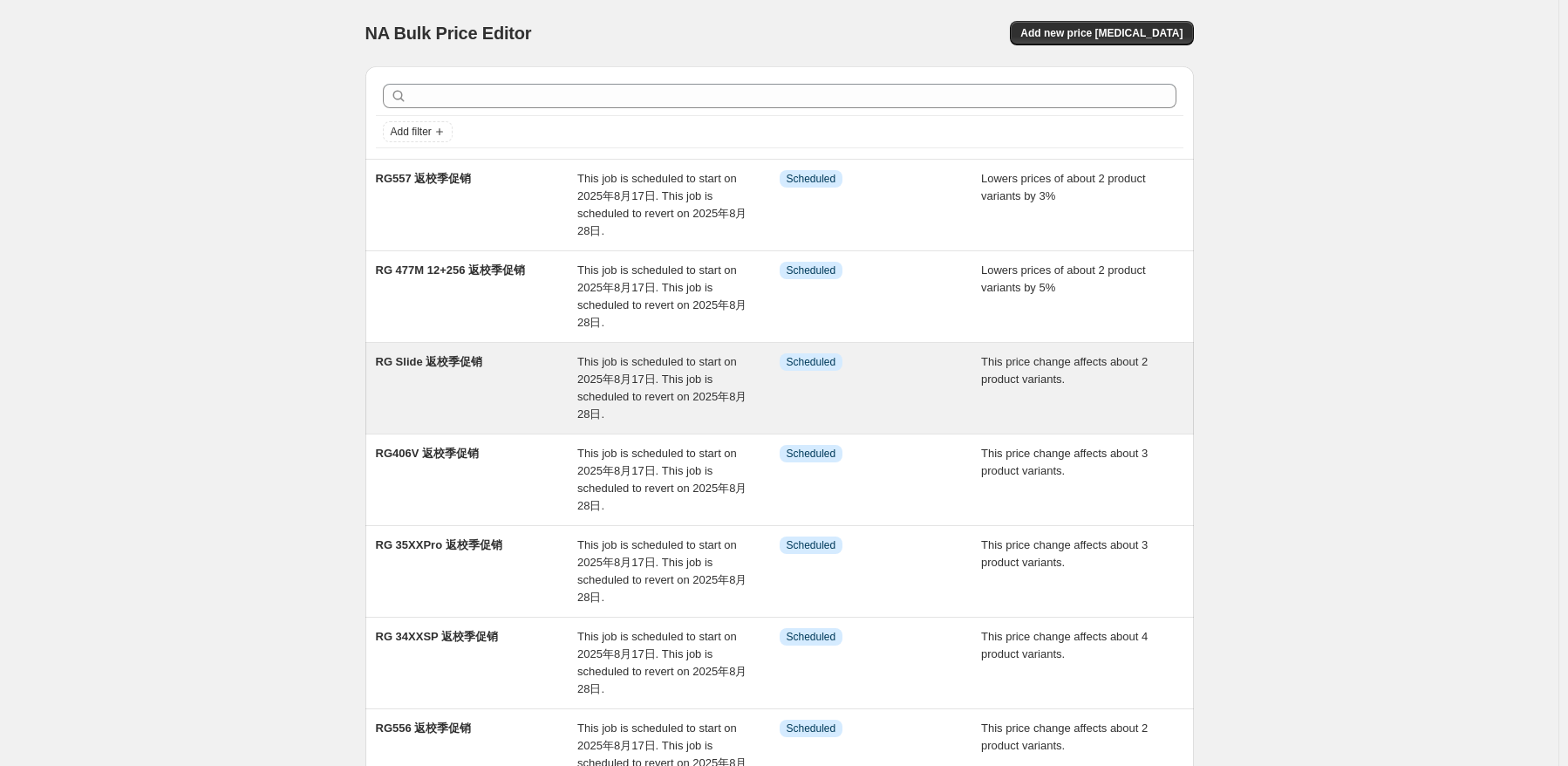
scroll to position [478, 0]
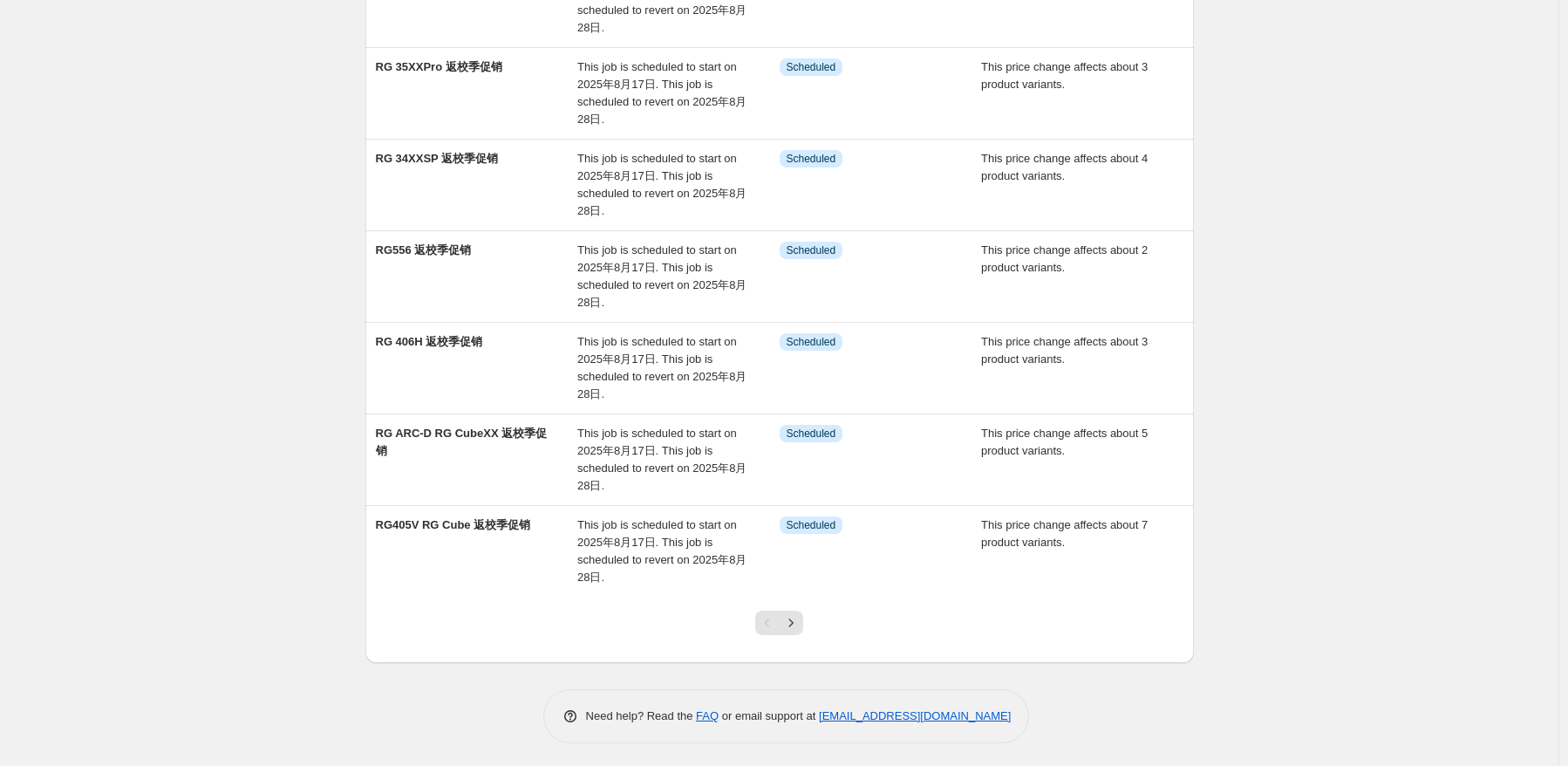
drag, startPoint x: 1048, startPoint y: 720, endPoint x: 872, endPoint y: 729, distance: 176.2
click at [872, 729] on div "Need help? Read the FAQ or email support at [EMAIL_ADDRESS][DOMAIN_NAME]" at bounding box center [787, 716] width 815 height 54
copy link "[EMAIL_ADDRESS][DOMAIN_NAME]"
click at [1398, 454] on div "NA Bulk Price Editor. This page is ready NA Bulk Price Editor Add new price [ME…" at bounding box center [779, 145] width 1558 height 1247
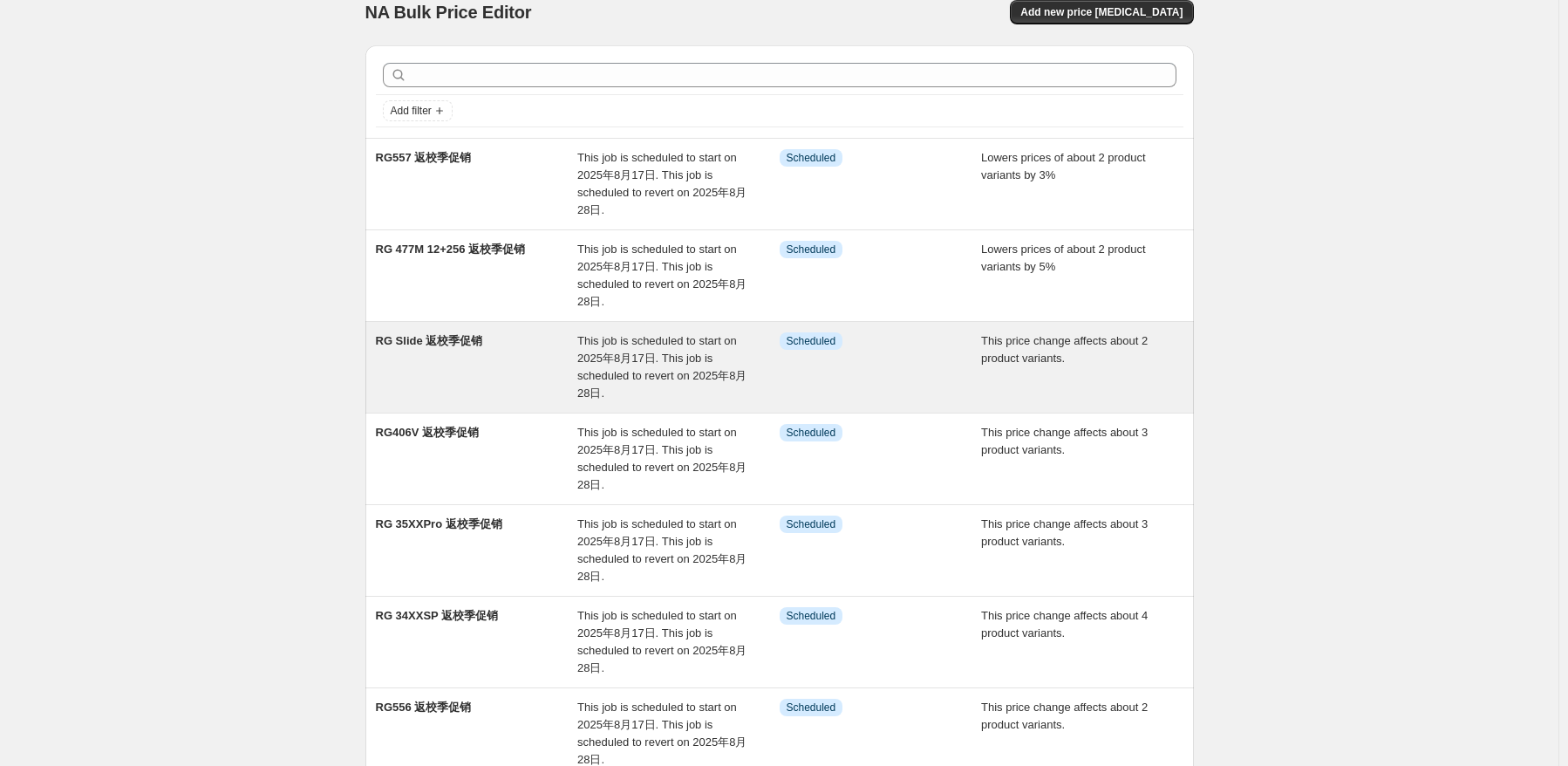
scroll to position [0, 0]
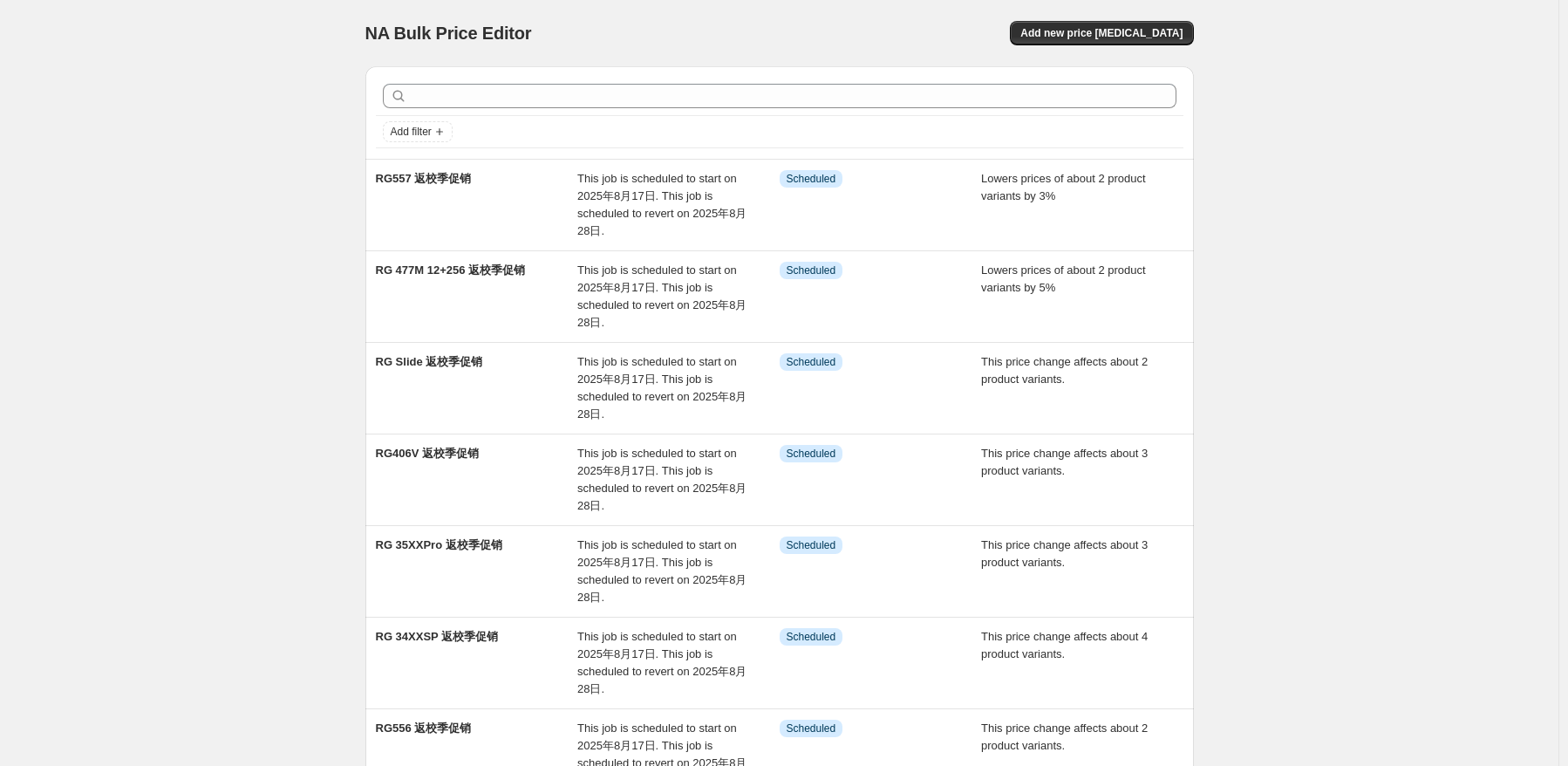
click at [1140, 18] on div "NA Bulk Price Editor. This page is ready NA Bulk Price Editor Add new price [ME…" at bounding box center [779, 33] width 828 height 67
click at [1143, 31] on span "Add new price [MEDICAL_DATA]" at bounding box center [1101, 33] width 162 height 14
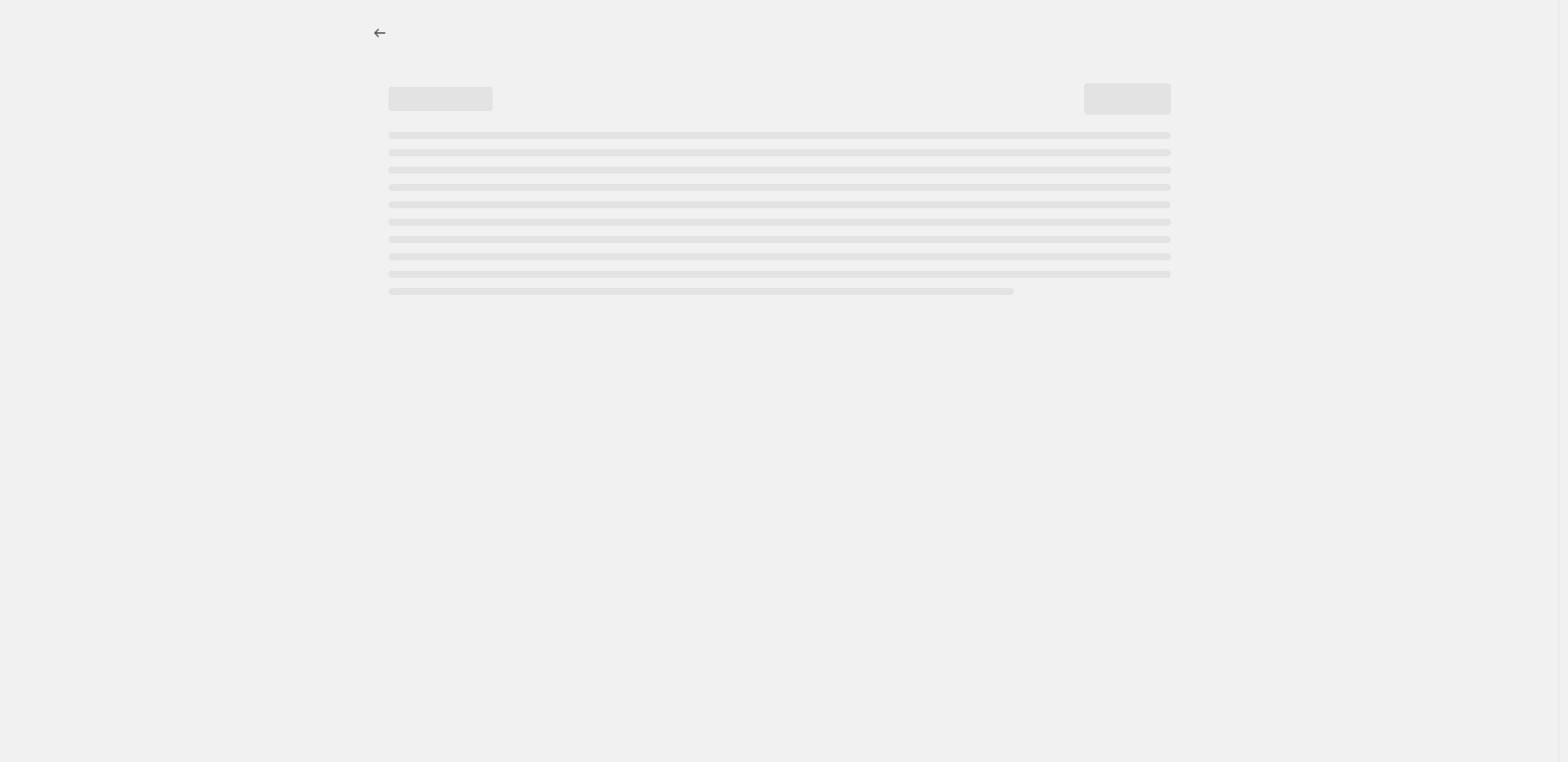
select select "percentage"
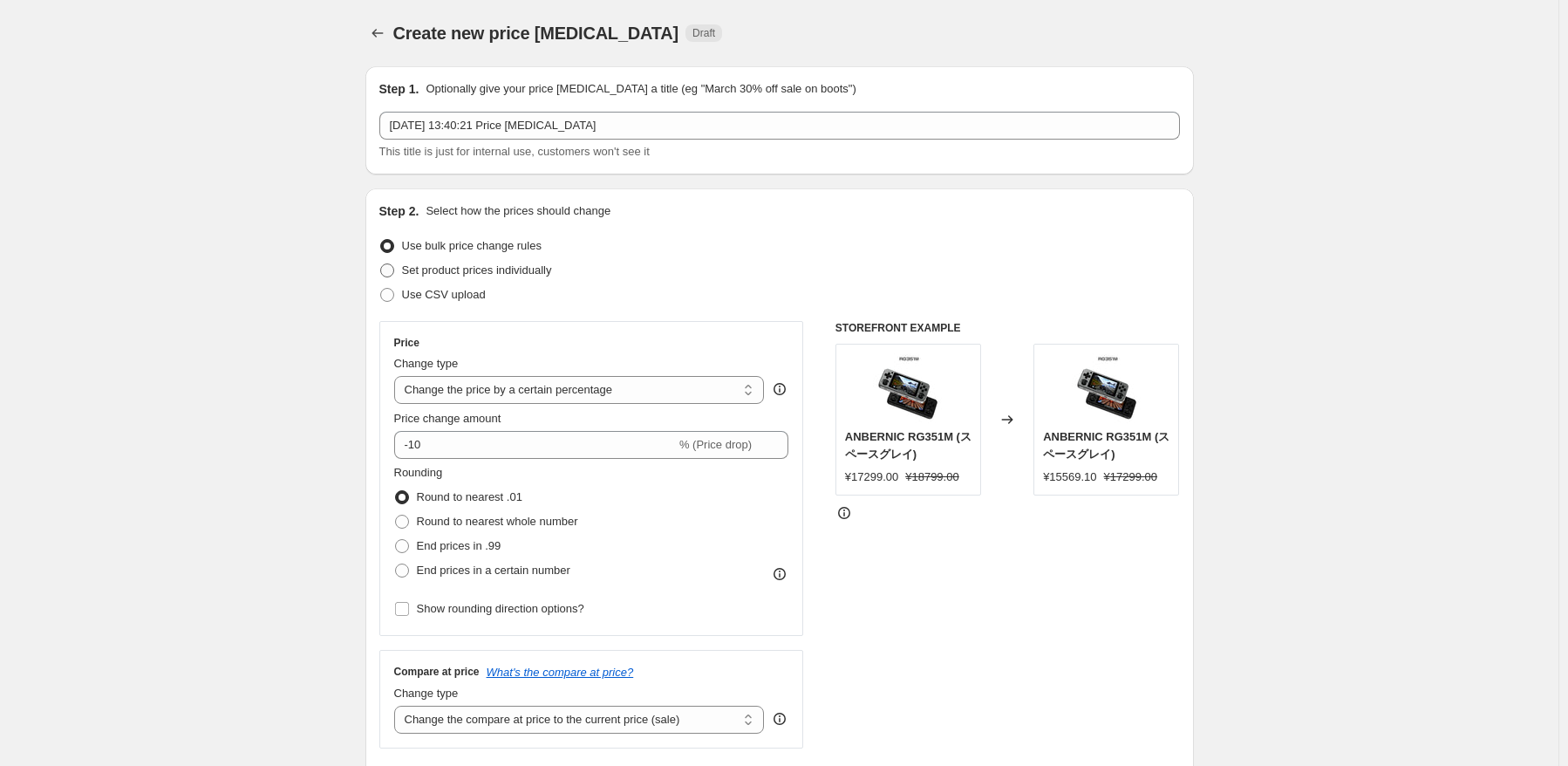
click at [513, 264] on span "Set product prices individually" at bounding box center [477, 270] width 150 height 13
click at [381, 264] on input "Set product prices individually" at bounding box center [380, 264] width 1 height 1
radio input "true"
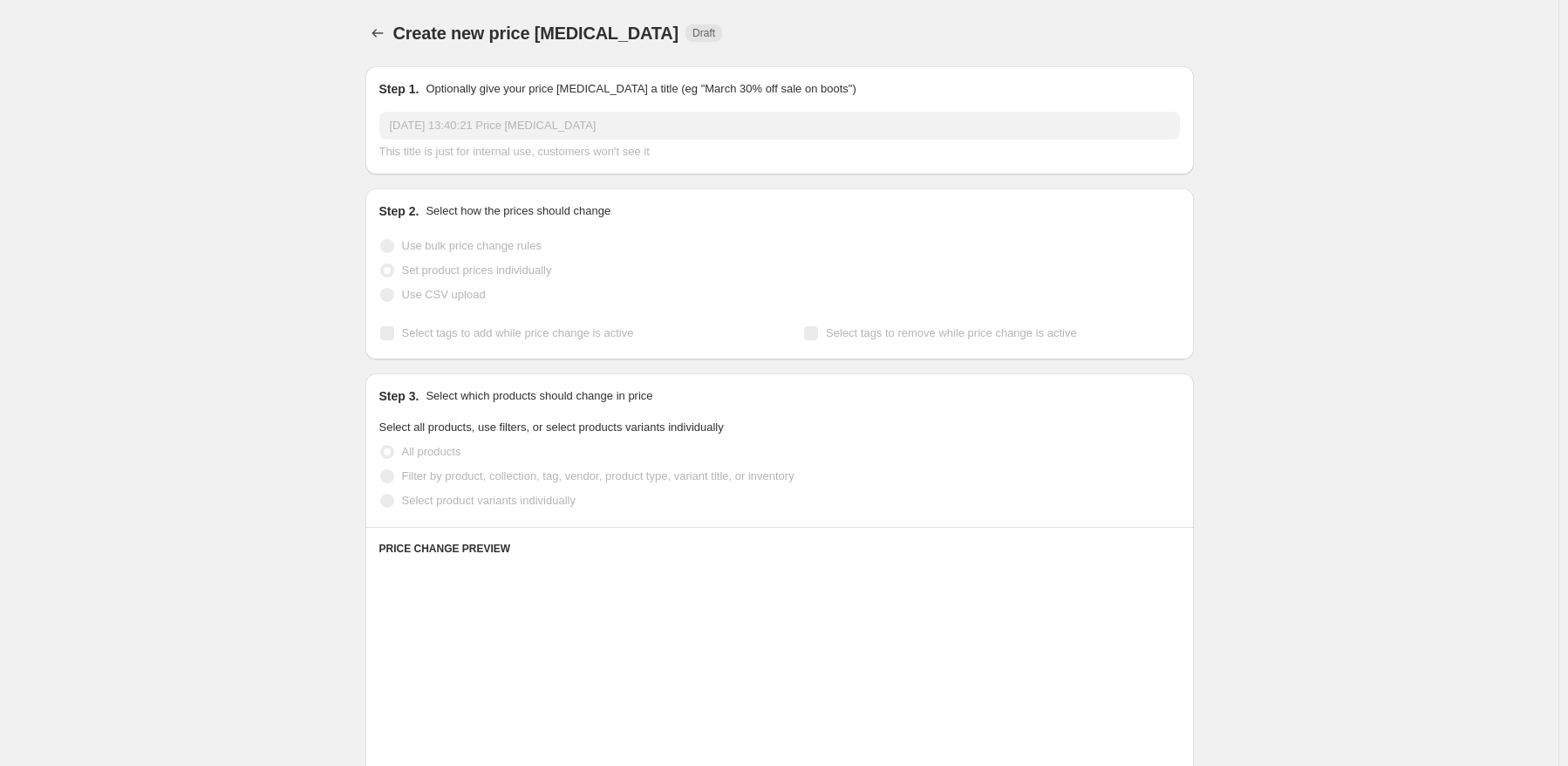
click at [474, 294] on span "Use CSV upload" at bounding box center [444, 294] width 84 height 13
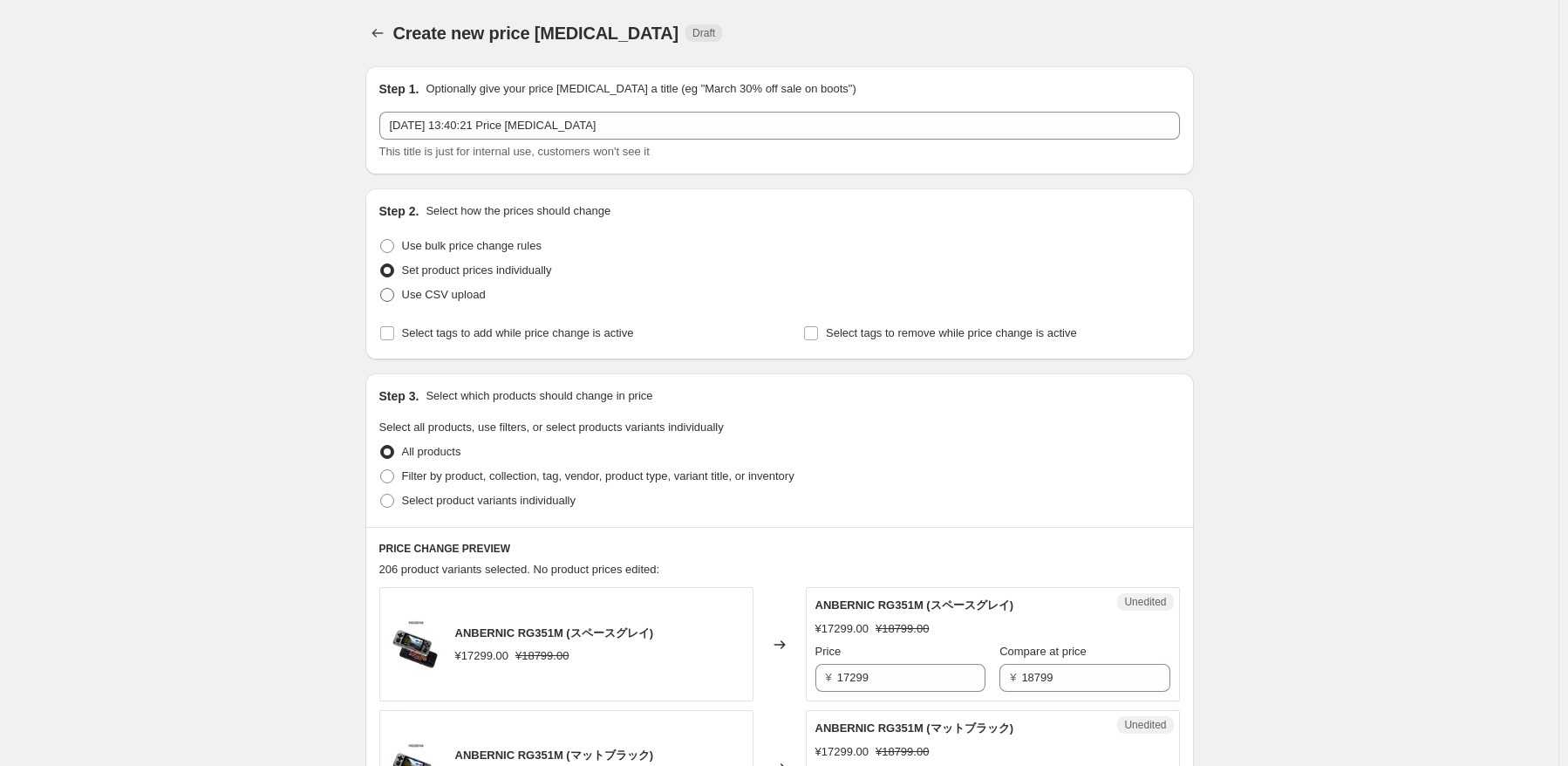
click at [474, 294] on span "Use CSV upload" at bounding box center [444, 294] width 84 height 13
click at [381, 288] on input "Use CSV upload" at bounding box center [380, 287] width 1 height 1
radio input "true"
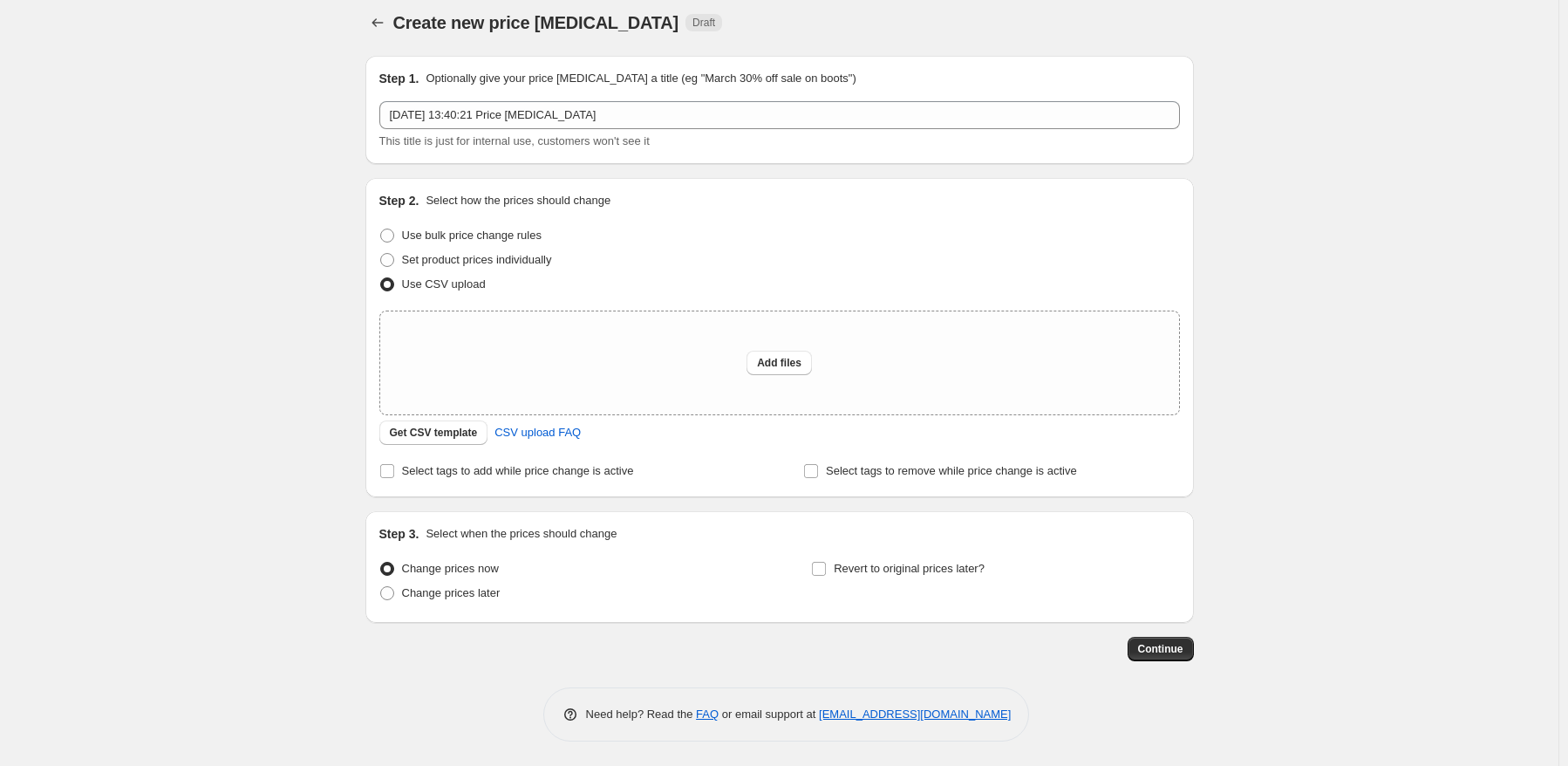
scroll to position [11, 0]
click at [387, 29] on icon "Price change jobs" at bounding box center [378, 22] width 18 height 18
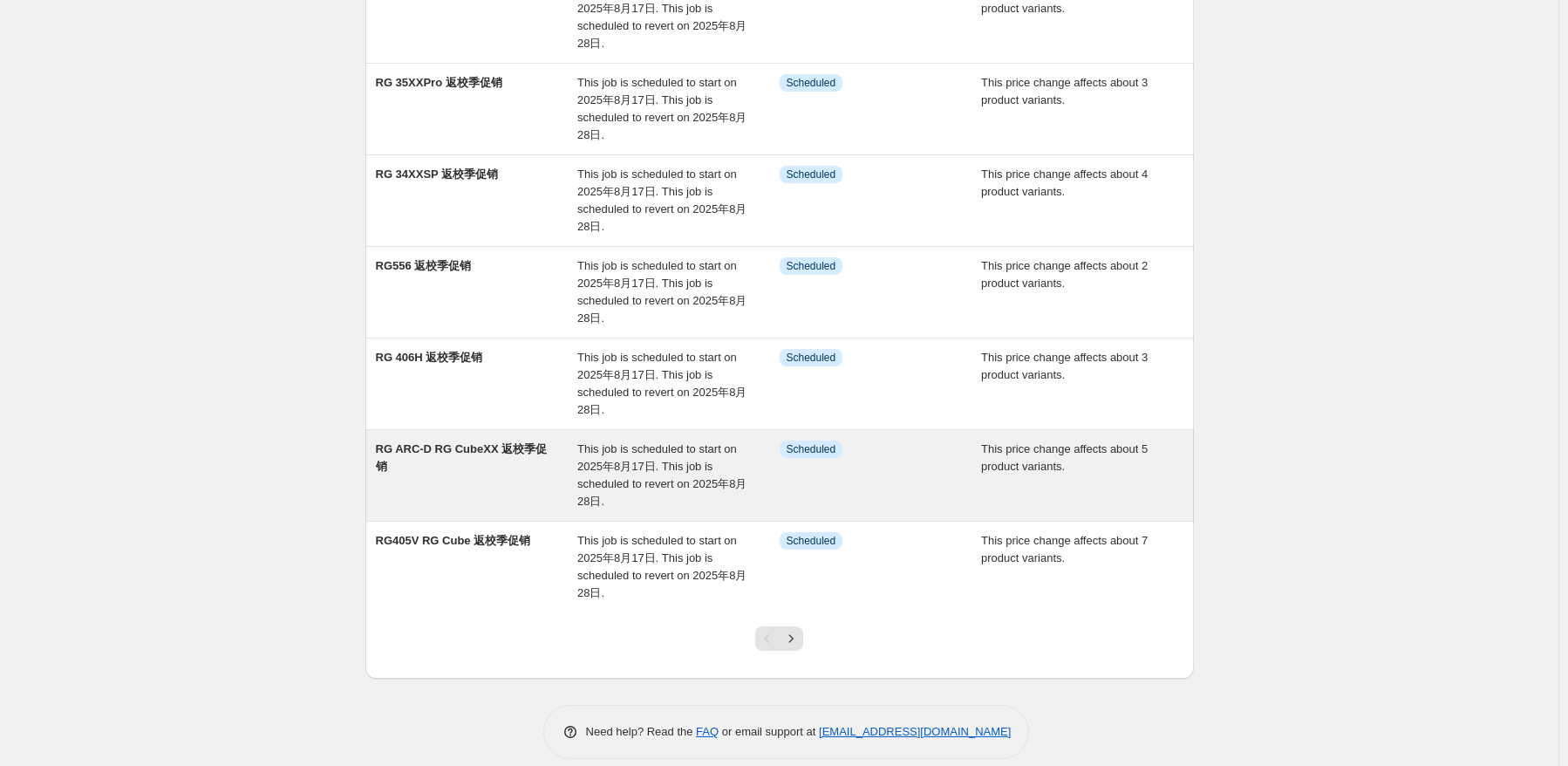
scroll to position [478, 0]
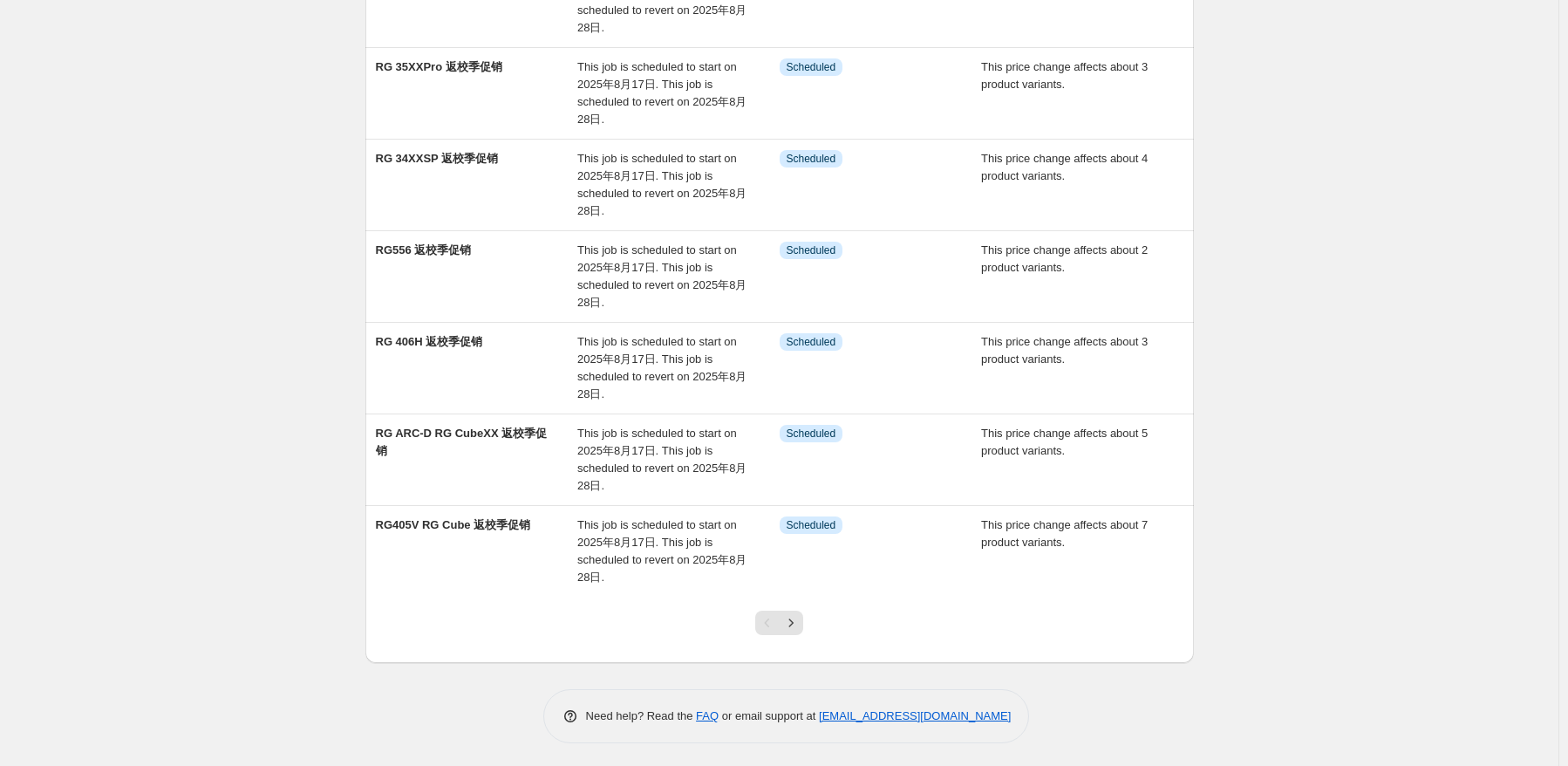
drag, startPoint x: 1058, startPoint y: 697, endPoint x: 866, endPoint y: 736, distance: 195.9
click at [866, 736] on div "Need help? Read the FAQ or email support at [EMAIL_ADDRESS][DOMAIN_NAME]" at bounding box center [787, 716] width 815 height 54
click at [1008, 739] on div "Need help? Read the FAQ or email support at [EMAIL_ADDRESS][DOMAIN_NAME]" at bounding box center [787, 716] width 815 height 54
click at [956, 713] on link "[EMAIL_ADDRESS][DOMAIN_NAME]" at bounding box center [915, 715] width 192 height 13
drag, startPoint x: 1054, startPoint y: 711, endPoint x: 876, endPoint y: 738, distance: 180.0
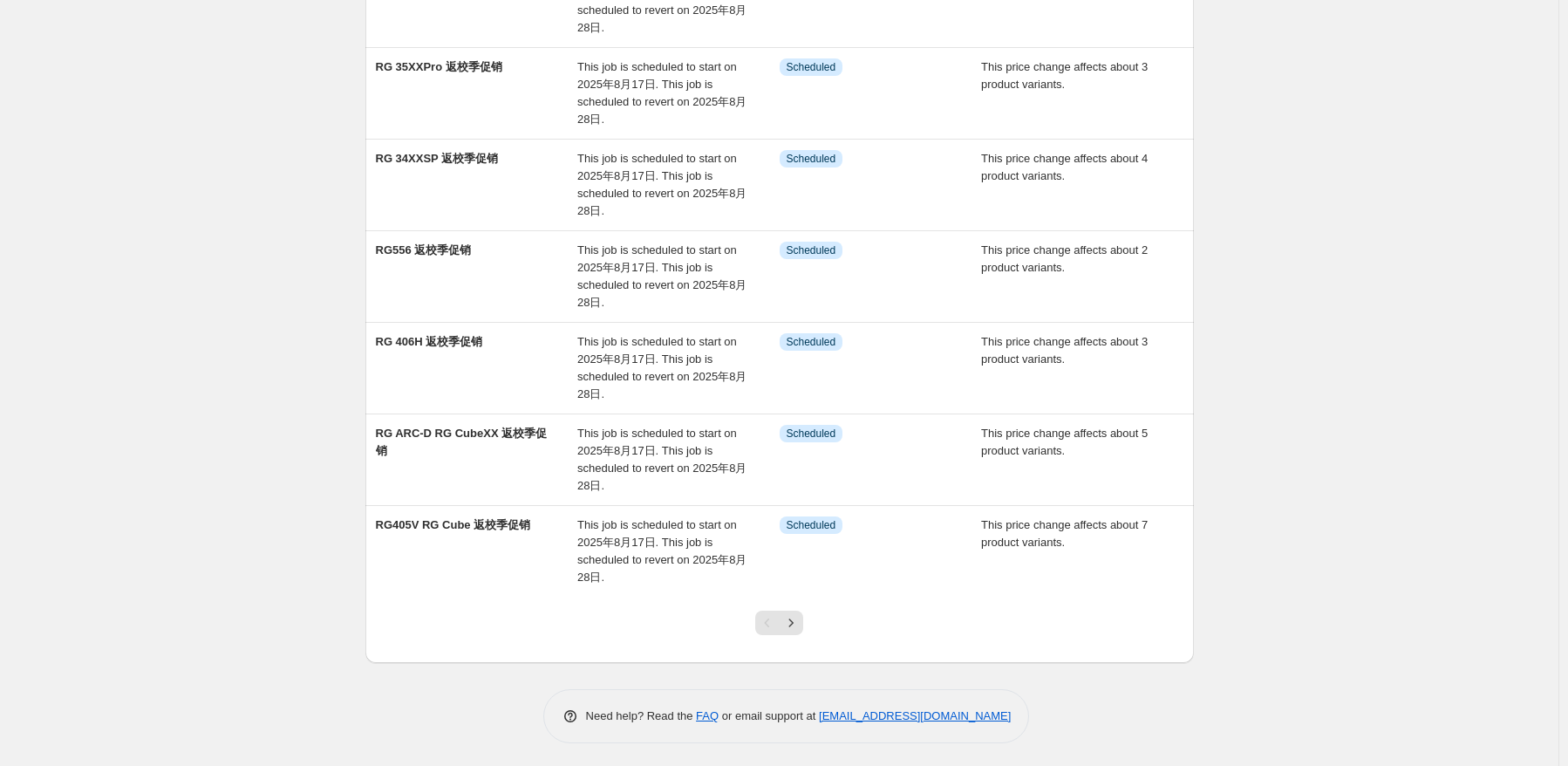
click at [876, 738] on div "Need help? Read the FAQ or email support at [EMAIL_ADDRESS][DOMAIN_NAME]" at bounding box center [787, 716] width 815 height 54
click at [846, 734] on div "Need help? Read the FAQ or email support at [EMAIL_ADDRESS][DOMAIN_NAME]" at bounding box center [786, 716] width 486 height 54
click at [858, 717] on link "[EMAIL_ADDRESS][DOMAIN_NAME]" at bounding box center [915, 715] width 192 height 13
drag, startPoint x: 1105, startPoint y: 716, endPoint x: 823, endPoint y: 732, distance: 282.5
click at [823, 732] on div "Need help? Read the FAQ or email support at [EMAIL_ADDRESS][DOMAIN_NAME]" at bounding box center [787, 716] width 815 height 54
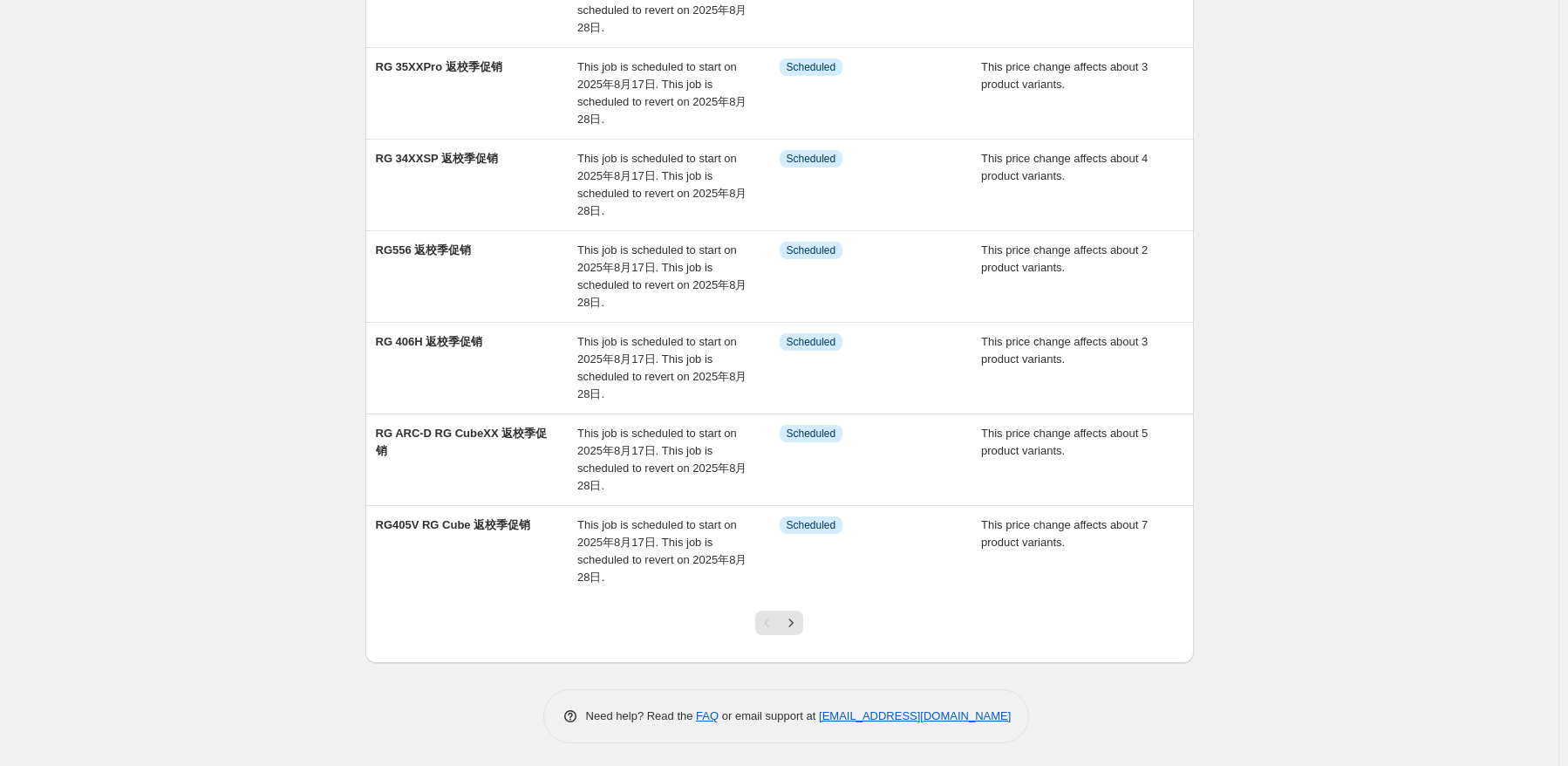
copy p "[EMAIL_ADDRESS][DOMAIN_NAME]"
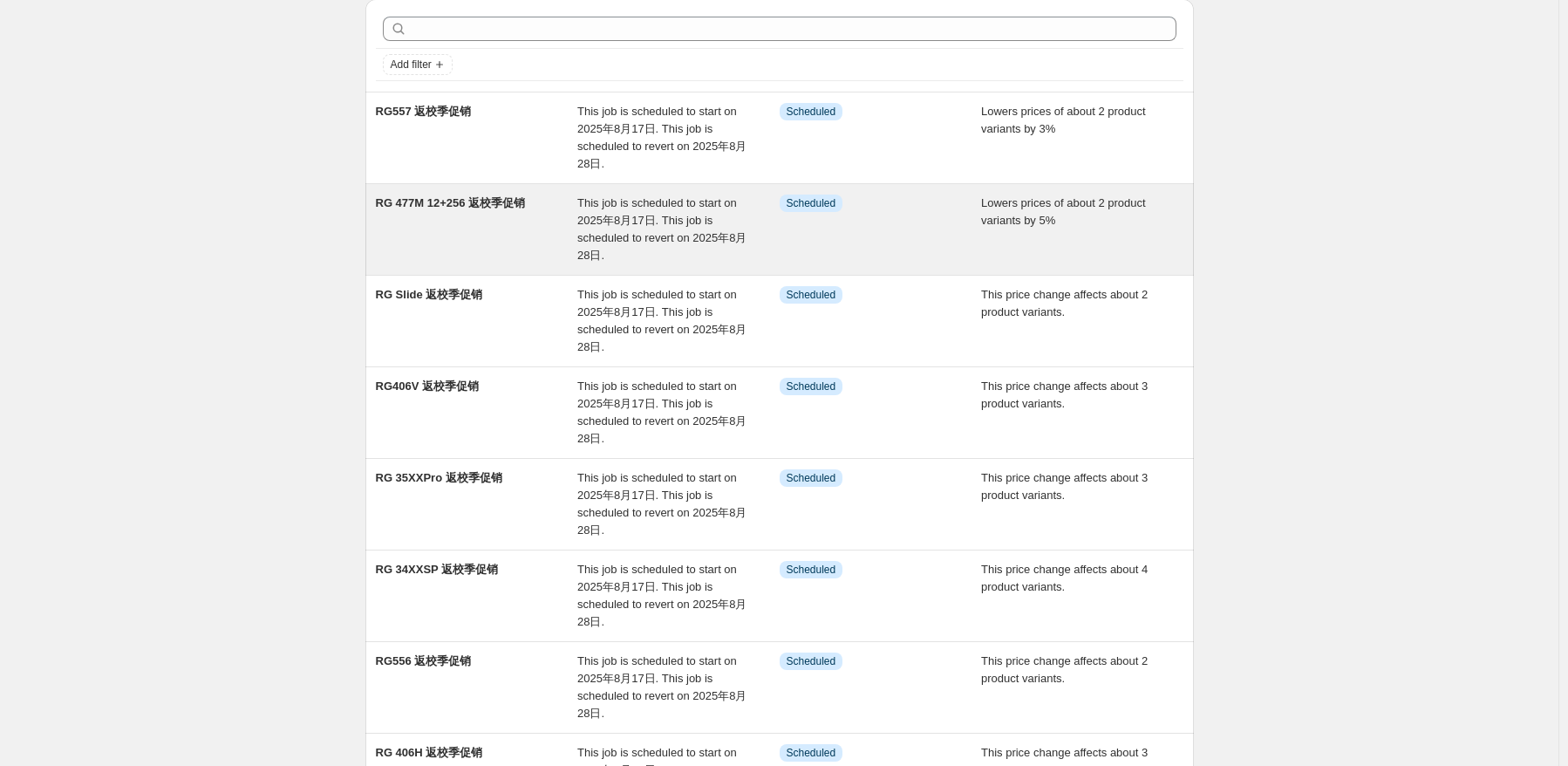
scroll to position [0, 0]
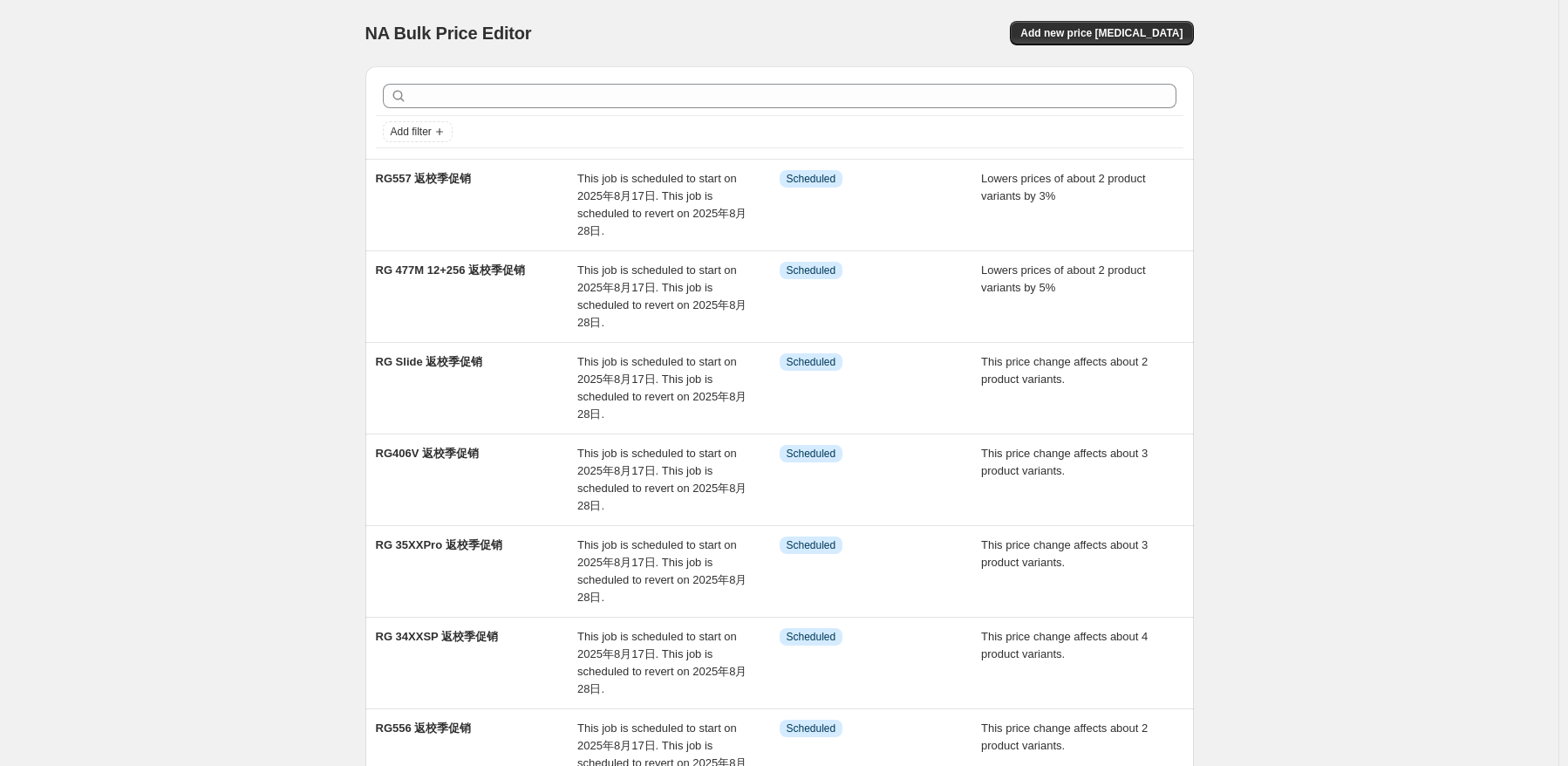
click at [1451, 186] on div "NA Bulk Price Editor. This page is ready NA Bulk Price Editor Add new price [ME…" at bounding box center [779, 623] width 1558 height 1247
click at [1121, 46] on div "NA Bulk Price Editor. This page is ready NA Bulk Price Editor Add new price [ME…" at bounding box center [779, 33] width 828 height 67
click at [1128, 31] on span "Add new price [MEDICAL_DATA]" at bounding box center [1101, 33] width 162 height 14
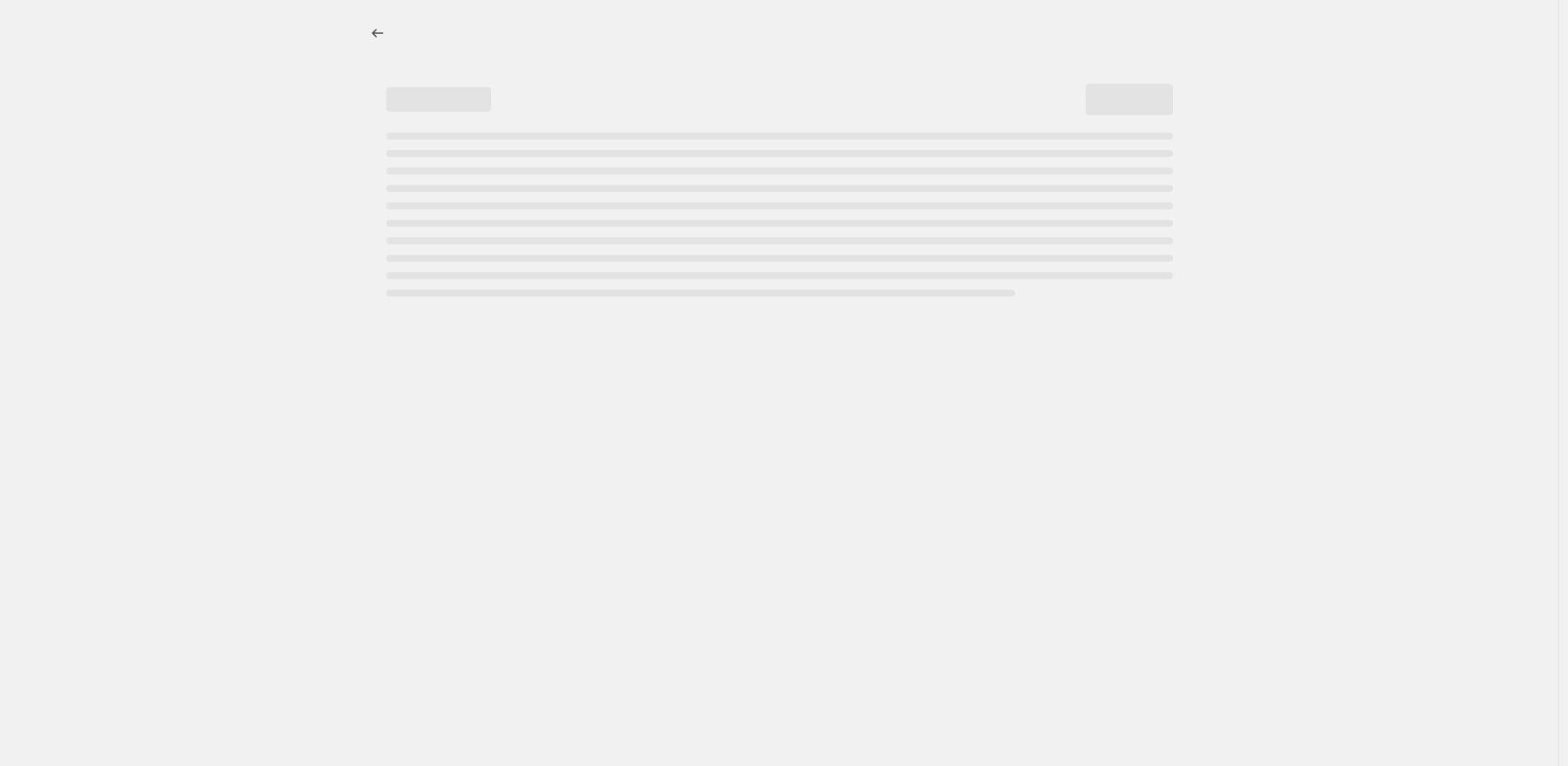
select select "percentage"
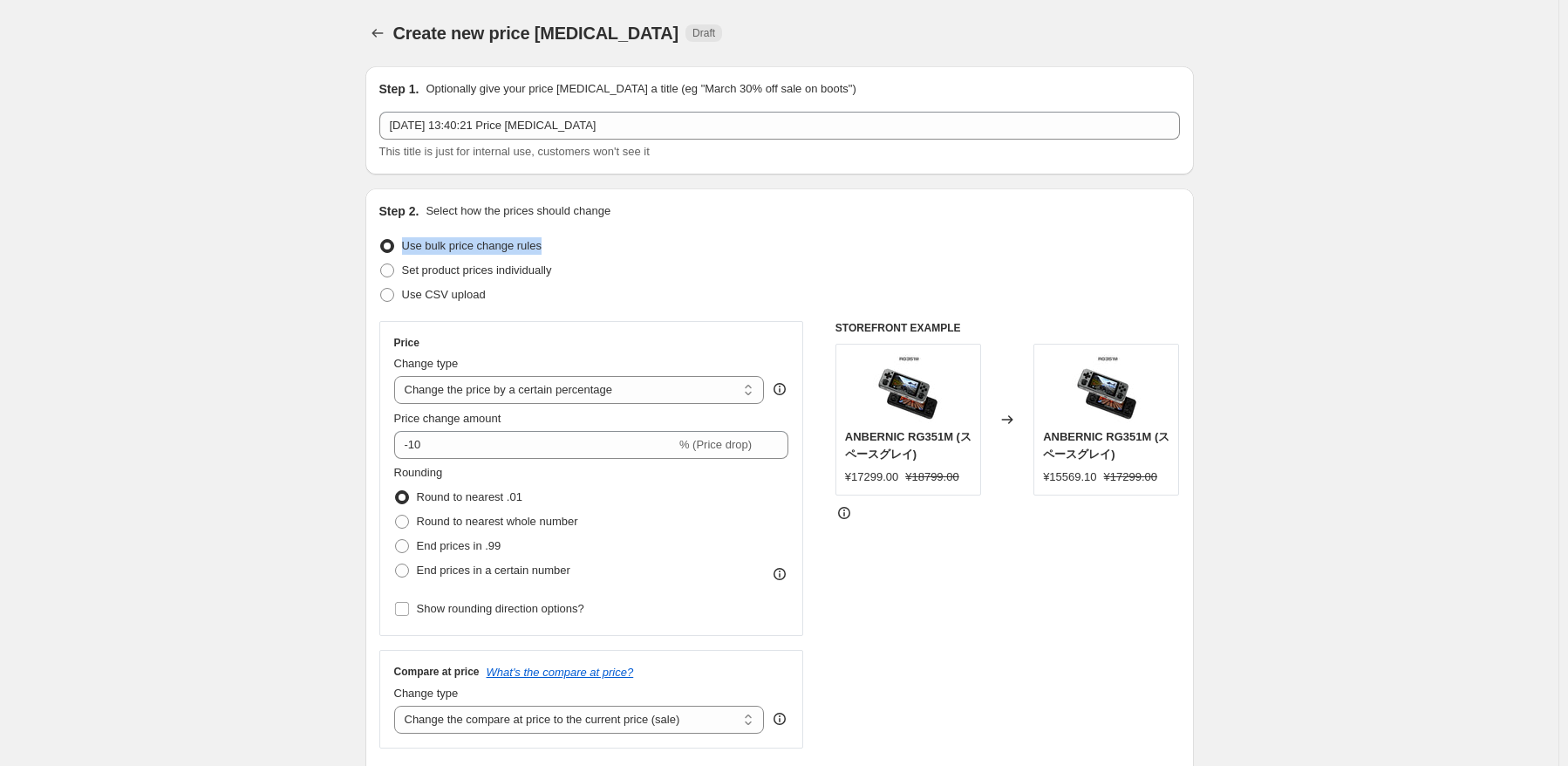
drag, startPoint x: 588, startPoint y: 252, endPoint x: 405, endPoint y: 255, distance: 183.0
click at [405, 255] on div "Use bulk price change rules" at bounding box center [780, 246] width 801 height 25
copy span "Use bulk price change rules"
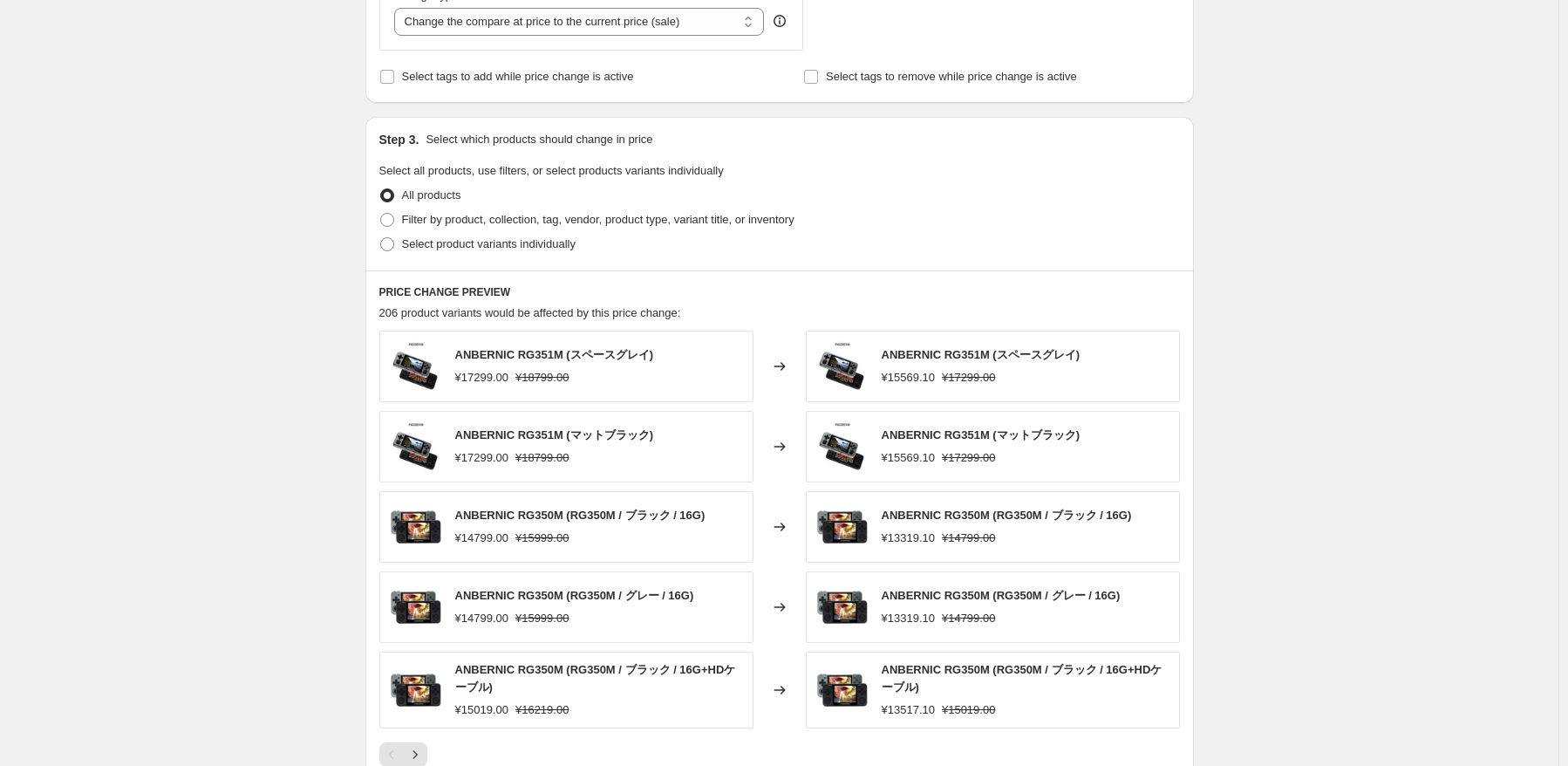
click at [976, 273] on div "PRICE CHANGE PREVIEW 206 product variants would be affected by this price chang…" at bounding box center [779, 526] width 828 height 511
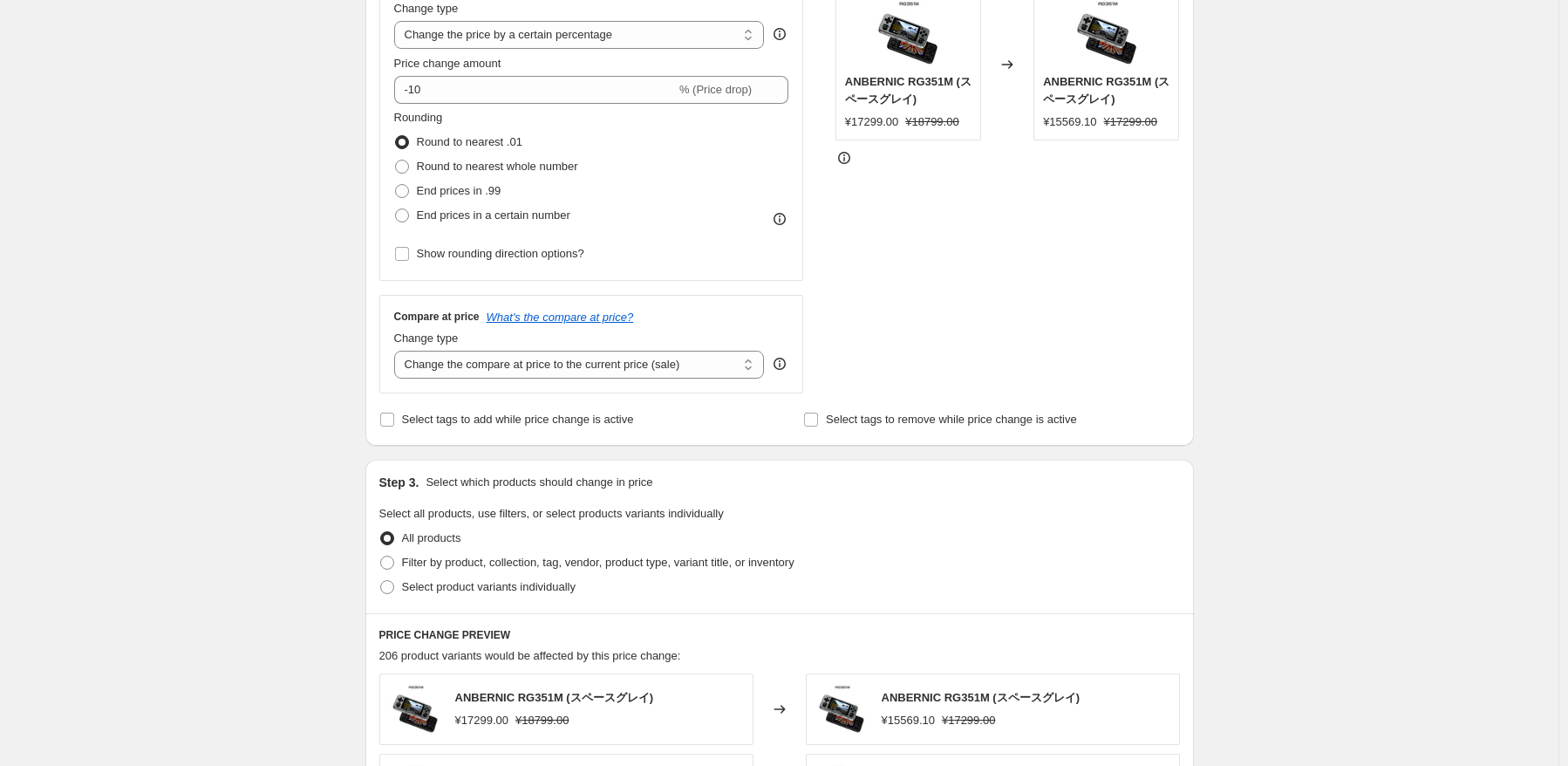
scroll to position [349, 0]
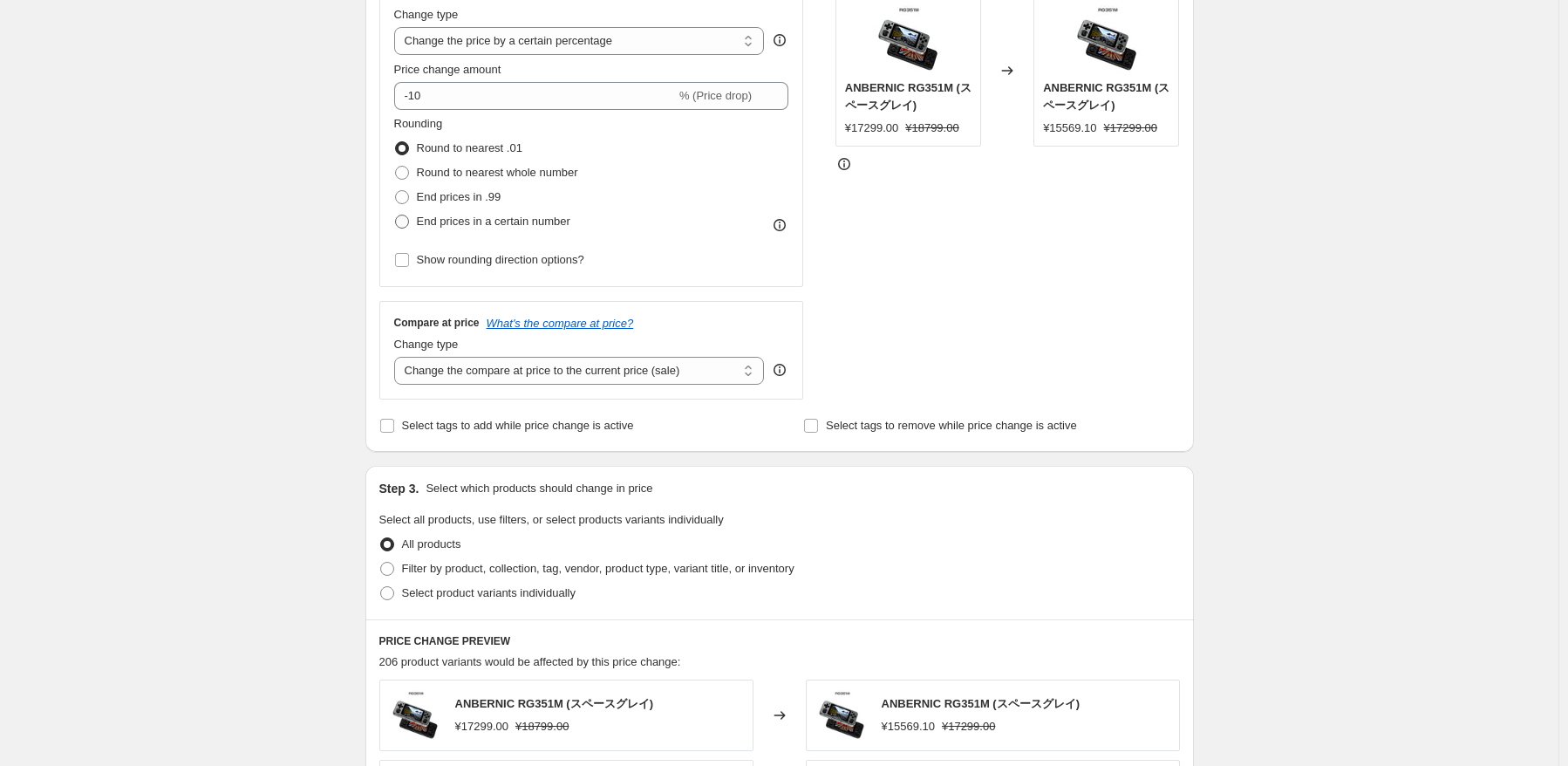
click at [543, 228] on span "End prices in a certain number" at bounding box center [493, 221] width 153 height 13
click at [396, 216] on input "End prices in a certain number" at bounding box center [395, 215] width 1 height 1
radio input "true"
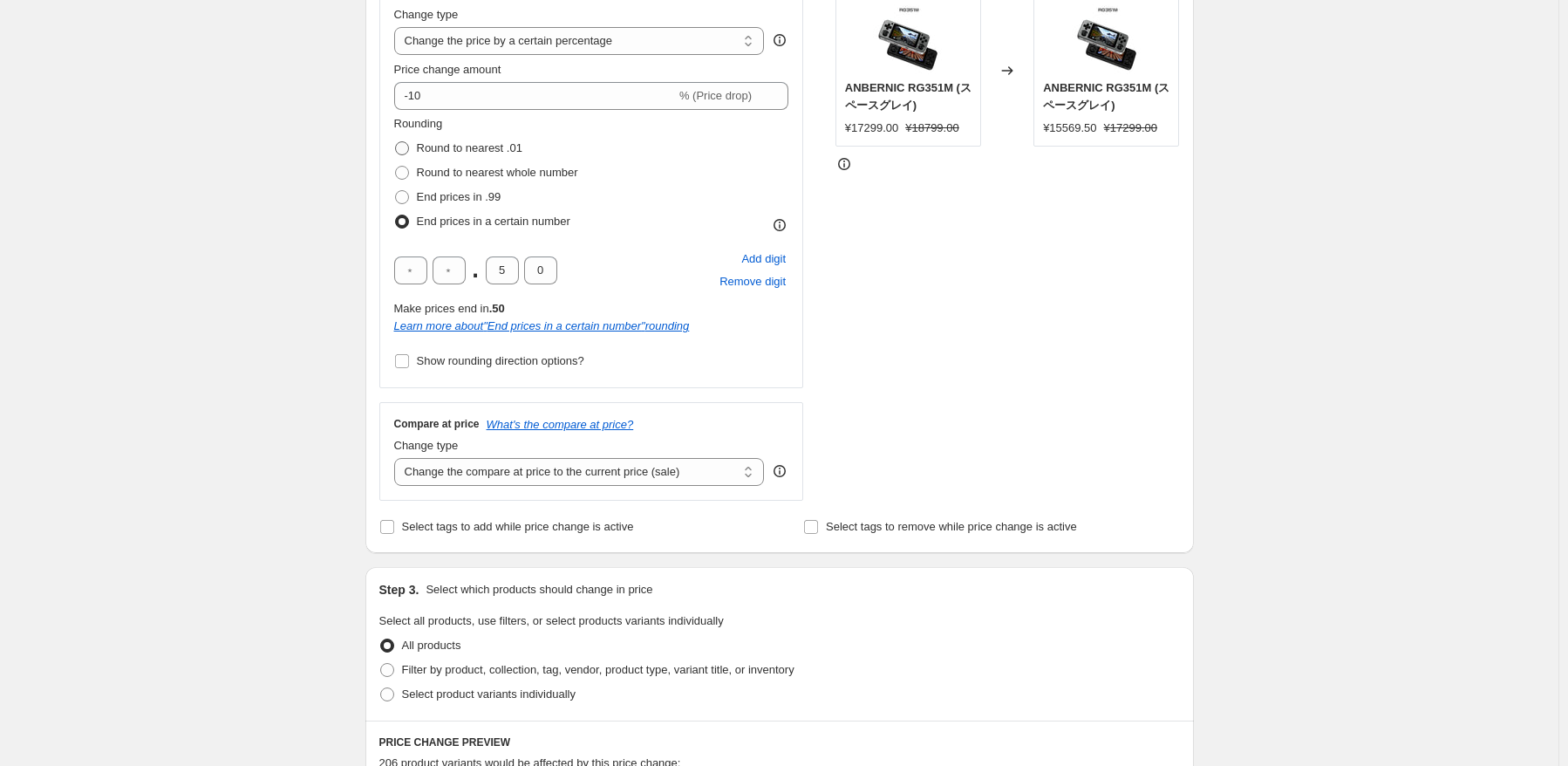
click at [501, 150] on span "Round to nearest .01" at bounding box center [470, 147] width 105 height 13
click at [396, 142] on input "Round to nearest .01" at bounding box center [395, 141] width 1 height 1
radio input "true"
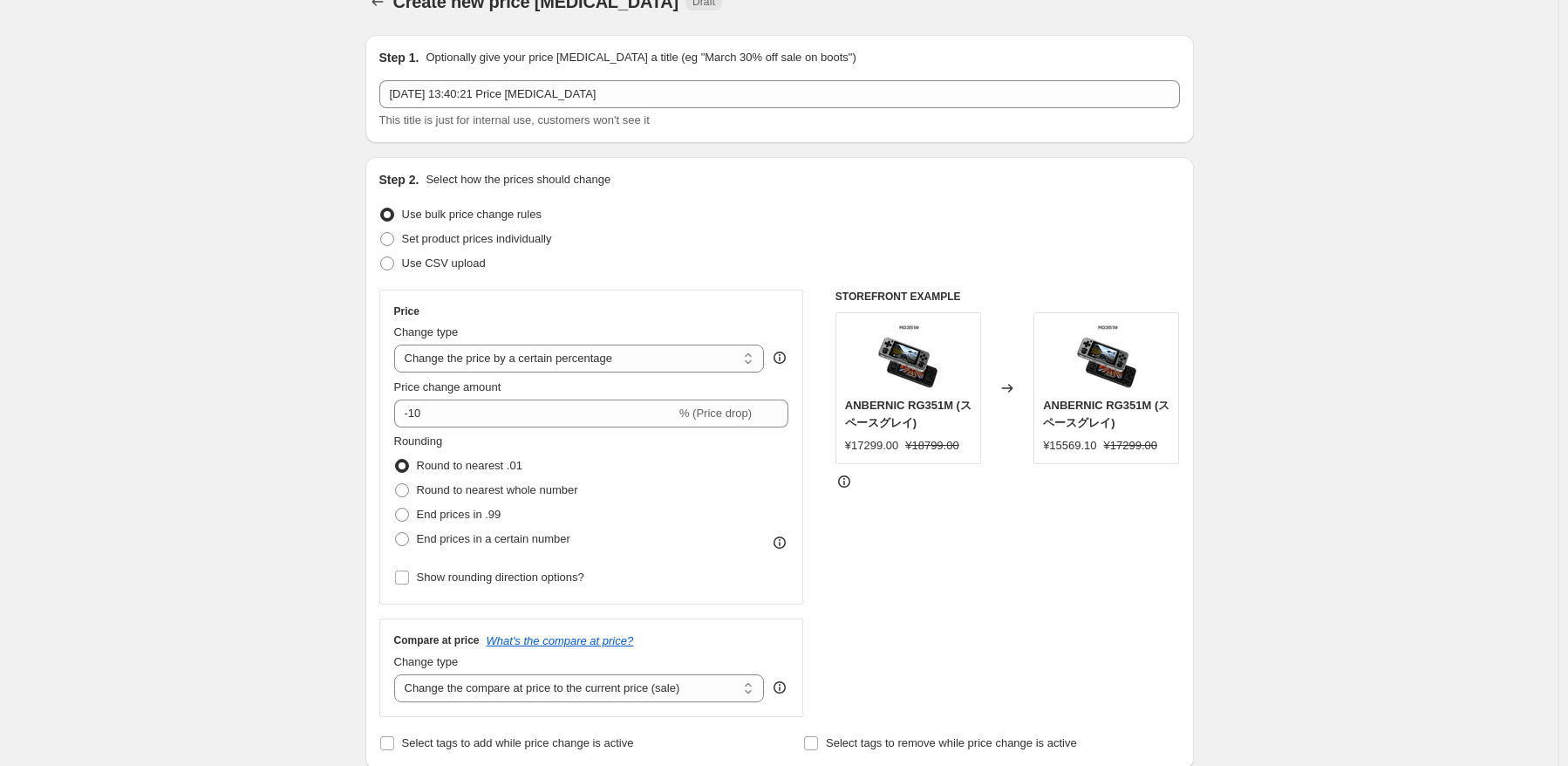
scroll to position [0, 0]
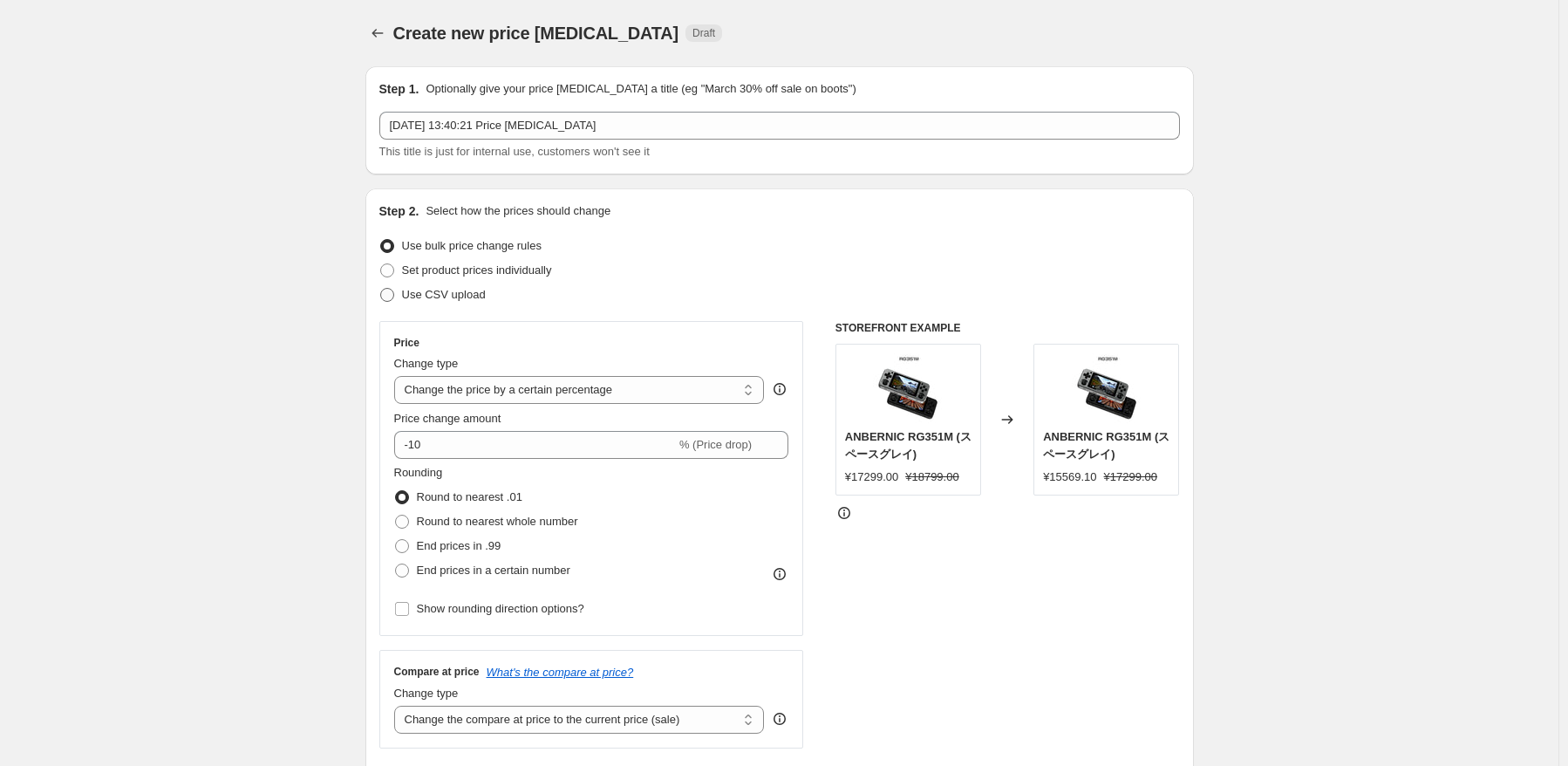
click at [477, 294] on span "Use CSV upload" at bounding box center [444, 294] width 84 height 13
click at [381, 288] on input "Use CSV upload" at bounding box center [380, 287] width 1 height 1
radio input "true"
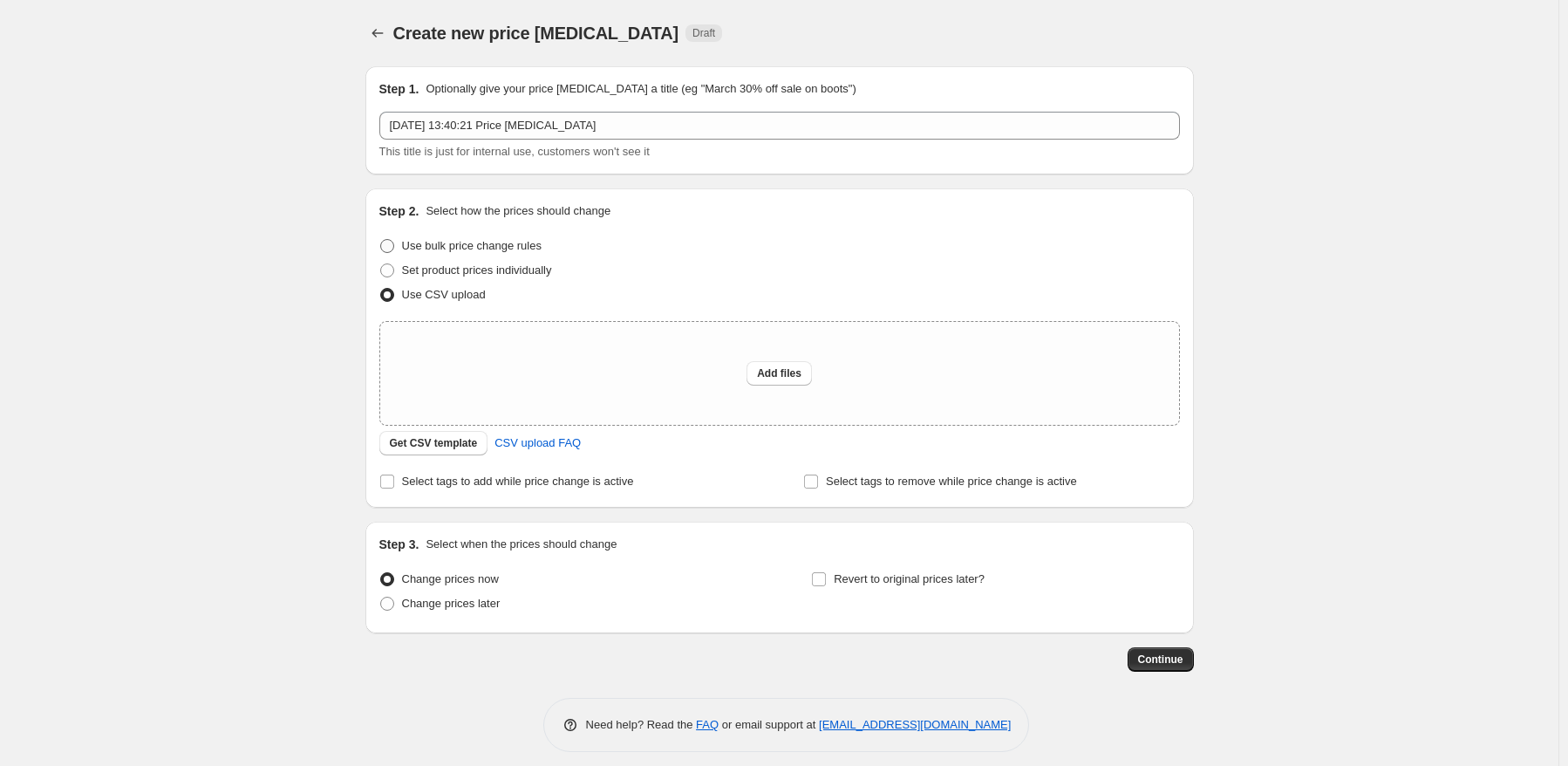
click at [492, 242] on span "Use bulk price change rules" at bounding box center [472, 245] width 139 height 13
click at [381, 240] on input "Use bulk price change rules" at bounding box center [380, 239] width 1 height 1
radio input "true"
select select "percentage"
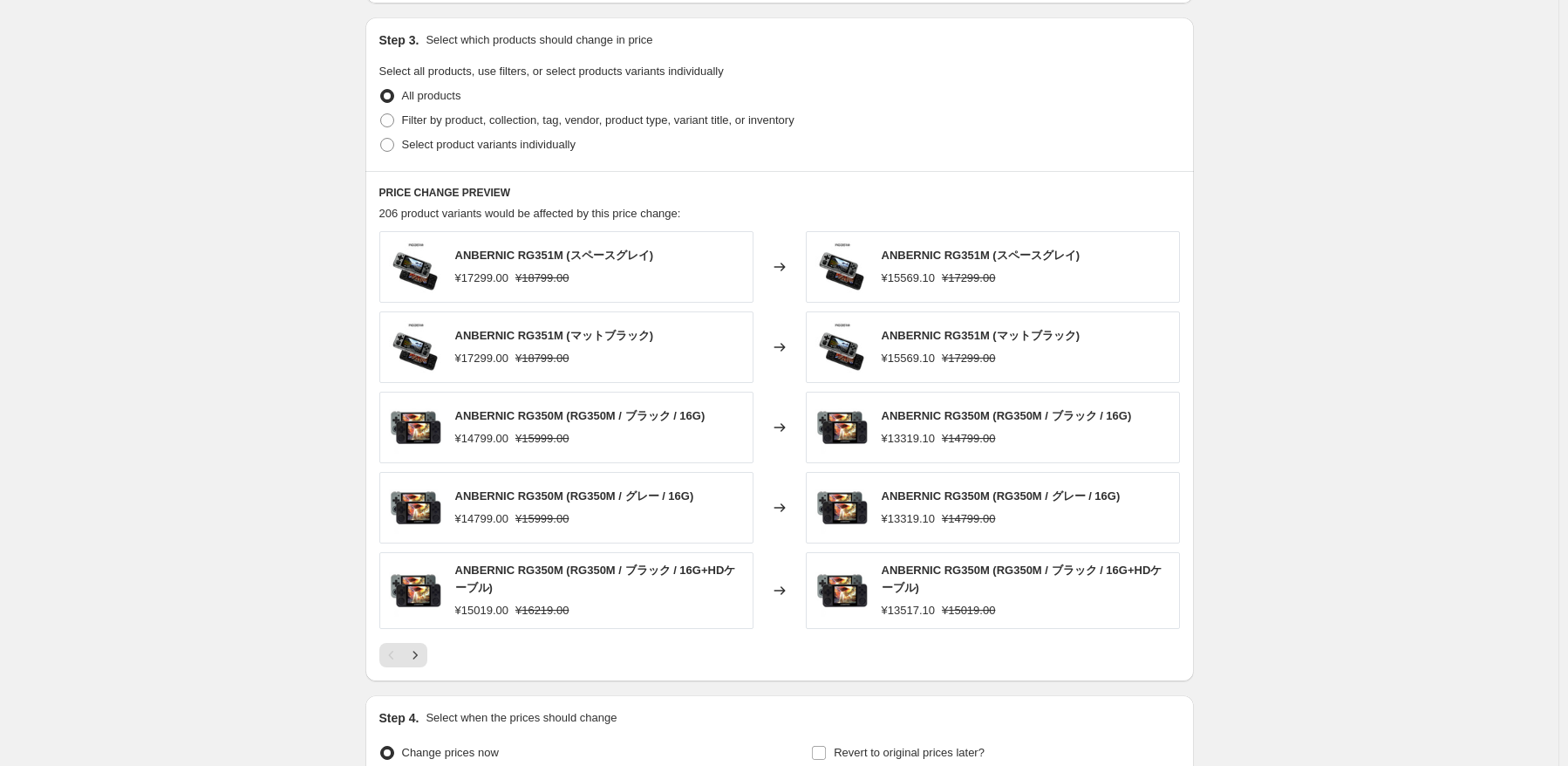
scroll to position [872, 0]
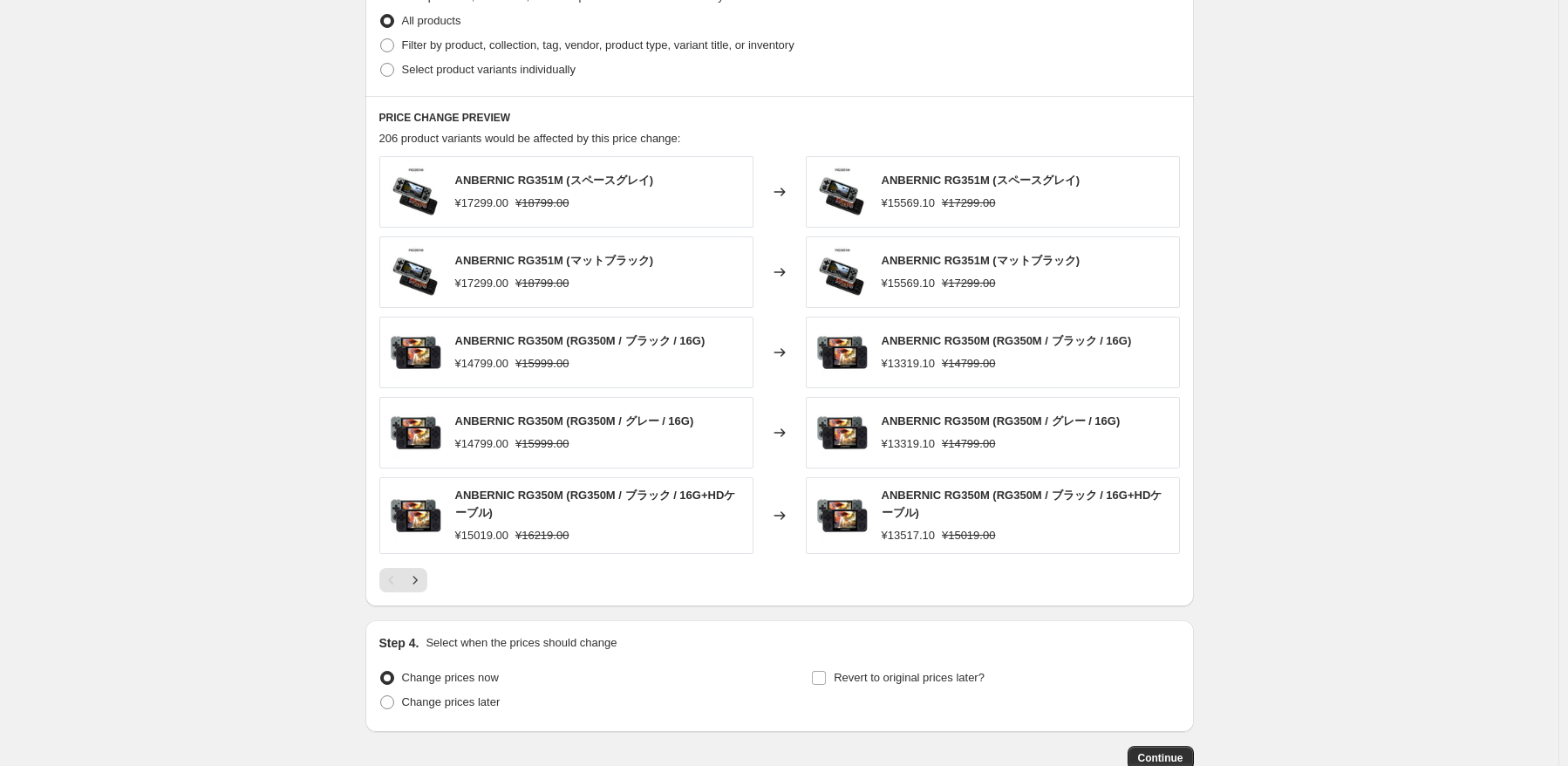
click at [1378, 446] on div "Create new price [MEDICAL_DATA]. This page is ready Create new price [MEDICAL_D…" at bounding box center [779, 2] width 1558 height 1748
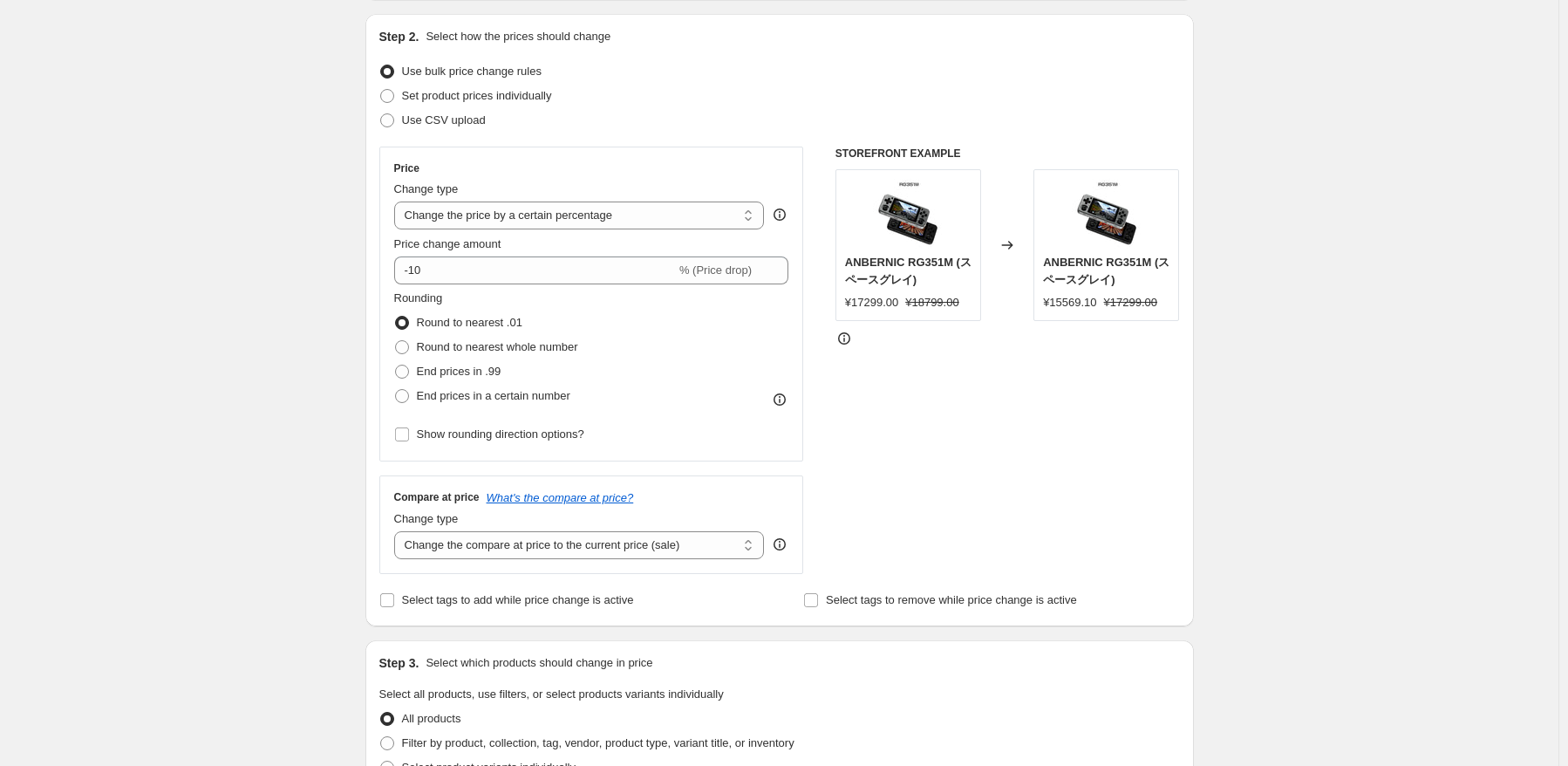
scroll to position [88, 0]
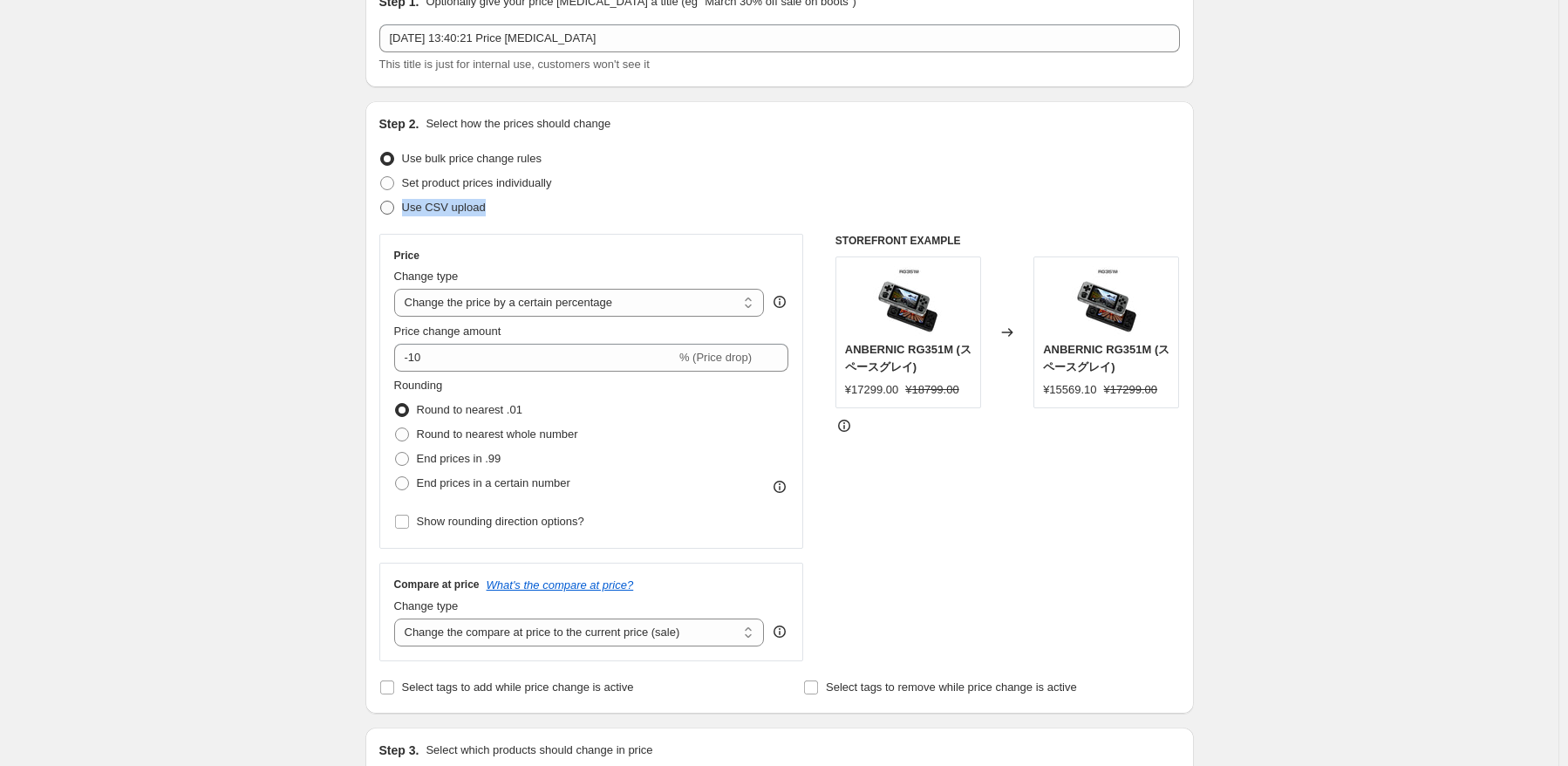
drag, startPoint x: 535, startPoint y: 202, endPoint x: 408, endPoint y: 218, distance: 128.0
click at [408, 218] on div "Use CSV upload" at bounding box center [780, 208] width 801 height 25
copy span "Use CSV upload"
click at [412, 241] on div "Price Change type Change the price to a certain amount Change the price by a ce…" at bounding box center [592, 391] width 425 height 315
drag, startPoint x: 528, startPoint y: 213, endPoint x: 406, endPoint y: 211, distance: 122.0
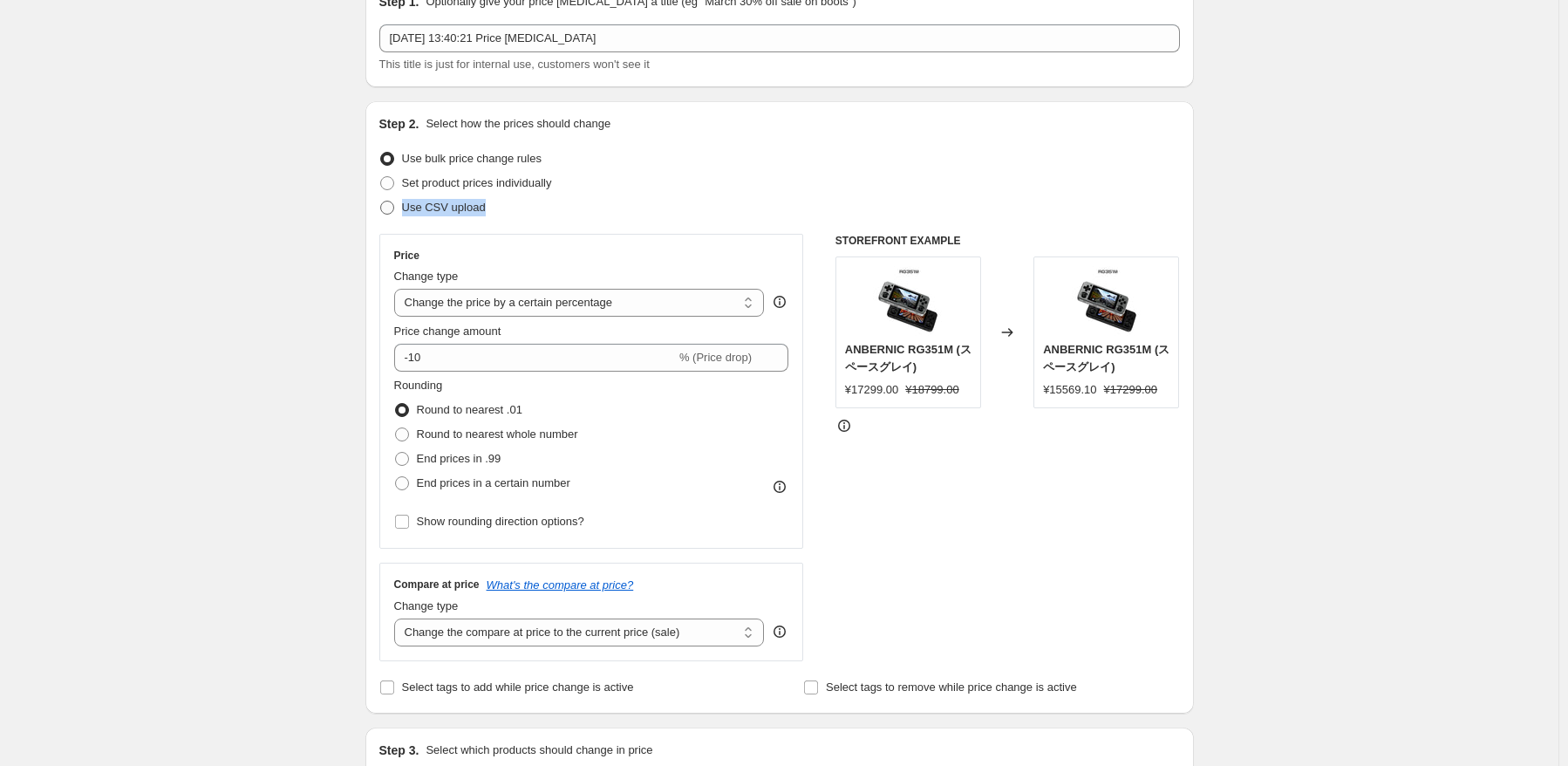
click at [406, 211] on div "Use CSV upload" at bounding box center [780, 208] width 801 height 25
copy span "Use CSV upload"
click at [404, 209] on label "Use CSV upload" at bounding box center [432, 208] width 106 height 25
click at [381, 202] on input "Use CSV upload" at bounding box center [380, 201] width 1 height 1
radio input "true"
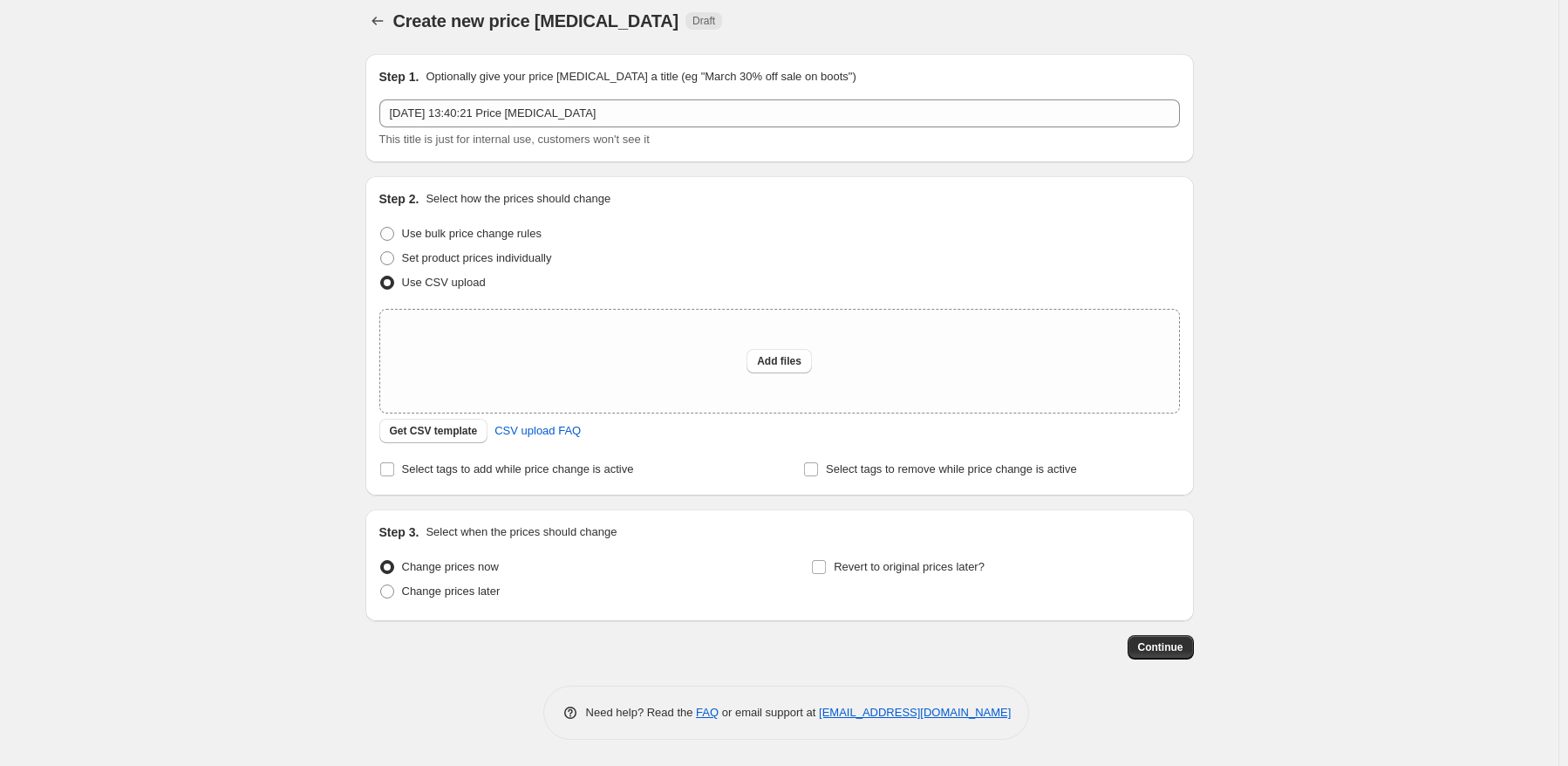
scroll to position [0, 0]
